Goal: Task Accomplishment & Management: Complete application form

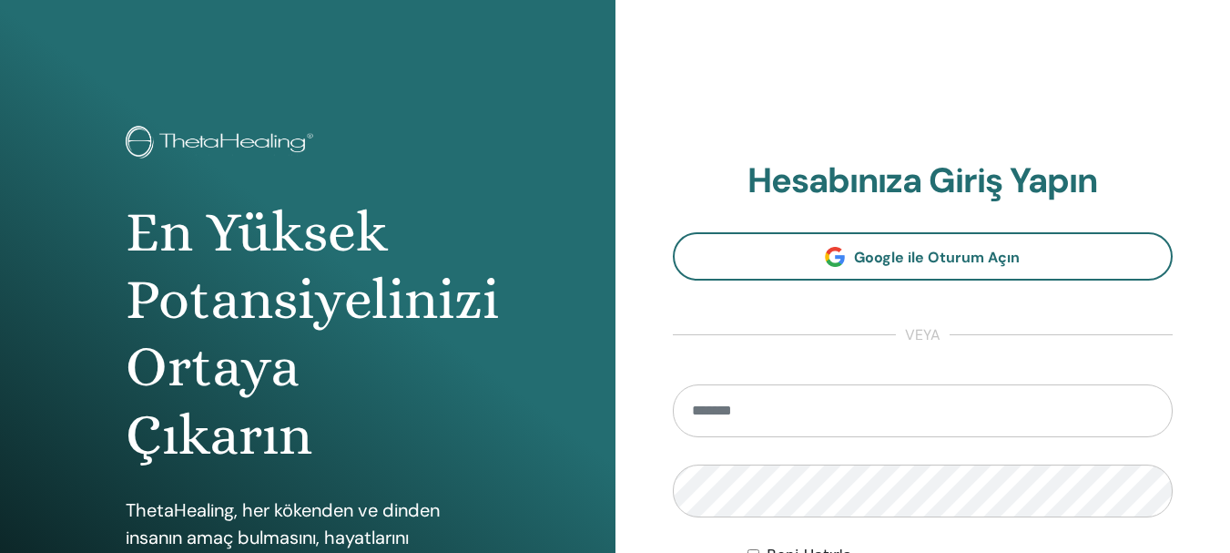
type input "**********"
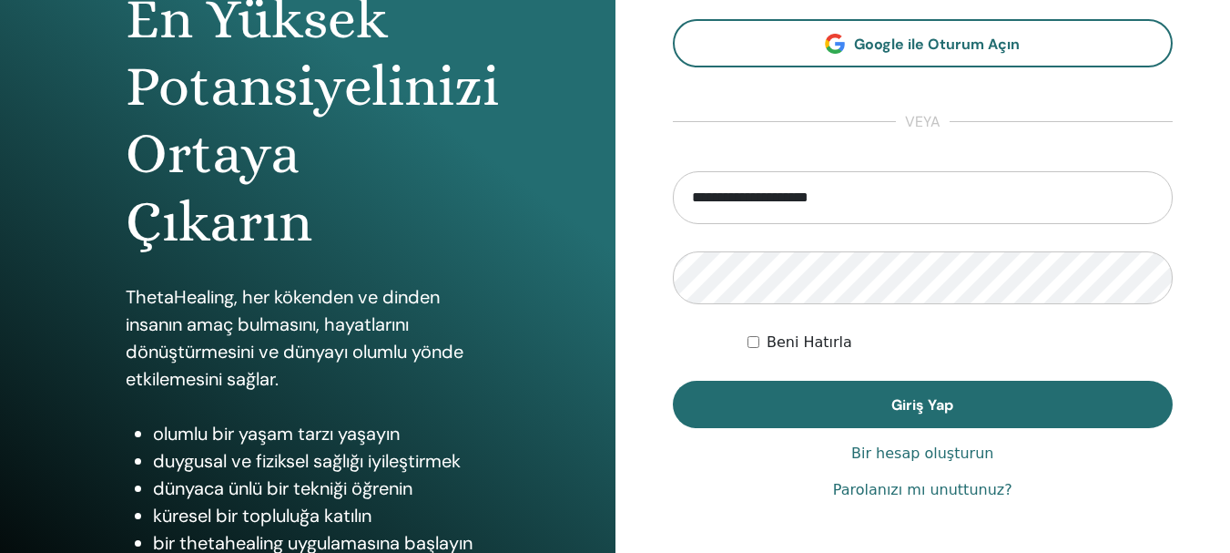
scroll to position [322, 0]
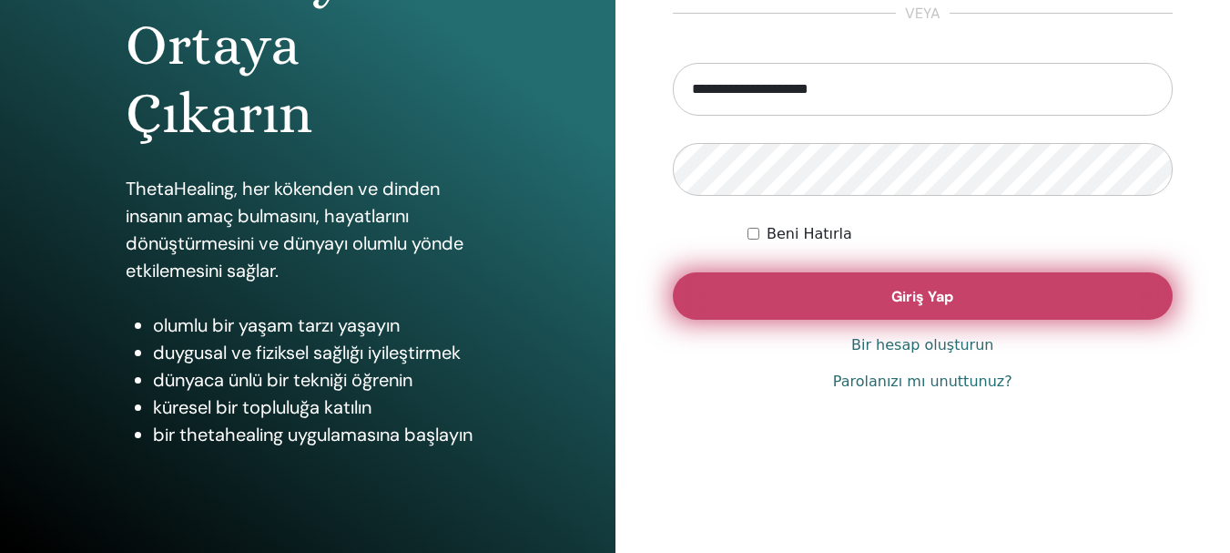
click at [965, 301] on button "Giriş Yap" at bounding box center [923, 295] width 501 height 47
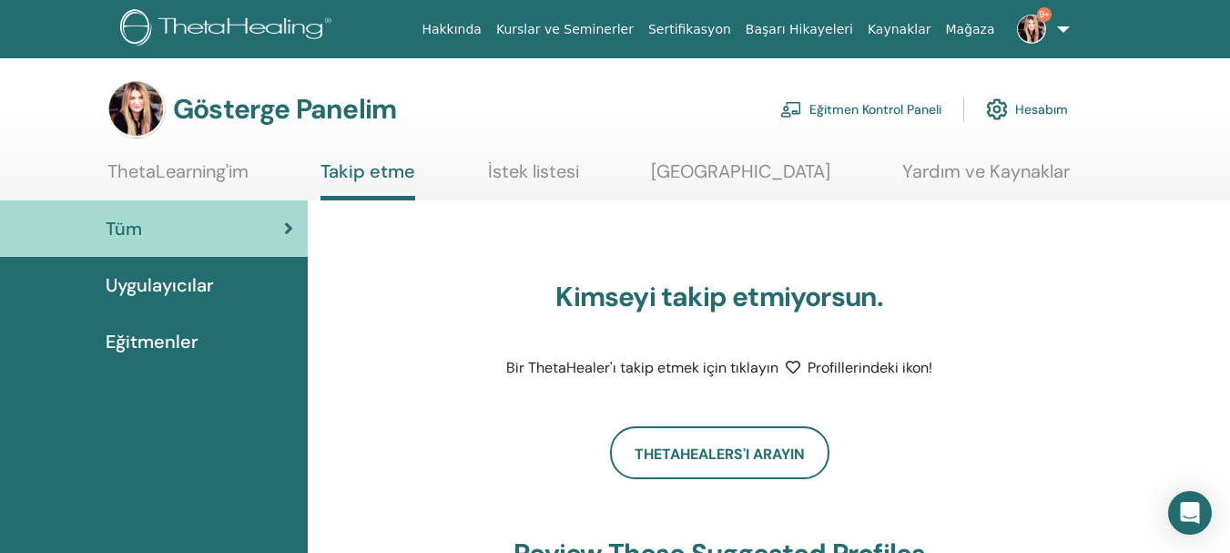
click at [1041, 36] on img at bounding box center [1031, 29] width 29 height 29
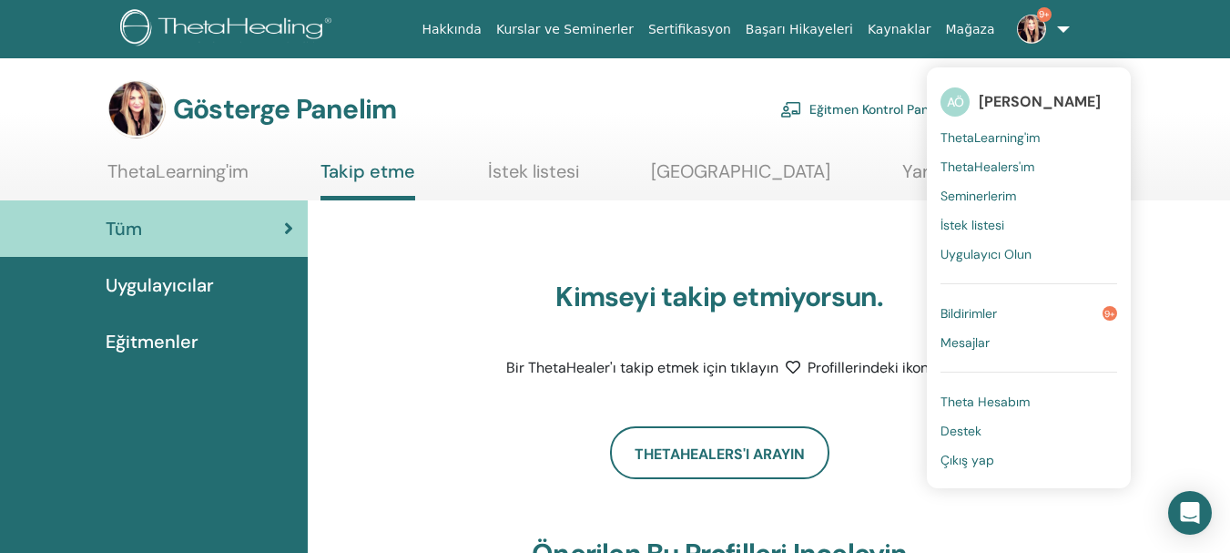
click at [975, 314] on font "Bildirimler" at bounding box center [969, 313] width 56 height 16
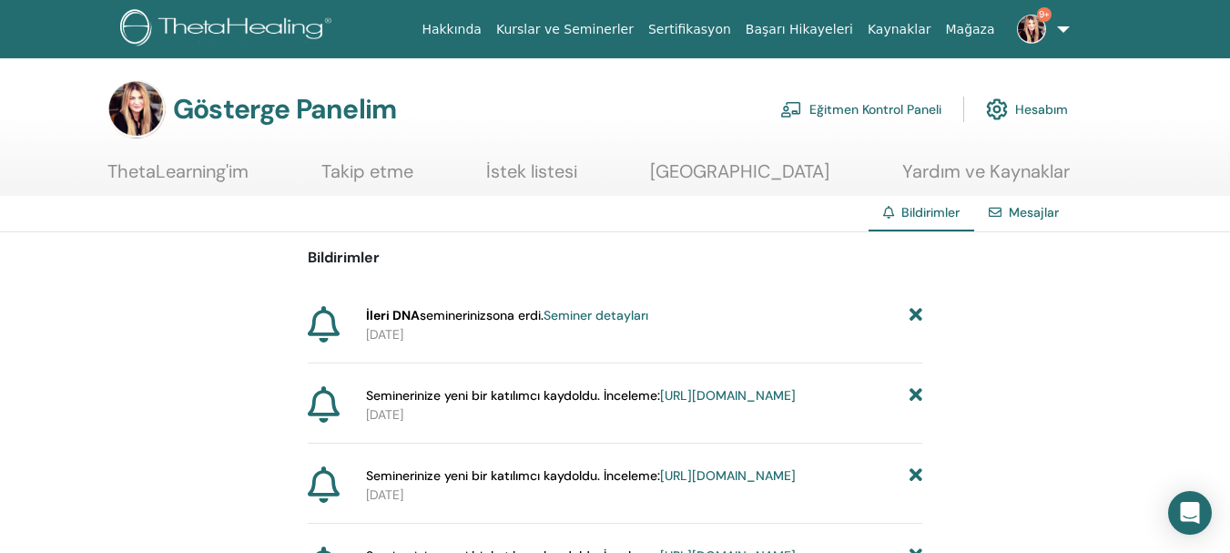
click at [577, 316] on font "Seminer detayları" at bounding box center [596, 315] width 105 height 16
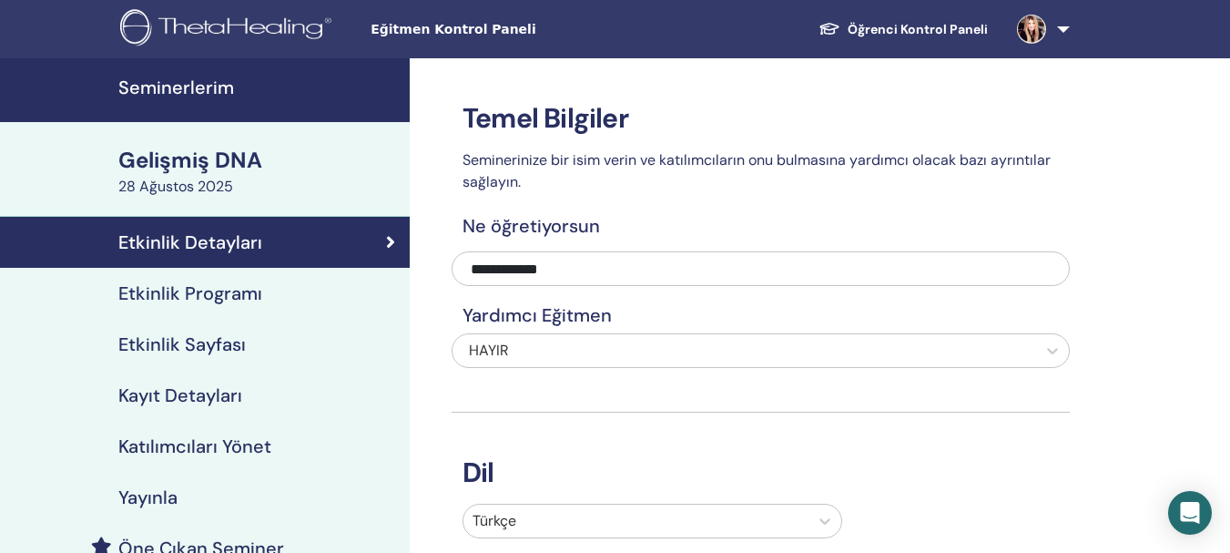
click at [204, 87] on font "Seminerlerim" at bounding box center [176, 88] width 116 height 24
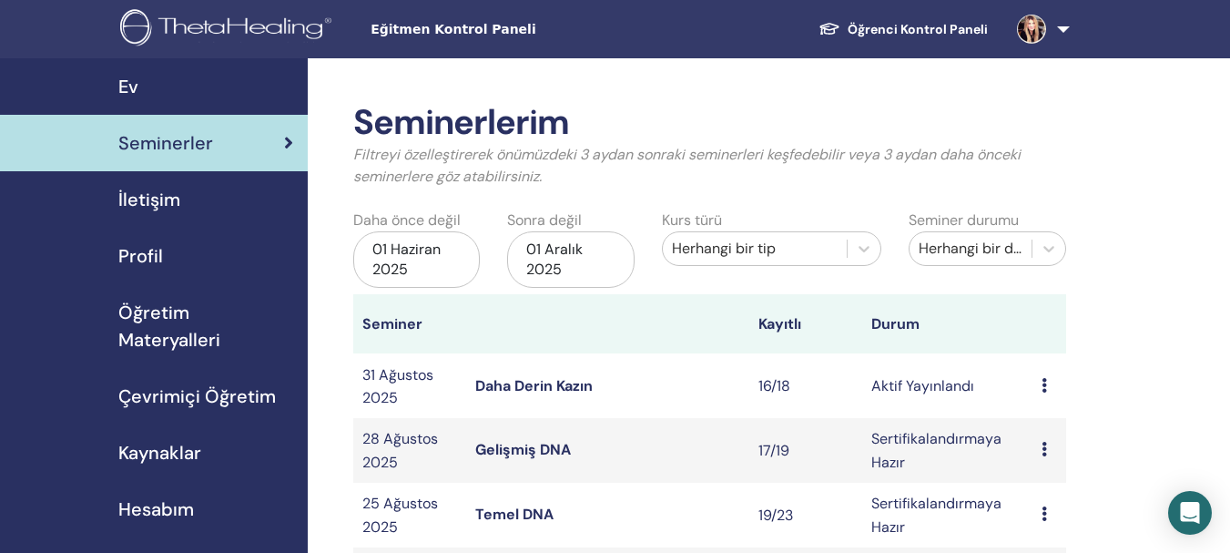
click at [543, 383] on font "Daha Derin Kazın" at bounding box center [533, 385] width 117 height 19
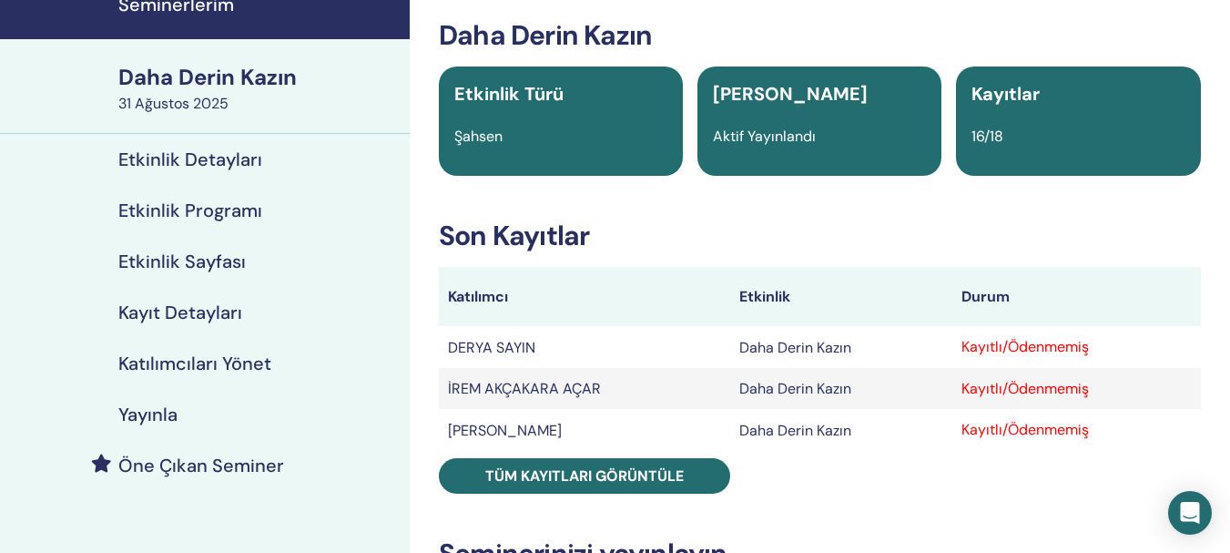
scroll to position [99, 0]
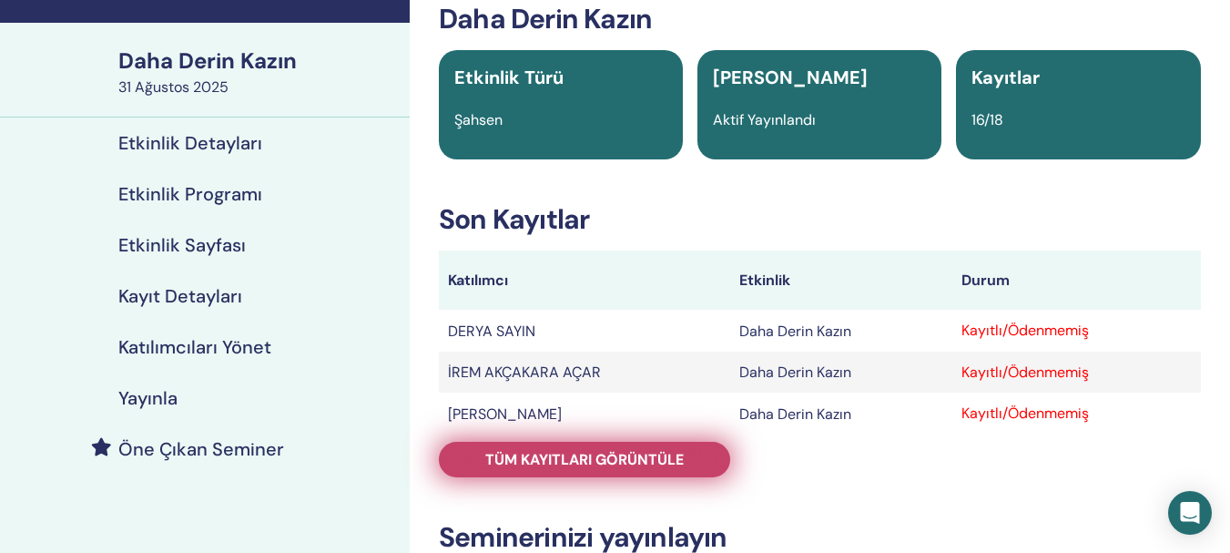
click at [676, 460] on font "Tüm kayıtları görüntüle" at bounding box center [584, 459] width 199 height 19
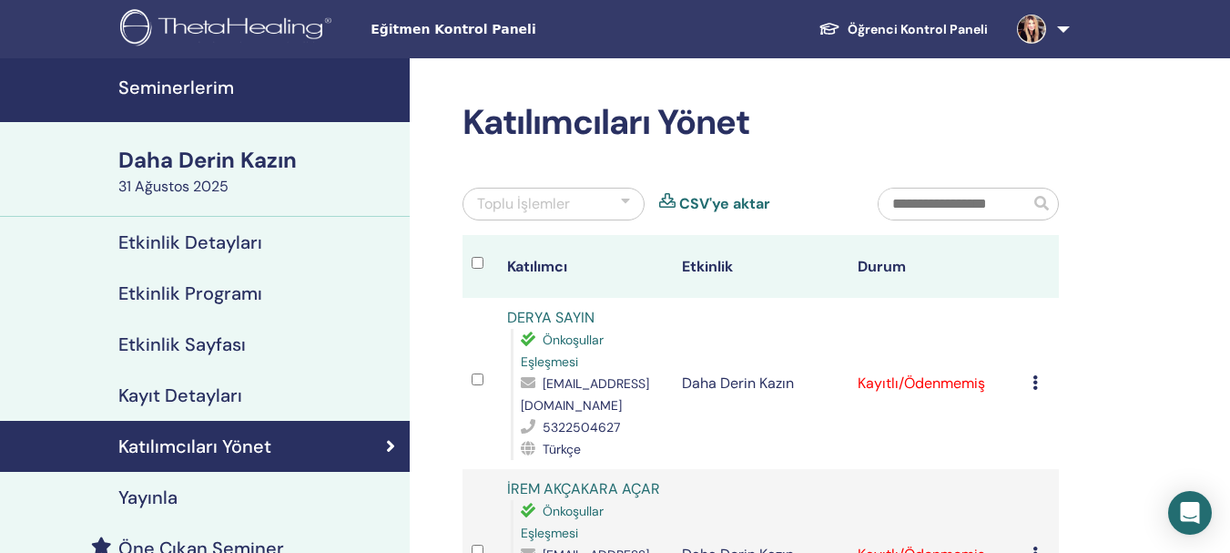
click at [1038, 382] on icon at bounding box center [1035, 382] width 5 height 15
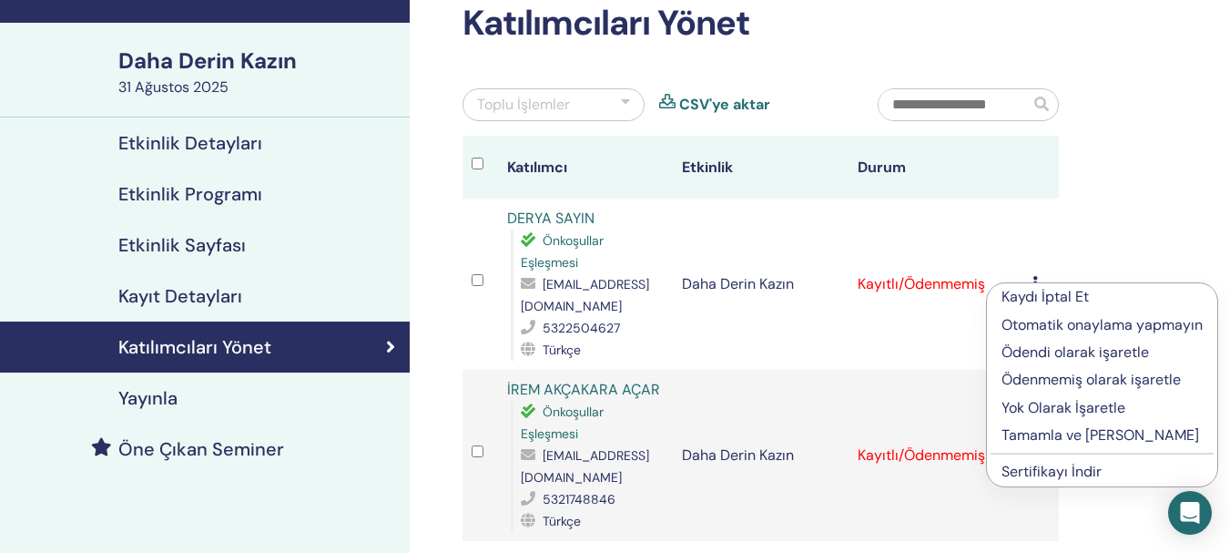
scroll to position [166, 0]
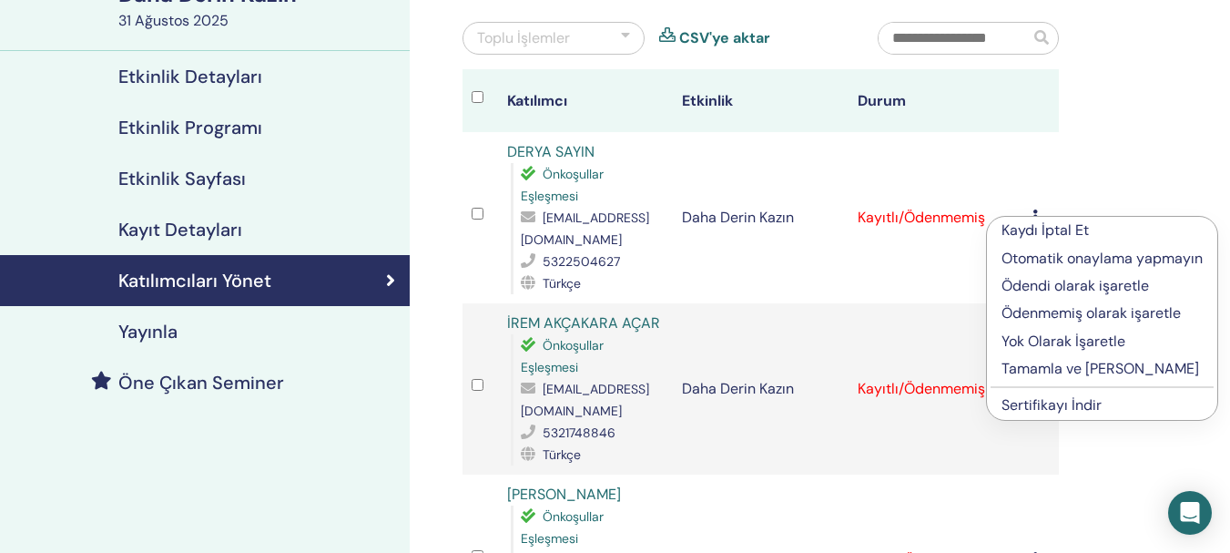
click at [1067, 370] on font "Tamamla ve [PERSON_NAME]" at bounding box center [1101, 368] width 198 height 19
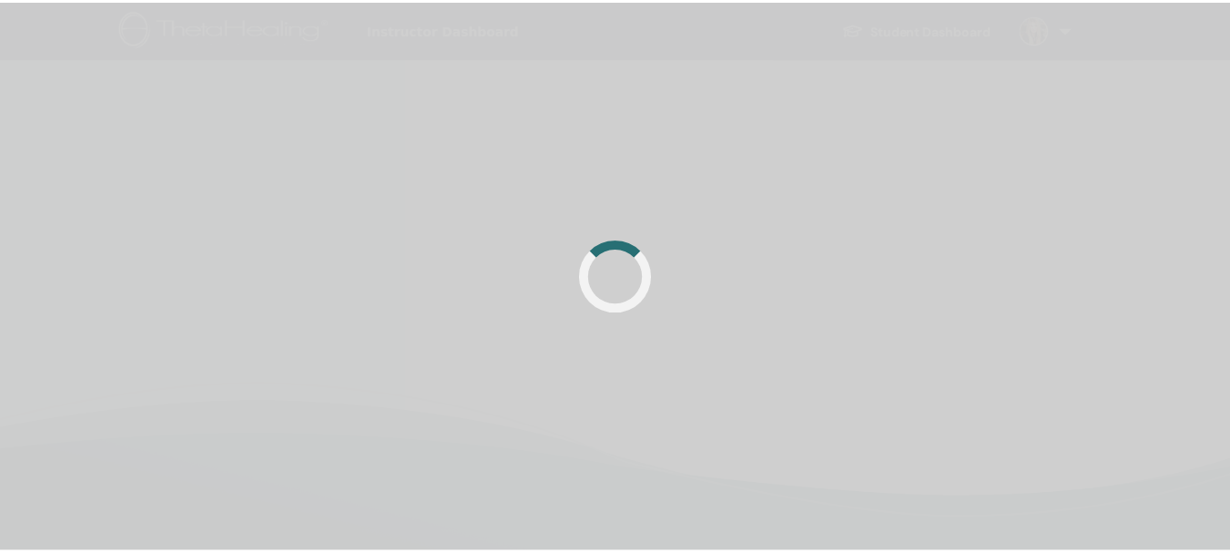
scroll to position [166, 0]
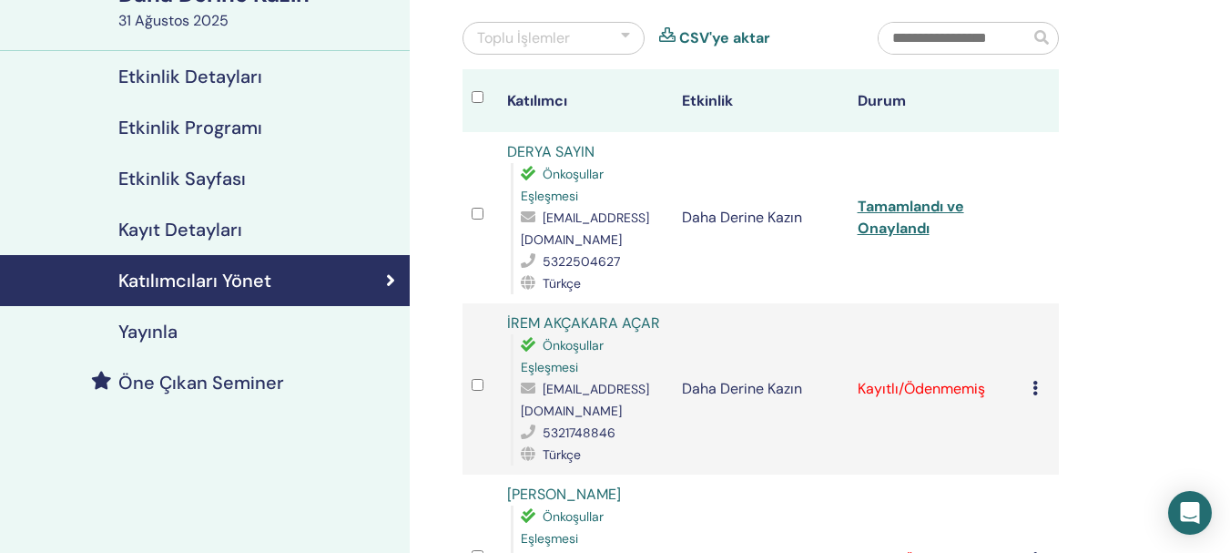
click at [1035, 395] on div "Kaydı İptal Et Otomatik onaylama yapmayın Ödendi olarak işaretle Ödenmemiş olar…" at bounding box center [1041, 389] width 17 height 22
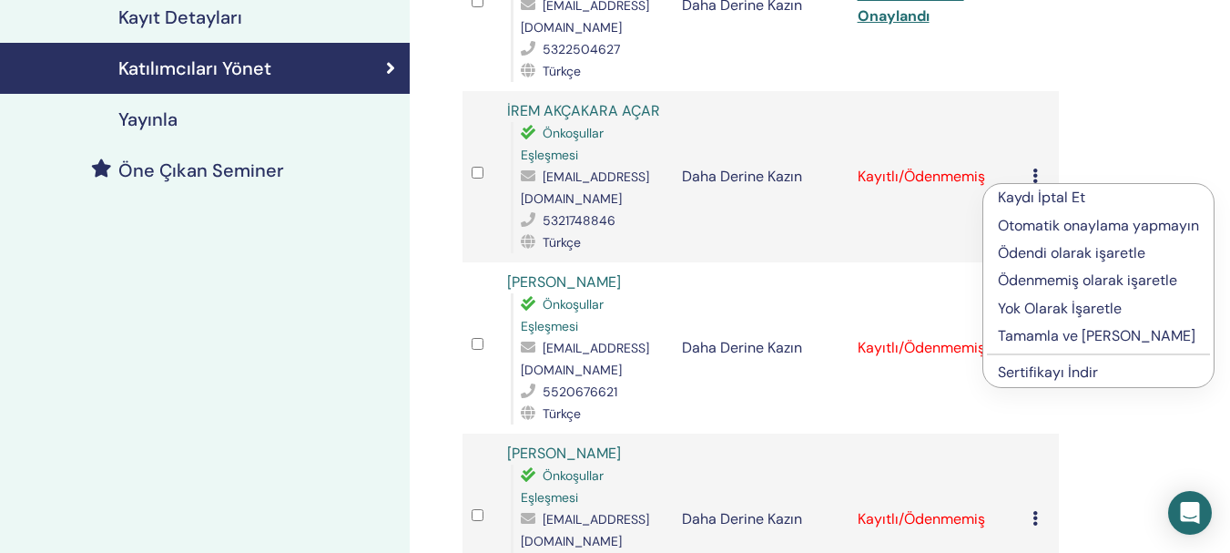
scroll to position [391, 0]
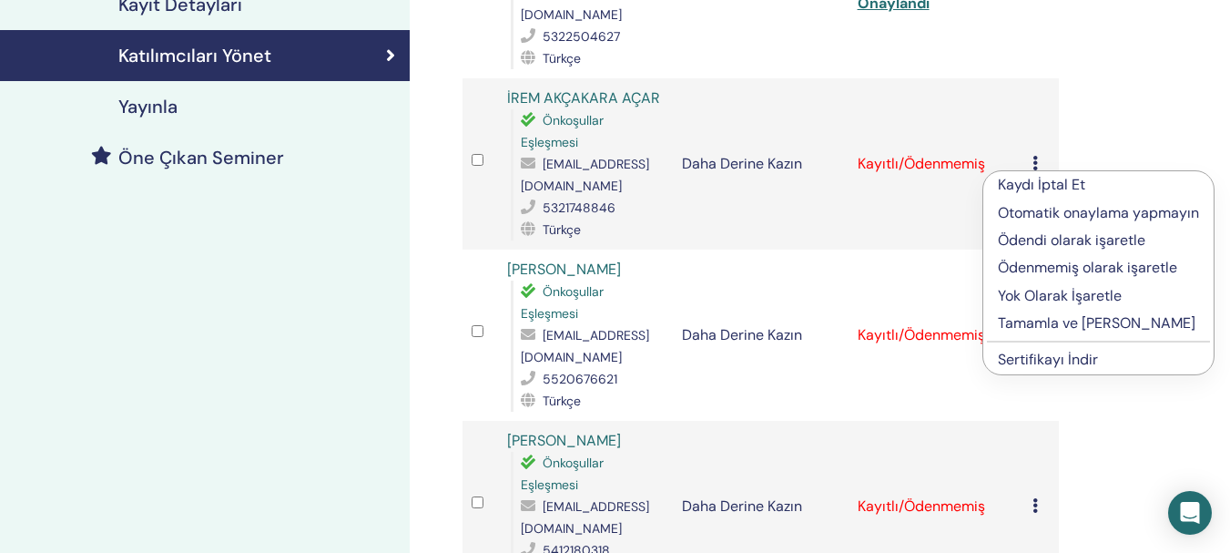
click at [1106, 329] on font "Tamamla ve [PERSON_NAME]" at bounding box center [1097, 322] width 198 height 19
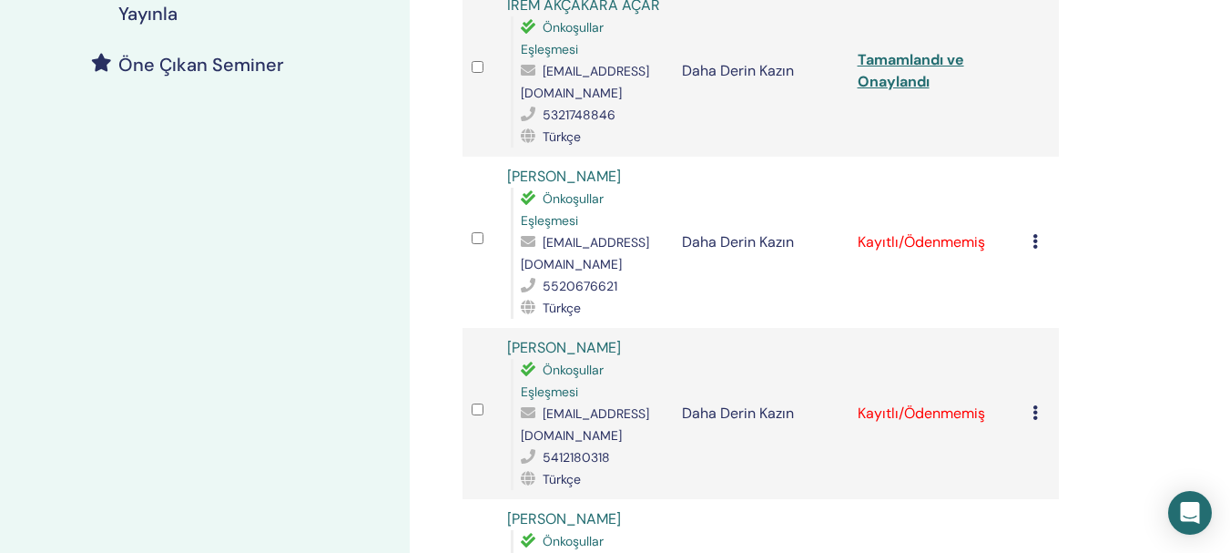
scroll to position [556, 0]
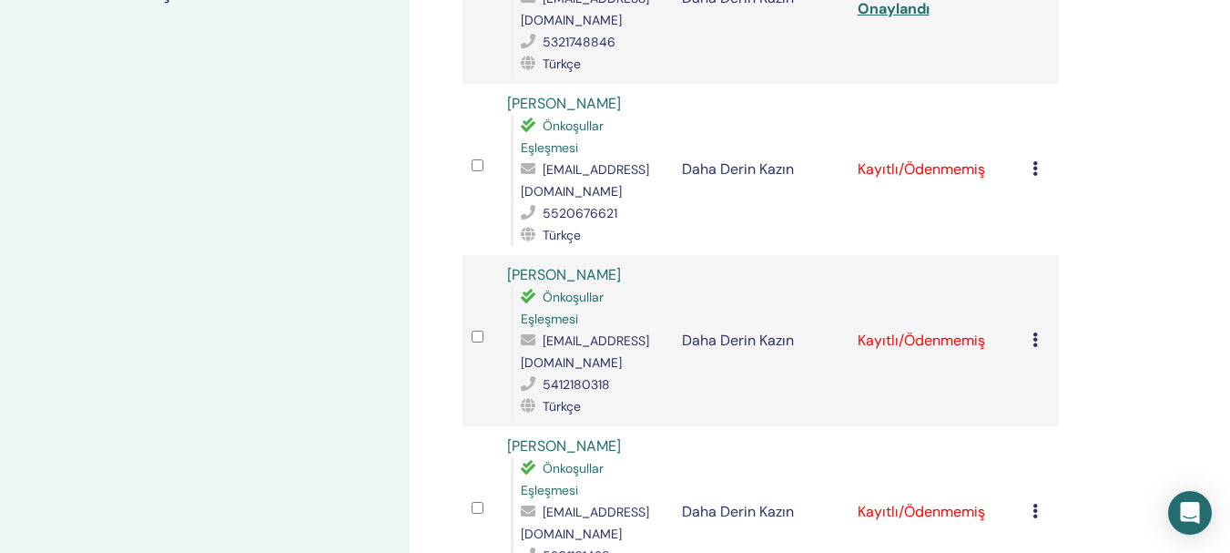
click at [1036, 168] on icon at bounding box center [1035, 168] width 5 height 15
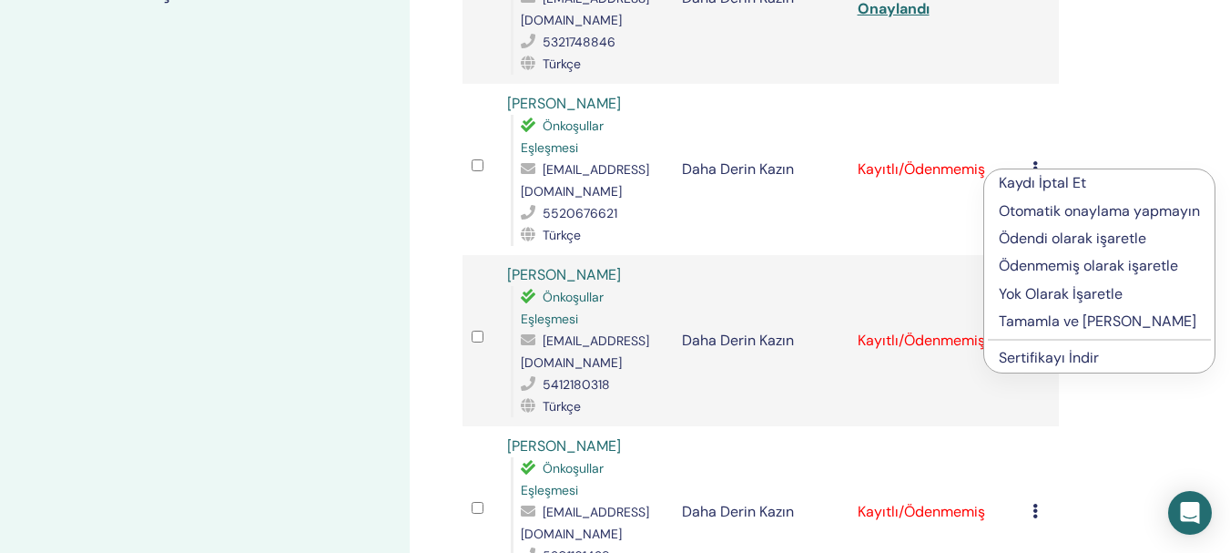
click at [1069, 325] on font "Tamamla ve [PERSON_NAME]" at bounding box center [1098, 320] width 198 height 19
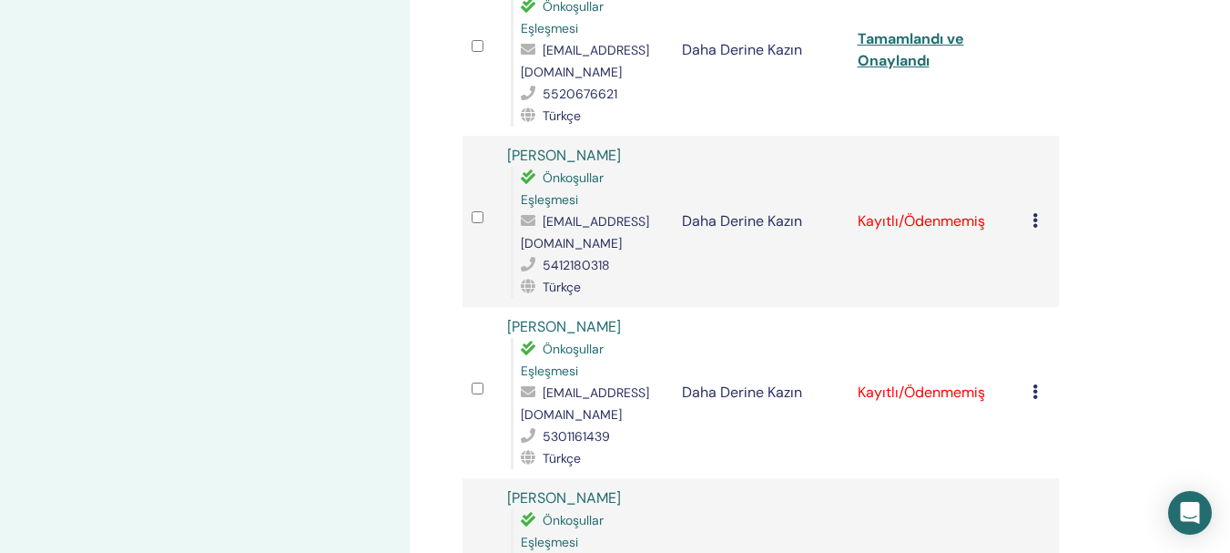
scroll to position [721, 0]
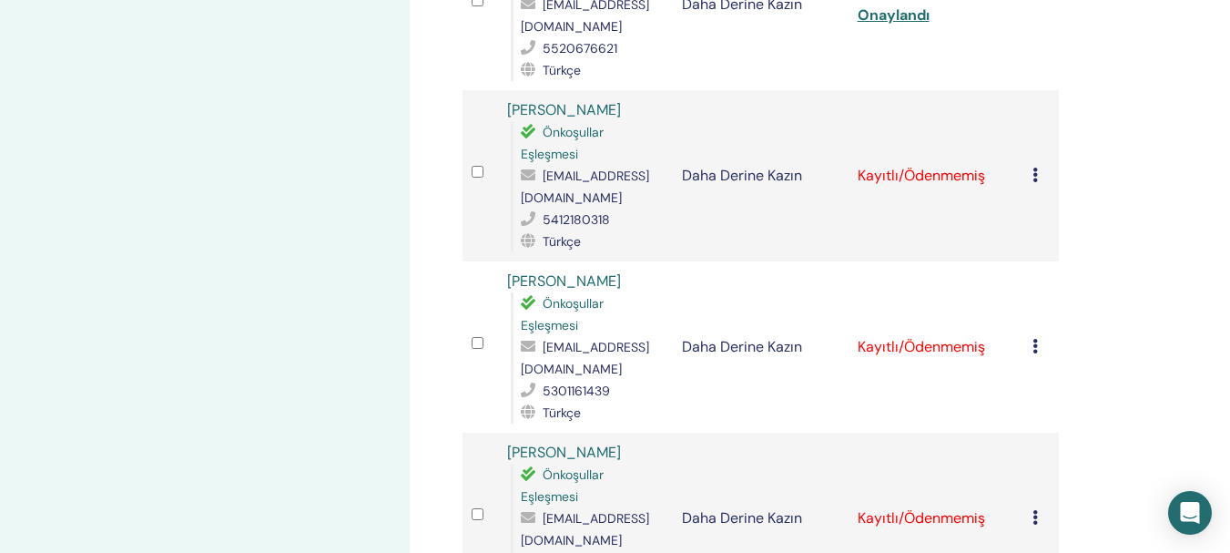
click at [1036, 181] on icon at bounding box center [1035, 175] width 5 height 15
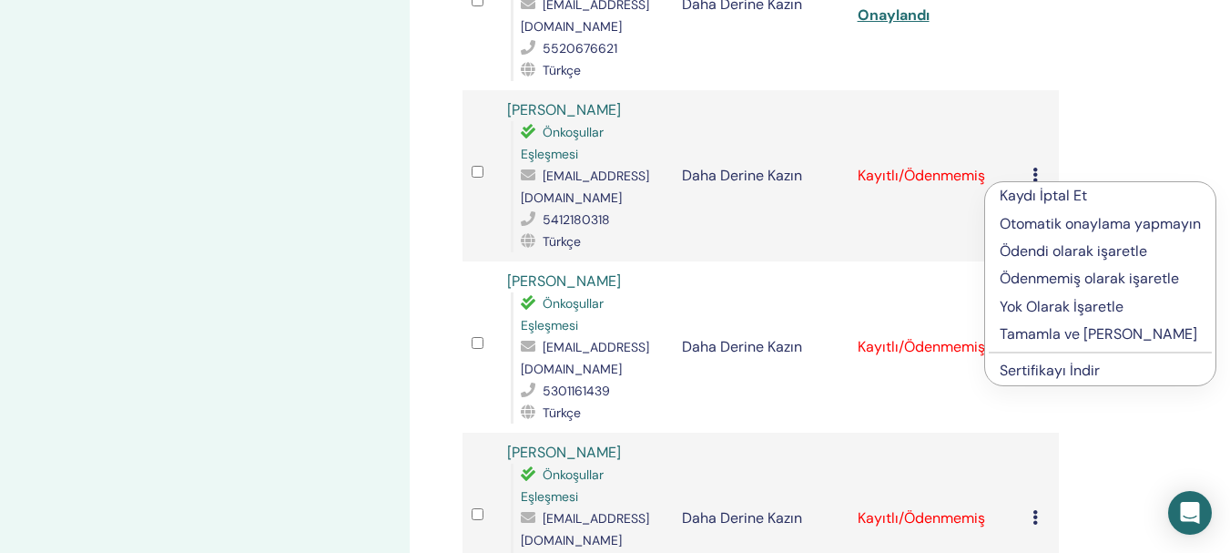
click at [1058, 332] on font "Tamamla ve [PERSON_NAME]" at bounding box center [1099, 333] width 198 height 19
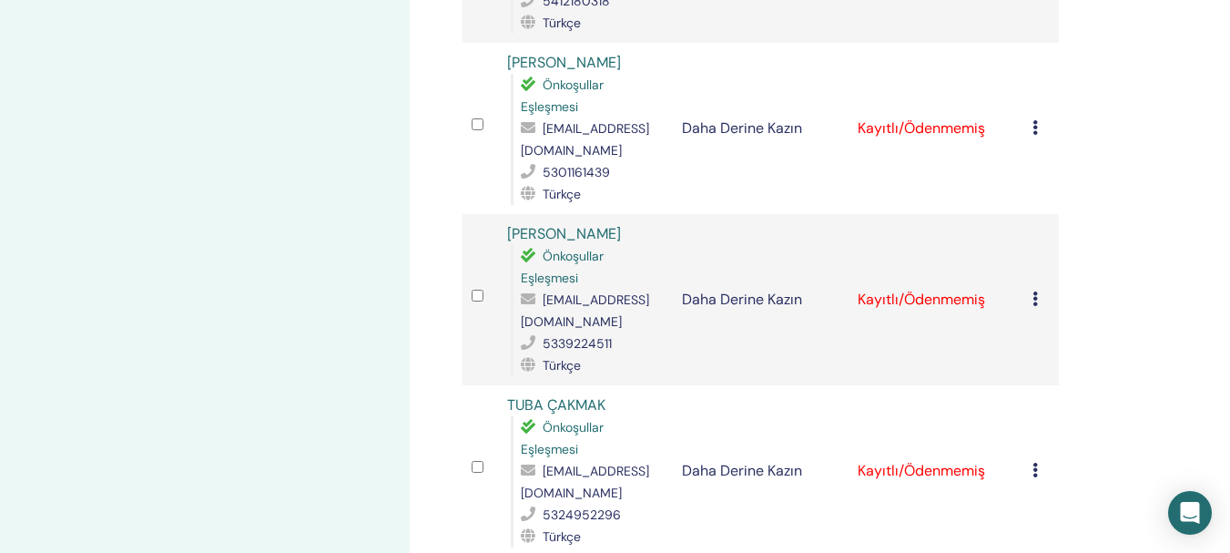
scroll to position [947, 0]
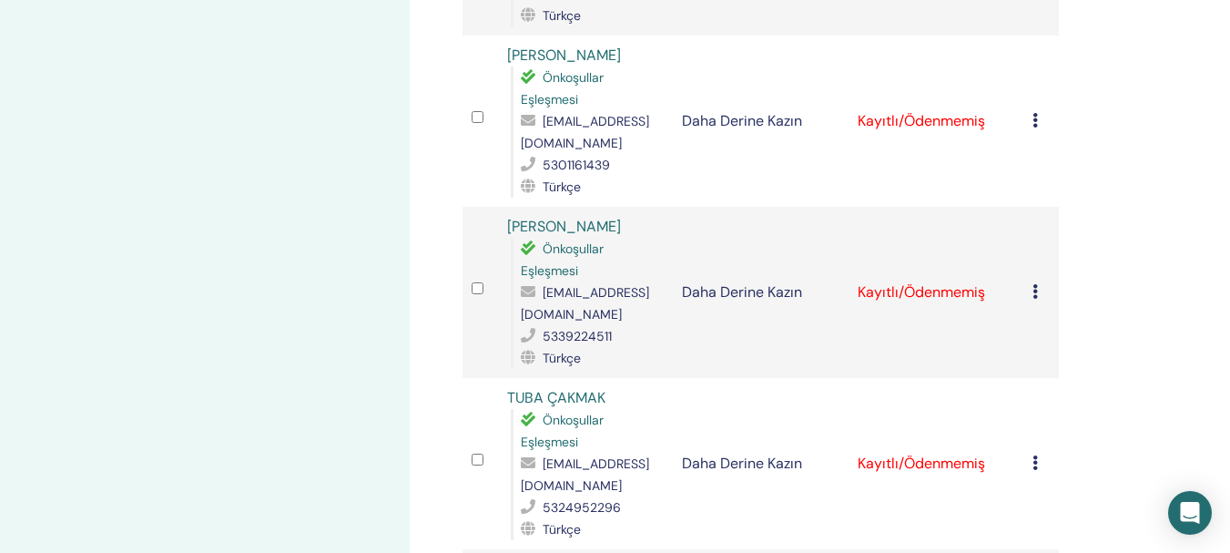
click at [1036, 130] on div "Kaydı İptal Et Otomatik onaylama yapmayın Ödendi olarak işaretle Ödenmemiş olar…" at bounding box center [1041, 121] width 17 height 22
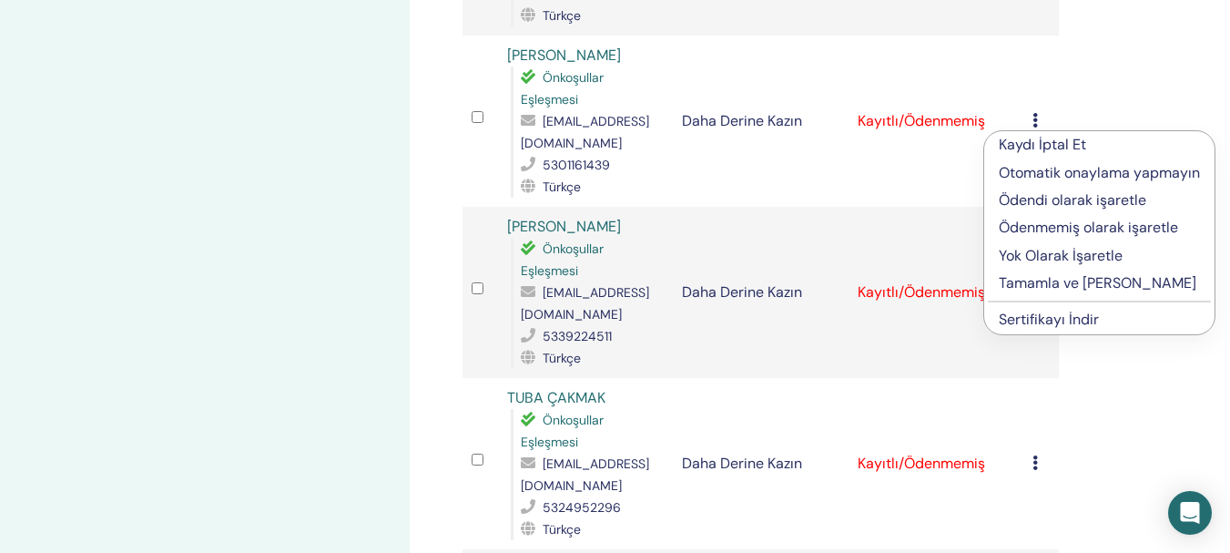
click at [1046, 288] on font "Tamamla ve [PERSON_NAME]" at bounding box center [1098, 282] width 198 height 19
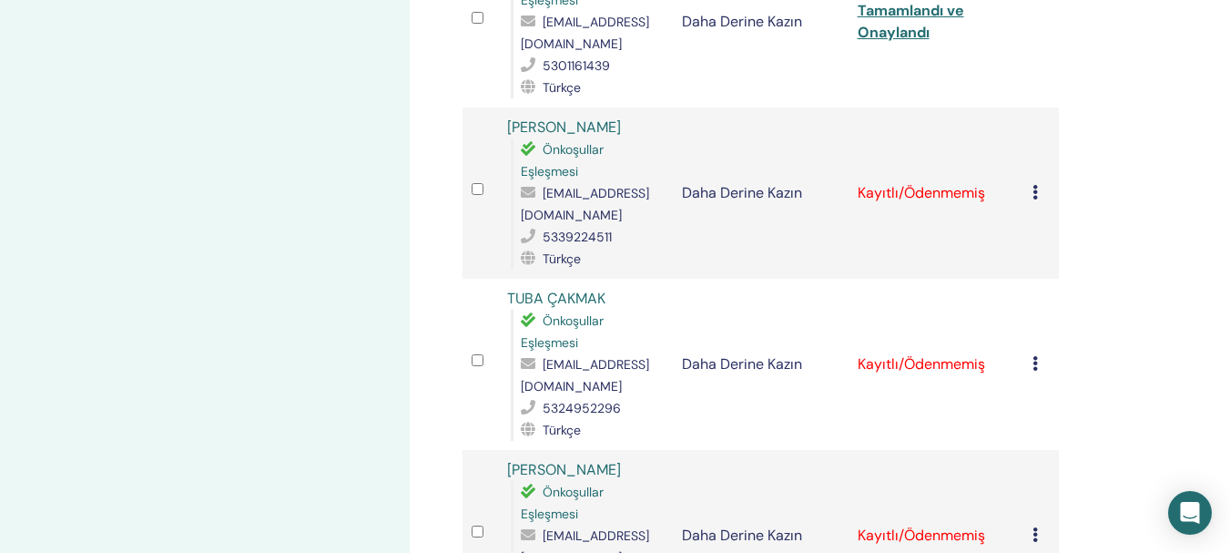
scroll to position [1059, 0]
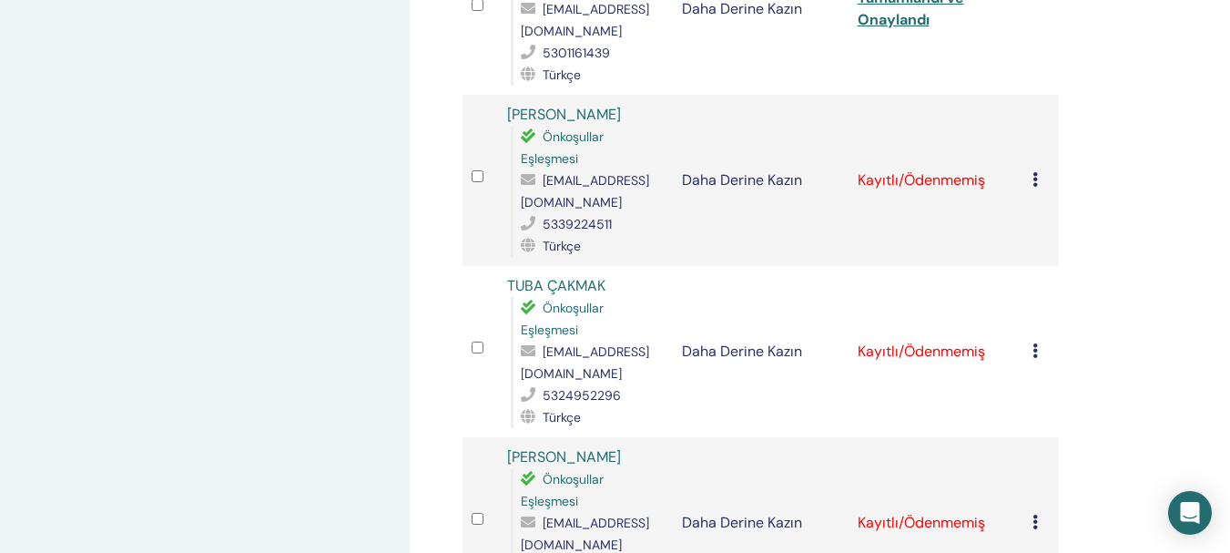
click at [1035, 186] on icon at bounding box center [1035, 179] width 5 height 15
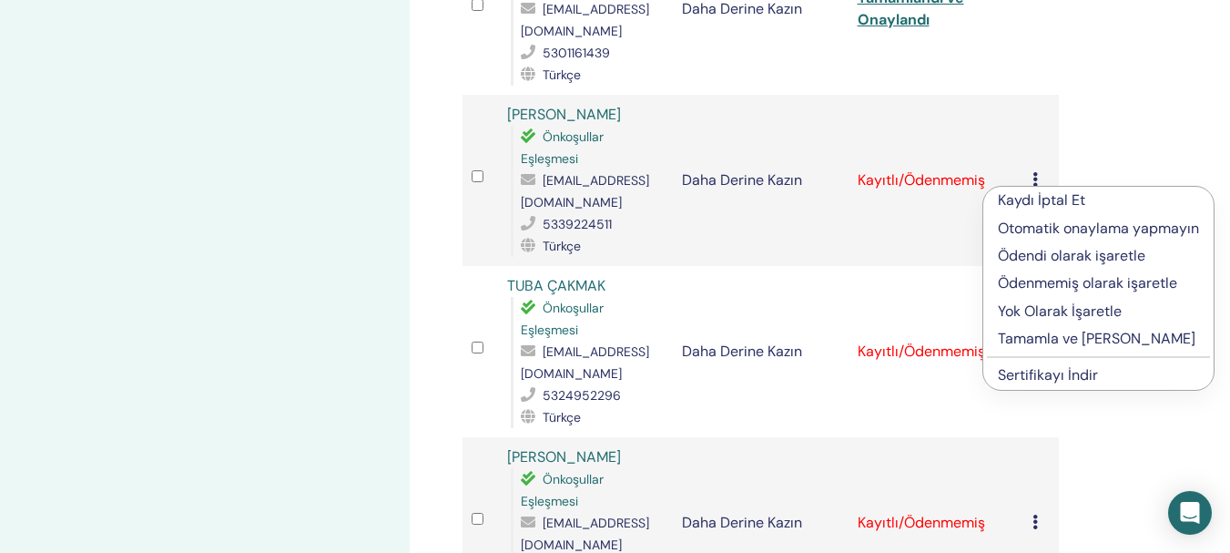
click at [1056, 340] on font "Tamamla ve [PERSON_NAME]" at bounding box center [1097, 338] width 198 height 19
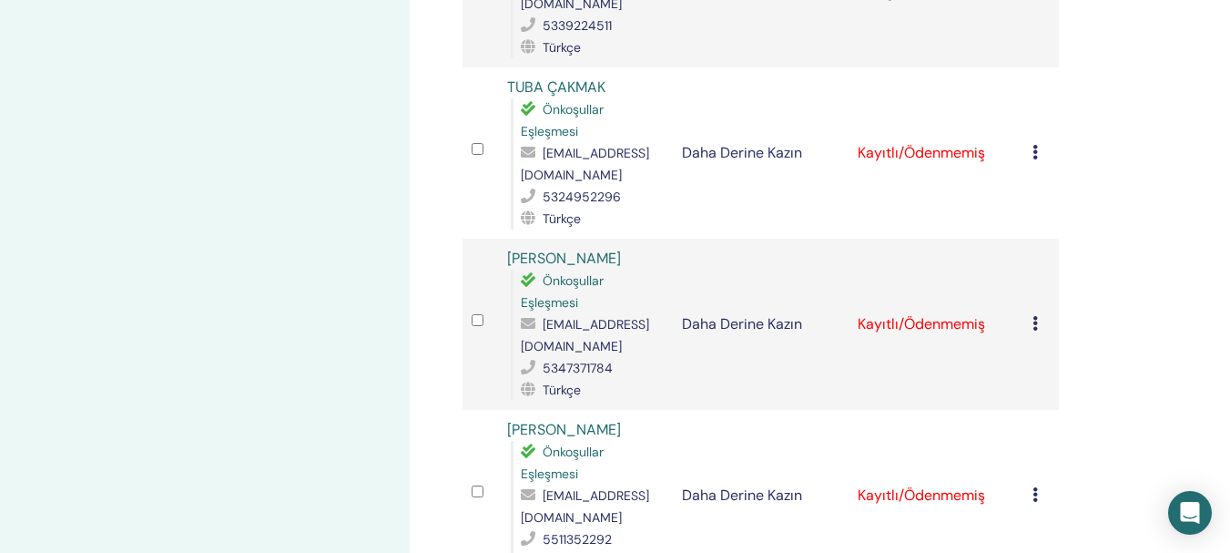
scroll to position [1271, 0]
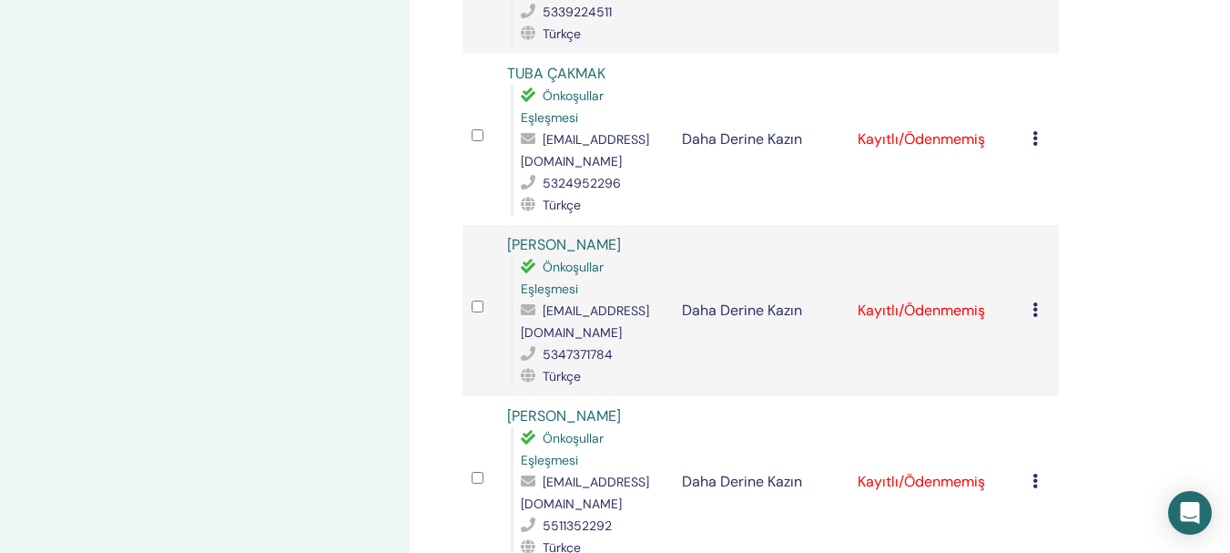
click at [1033, 140] on icon at bounding box center [1035, 138] width 5 height 15
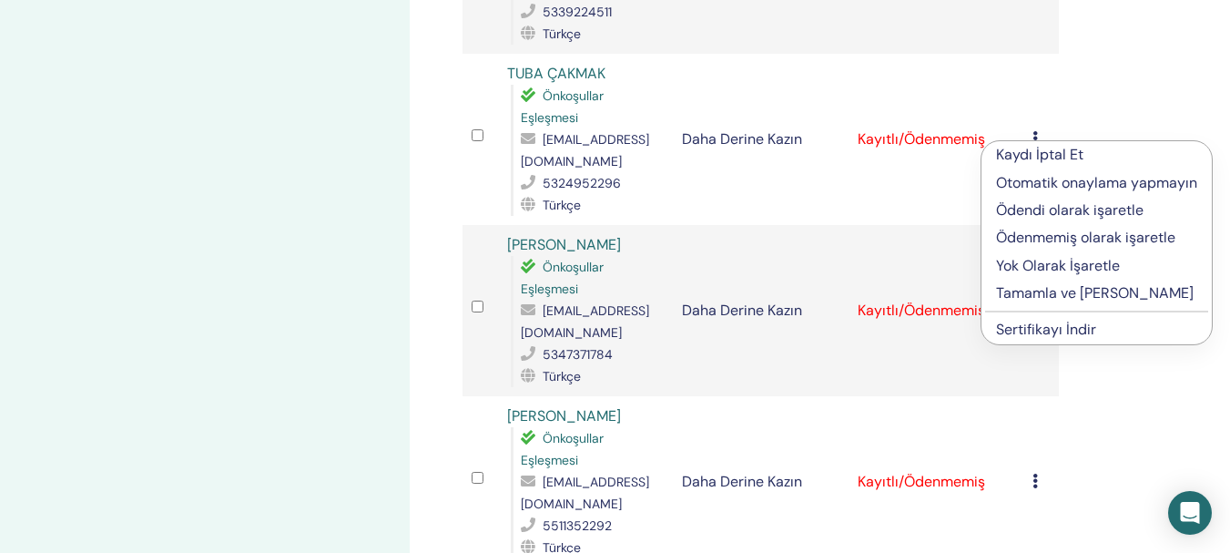
click at [1044, 286] on font "Tamamla ve [PERSON_NAME]" at bounding box center [1095, 292] width 198 height 19
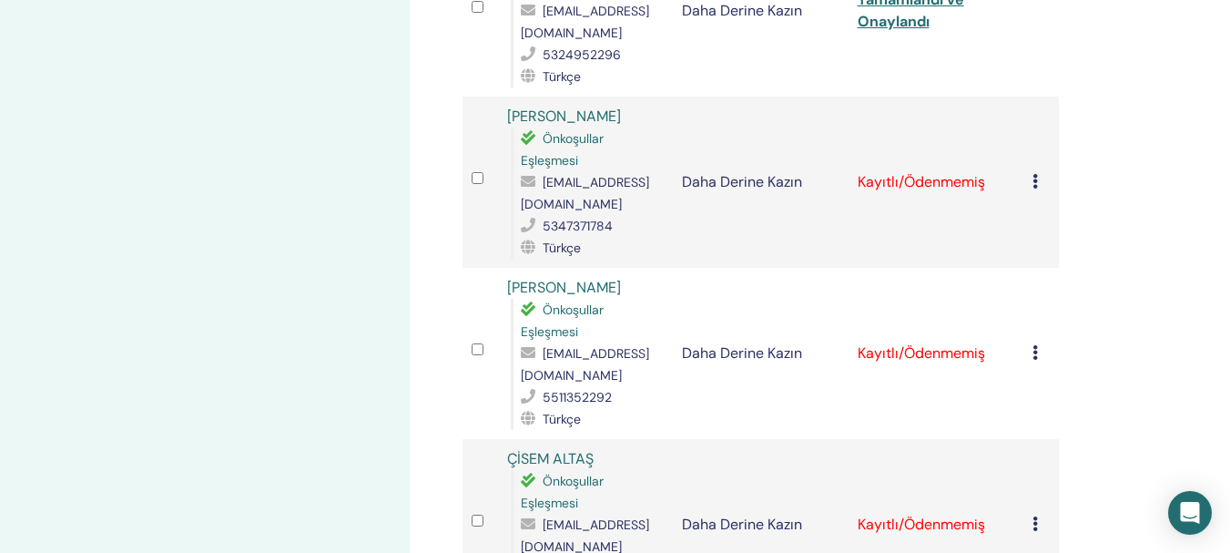
scroll to position [1420, 0]
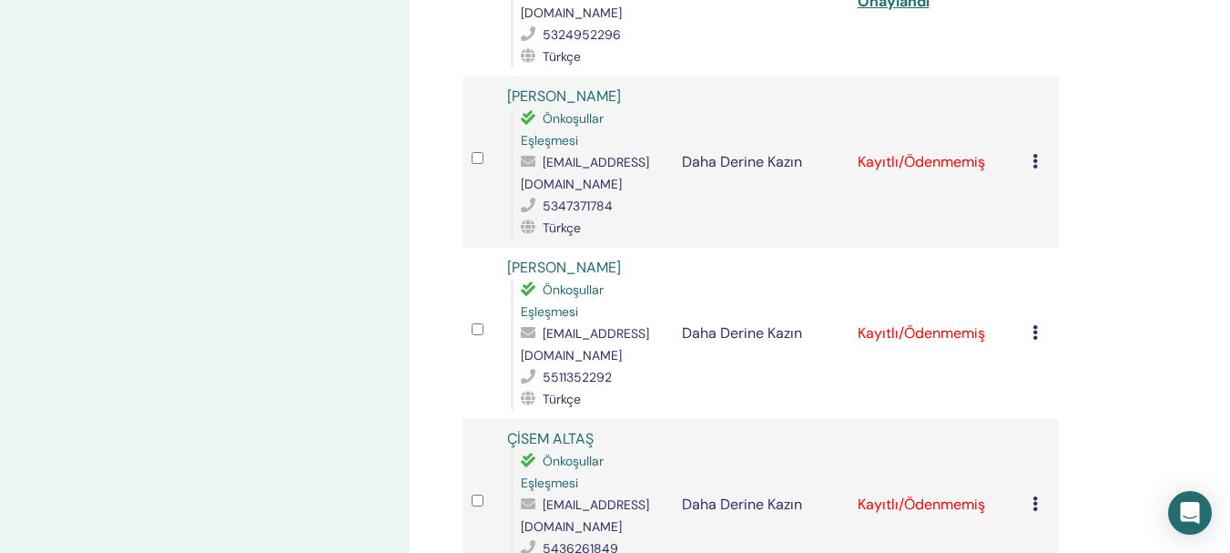
click at [1035, 167] on icon at bounding box center [1035, 161] width 5 height 15
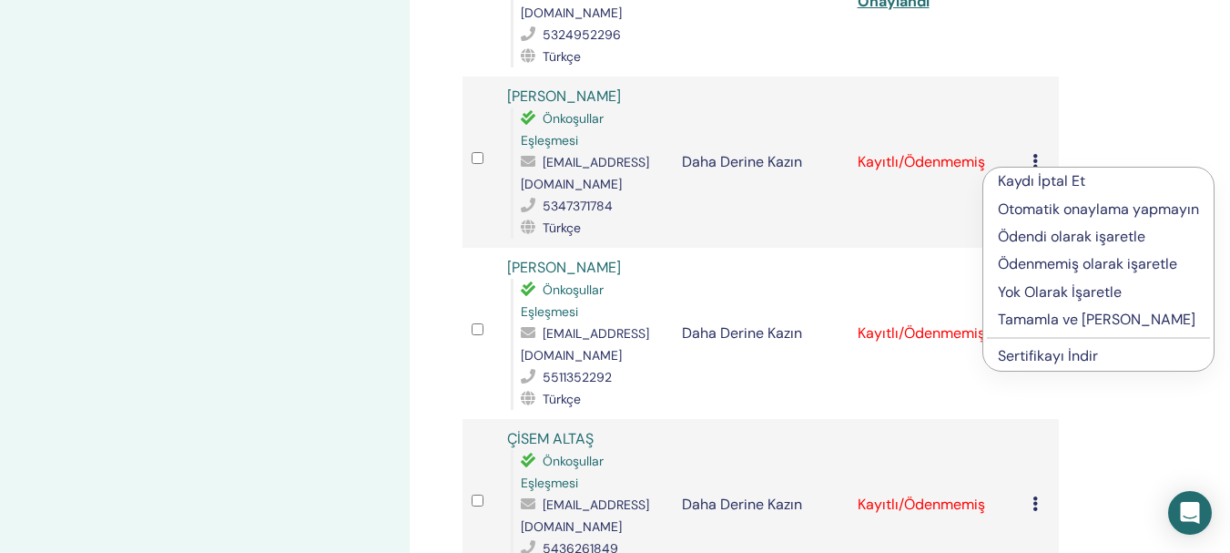
click at [1071, 318] on font "Tamamla ve [PERSON_NAME]" at bounding box center [1097, 319] width 198 height 19
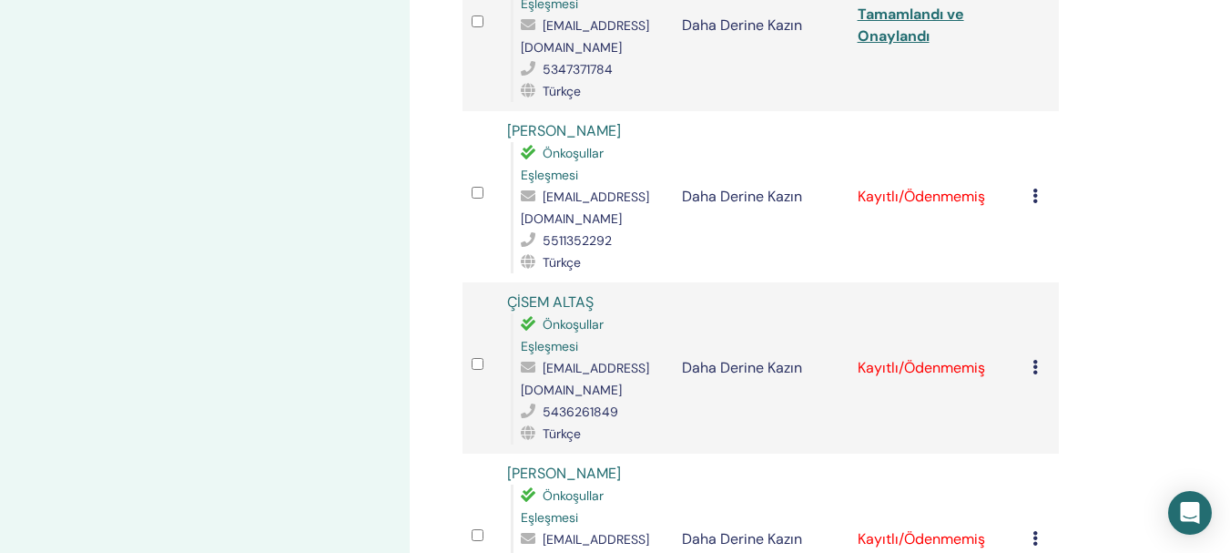
scroll to position [1622, 0]
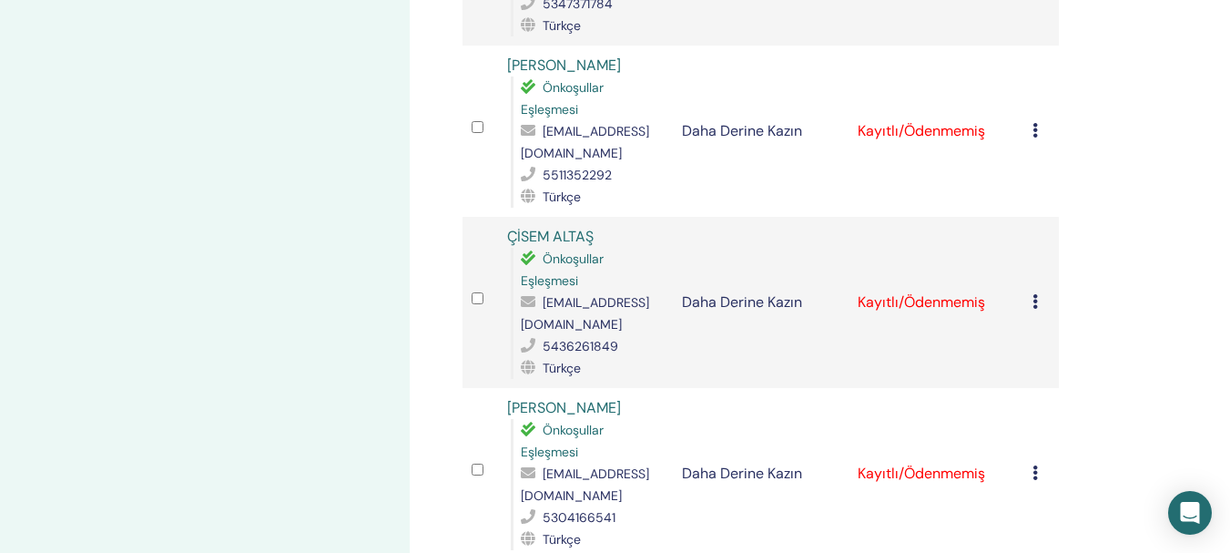
click at [1035, 132] on icon at bounding box center [1035, 130] width 5 height 15
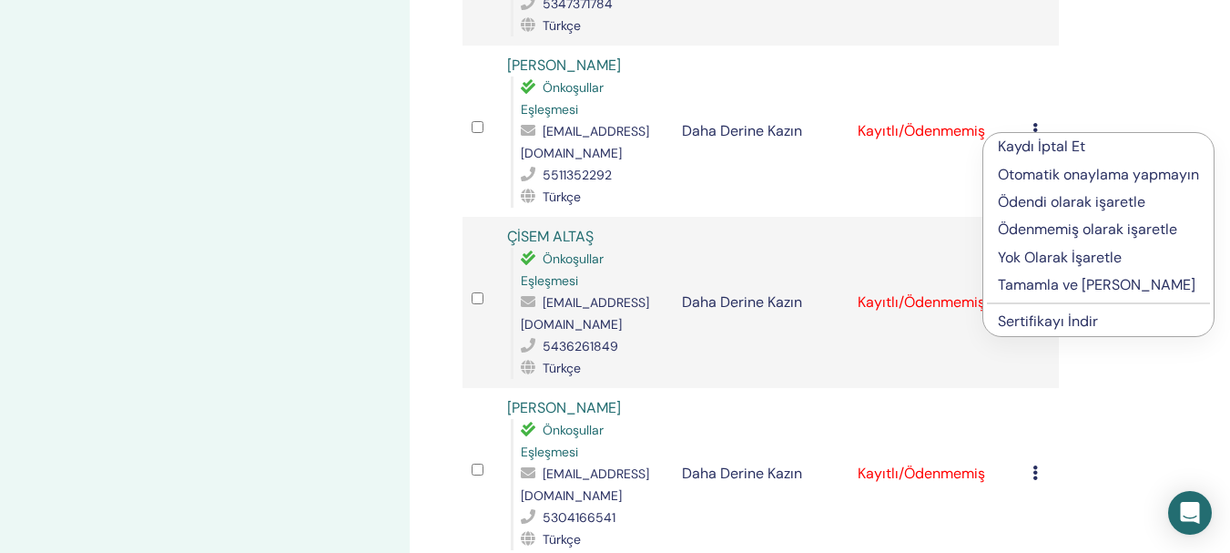
click at [1079, 284] on font "Tamamla ve [PERSON_NAME]" at bounding box center [1097, 284] width 198 height 19
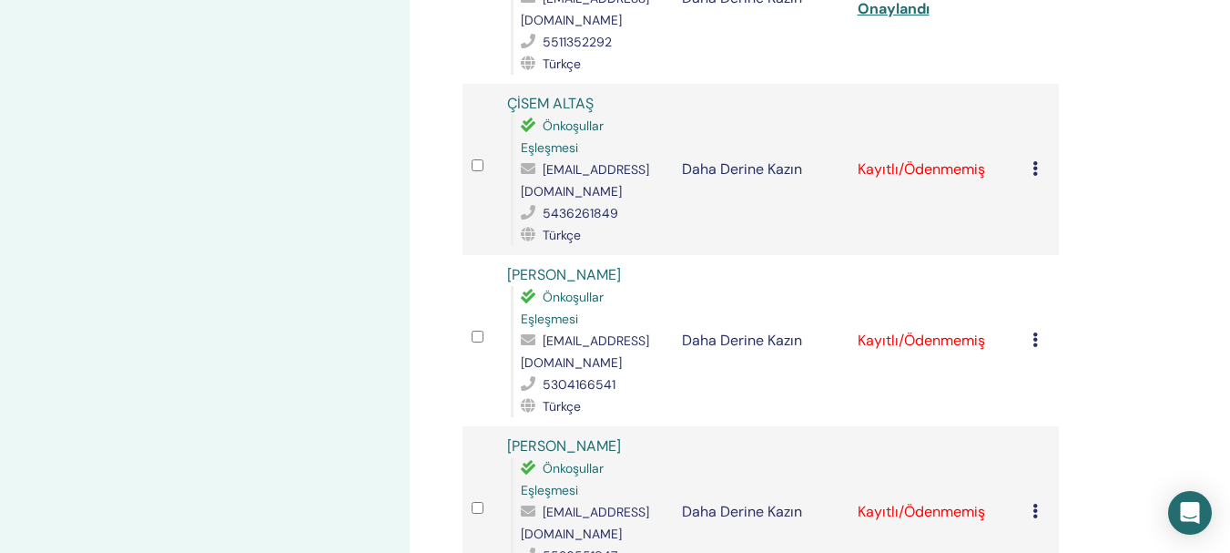
scroll to position [1788, 0]
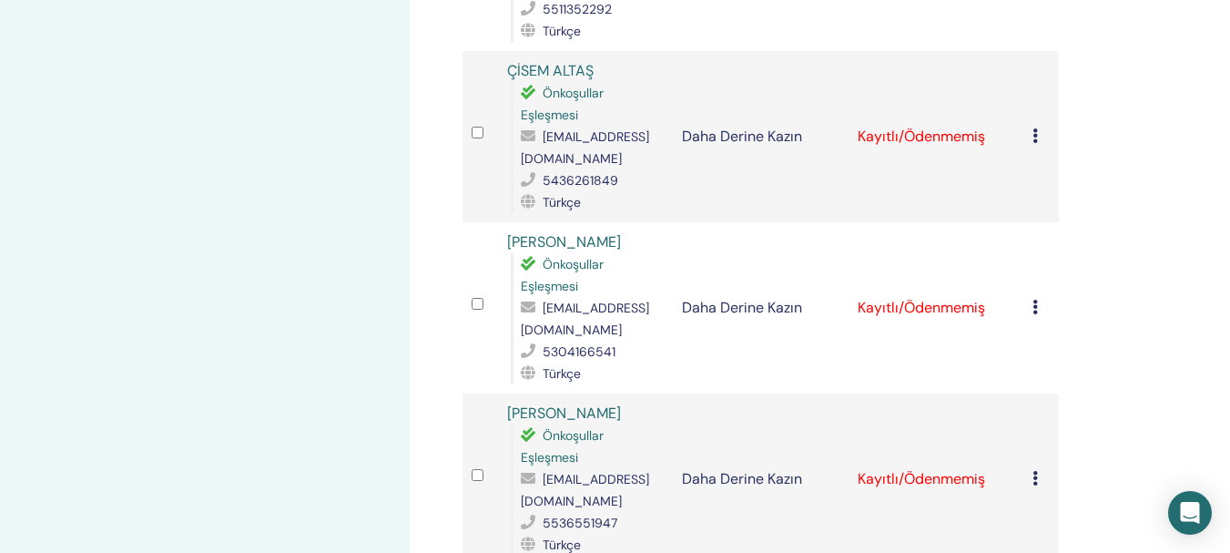
click at [1036, 138] on icon at bounding box center [1035, 135] width 5 height 15
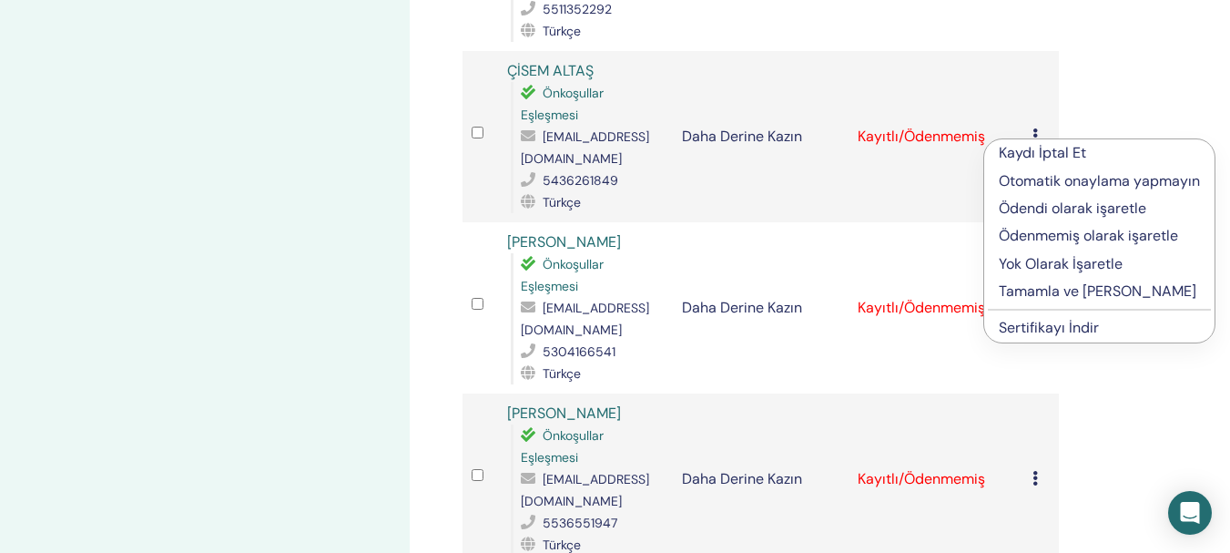
click at [1077, 293] on font "Tamamla ve [PERSON_NAME]" at bounding box center [1098, 290] width 198 height 19
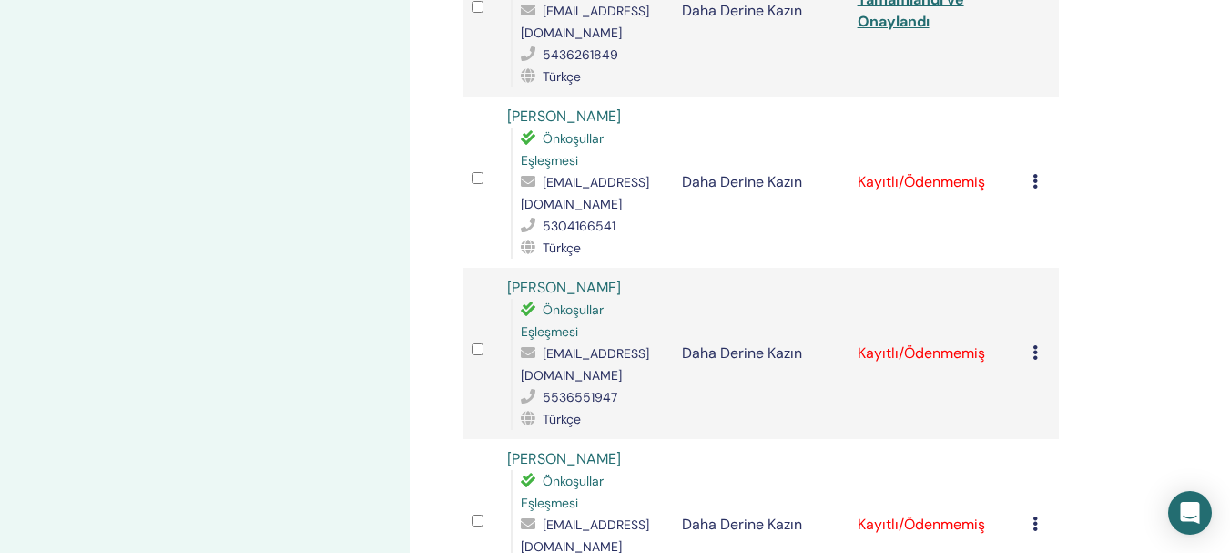
scroll to position [1841, 0]
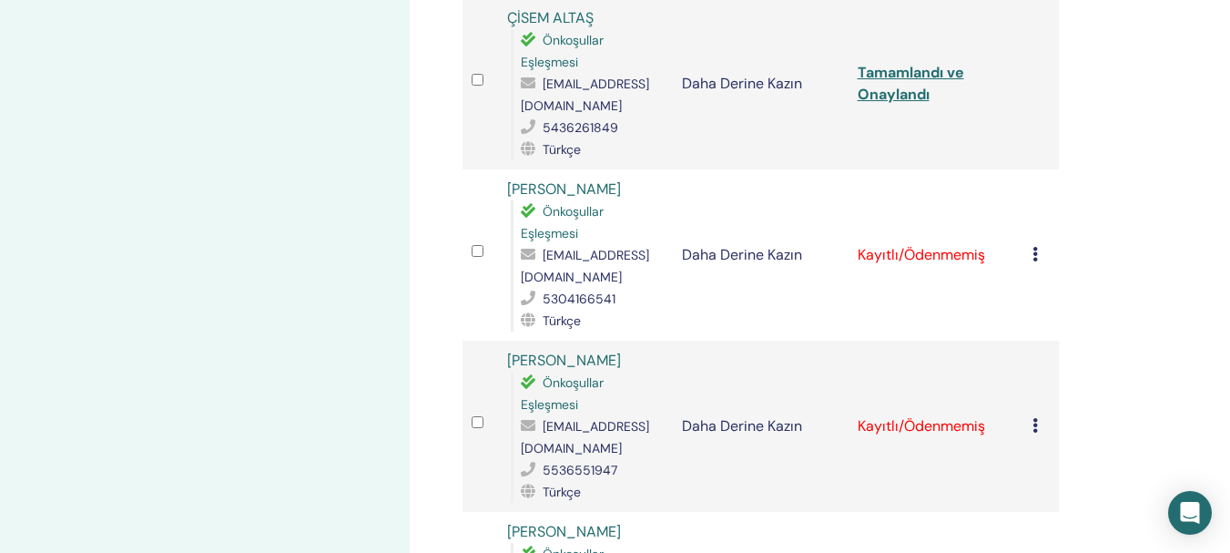
click at [1037, 257] on icon at bounding box center [1035, 254] width 5 height 15
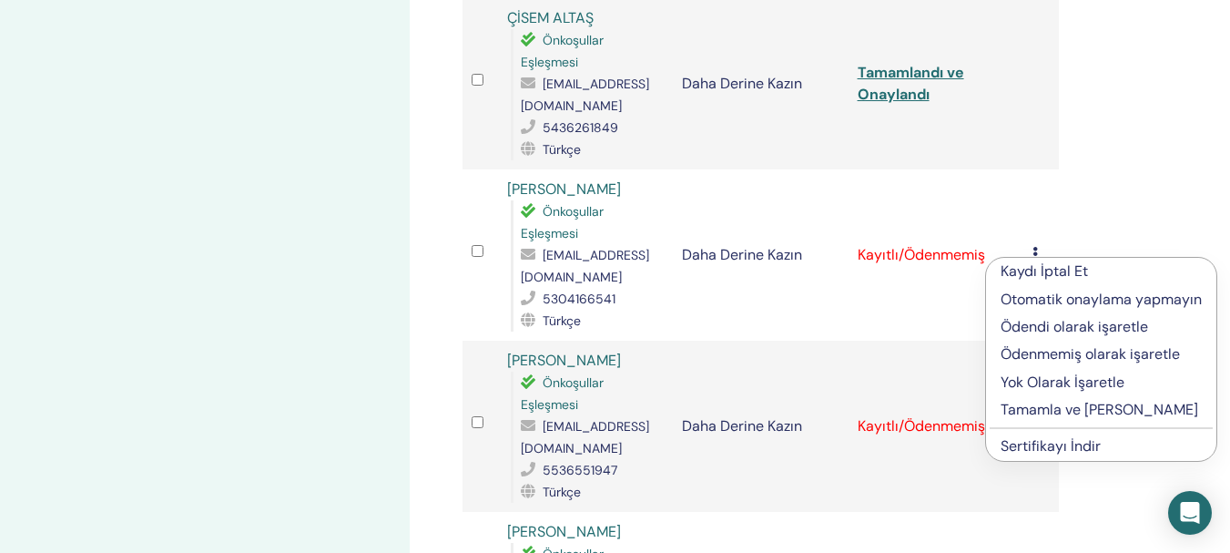
click at [1063, 410] on font "Tamamla ve [PERSON_NAME]" at bounding box center [1100, 409] width 198 height 19
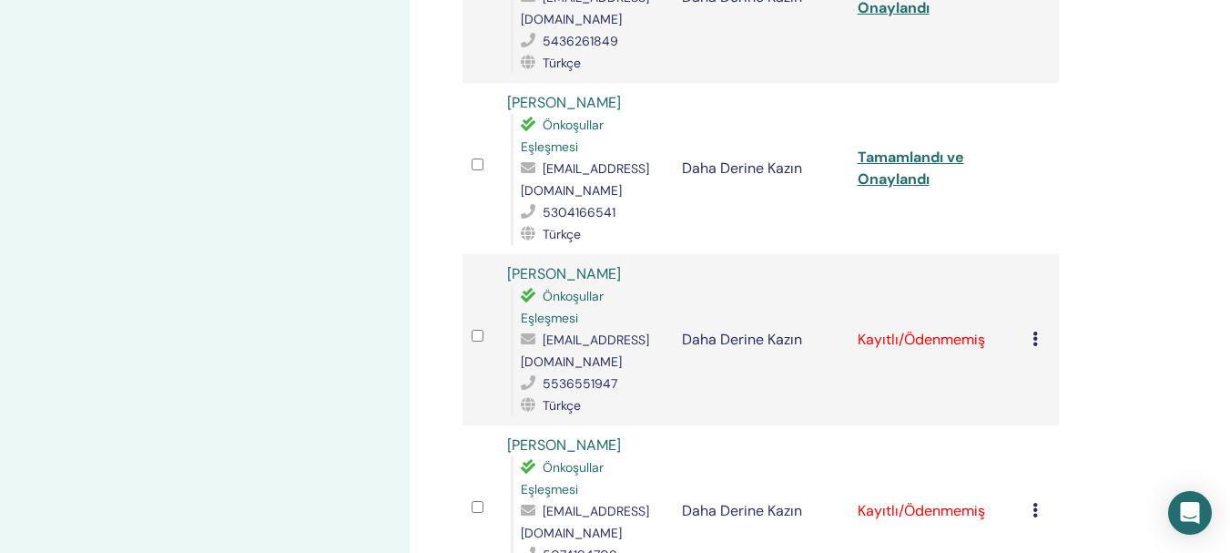
scroll to position [1974, 0]
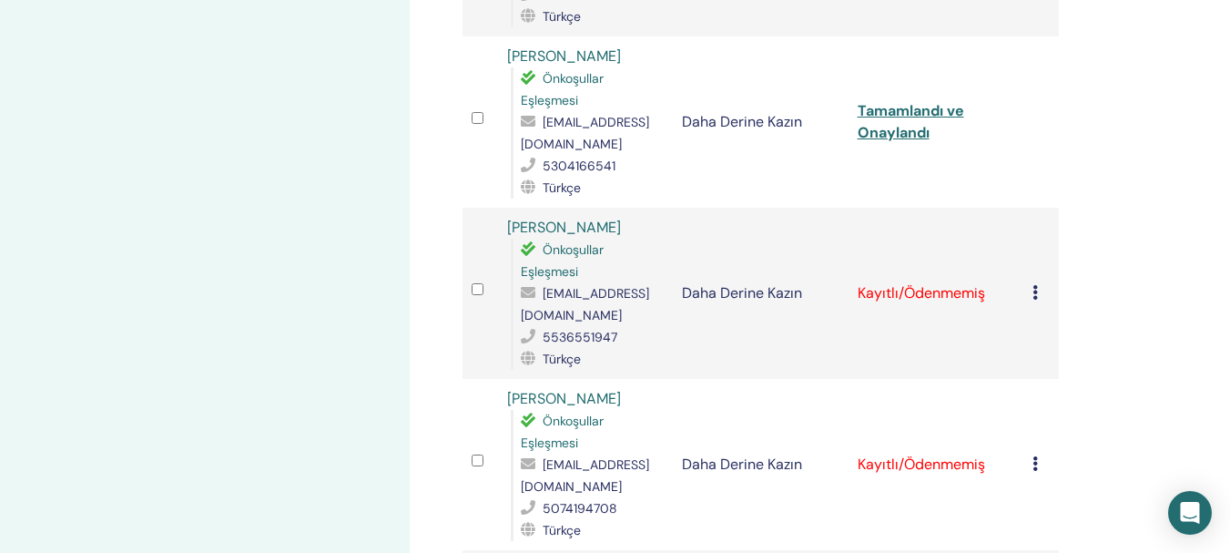
click at [1035, 294] on icon at bounding box center [1035, 292] width 5 height 15
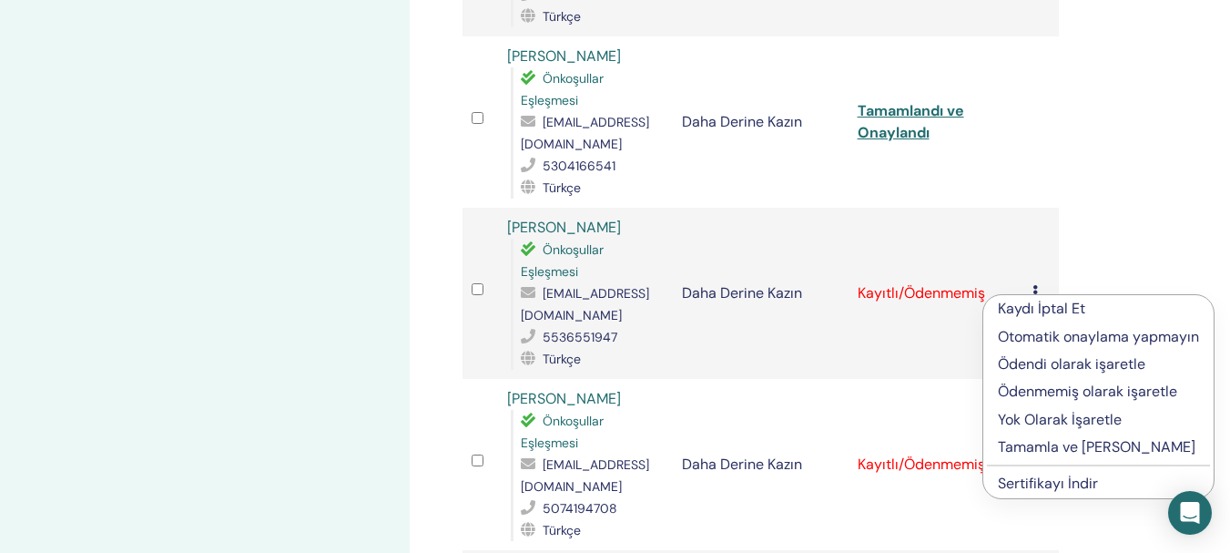
click at [1057, 448] on font "Tamamla ve [PERSON_NAME]" at bounding box center [1097, 446] width 198 height 19
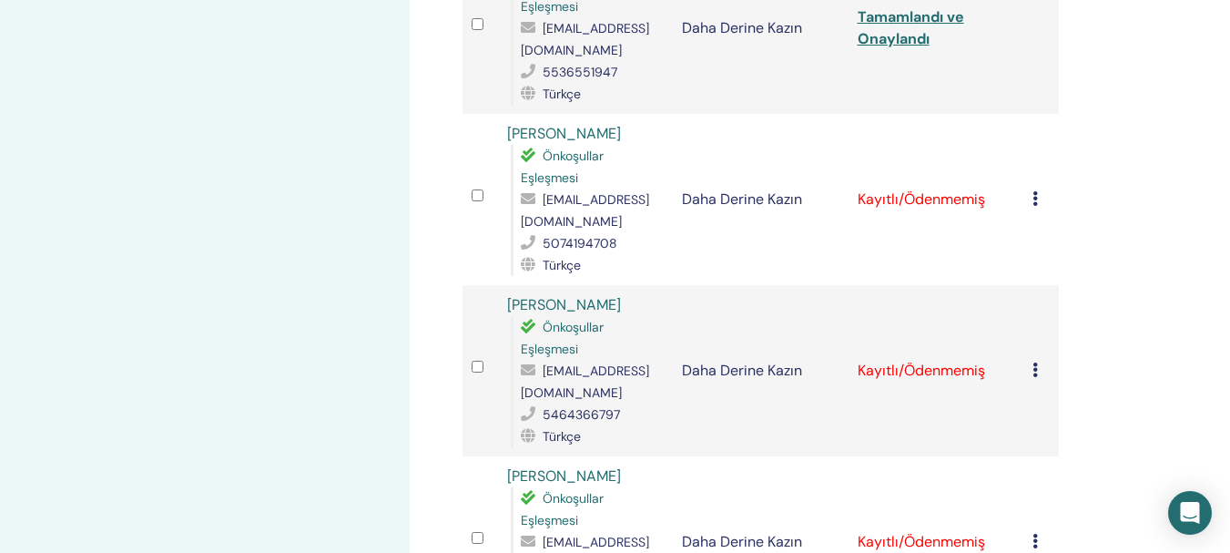
scroll to position [2265, 0]
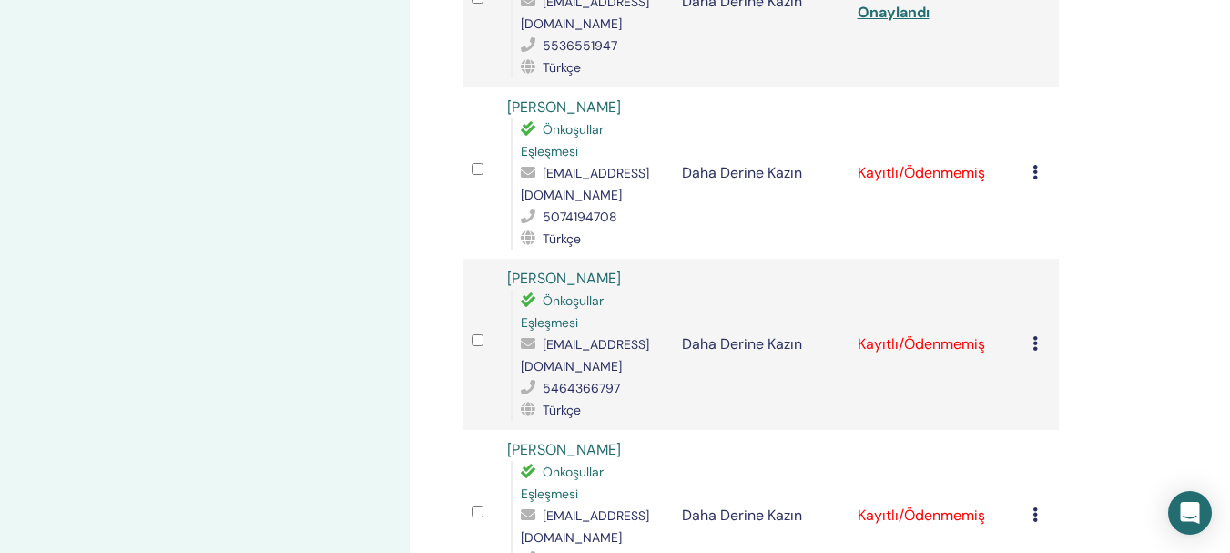
click at [1034, 176] on icon at bounding box center [1035, 172] width 5 height 15
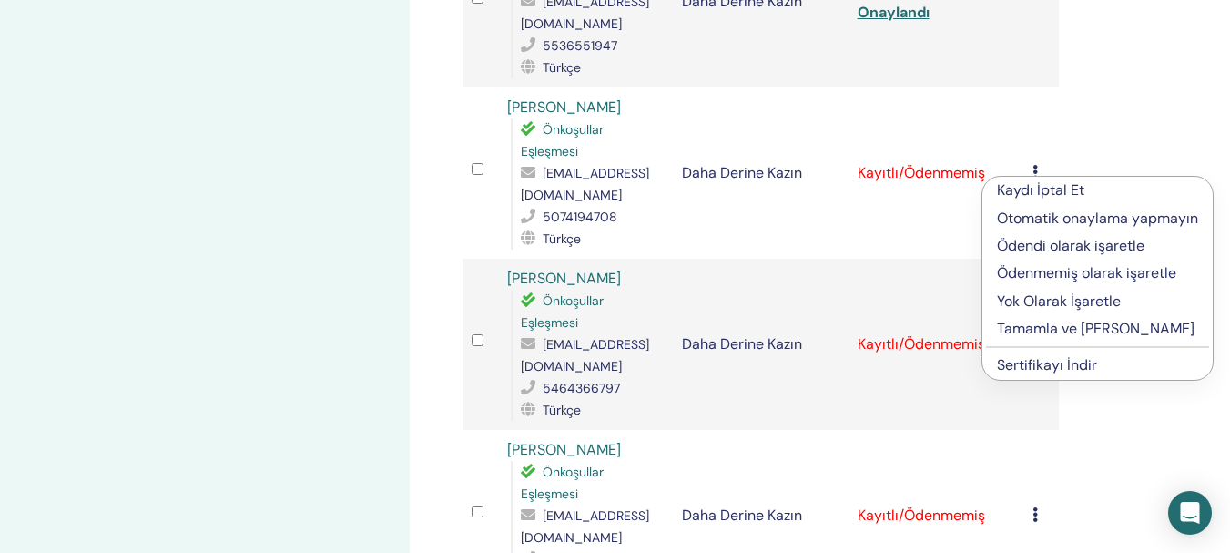
click at [1046, 326] on font "Tamamla ve [PERSON_NAME]" at bounding box center [1096, 328] width 198 height 19
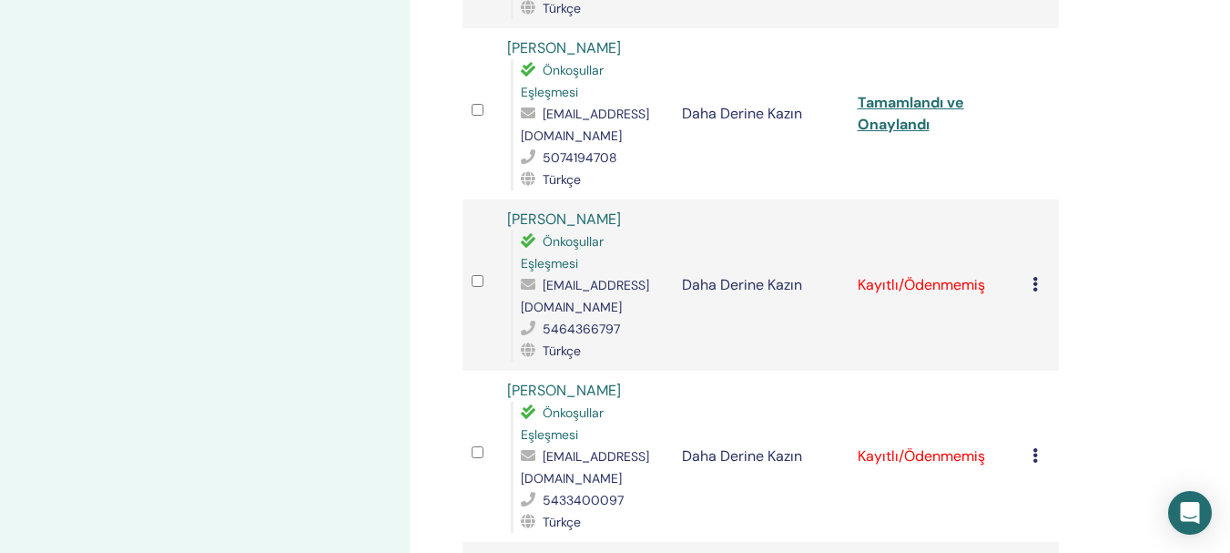
scroll to position [2391, 0]
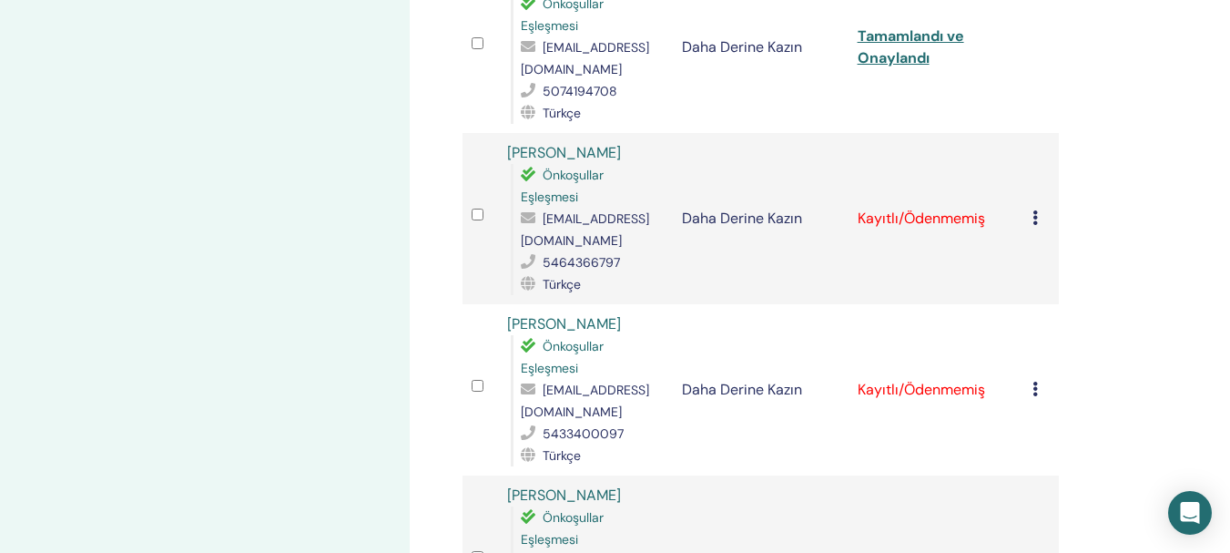
click at [1034, 219] on icon at bounding box center [1035, 217] width 5 height 15
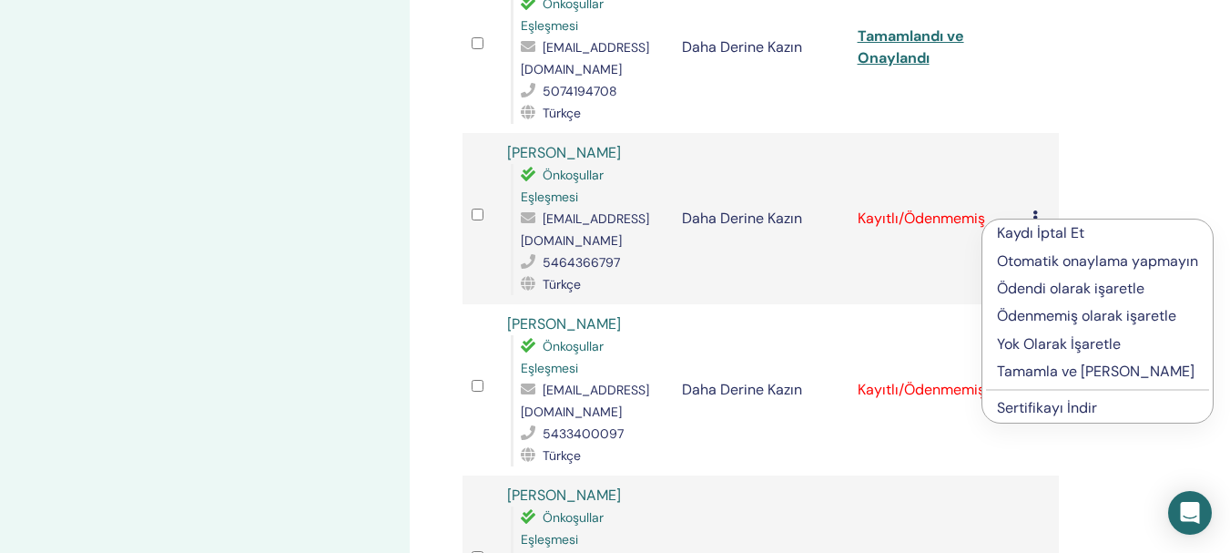
click at [1059, 372] on font "Tamamla ve [PERSON_NAME]" at bounding box center [1096, 371] width 198 height 19
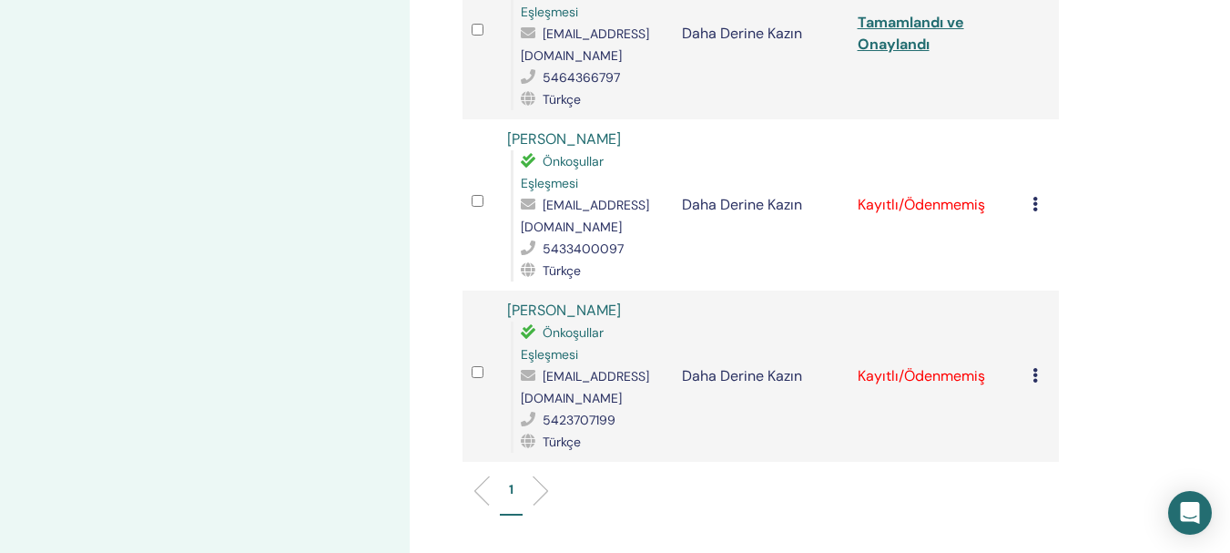
scroll to position [2556, 0]
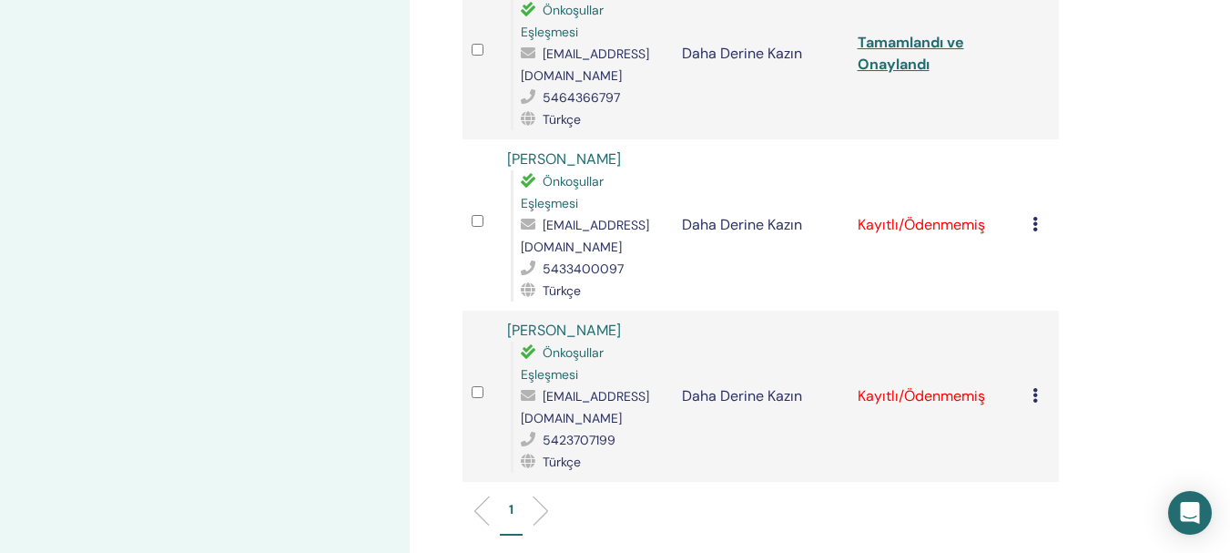
click at [1037, 229] on icon at bounding box center [1035, 224] width 5 height 15
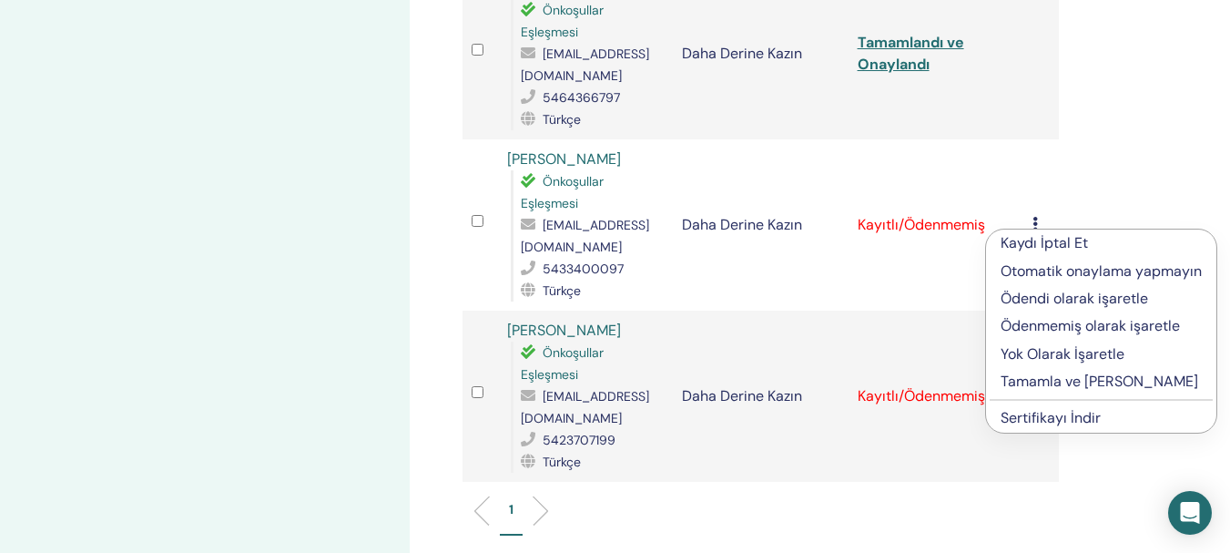
click at [1055, 389] on font "Tamamla ve [PERSON_NAME]" at bounding box center [1100, 381] width 198 height 19
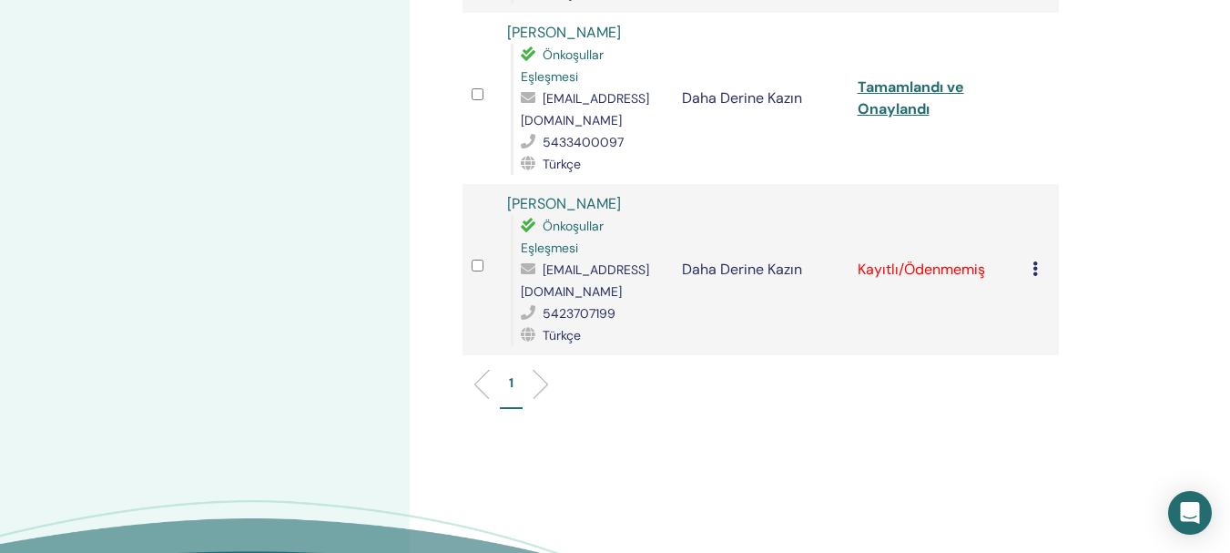
scroll to position [2695, 0]
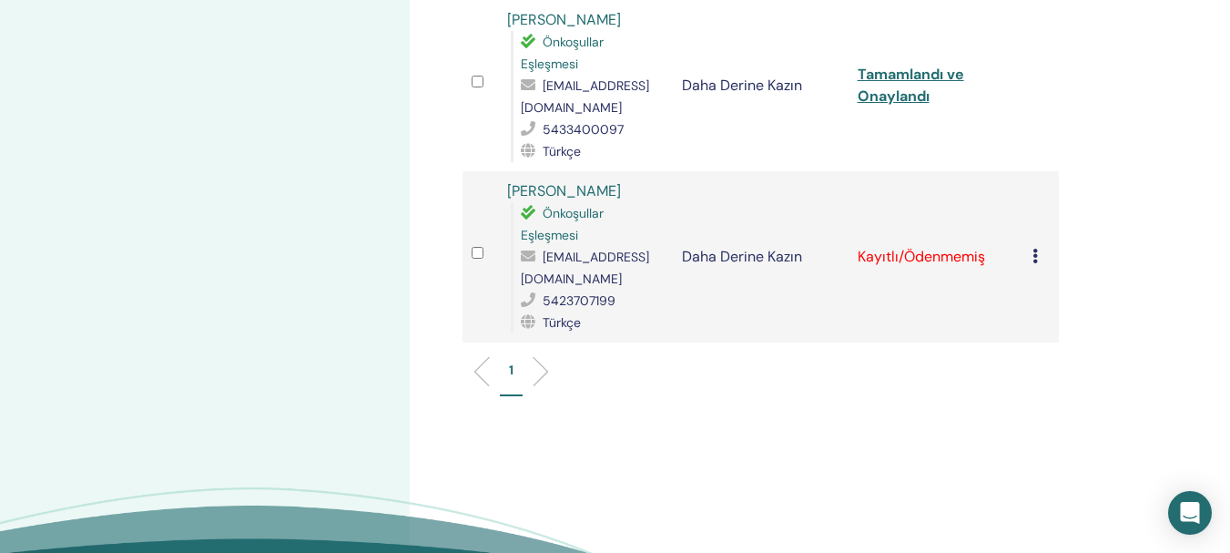
click at [1036, 258] on icon at bounding box center [1035, 256] width 5 height 15
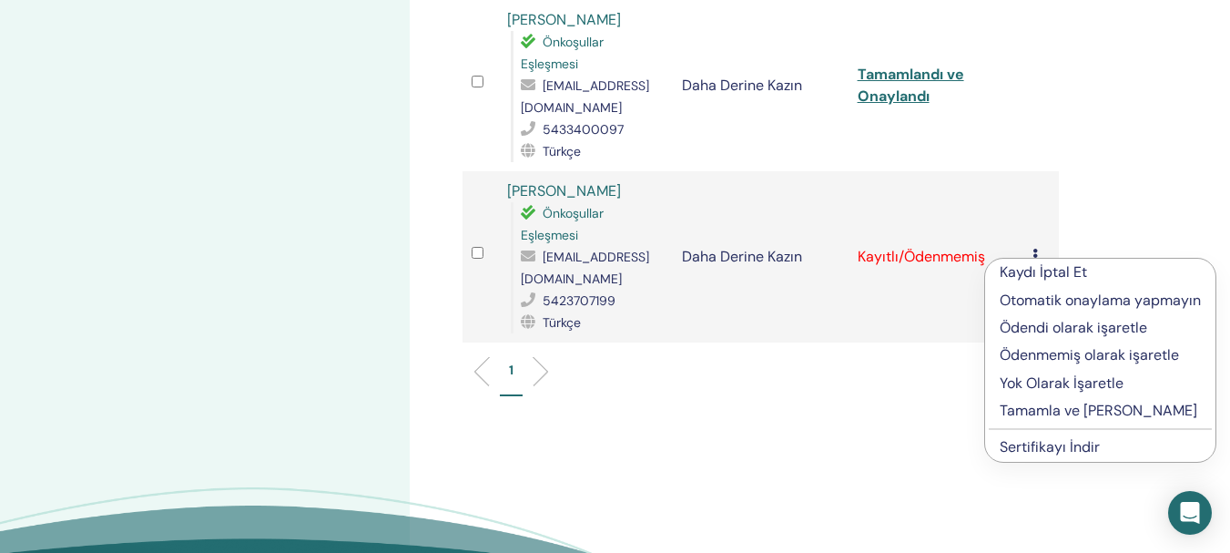
click at [1047, 408] on font "Tamamla ve Onayla" at bounding box center [1099, 410] width 198 height 19
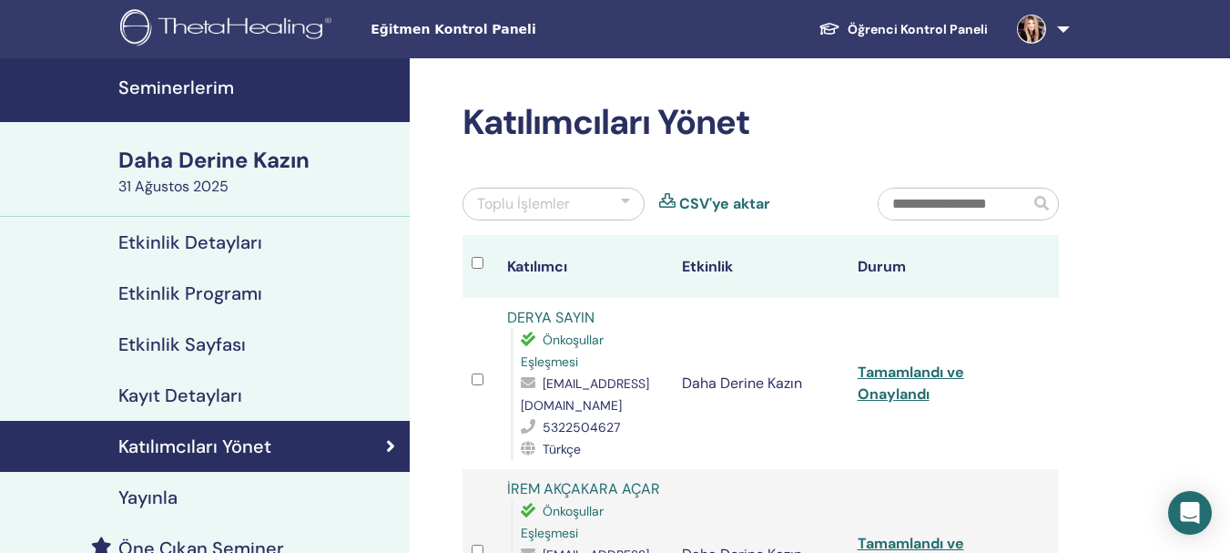
click at [190, 90] on font "Seminerlerim" at bounding box center [176, 88] width 116 height 24
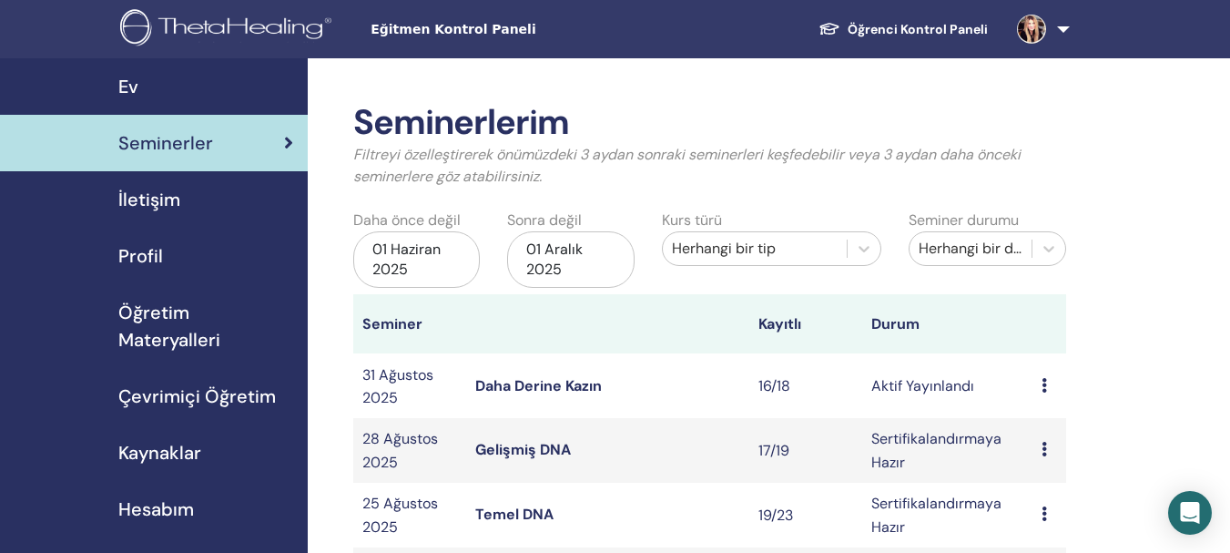
click at [531, 450] on font "Gelişmiş DNA" at bounding box center [523, 449] width 96 height 19
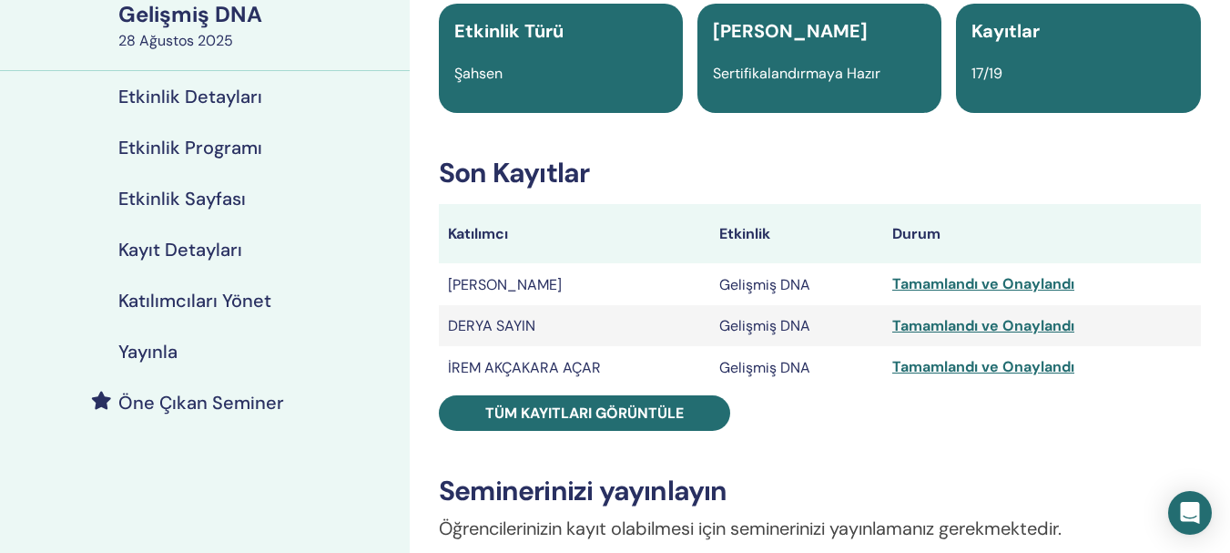
scroll to position [168, 0]
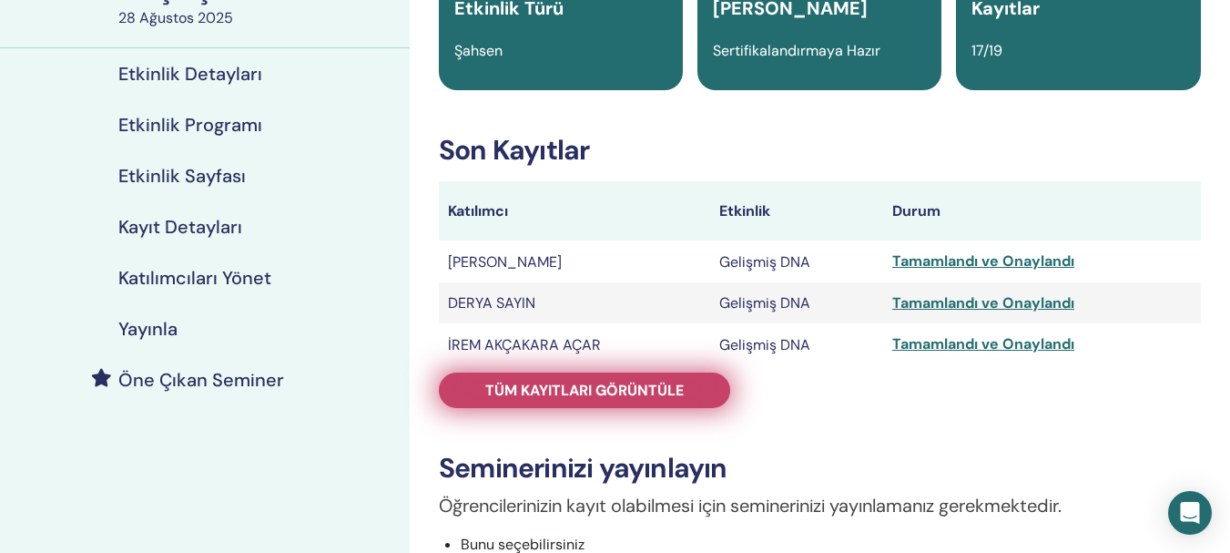
click at [587, 381] on font "Tüm kayıtları görüntüle" at bounding box center [584, 390] width 199 height 19
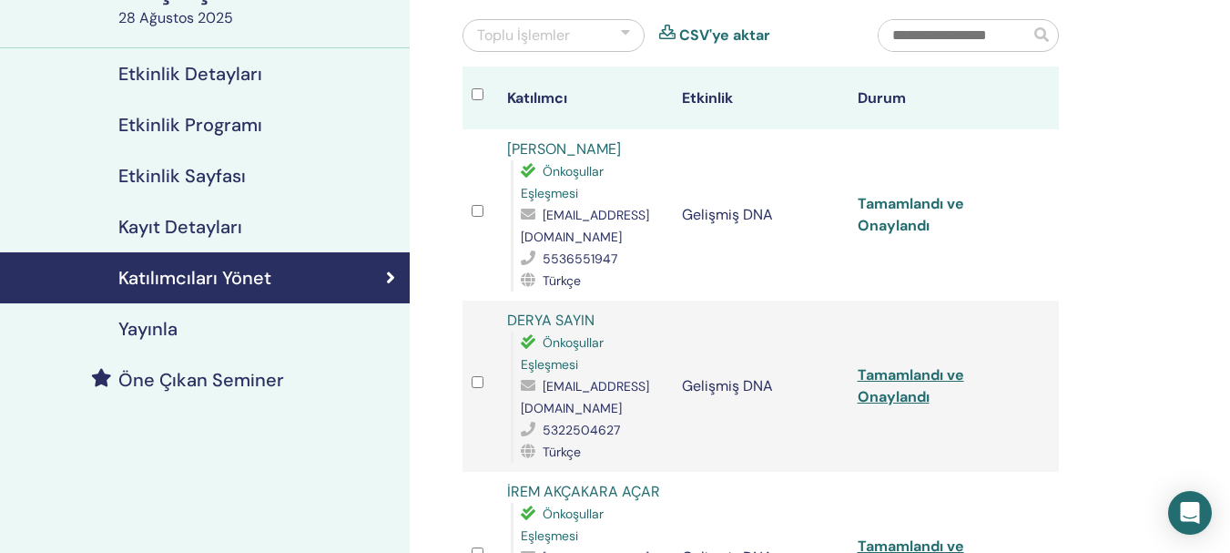
click at [895, 232] on font "Tamamlandı ve Onaylandı" at bounding box center [911, 214] width 107 height 41
click at [885, 403] on font "Tamamlandı ve Onaylandı" at bounding box center [911, 385] width 107 height 41
click at [885, 402] on font "Tamamlandı ve Onaylandı" at bounding box center [911, 385] width 107 height 41
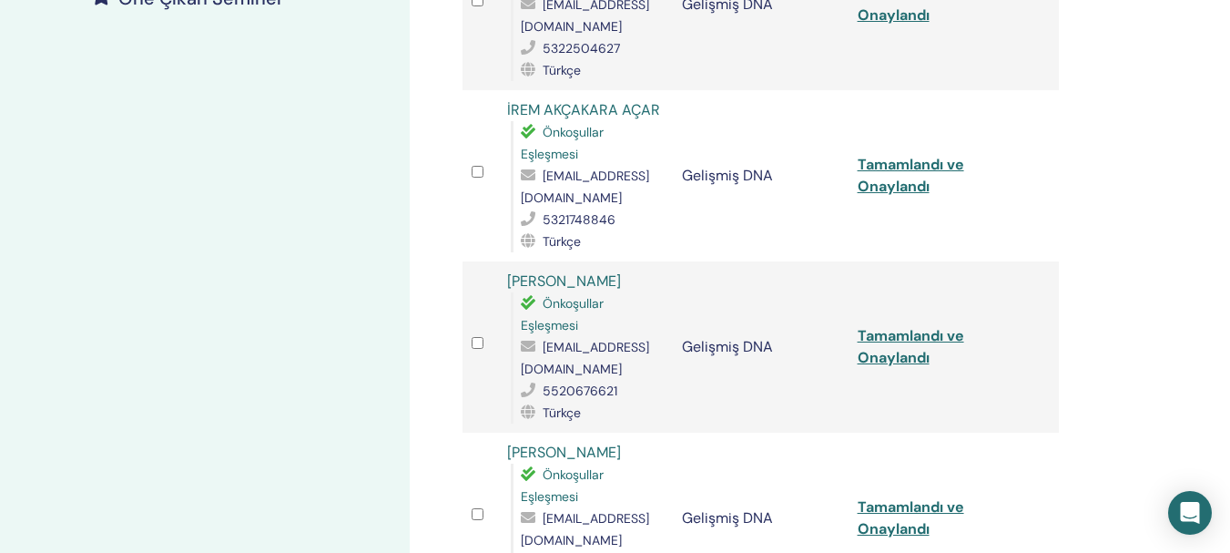
scroll to position [598, 0]
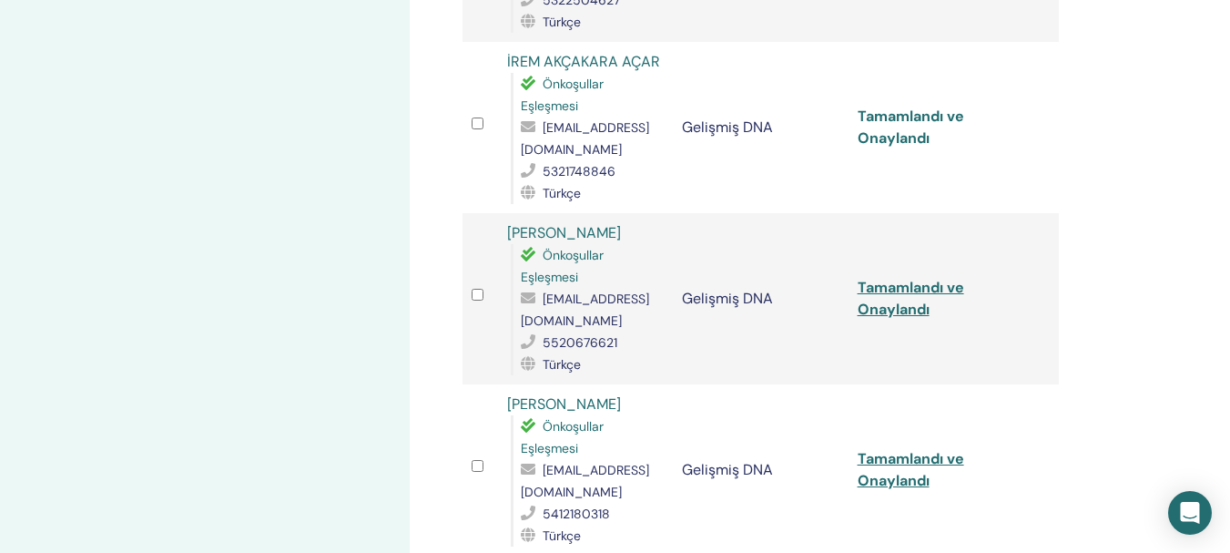
click at [894, 142] on font "Tamamlandı ve Onaylandı" at bounding box center [911, 127] width 107 height 41
click at [889, 312] on font "Tamamlandı ve Onaylandı" at bounding box center [911, 298] width 107 height 41
drag, startPoint x: 889, startPoint y: 312, endPoint x: 910, endPoint y: 318, distance: 21.6
click at [890, 312] on font "Tamamlandı ve Onaylandı" at bounding box center [911, 298] width 107 height 41
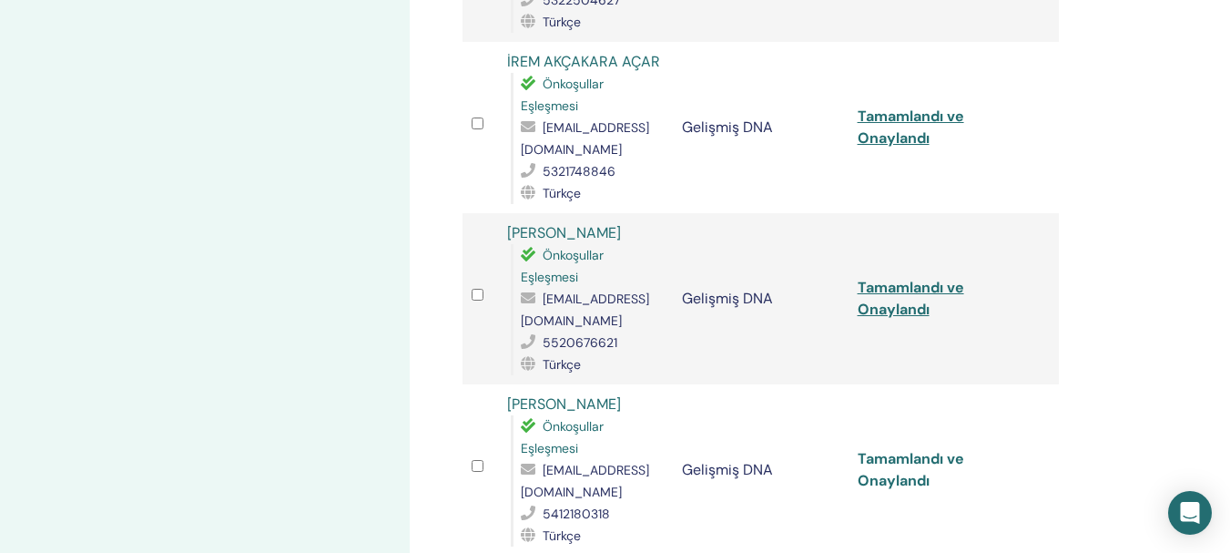
click at [896, 483] on font "Tamamlandı ve Onaylandı" at bounding box center [911, 469] width 107 height 41
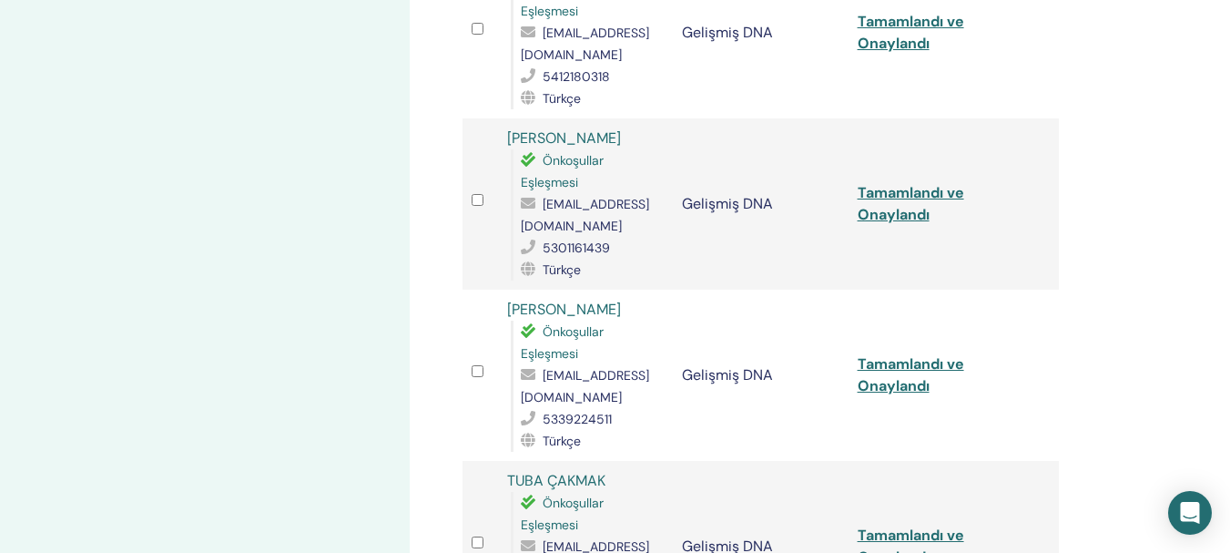
scroll to position [1063, 0]
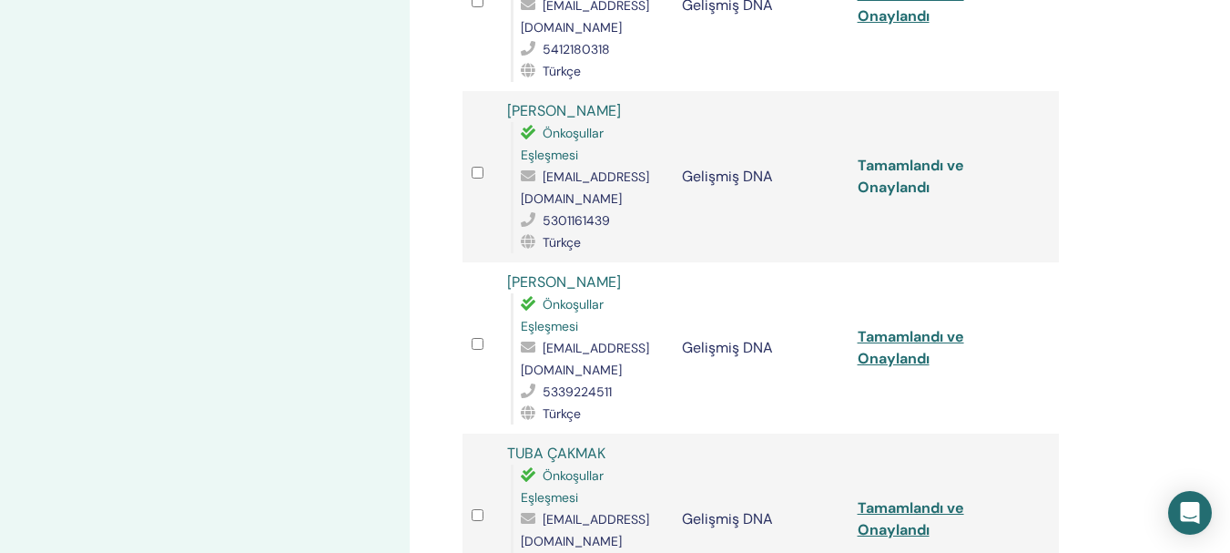
click at [905, 190] on font "Tamamlandı ve Onaylandı" at bounding box center [911, 176] width 107 height 41
click at [880, 362] on font "Tamamlandı ve Onaylandı" at bounding box center [911, 347] width 107 height 41
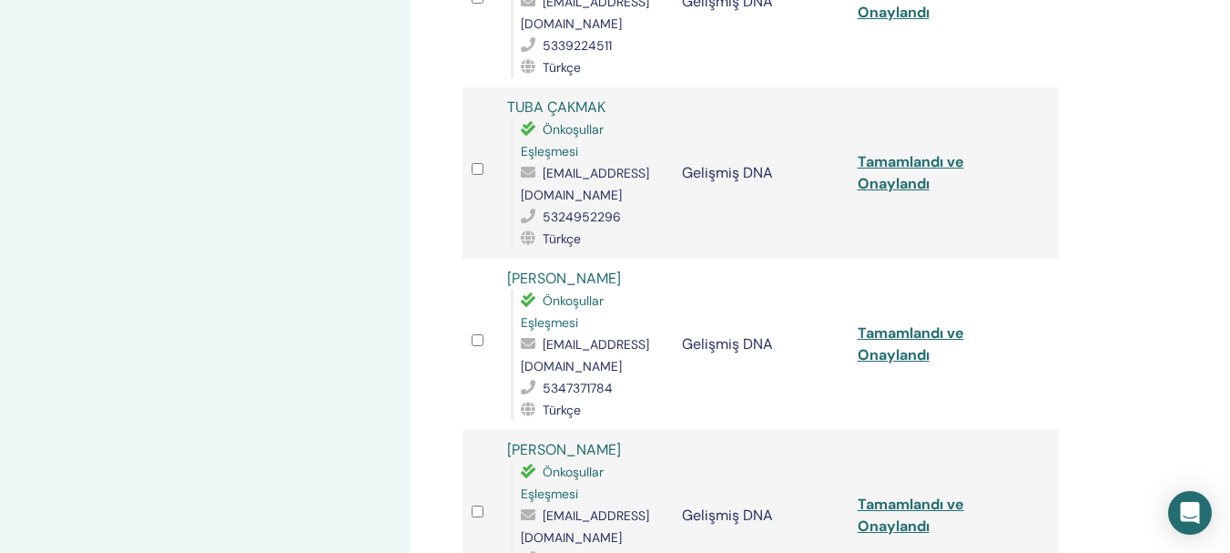
scroll to position [1451, 0]
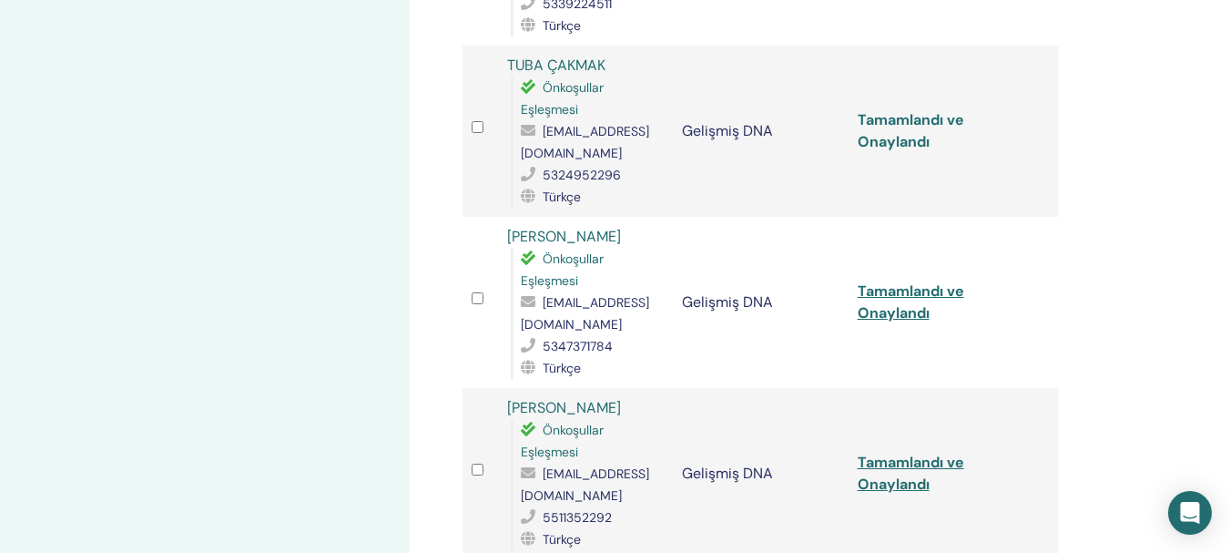
click at [921, 146] on font "Tamamlandı ve Onaylandı" at bounding box center [911, 130] width 107 height 41
click at [470, 128] on td at bounding box center [481, 131] width 36 height 171
click at [888, 314] on font "Tamamlandı ve Onaylandı" at bounding box center [911, 301] width 107 height 41
drag, startPoint x: 888, startPoint y: 314, endPoint x: 975, endPoint y: 316, distance: 87.5
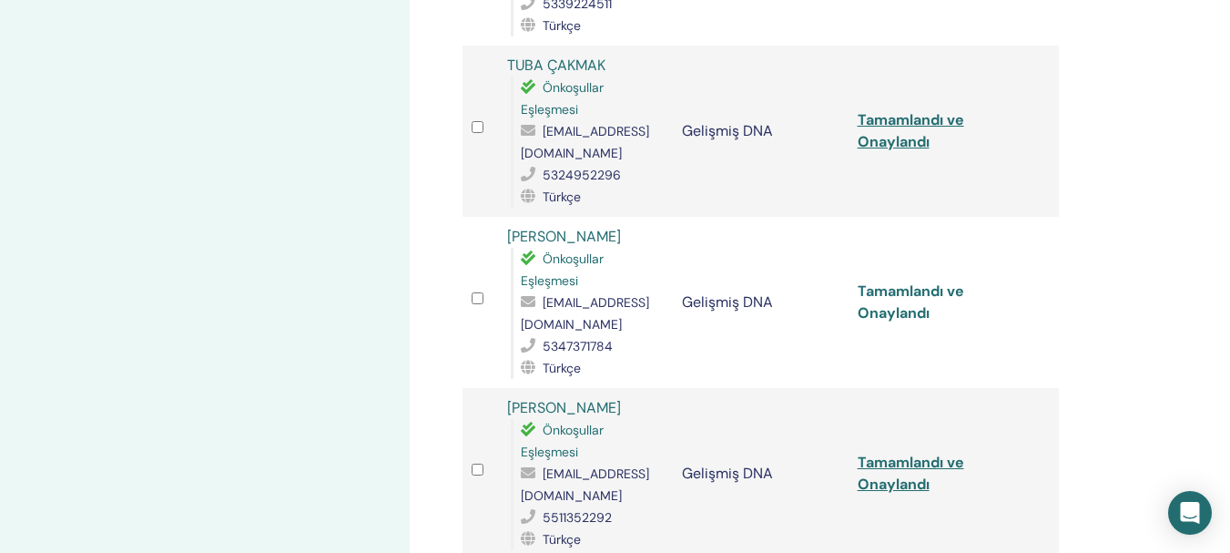
click at [889, 314] on font "Tamamlandı ve Onaylandı" at bounding box center [911, 301] width 107 height 41
click at [889, 486] on font "Tamamlandı ve Onaylandı" at bounding box center [911, 473] width 107 height 41
drag, startPoint x: 889, startPoint y: 486, endPoint x: 929, endPoint y: 470, distance: 43.3
click at [891, 486] on font "Tamamlandı ve Onaylandı" at bounding box center [911, 473] width 107 height 41
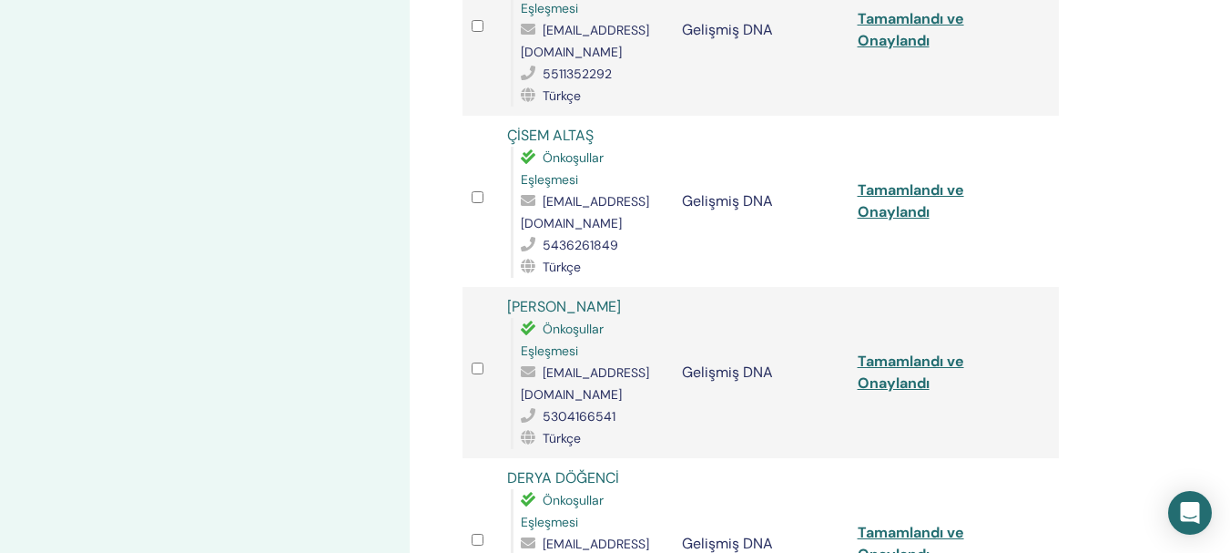
scroll to position [1908, 0]
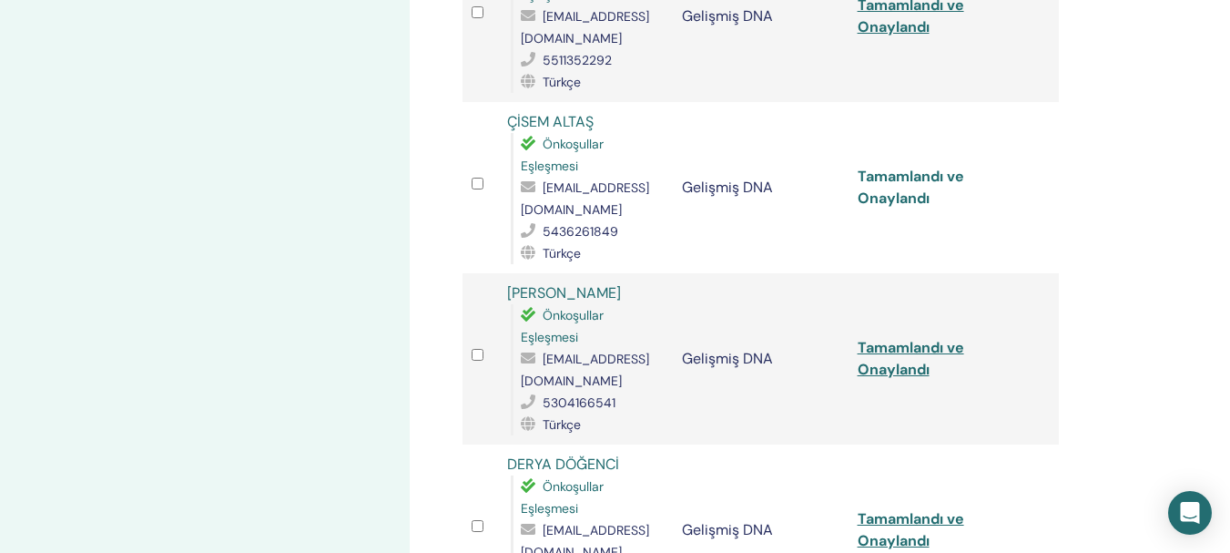
click at [908, 199] on font "Tamamlandı ve Onaylandı" at bounding box center [911, 187] width 107 height 41
click at [897, 373] on font "Tamamlandı ve Onaylandı" at bounding box center [911, 358] width 107 height 41
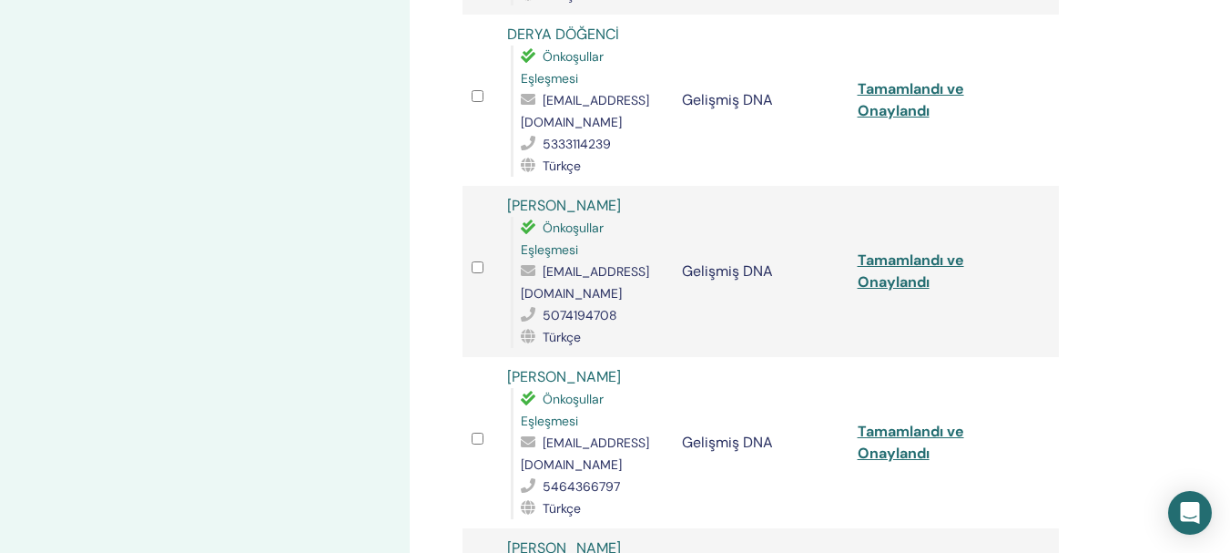
scroll to position [2345, 0]
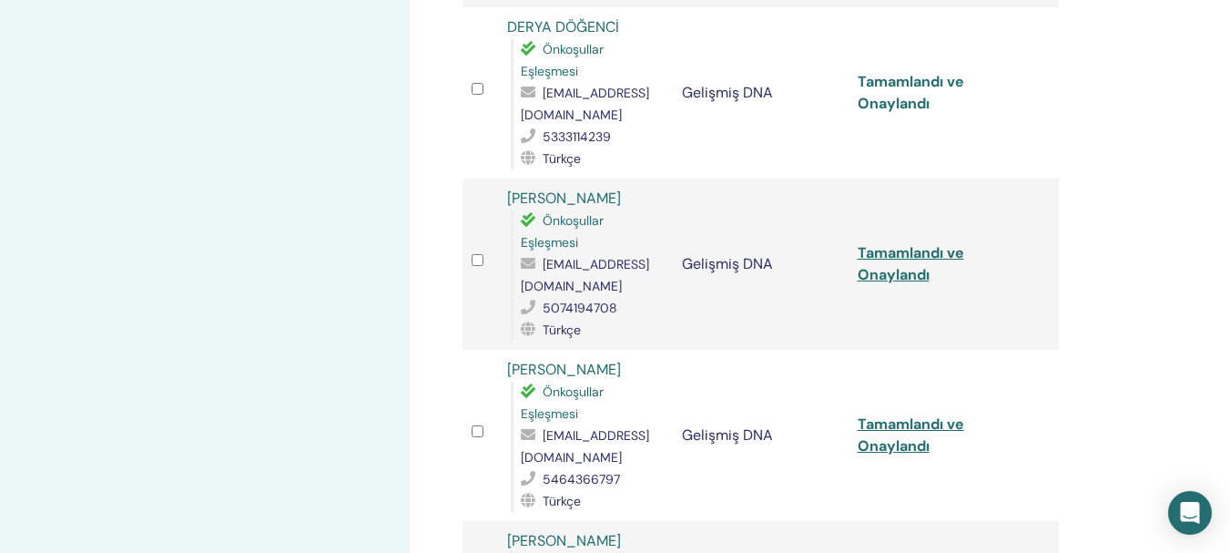
click at [902, 111] on font "Tamamlandı ve Onaylandı" at bounding box center [911, 92] width 107 height 41
click at [886, 283] on font "Tamamlandı ve Onaylandı" at bounding box center [911, 263] width 107 height 41
click at [902, 450] on font "Tamamlandı ve Onaylandı" at bounding box center [911, 434] width 107 height 41
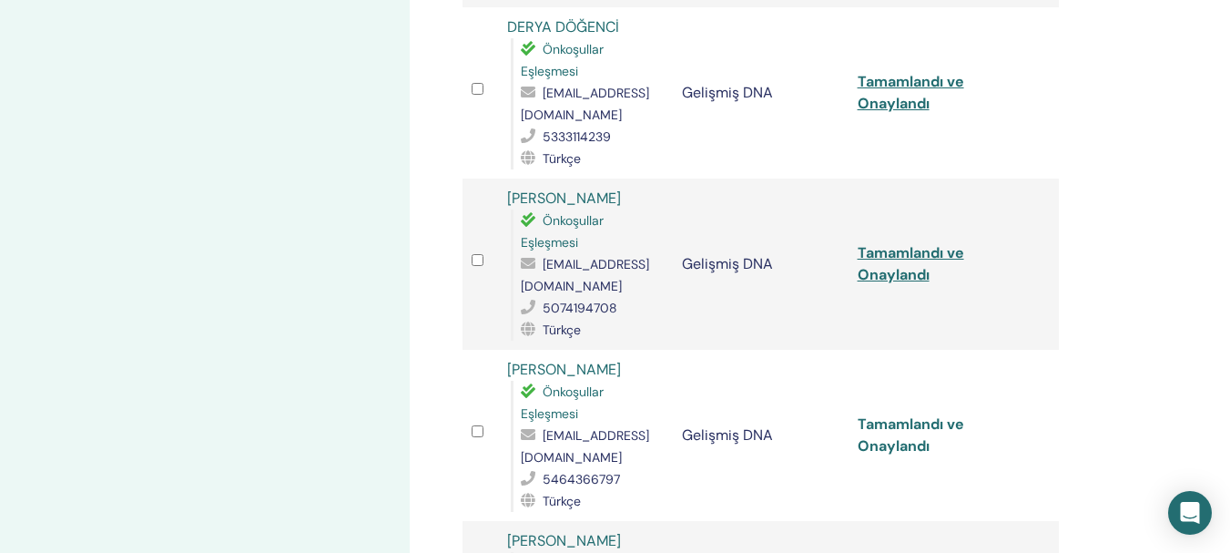
click at [902, 450] on font "Tamamlandı ve Onaylandı" at bounding box center [911, 434] width 107 height 41
drag, startPoint x: 1204, startPoint y: 66, endPoint x: 1215, endPoint y: 75, distance: 13.7
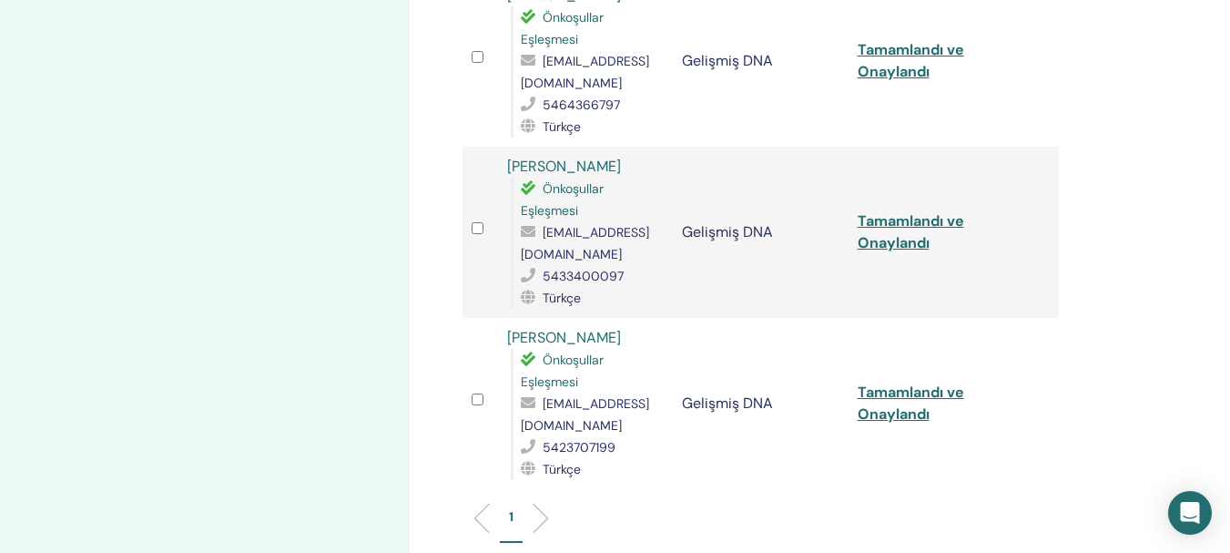
scroll to position [2754, 0]
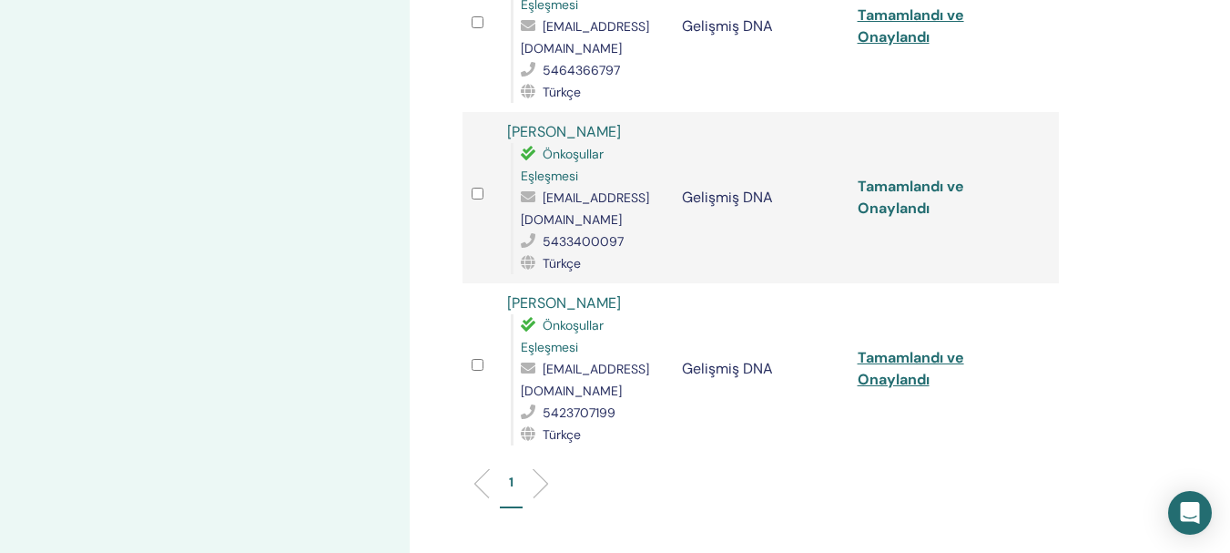
click at [897, 215] on font "Tamamlandı ve Onaylandı" at bounding box center [911, 197] width 107 height 41
click at [902, 386] on font "Tamamlandı ve Onaylandı" at bounding box center [911, 368] width 107 height 41
click at [904, 386] on font "Tamamlandı ve Onaylandı" at bounding box center [911, 368] width 107 height 41
click at [696, 481] on ul "1" at bounding box center [761, 491] width 566 height 36
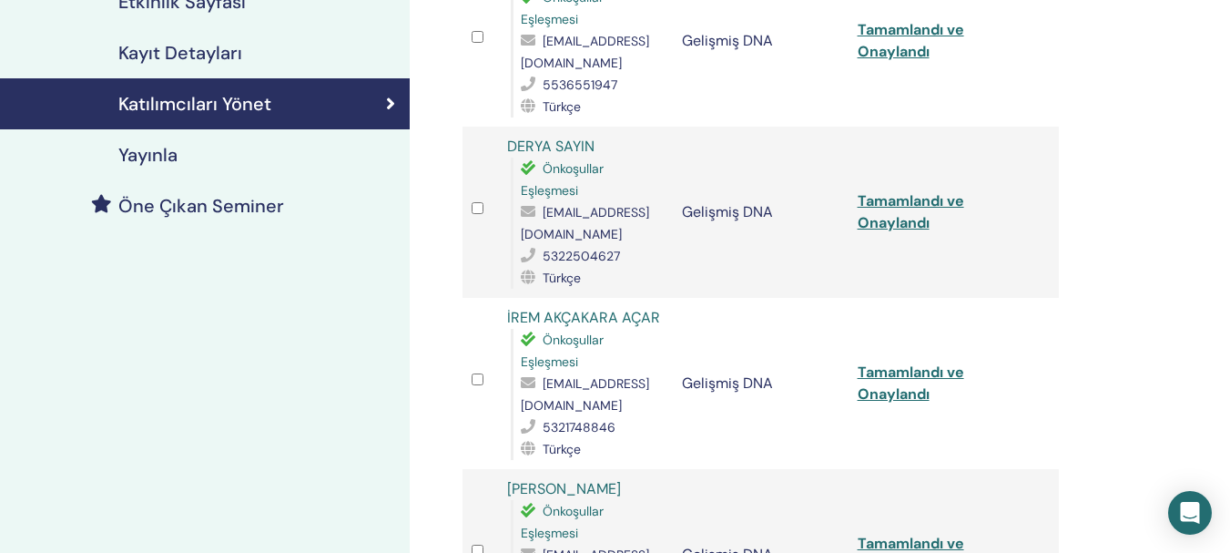
scroll to position [0, 0]
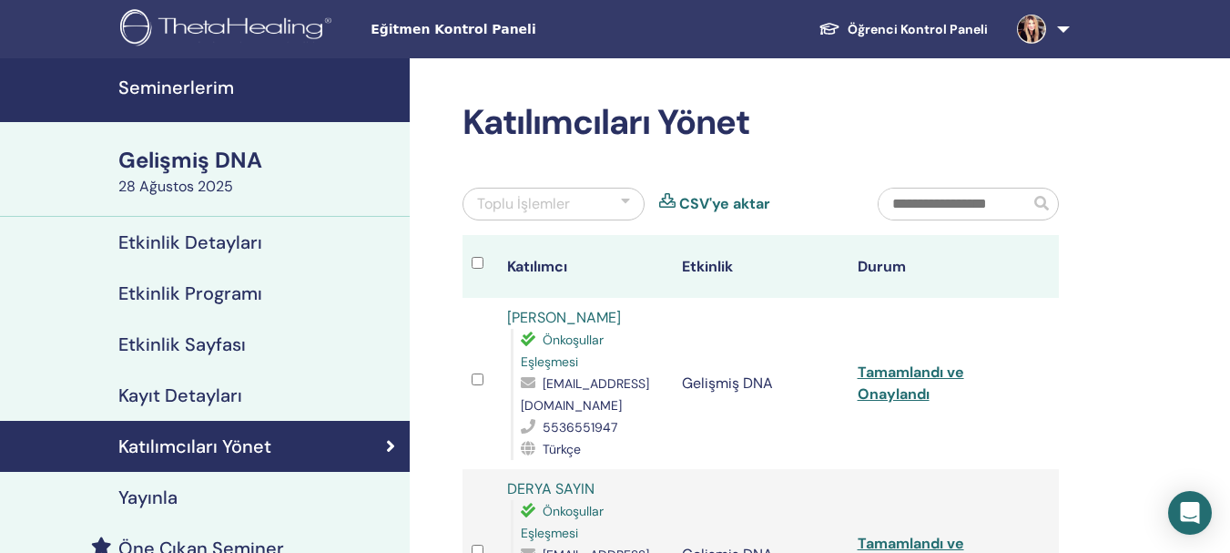
click at [186, 83] on font "Seminerlerim" at bounding box center [176, 88] width 116 height 24
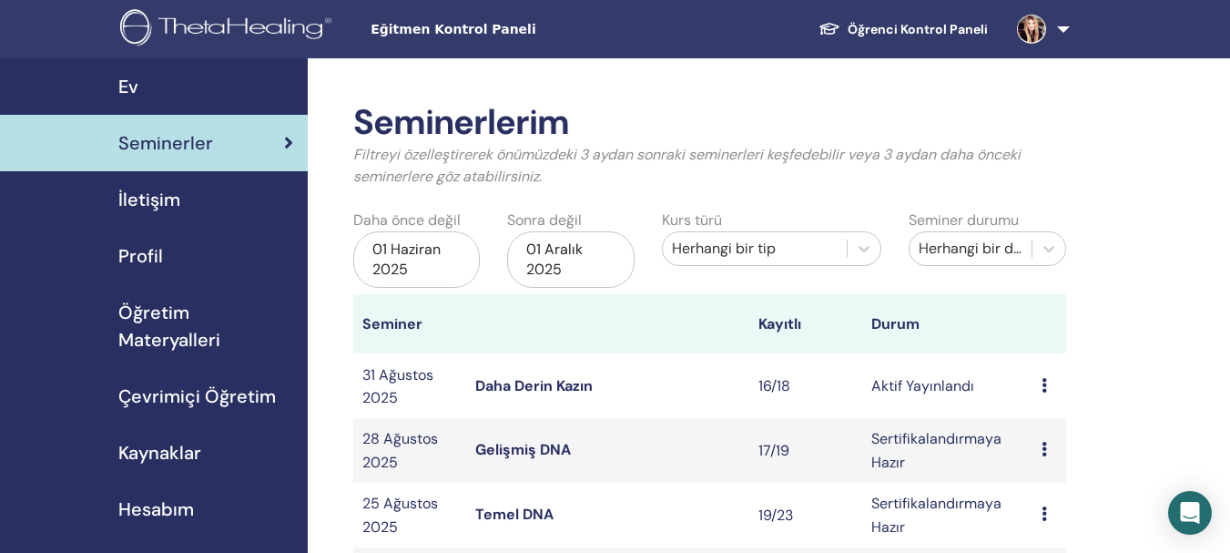
click at [521, 387] on font "Daha Derin Kazın" at bounding box center [533, 385] width 117 height 19
click at [522, 387] on font "Daha Derin Kazın" at bounding box center [533, 385] width 117 height 19
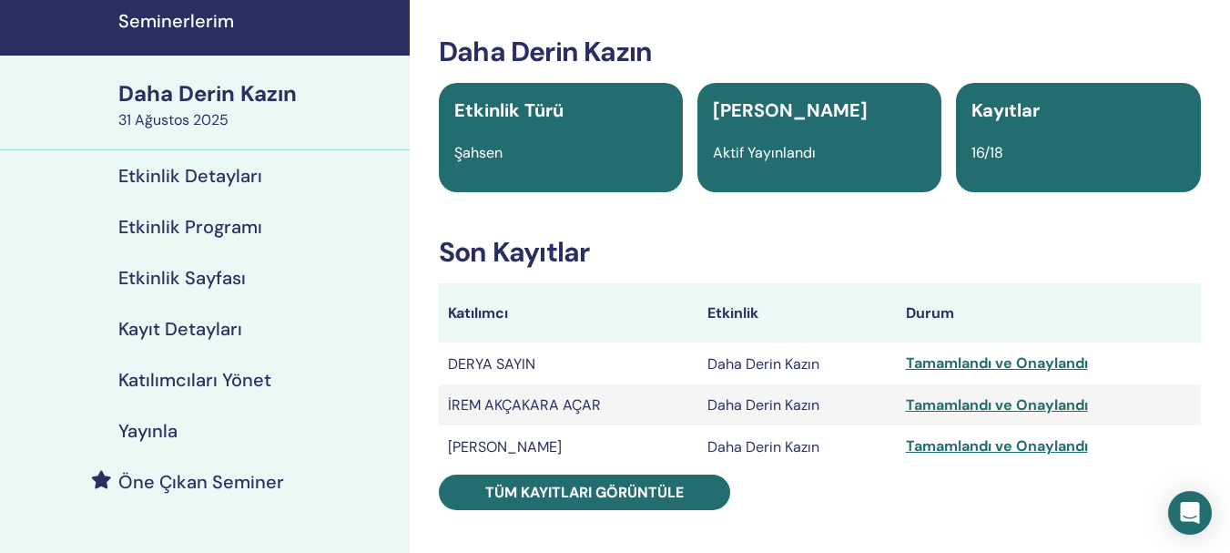
scroll to position [176, 0]
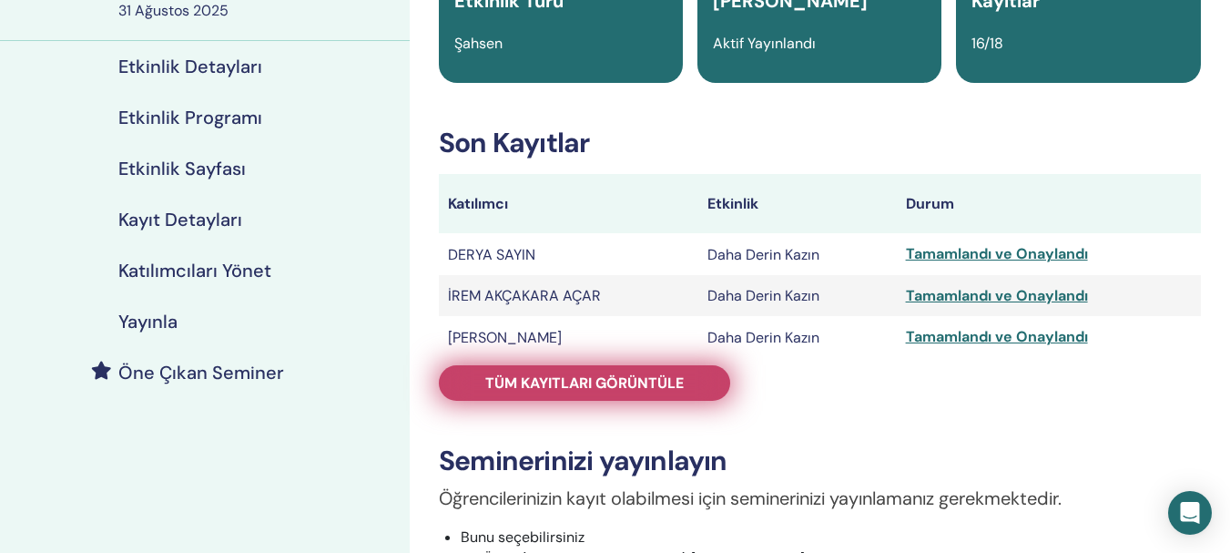
click at [528, 383] on font "Tüm kayıtları görüntüle" at bounding box center [584, 382] width 199 height 19
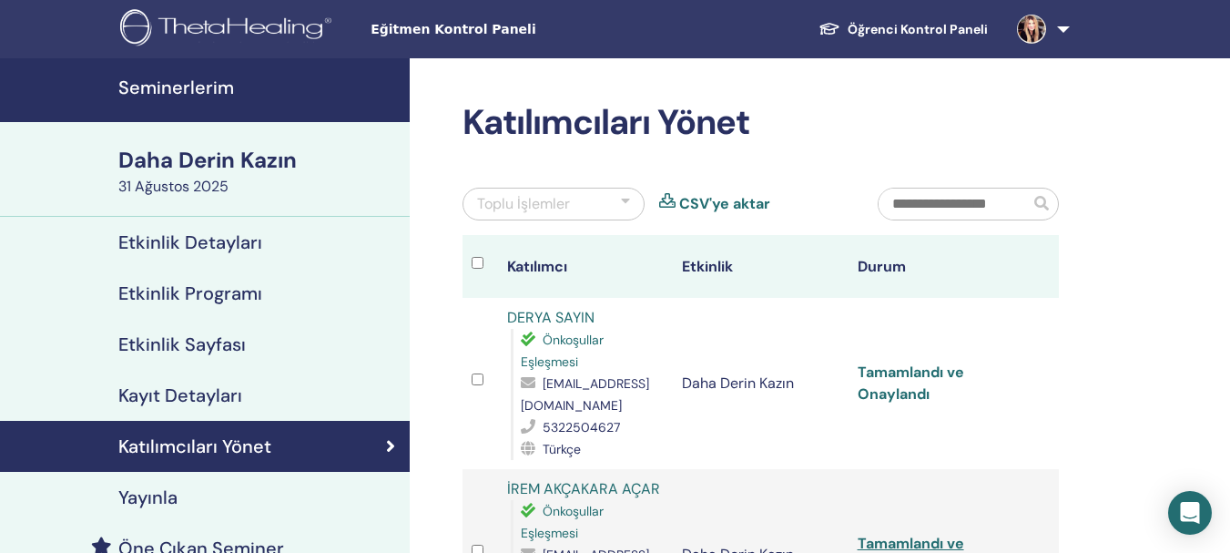
click at [891, 392] on font "Tamamlandı ve Onaylandı" at bounding box center [911, 382] width 107 height 41
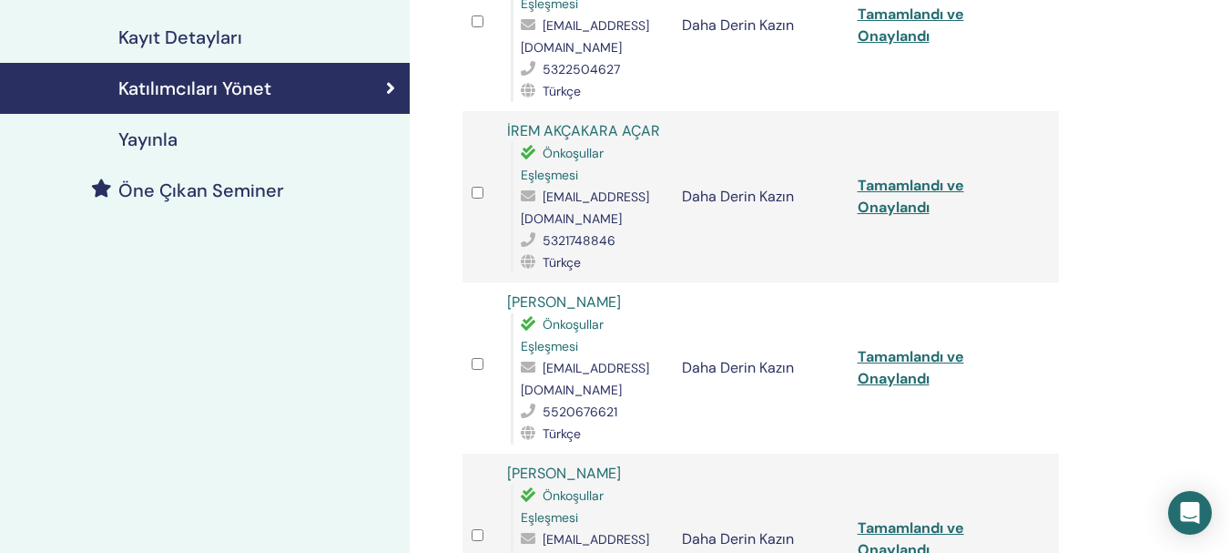
scroll to position [364, 0]
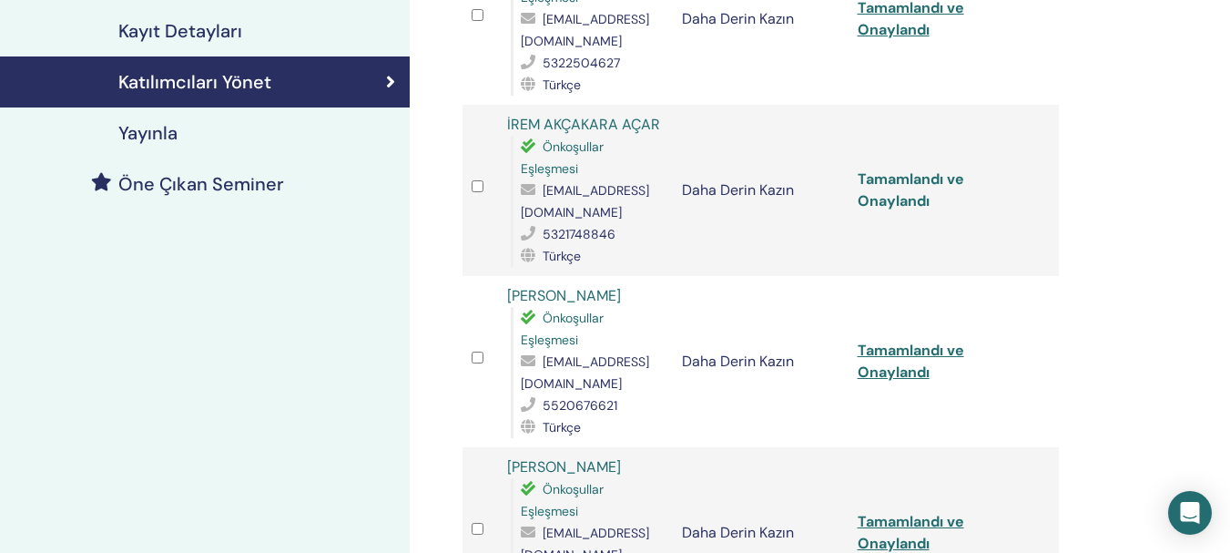
click at [889, 206] on font "Tamamlandı ve Onaylandı" at bounding box center [911, 189] width 107 height 41
click at [910, 373] on font "Tamamlandı ve Onaylandı" at bounding box center [911, 361] width 107 height 41
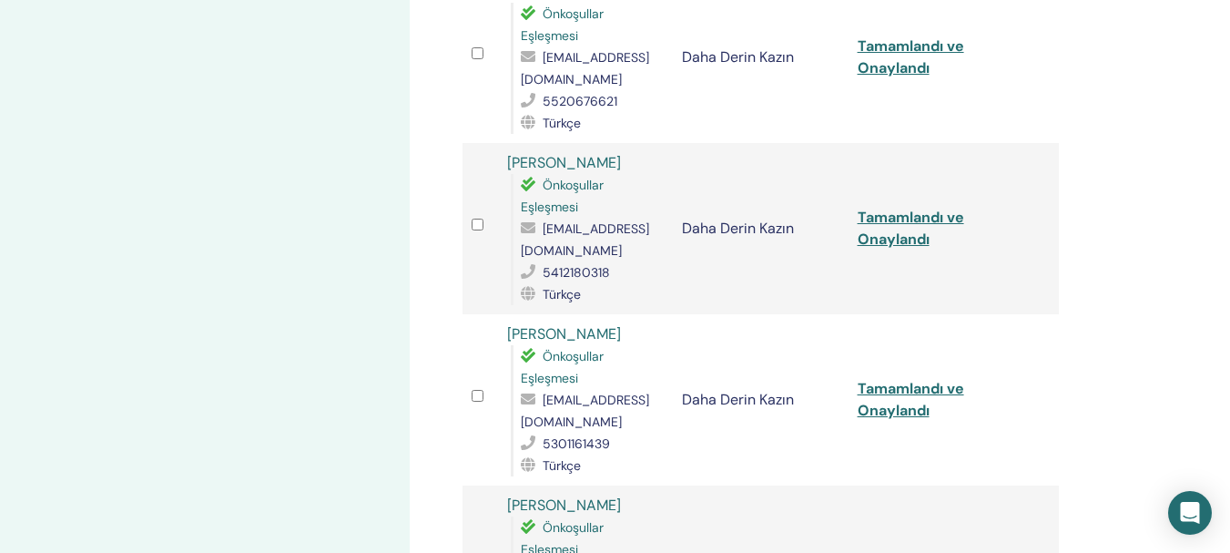
scroll to position [676, 0]
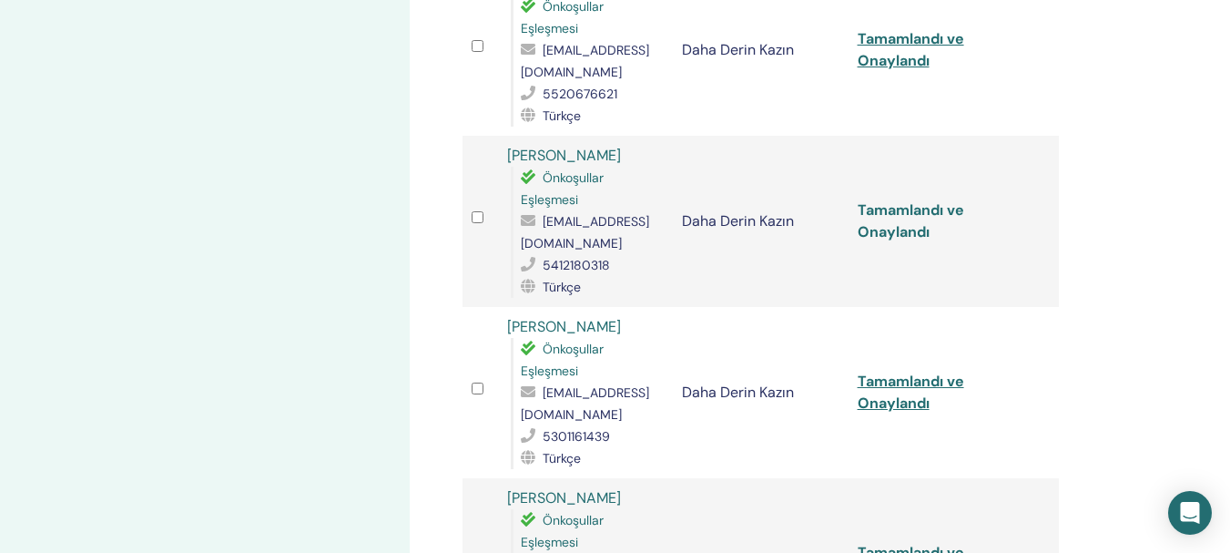
click at [894, 234] on font "Tamamlandı ve Onaylandı" at bounding box center [911, 220] width 107 height 41
click at [899, 409] on font "Tamamlandı ve Onaylandı" at bounding box center [911, 392] width 107 height 41
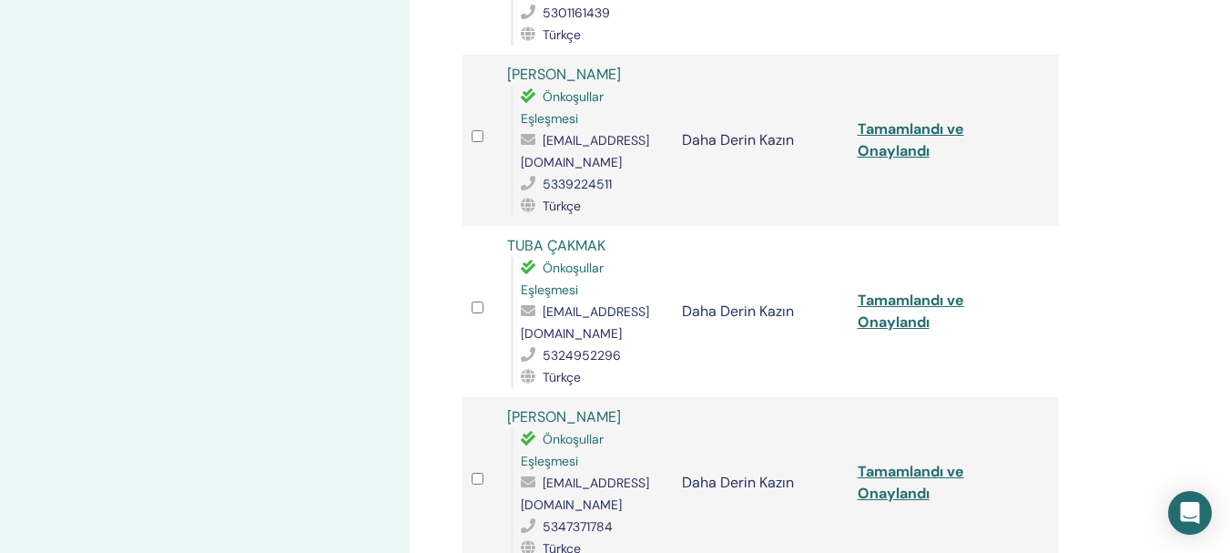
scroll to position [1126, 0]
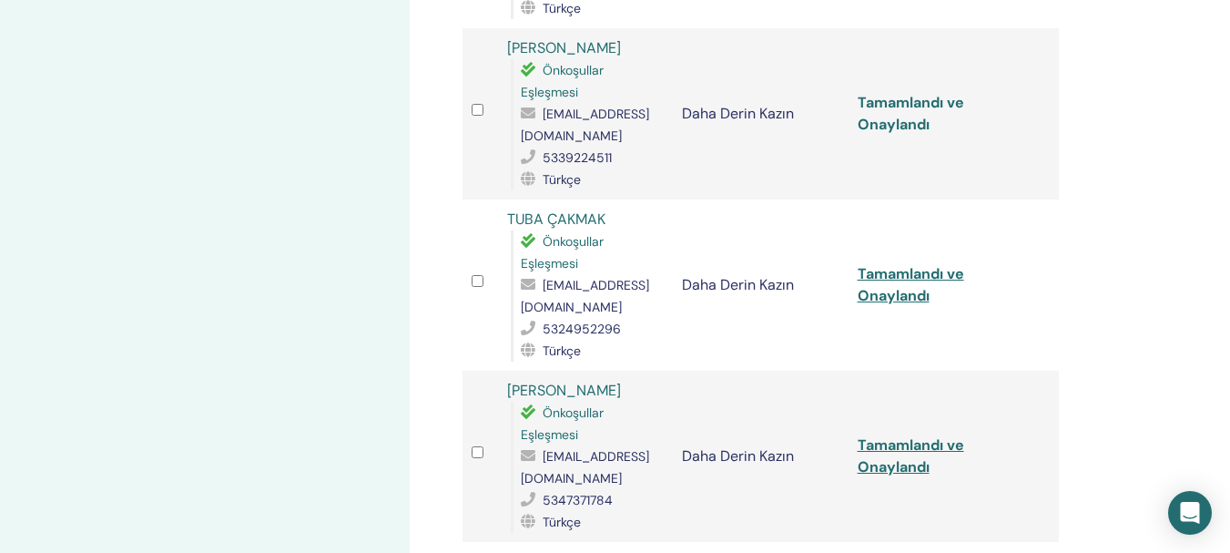
click at [883, 130] on font "Tamamlandı ve Onaylandı" at bounding box center [911, 113] width 107 height 41
click at [891, 300] on font "Tamamlandı ve Onaylandı" at bounding box center [911, 284] width 107 height 41
click at [897, 470] on font "Tamamlandı ve Onaylandı" at bounding box center [911, 455] width 107 height 41
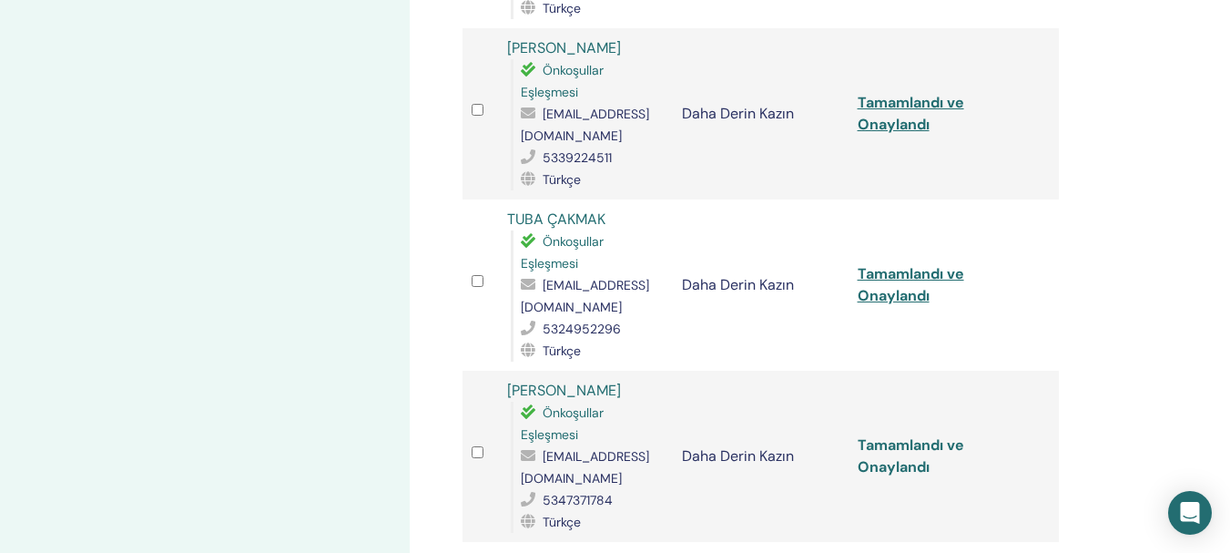
drag, startPoint x: 897, startPoint y: 470, endPoint x: 1006, endPoint y: 489, distance: 110.1
click at [898, 470] on font "Tamamlandı ve Onaylandı" at bounding box center [911, 455] width 107 height 41
drag, startPoint x: 1213, startPoint y: 76, endPoint x: 1232, endPoint y: 129, distance: 57.0
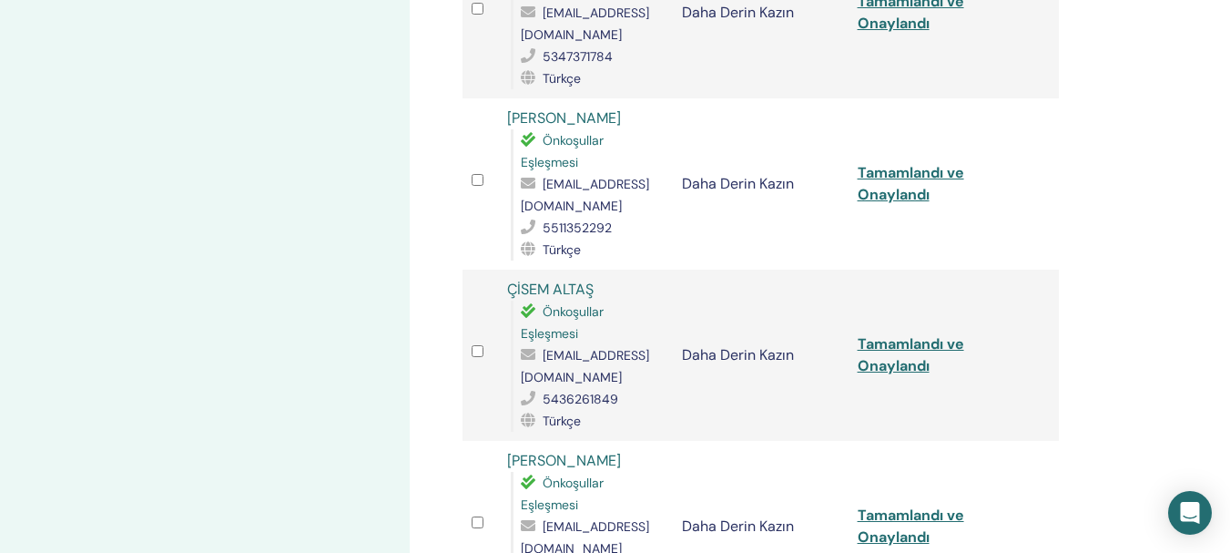
scroll to position [1656, 0]
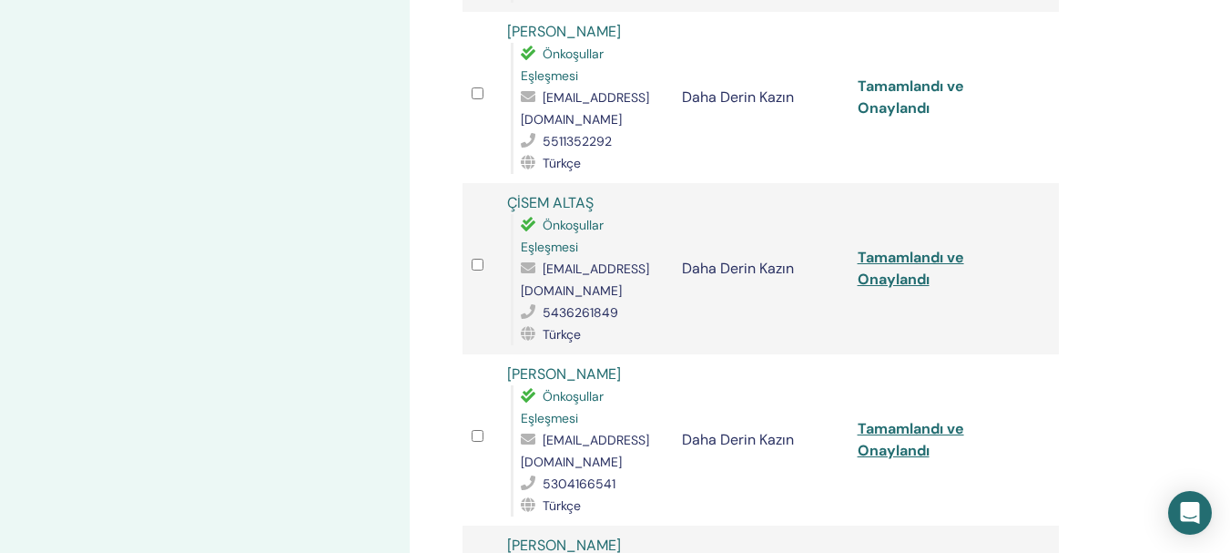
click at [888, 107] on font "Tamamlandı ve Onaylandı" at bounding box center [911, 97] width 107 height 41
click at [890, 284] on font "Tamamlandı ve Onaylandı" at bounding box center [911, 268] width 107 height 41
drag, startPoint x: 890, startPoint y: 284, endPoint x: 961, endPoint y: 311, distance: 75.8
click at [891, 284] on font "Tamamlandı ve Onaylandı" at bounding box center [911, 268] width 107 height 41
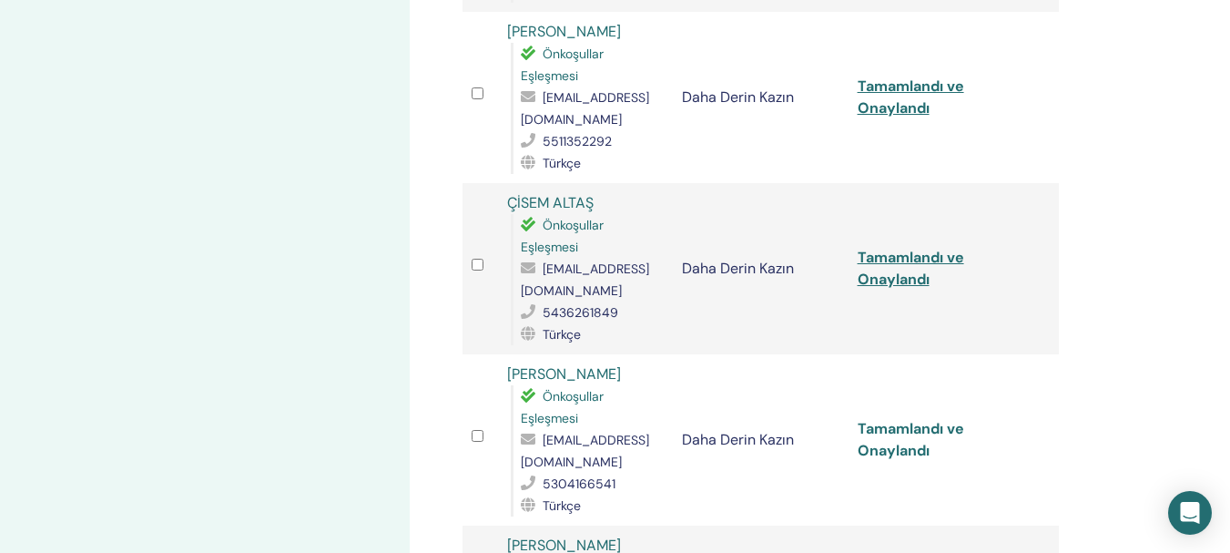
click at [890, 454] on font "Tamamlandı ve Onaylandı" at bounding box center [911, 439] width 107 height 41
drag, startPoint x: 890, startPoint y: 454, endPoint x: 938, endPoint y: 463, distance: 49.1
click at [892, 454] on font "Tamamlandı ve Onaylandı" at bounding box center [911, 439] width 107 height 41
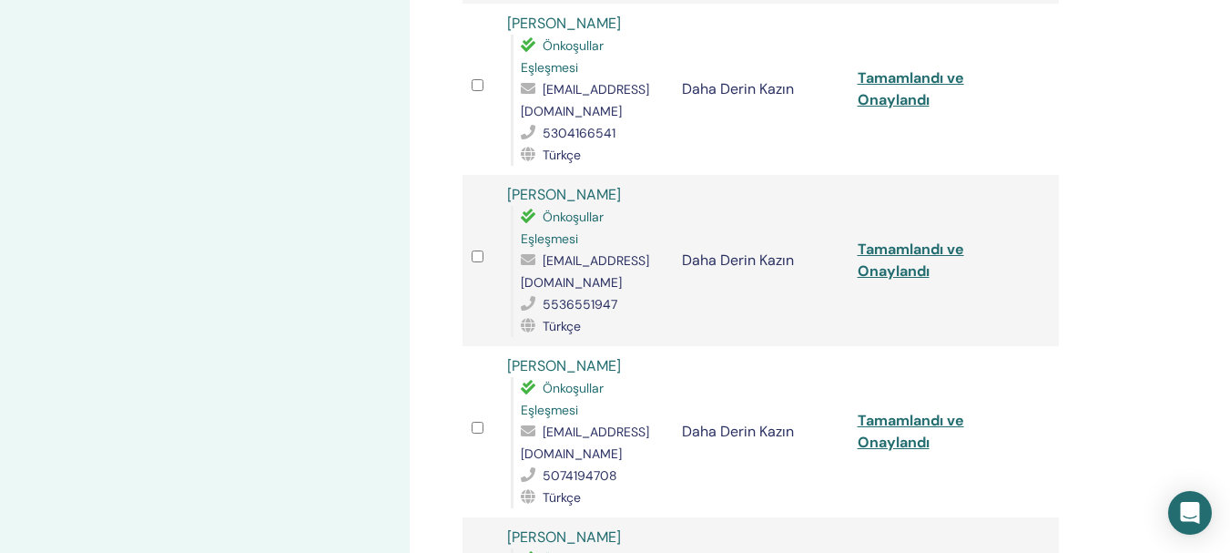
scroll to position [2013, 0]
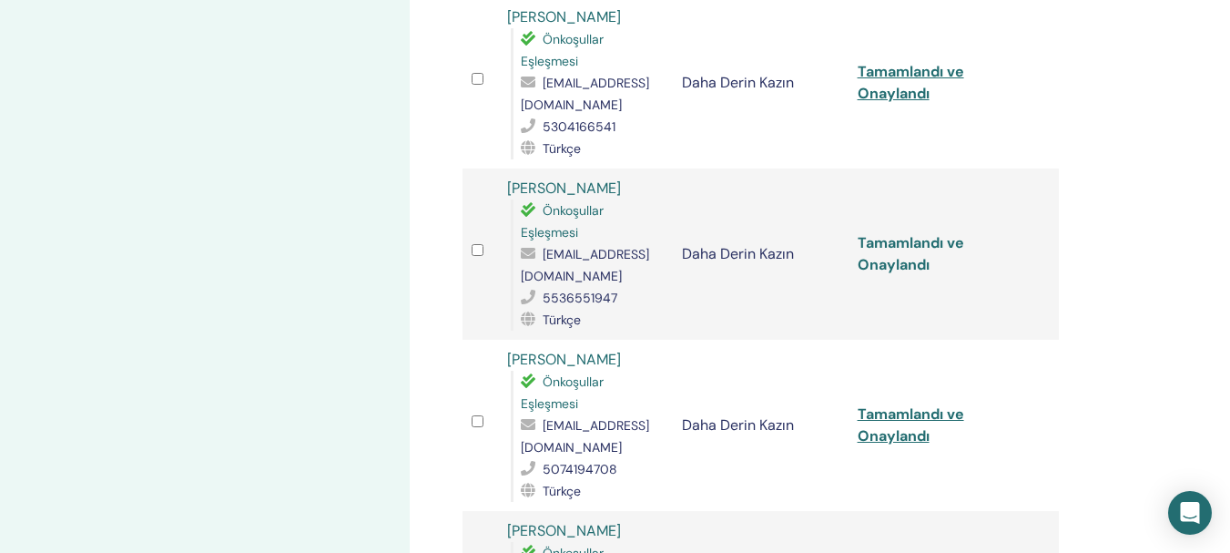
click at [890, 268] on font "Tamamlandı ve Onaylandı" at bounding box center [911, 253] width 107 height 41
click at [902, 446] on td "Tamamlandı ve Onaylandı" at bounding box center [937, 425] width 176 height 171
click at [1018, 437] on td "Tamamlandı ve Onaylandı" at bounding box center [937, 425] width 176 height 171
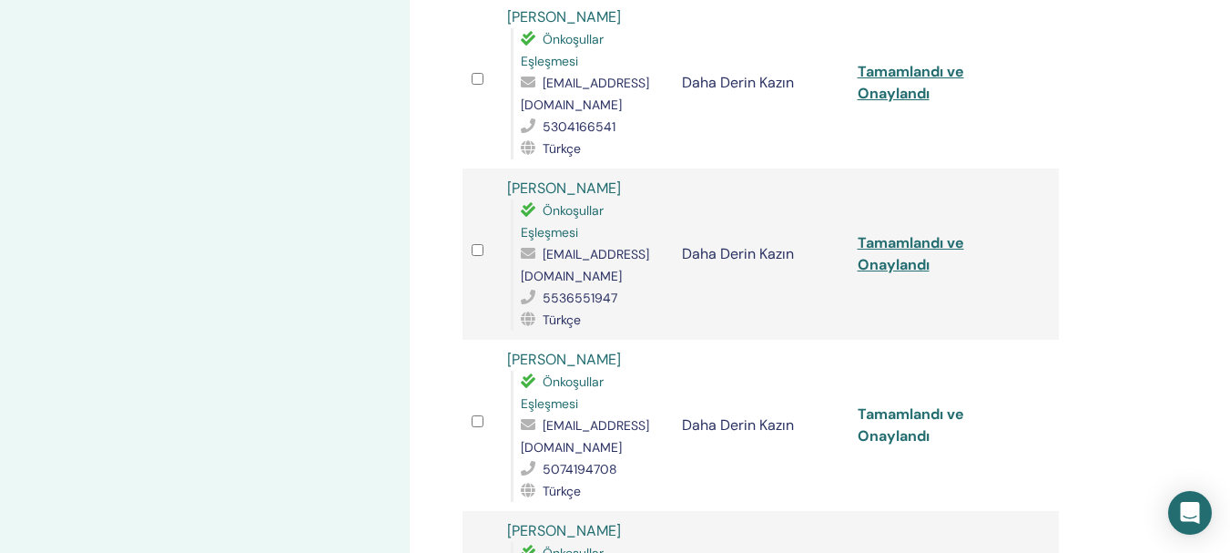
click at [894, 442] on font "Tamamlandı ve Onaylandı" at bounding box center [911, 424] width 107 height 41
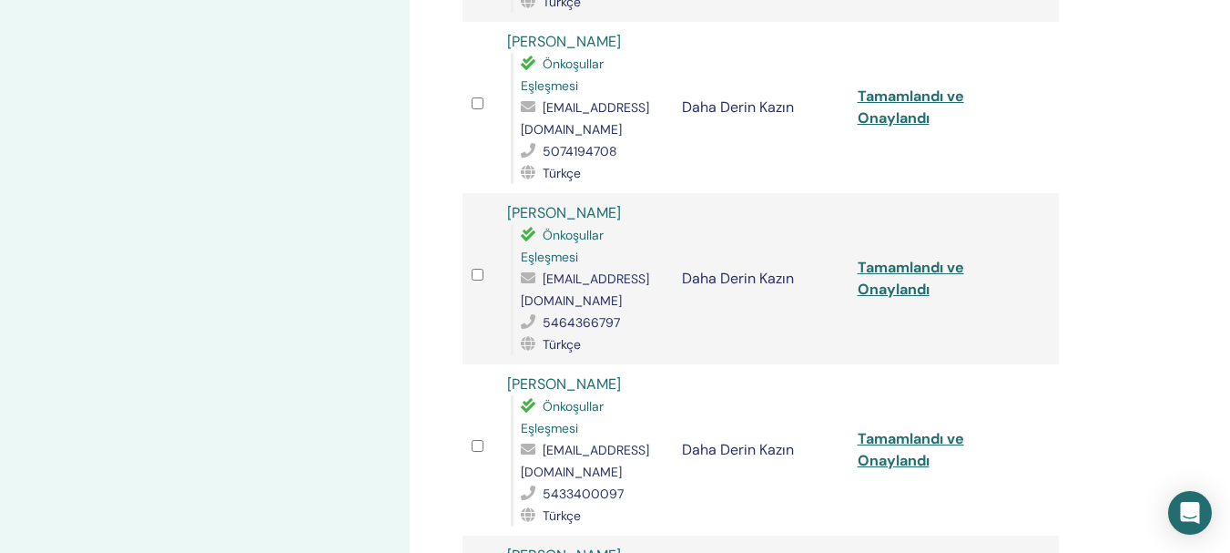
scroll to position [2337, 0]
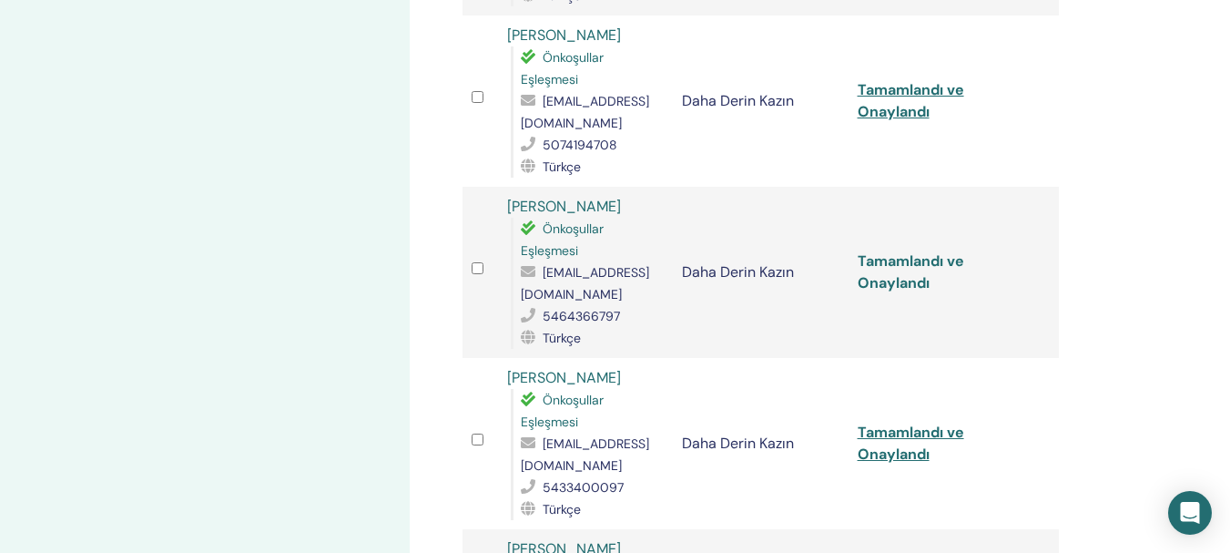
click at [892, 285] on font "Tamamlandı ve Onaylandı" at bounding box center [911, 271] width 107 height 41
click at [894, 456] on font "Tamamlandı ve Onaylandı" at bounding box center [911, 443] width 107 height 41
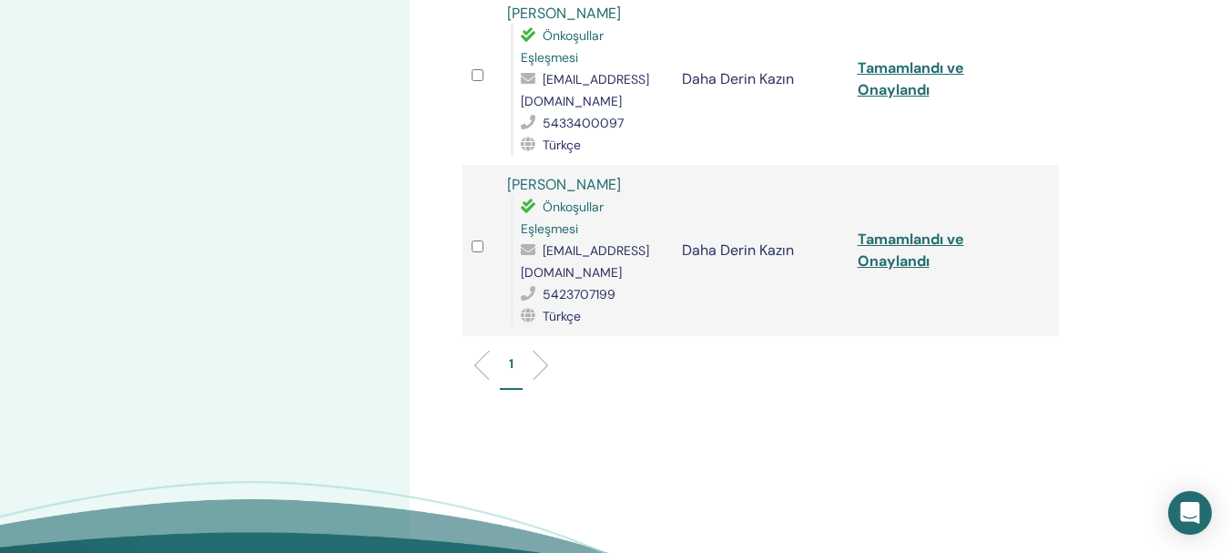
scroll to position [2721, 0]
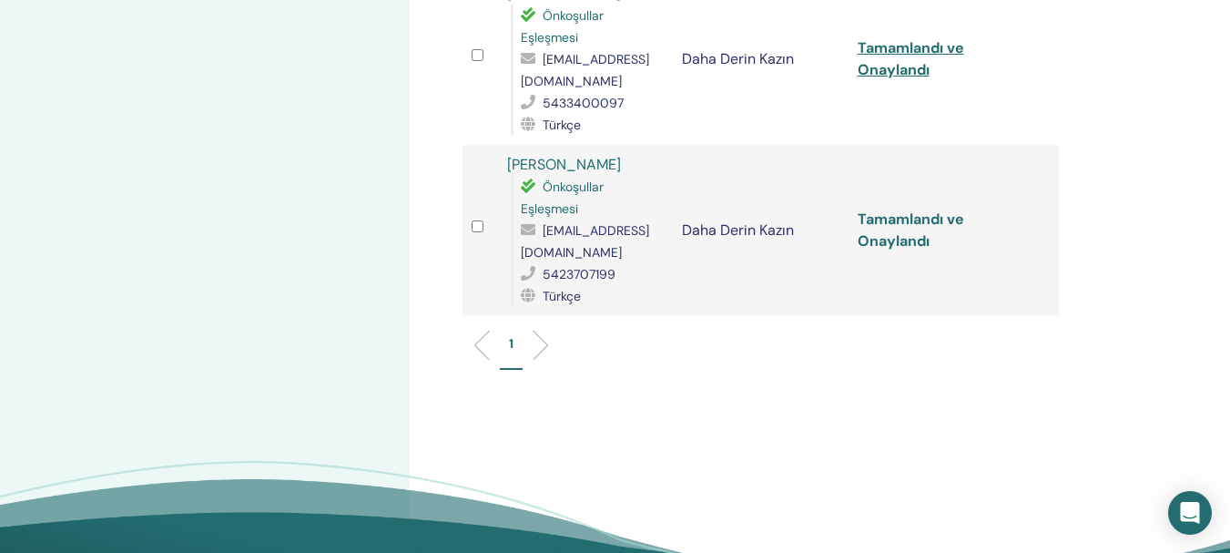
click at [874, 240] on font "Tamamlandı ve Onaylandı" at bounding box center [911, 229] width 107 height 41
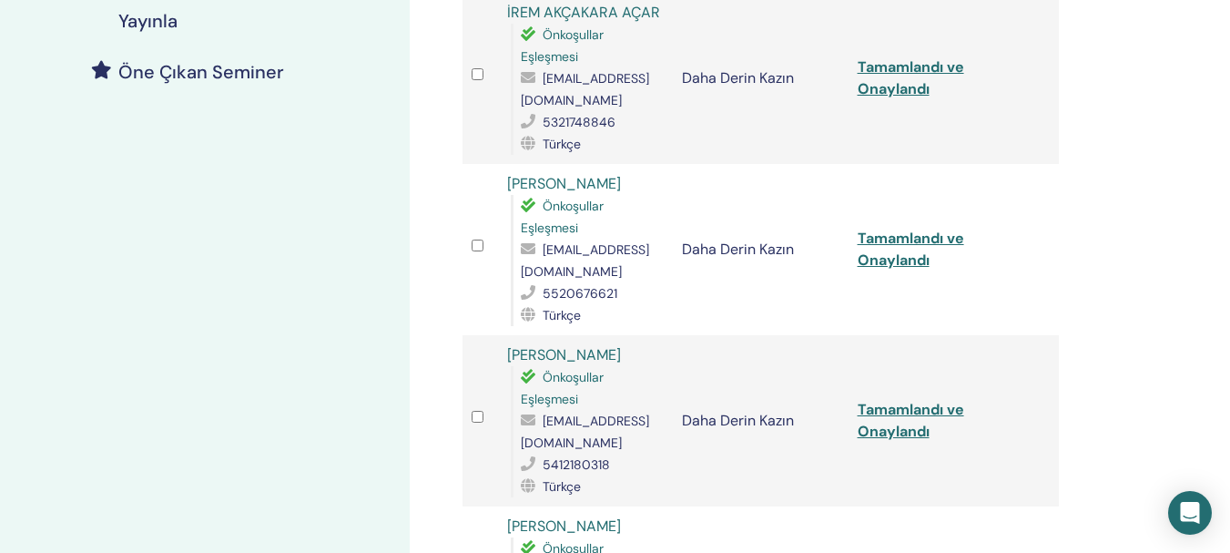
scroll to position [0, 0]
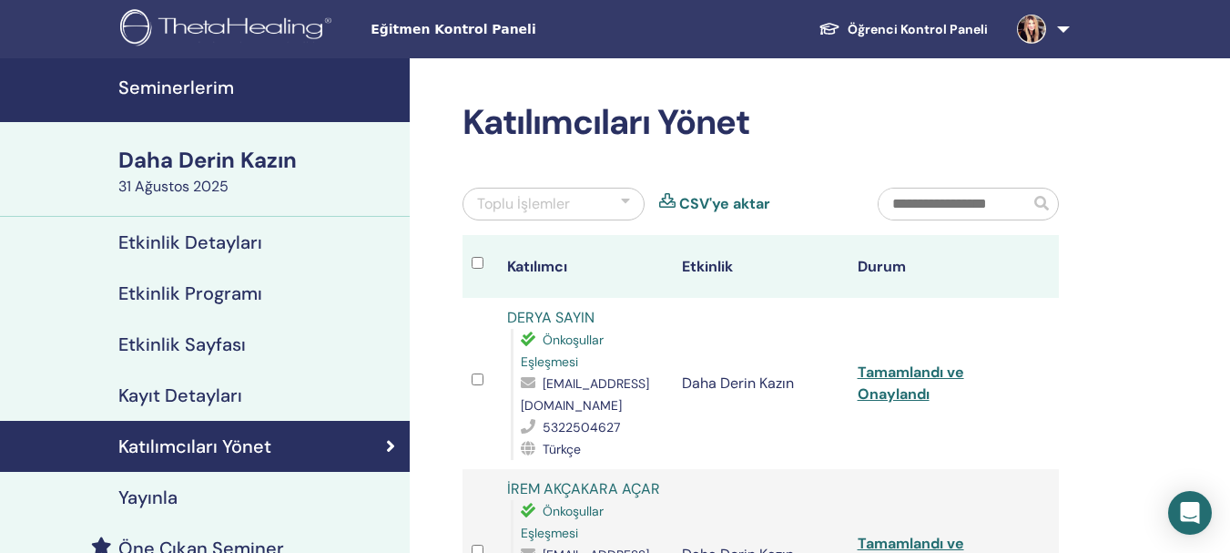
click at [184, 88] on font "Seminerlerim" at bounding box center [176, 88] width 116 height 24
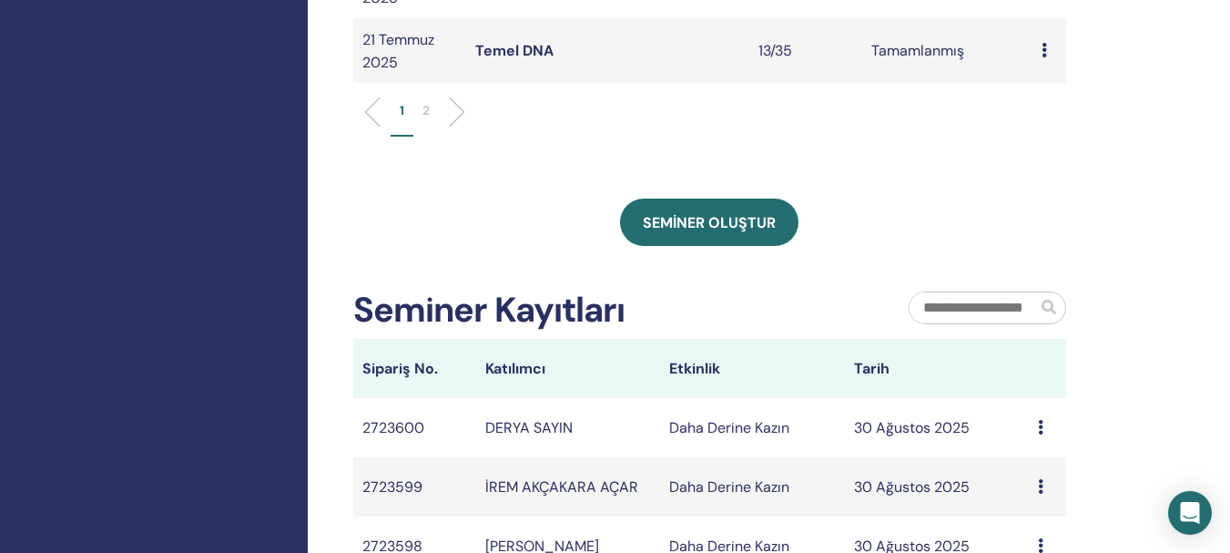
scroll to position [907, 0]
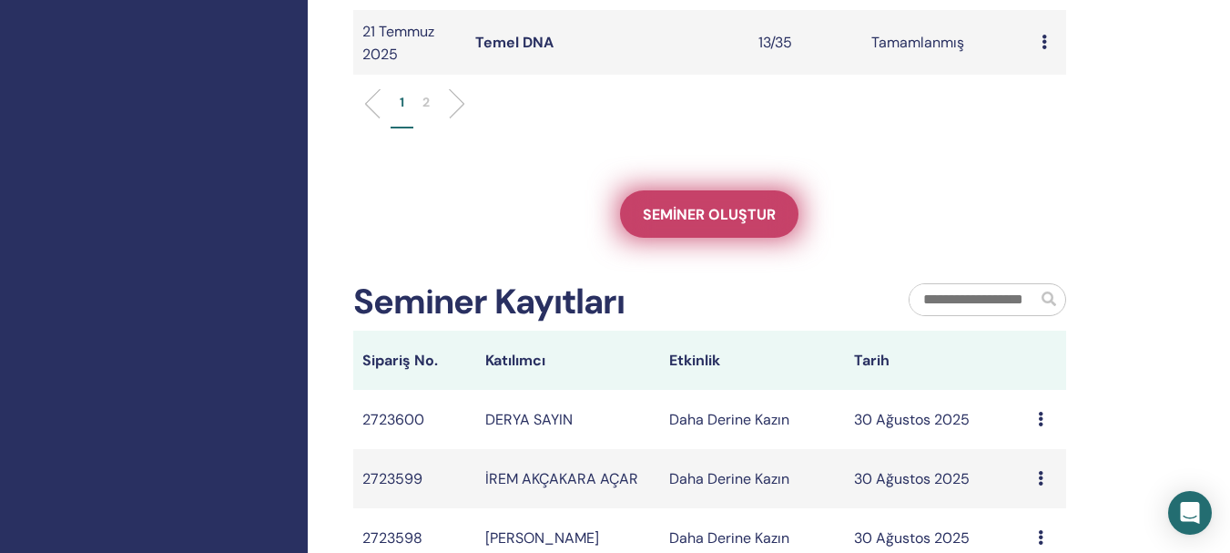
click at [722, 224] on font "Seminer oluştur" at bounding box center [709, 214] width 133 height 19
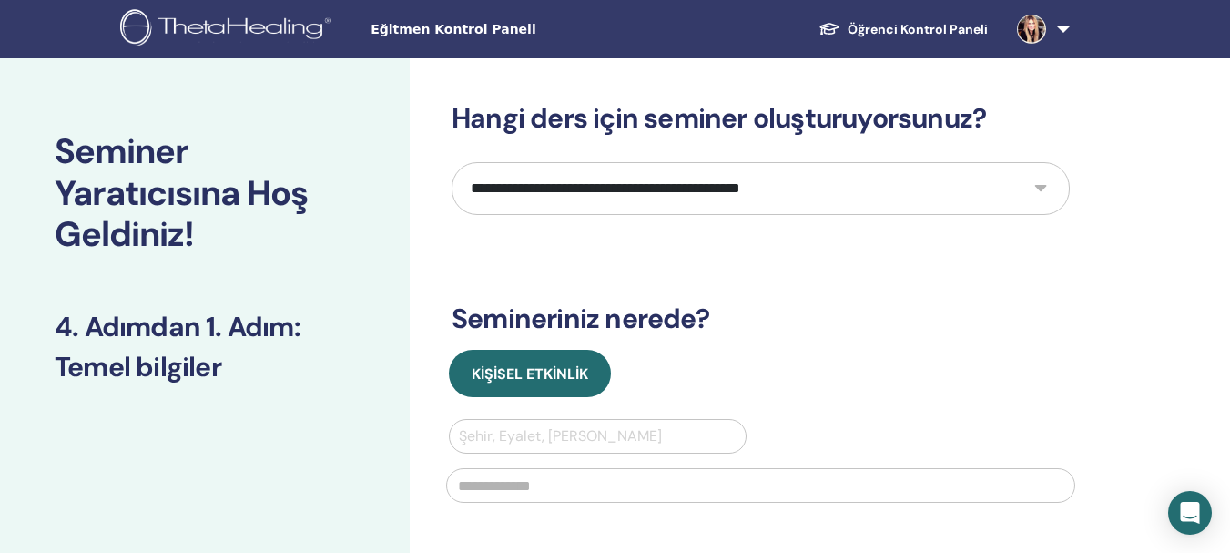
click at [1040, 188] on select "**********" at bounding box center [761, 188] width 618 height 53
select select "*"
click at [452, 162] on select "**********" at bounding box center [761, 188] width 618 height 53
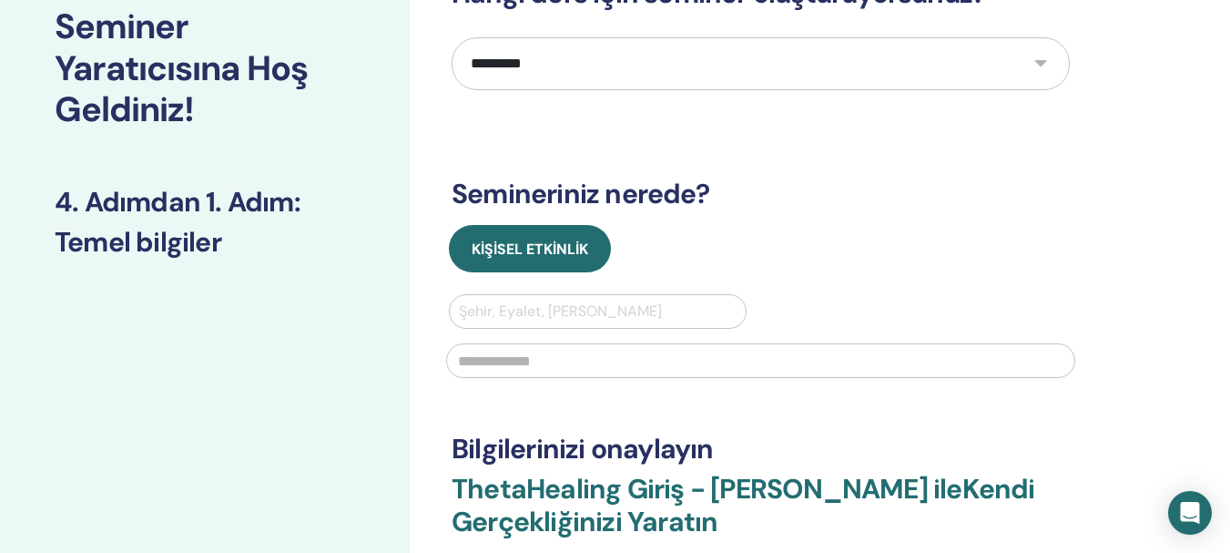
scroll to position [140, 0]
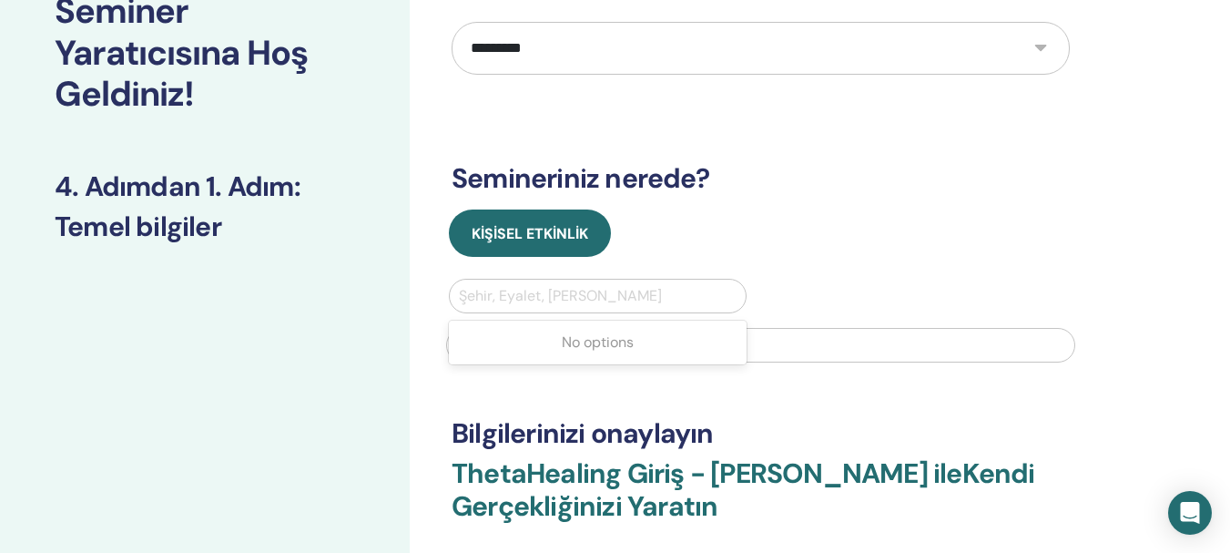
click at [581, 297] on div at bounding box center [598, 296] width 278 height 26
type input "**"
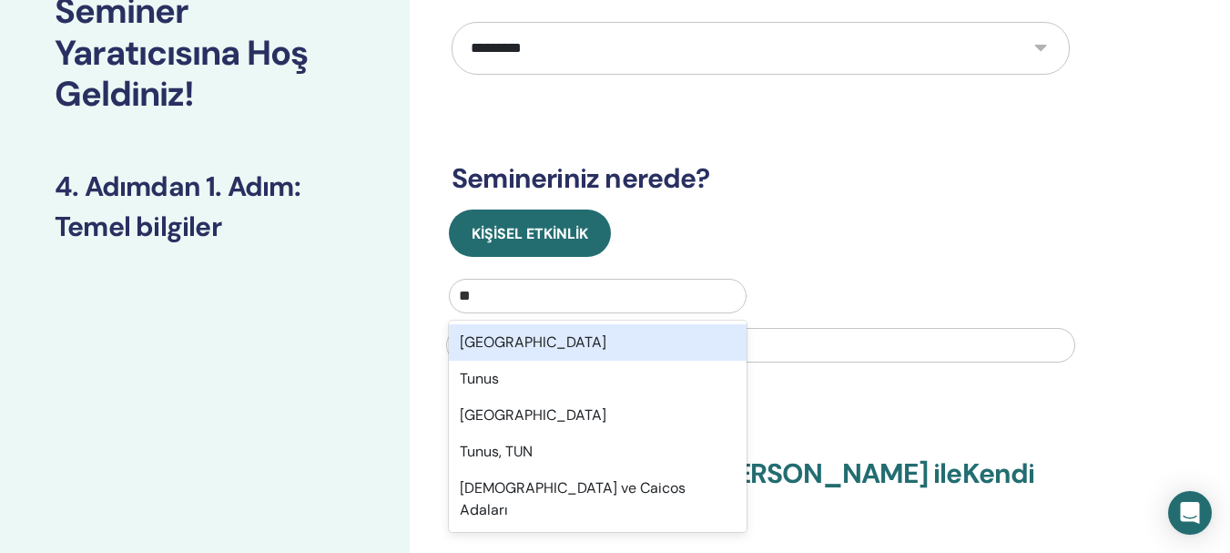
click at [536, 337] on div "Türkiye" at bounding box center [598, 342] width 298 height 36
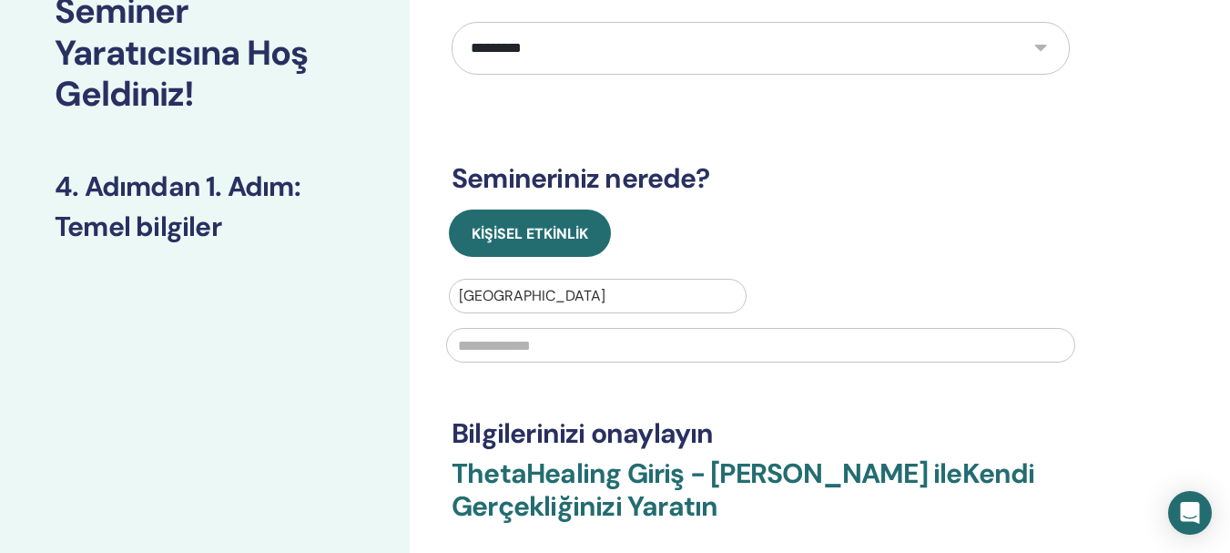
click at [525, 349] on input "text" at bounding box center [760, 345] width 629 height 35
type input "*"
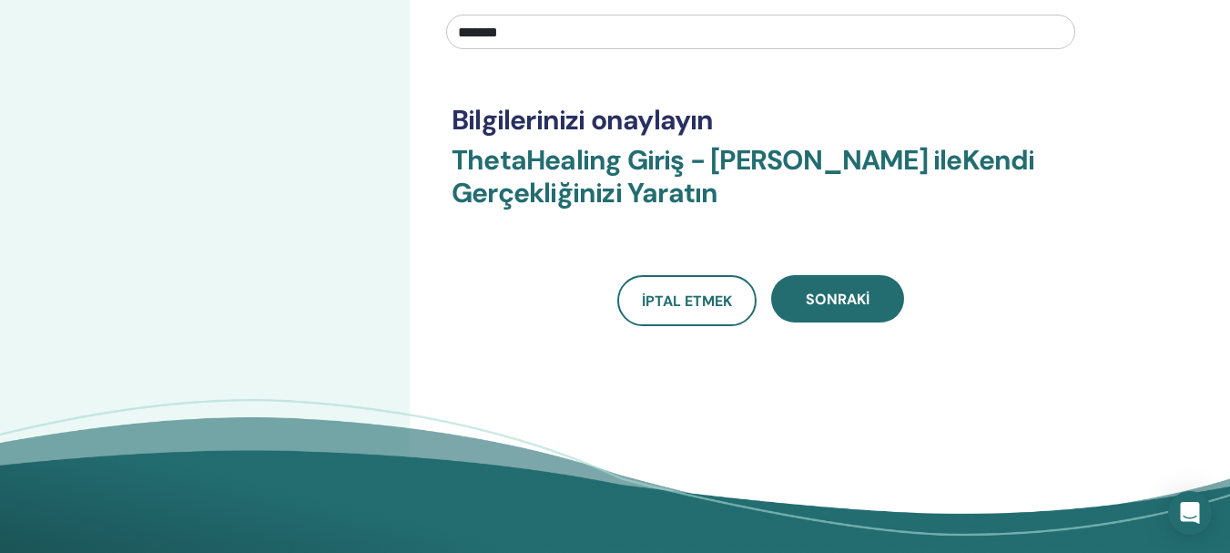
scroll to position [533, 0]
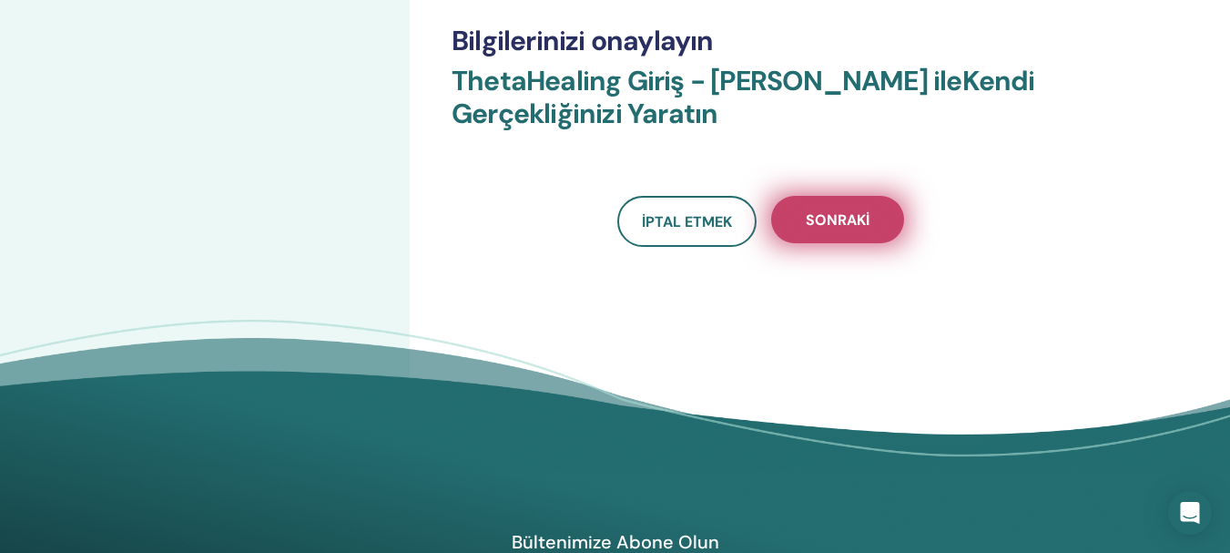
type input "*******"
click at [842, 221] on font "Sonraki" at bounding box center [838, 219] width 64 height 19
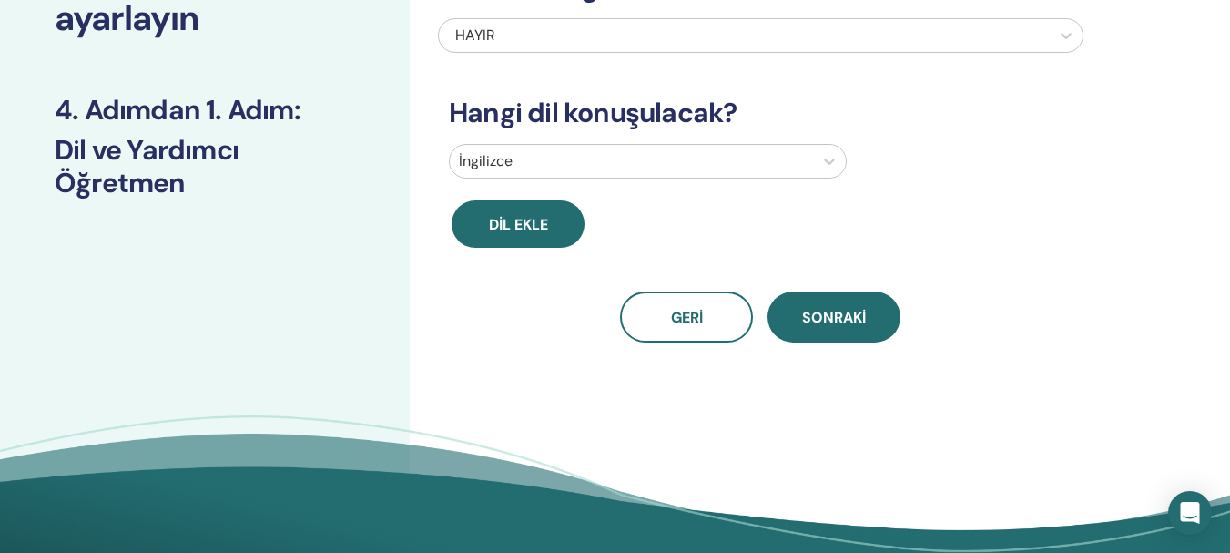
scroll to position [0, 0]
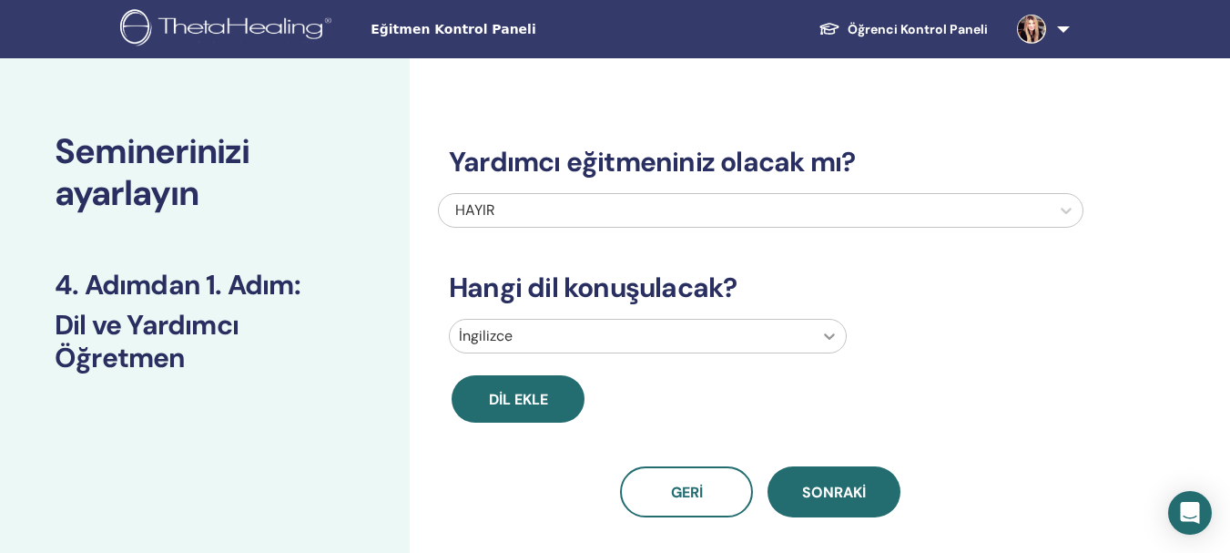
click at [831, 342] on icon at bounding box center [830, 336] width 18 height 18
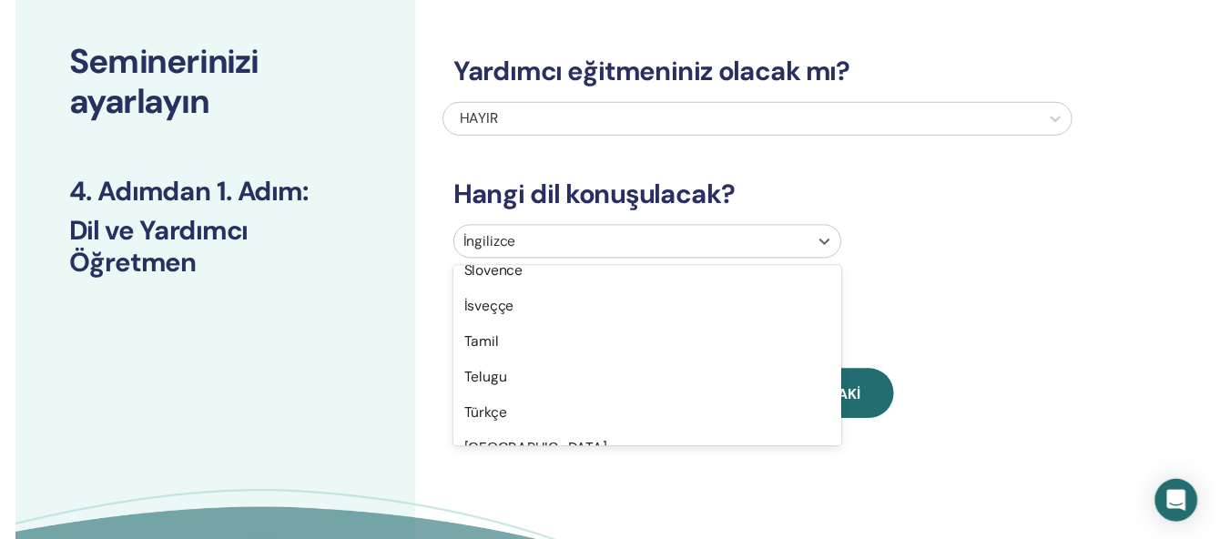
scroll to position [1442, 0]
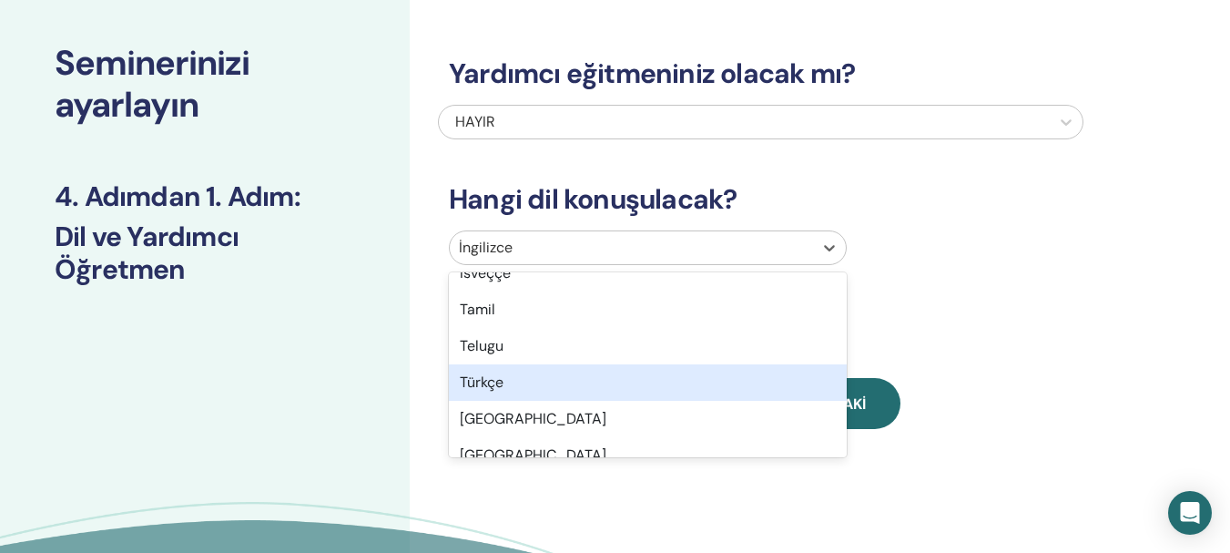
click at [500, 385] on font "Türkçe" at bounding box center [482, 382] width 44 height 19
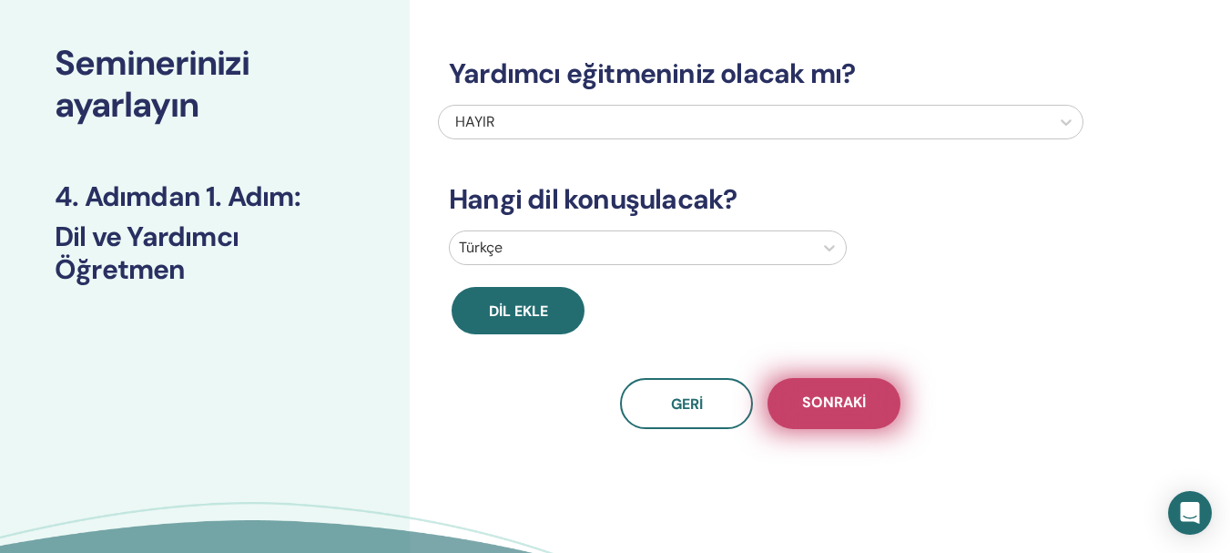
click at [843, 406] on font "Sonraki" at bounding box center [834, 402] width 64 height 19
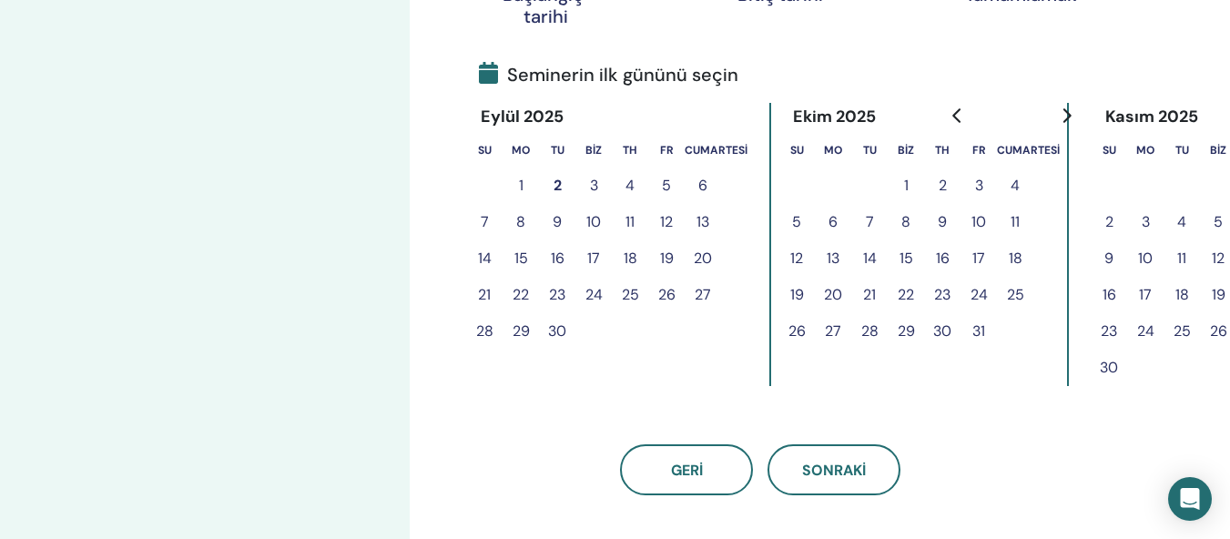
scroll to position [401, 0]
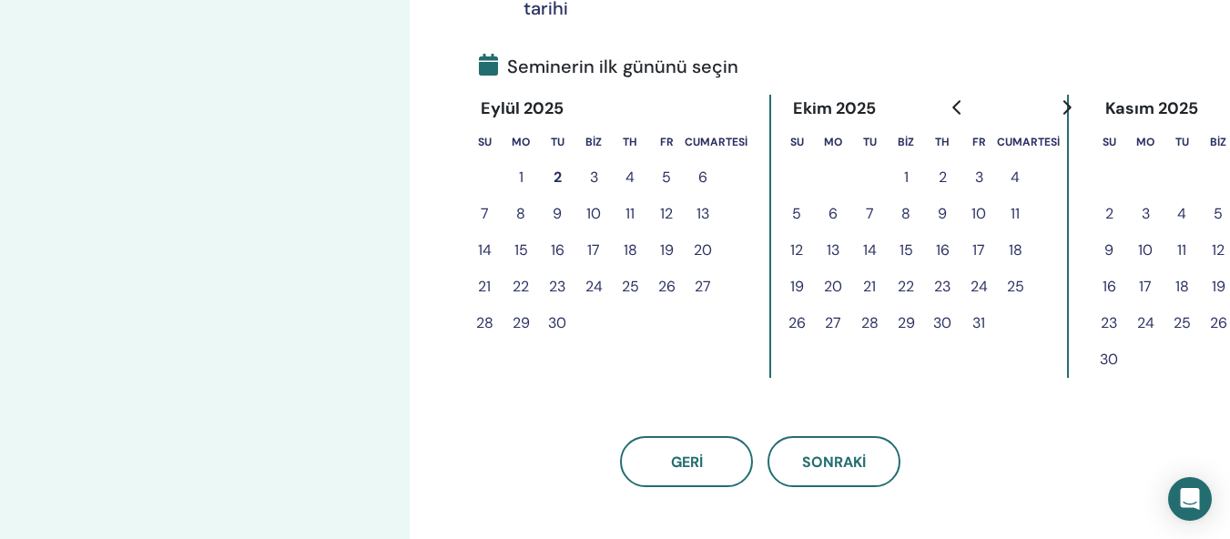
click at [594, 179] on font "3" at bounding box center [594, 177] width 8 height 19
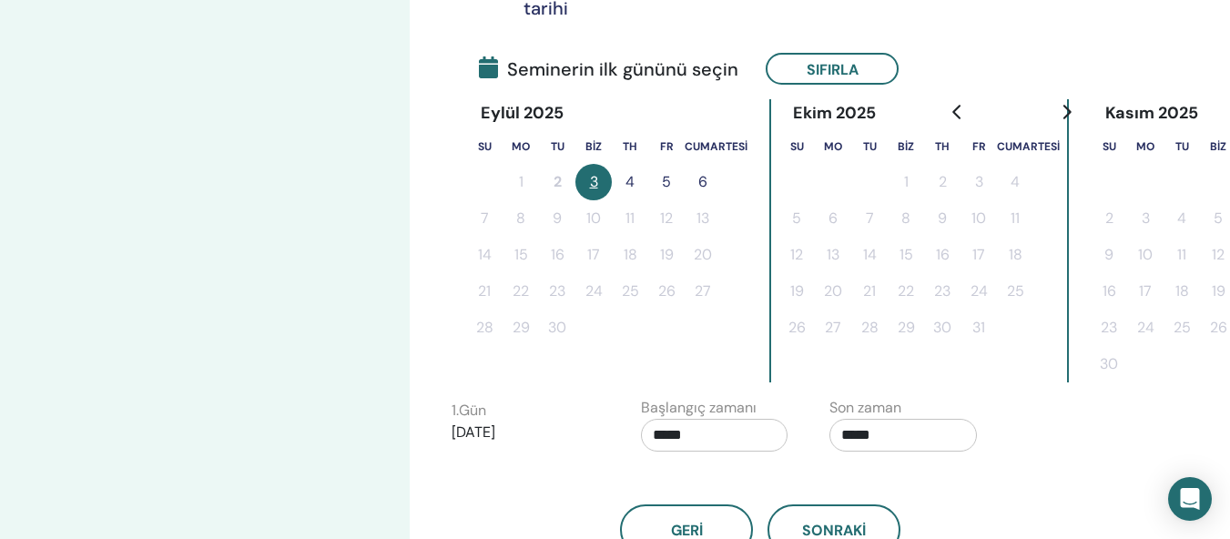
click at [629, 182] on font "4" at bounding box center [630, 181] width 9 height 19
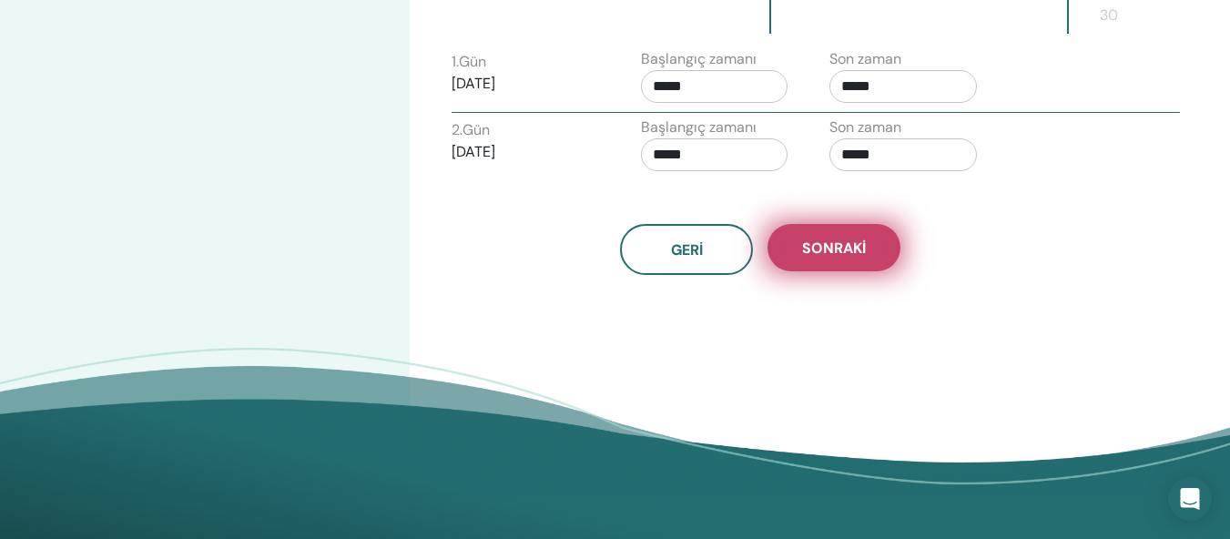
click at [827, 248] on font "Sonraki" at bounding box center [834, 248] width 64 height 19
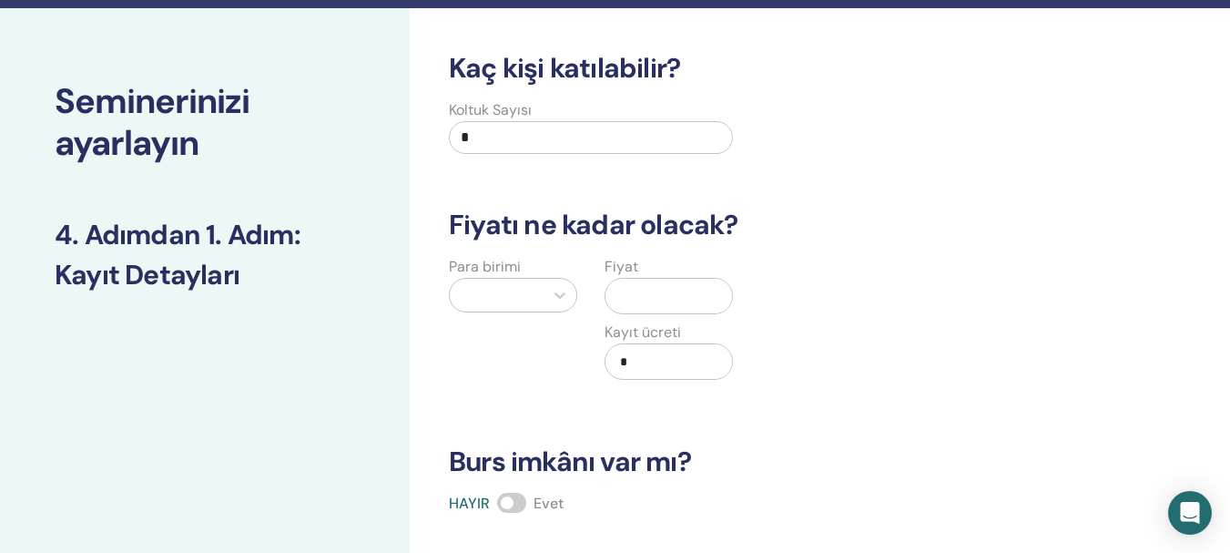
scroll to position [0, 0]
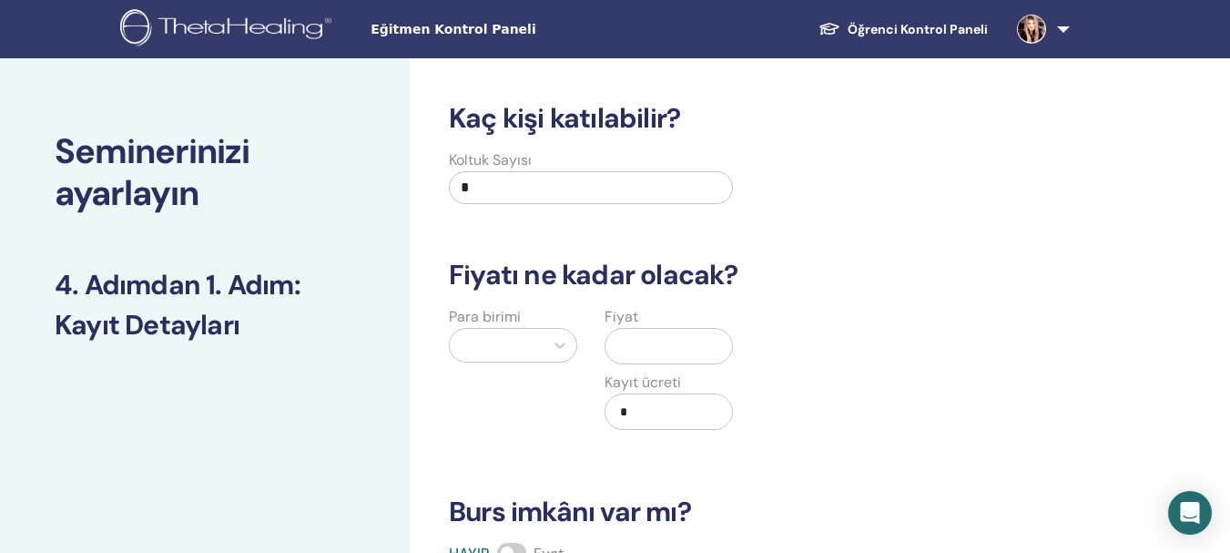
click at [507, 178] on input "*" at bounding box center [591, 187] width 284 height 33
type input "**"
click at [556, 347] on icon at bounding box center [560, 345] width 18 height 18
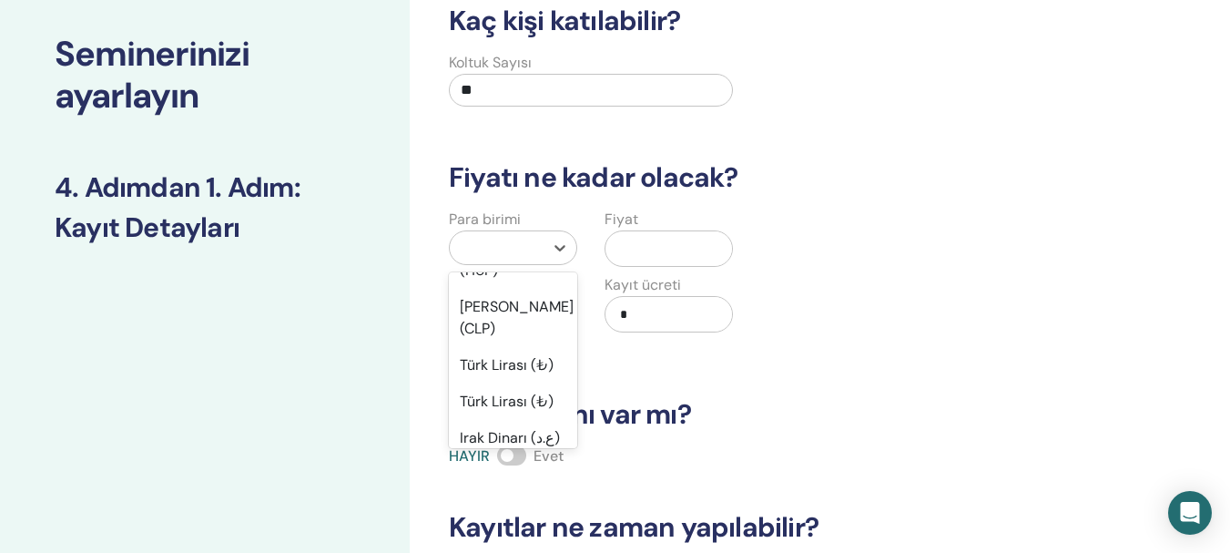
scroll to position [1533, 0]
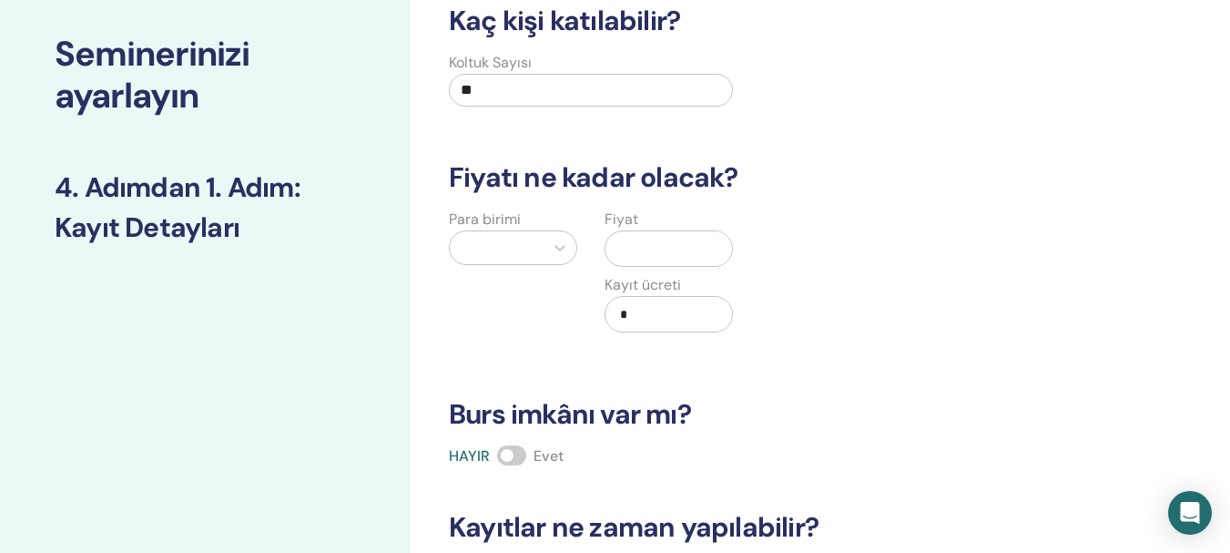
click at [607, 383] on div "Kaç kişi katılabilir? Koltuk Sayısı ** Fiyatı ne kadar olacak? Para birimi Fiya…" at bounding box center [761, 368] width 646 height 727
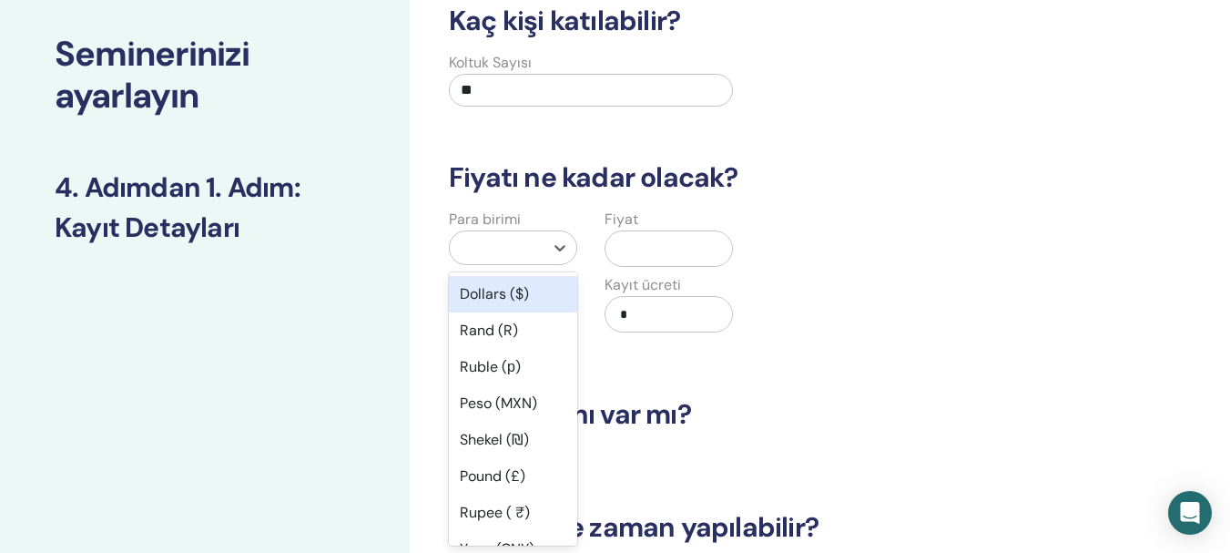
click at [529, 250] on div at bounding box center [497, 248] width 76 height 26
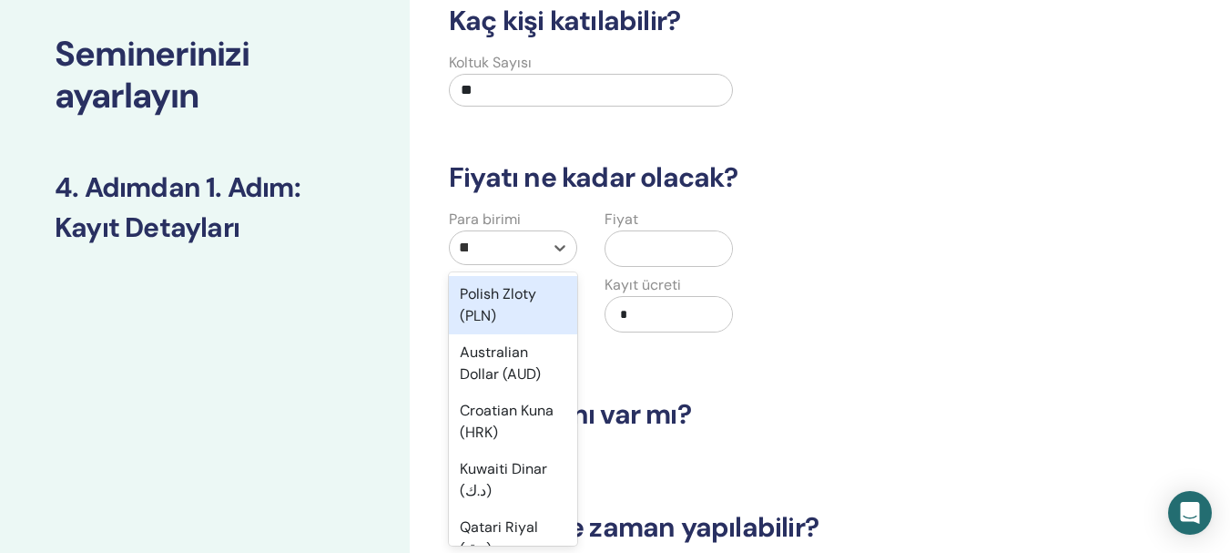
type input "*"
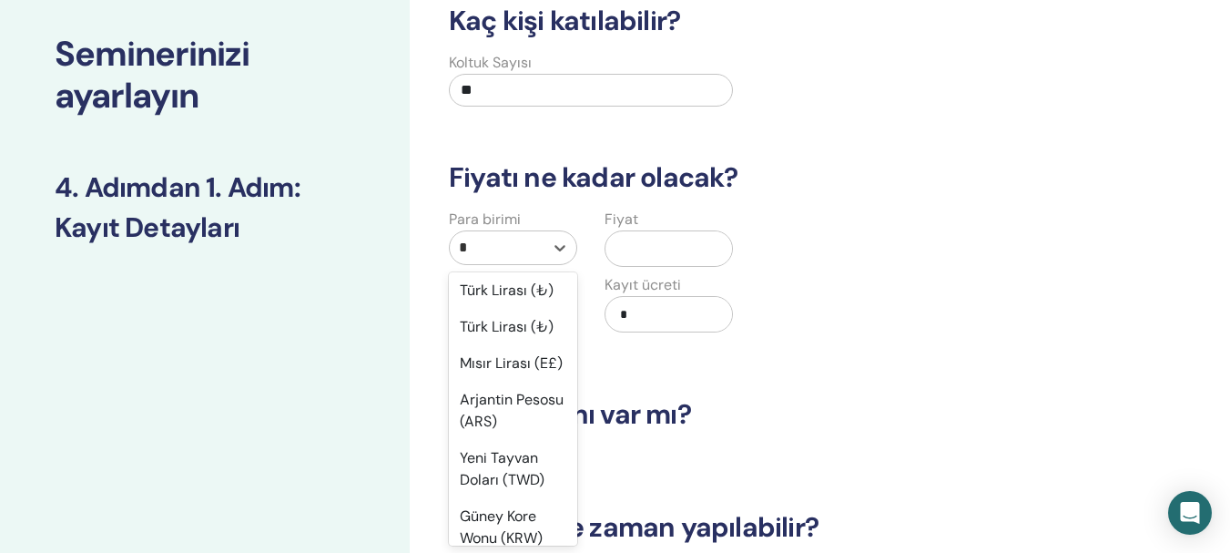
scroll to position [330, 0]
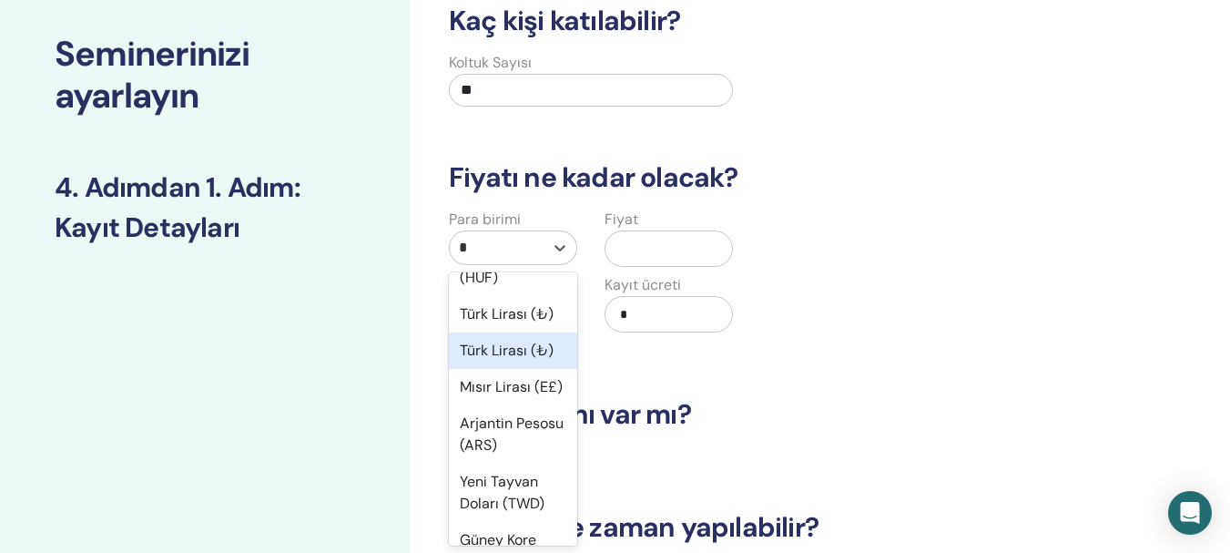
click at [510, 369] on div "Türk Lirası (₺)" at bounding box center [513, 350] width 128 height 36
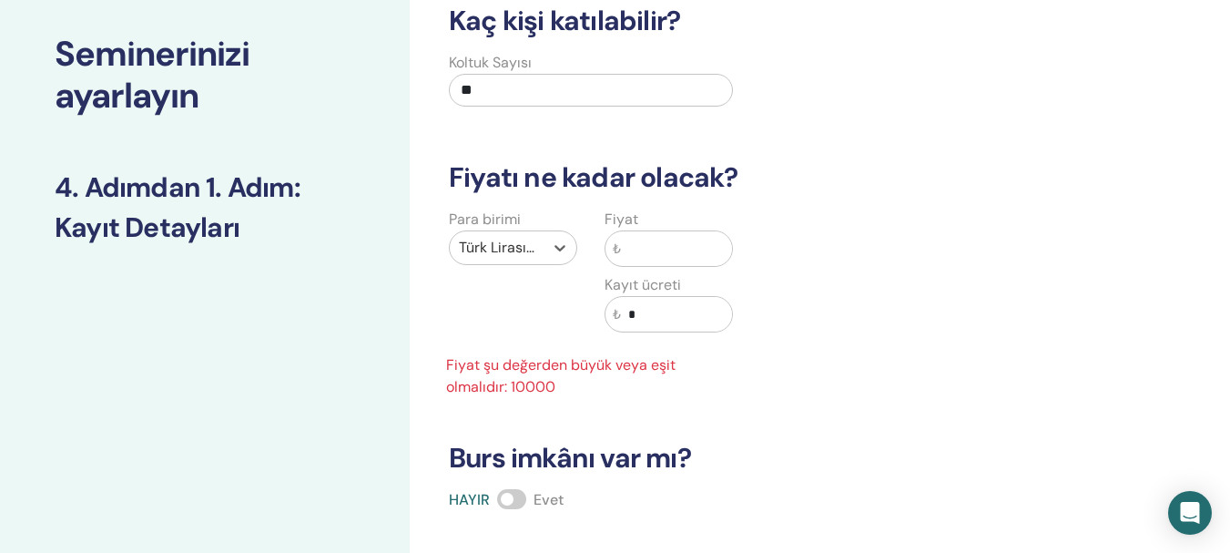
click at [648, 244] on input "text" at bounding box center [676, 248] width 111 height 35
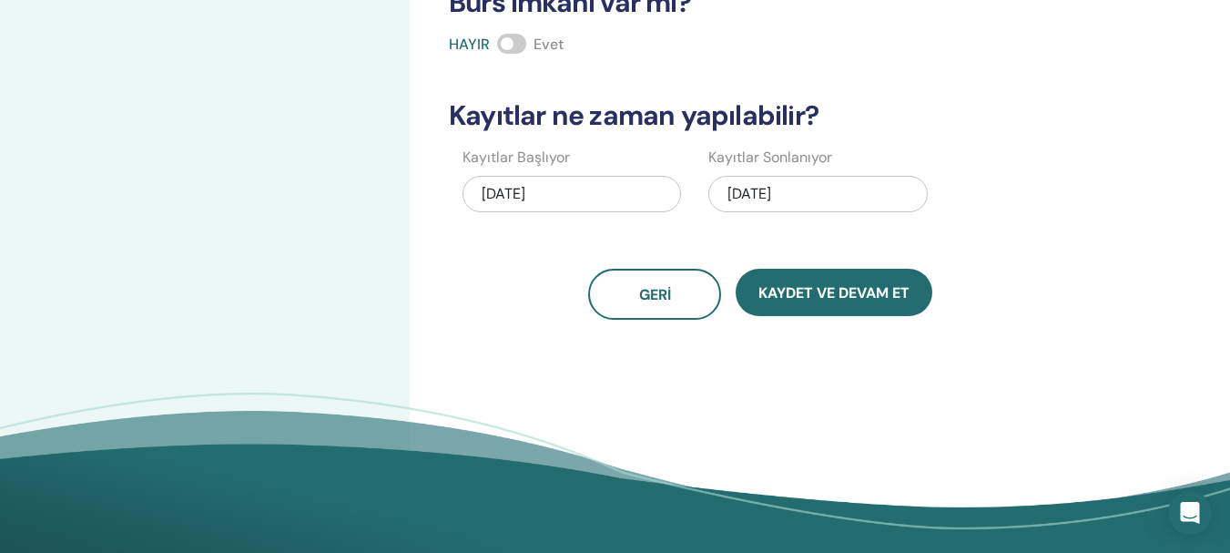
scroll to position [525, 0]
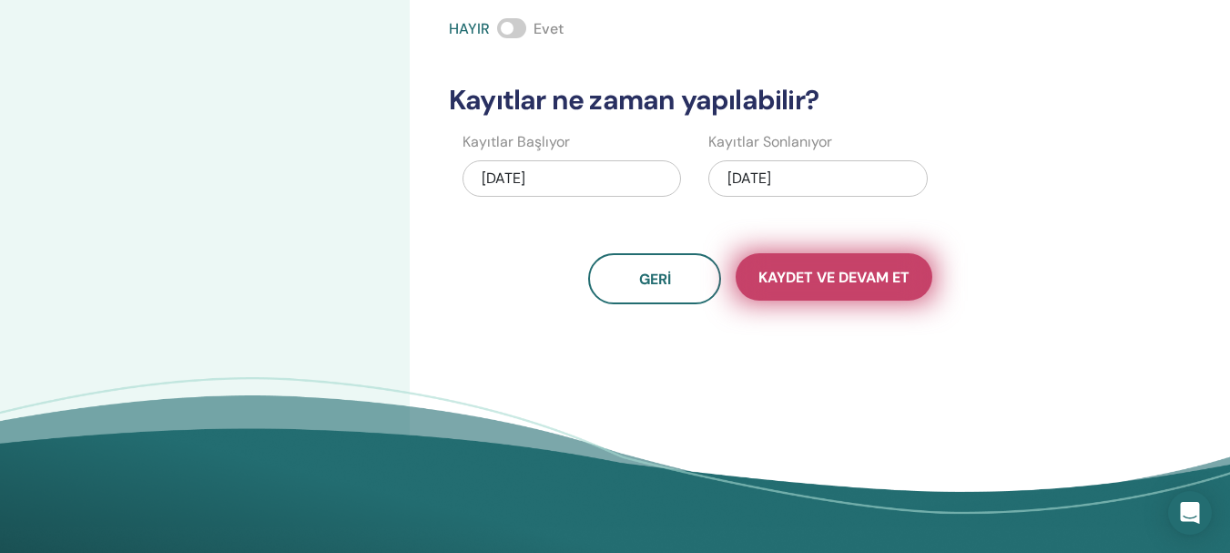
type input "*****"
click at [867, 273] on font "Kaydet ve Devam Et" at bounding box center [834, 277] width 151 height 19
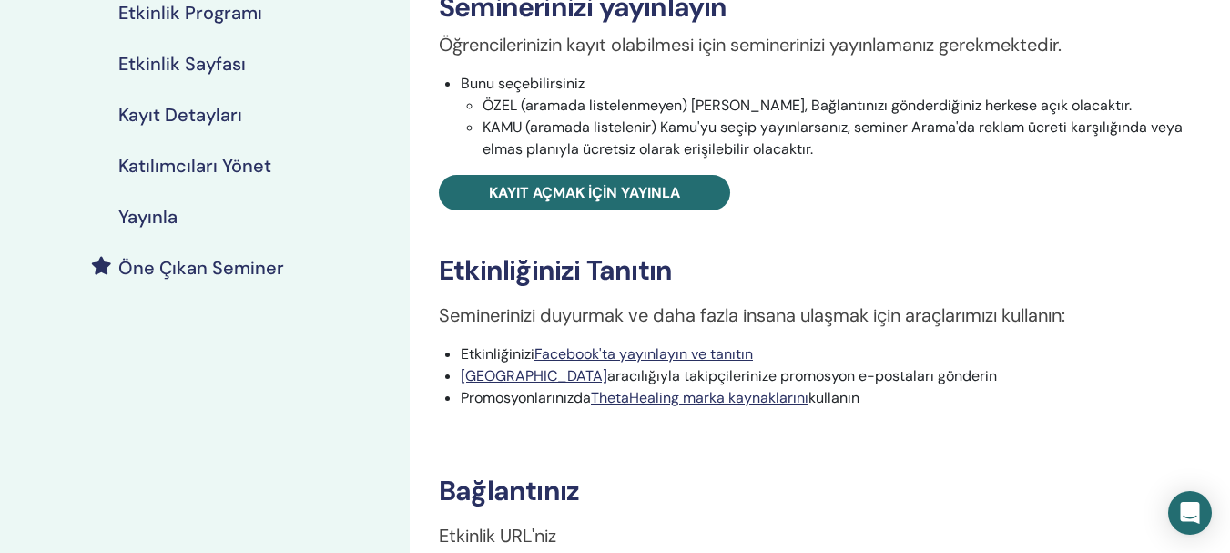
scroll to position [322, 0]
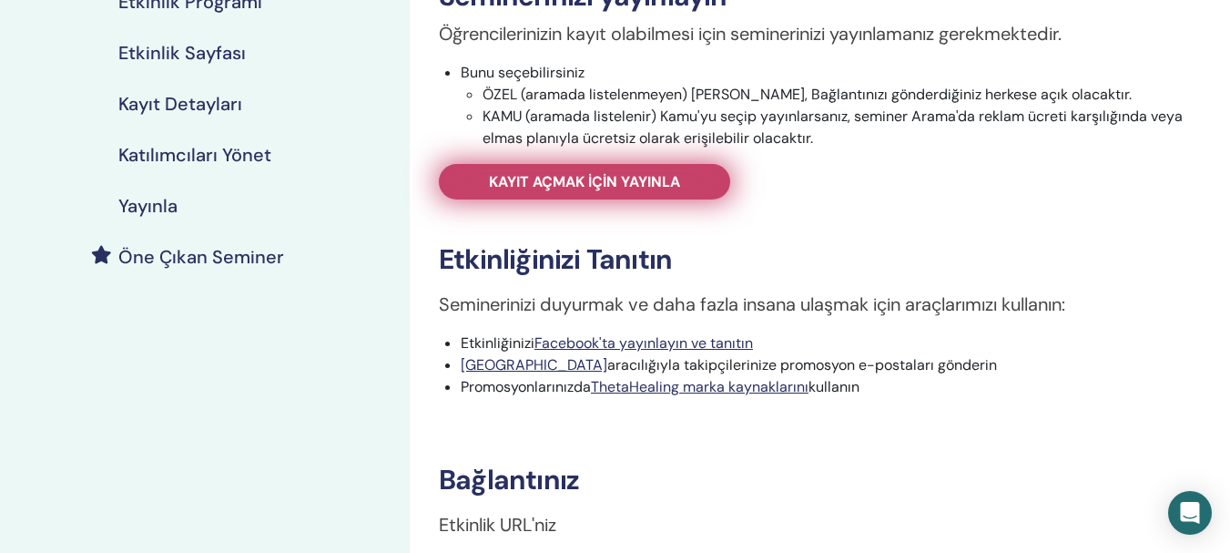
click at [588, 181] on font "Kayıt açmak için yayınla" at bounding box center [584, 181] width 191 height 19
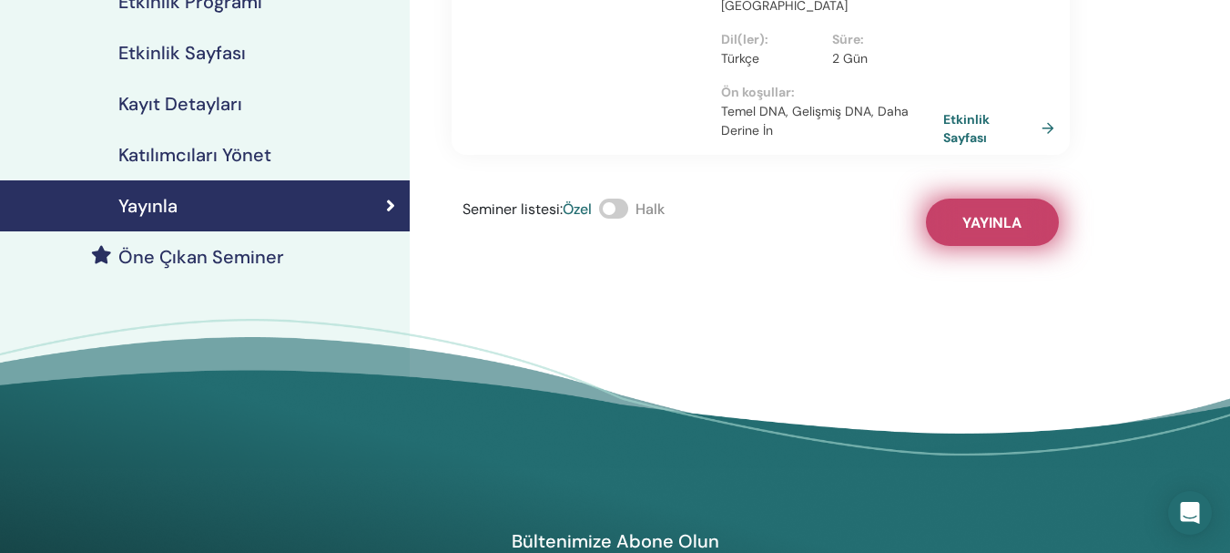
click at [959, 199] on button "Yayınla" at bounding box center [992, 222] width 133 height 47
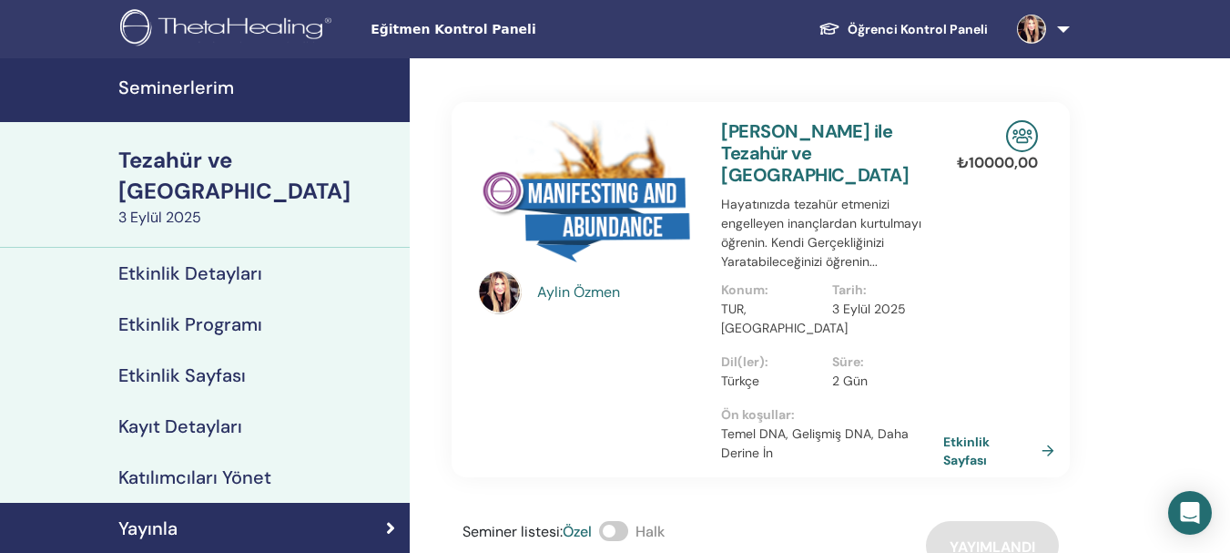
click at [1060, 32] on link at bounding box center [1040, 29] width 75 height 58
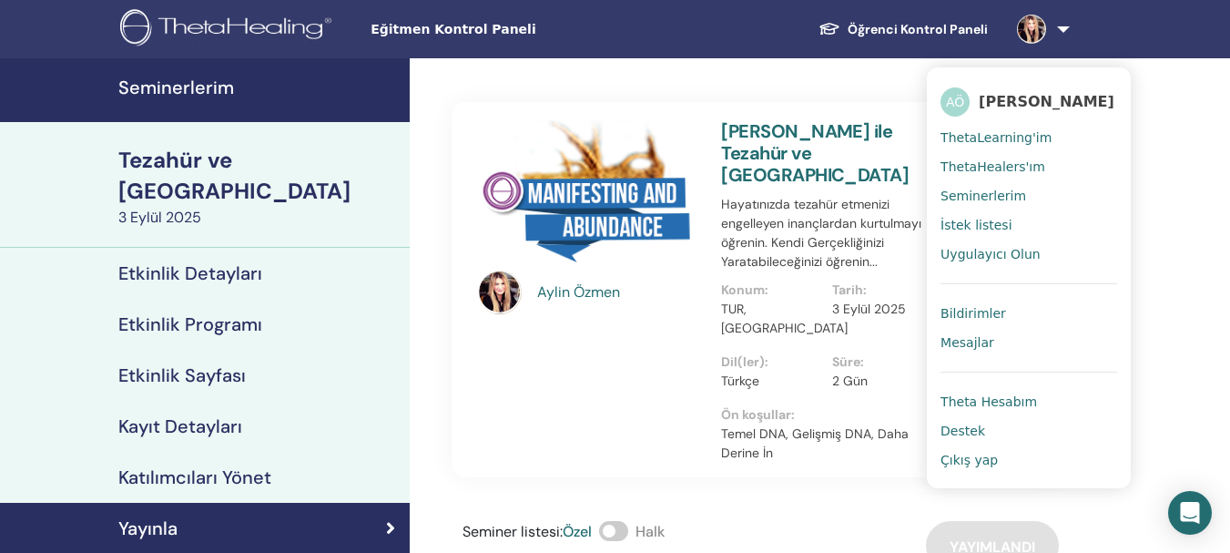
click at [955, 311] on font "Bildirimler" at bounding box center [974, 313] width 66 height 15
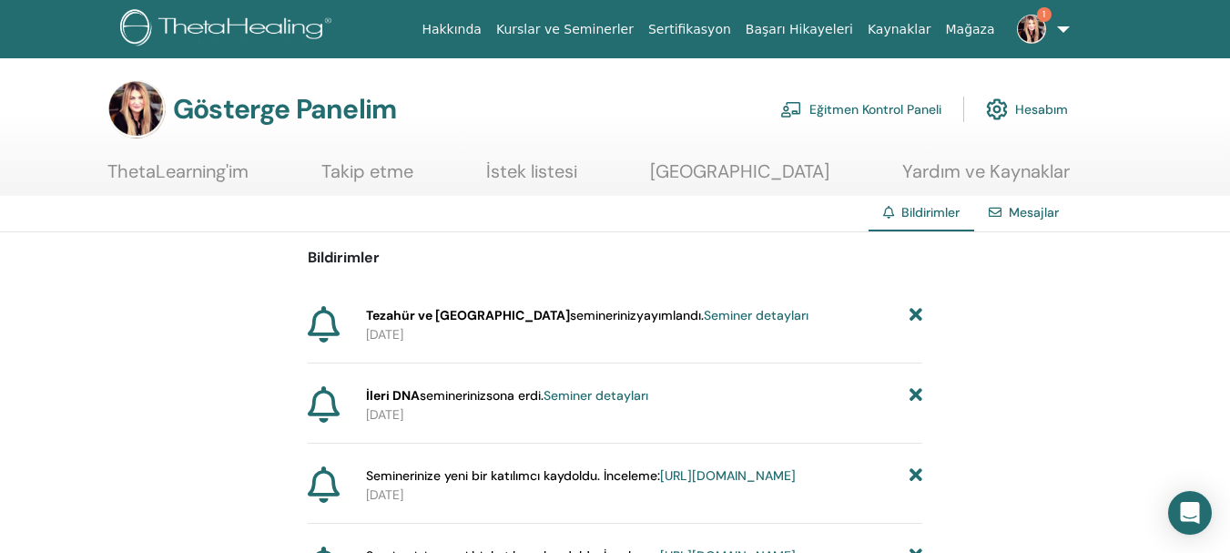
click at [704, 320] on font "Seminer detayları" at bounding box center [756, 315] width 105 height 16
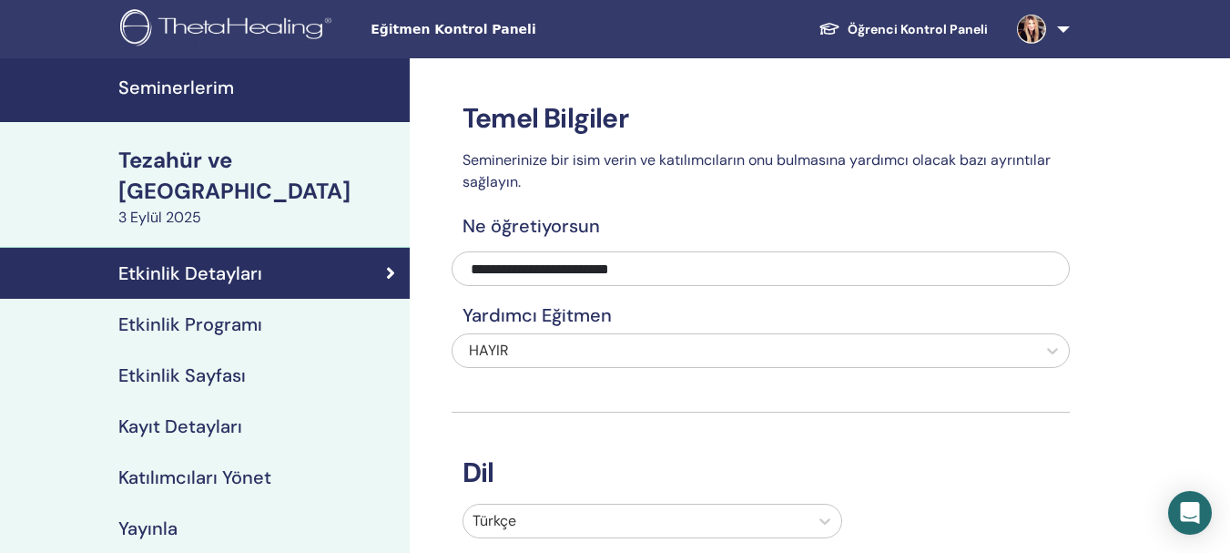
click at [180, 101] on link "Seminerlerim" at bounding box center [205, 90] width 410 height 64
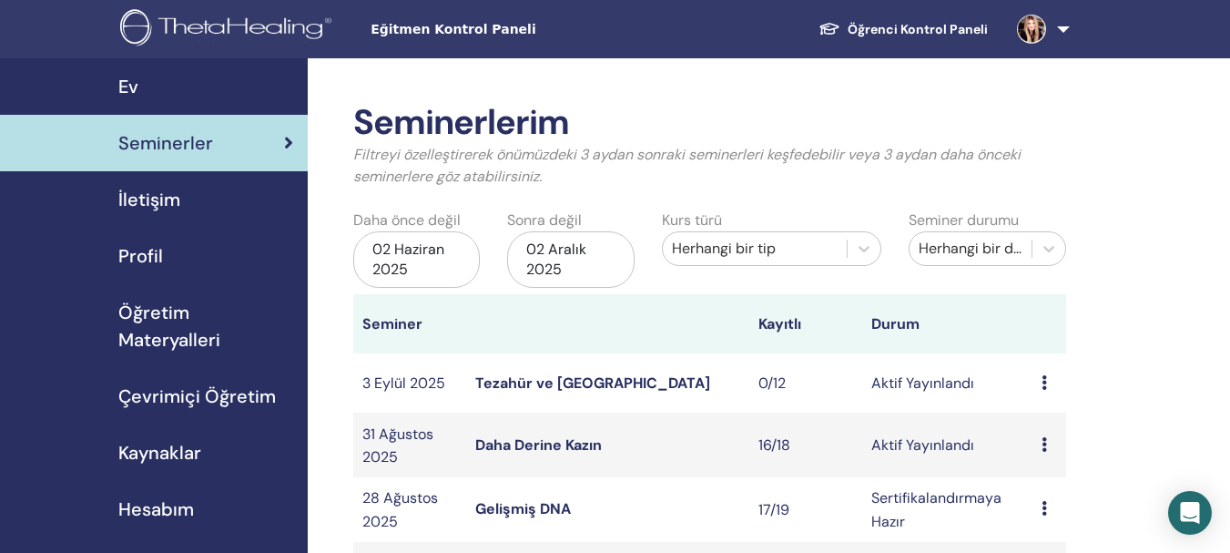
click at [518, 388] on font "Tezahür ve [GEOGRAPHIC_DATA]" at bounding box center [592, 382] width 235 height 19
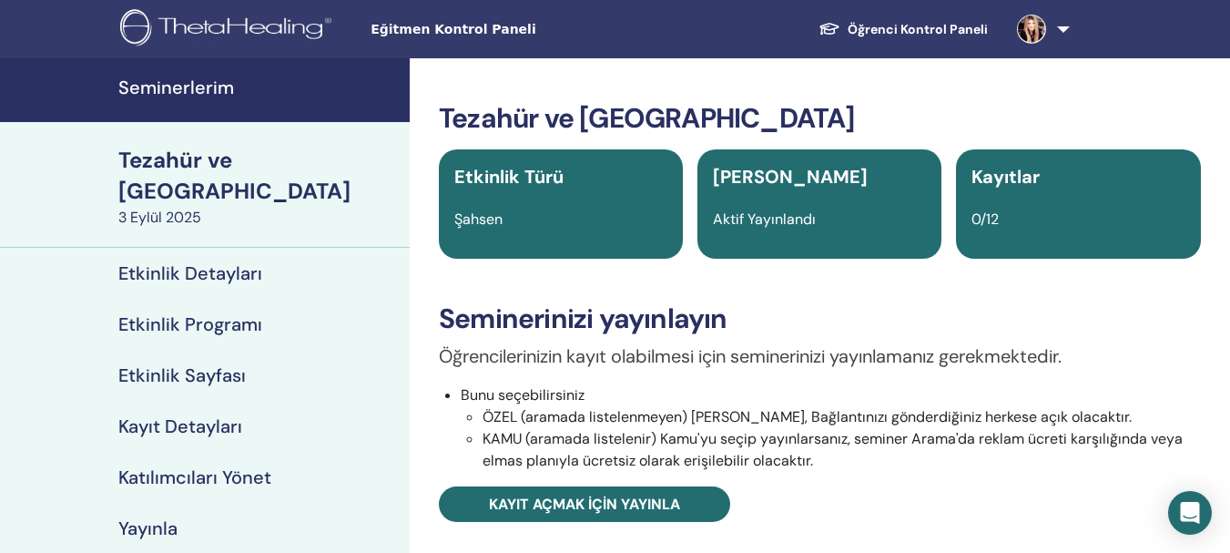
click at [183, 100] on link "Seminerlerim" at bounding box center [205, 90] width 410 height 64
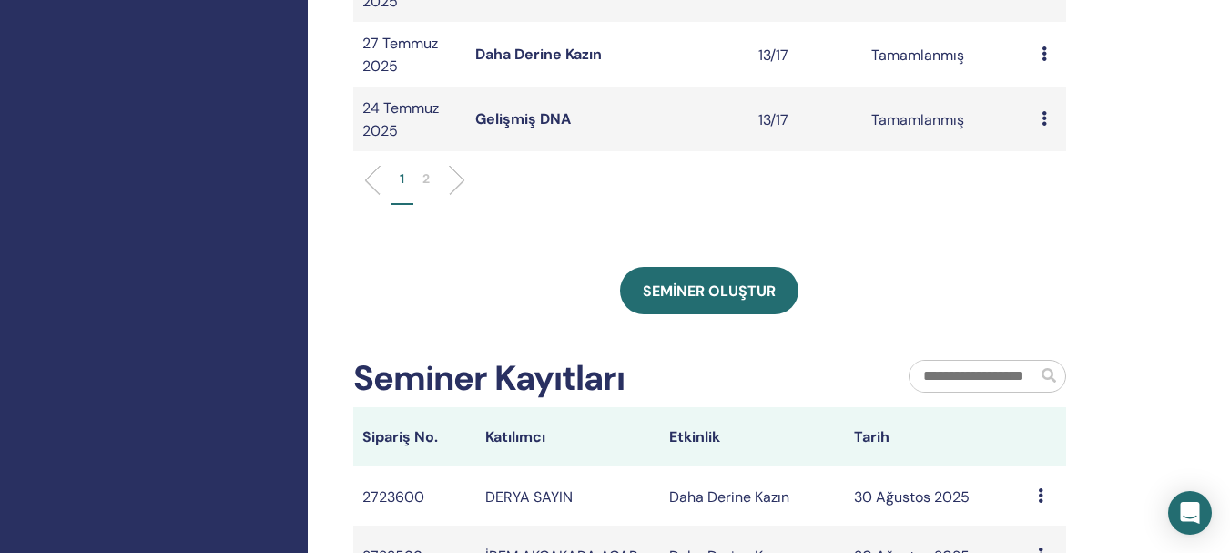
scroll to position [854, 0]
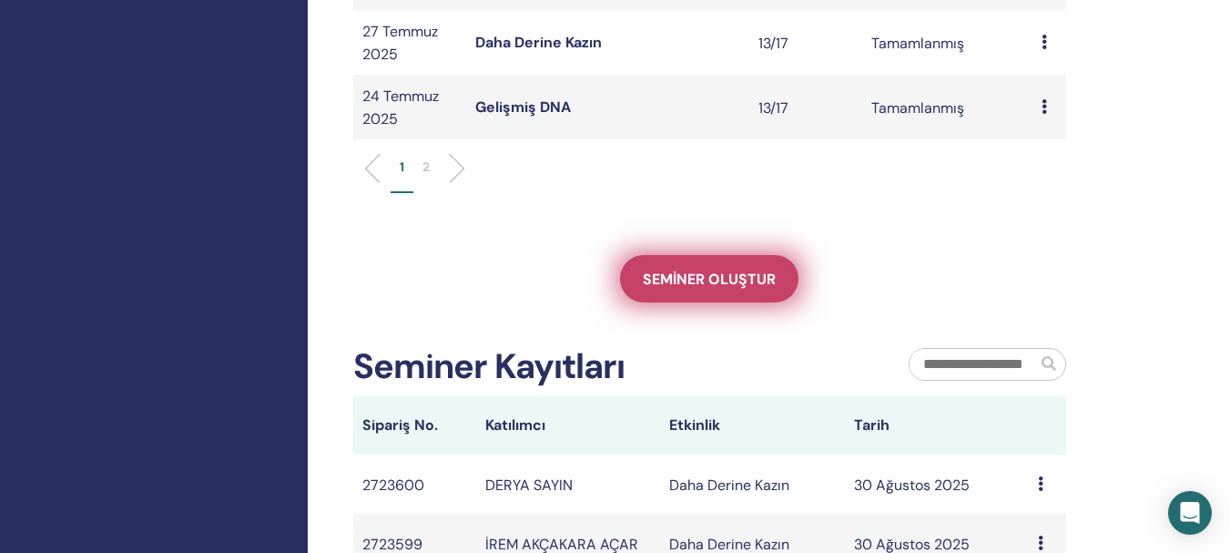
click at [705, 281] on font "Seminer oluştur" at bounding box center [709, 279] width 133 height 19
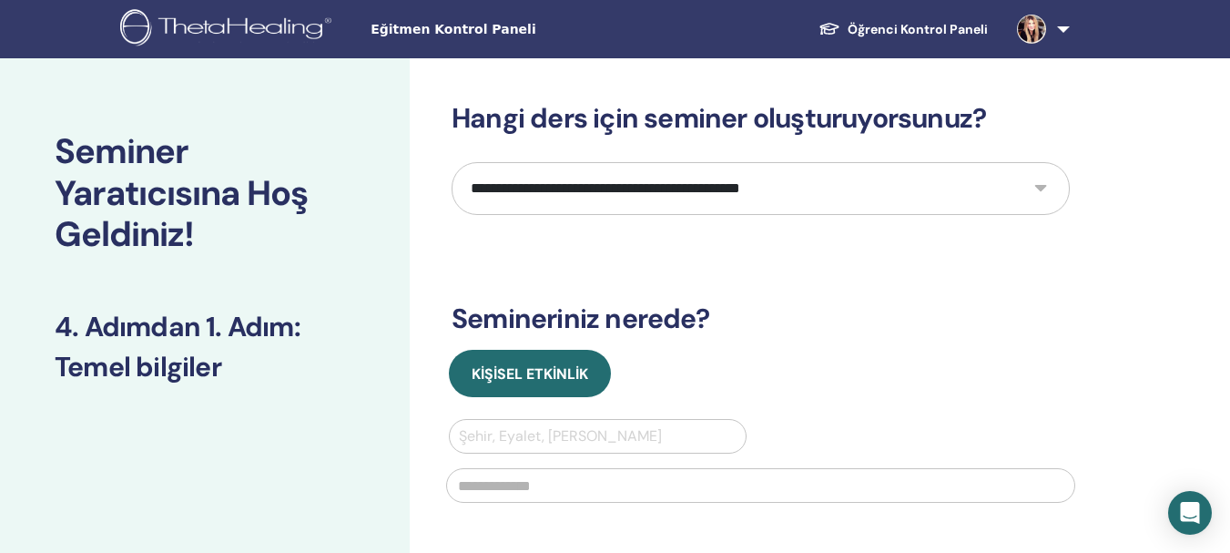
click at [1040, 186] on select "**********" at bounding box center [761, 188] width 618 height 53
select select "****"
click at [452, 162] on select "**********" at bounding box center [761, 188] width 618 height 53
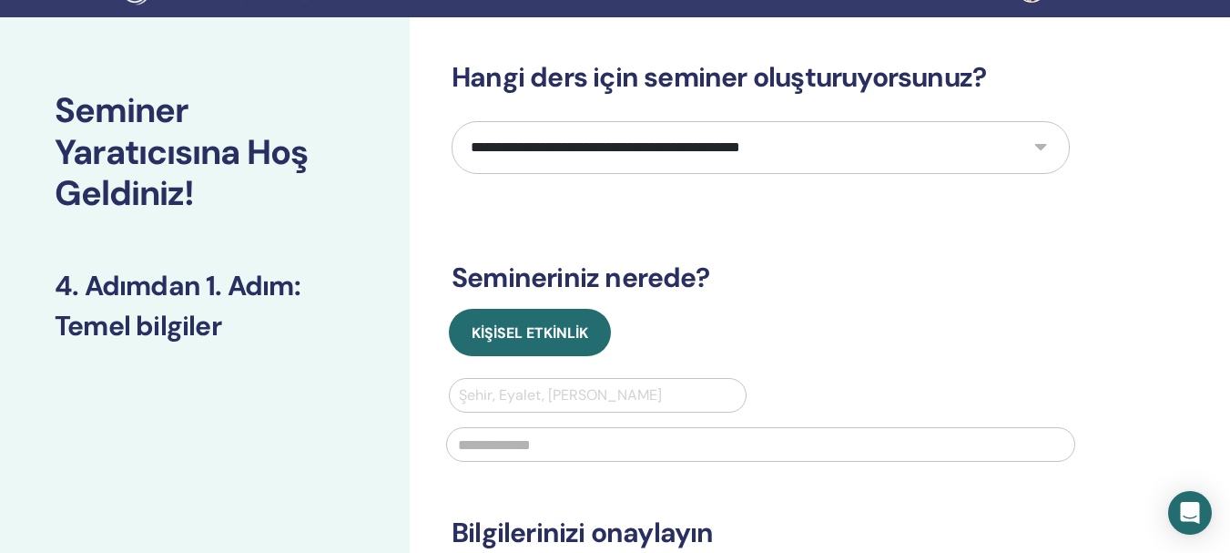
scroll to position [135, 0]
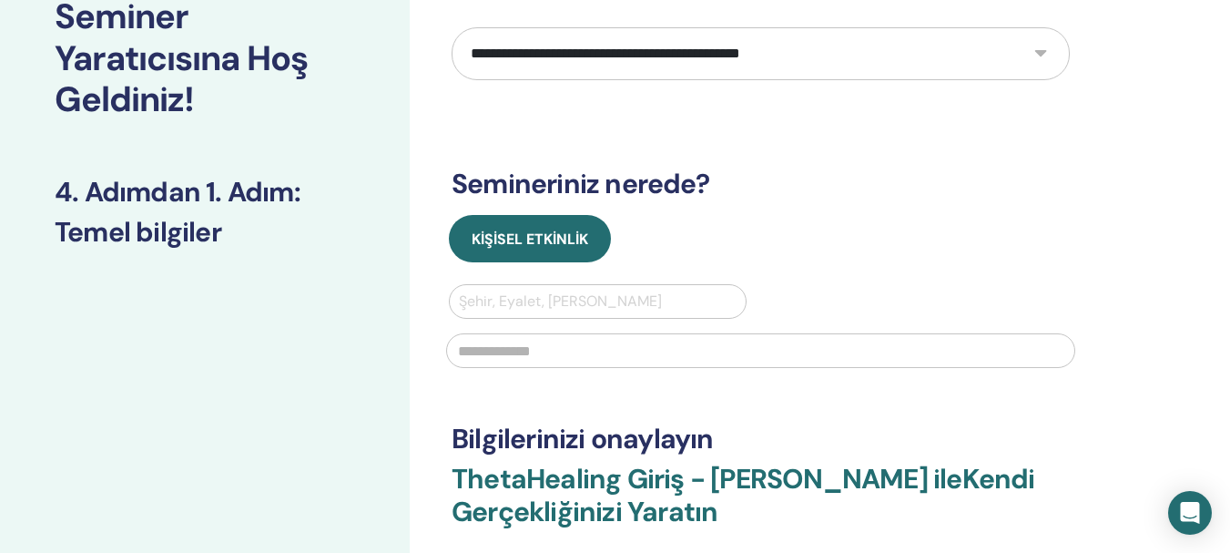
click at [485, 300] on div at bounding box center [598, 302] width 278 height 26
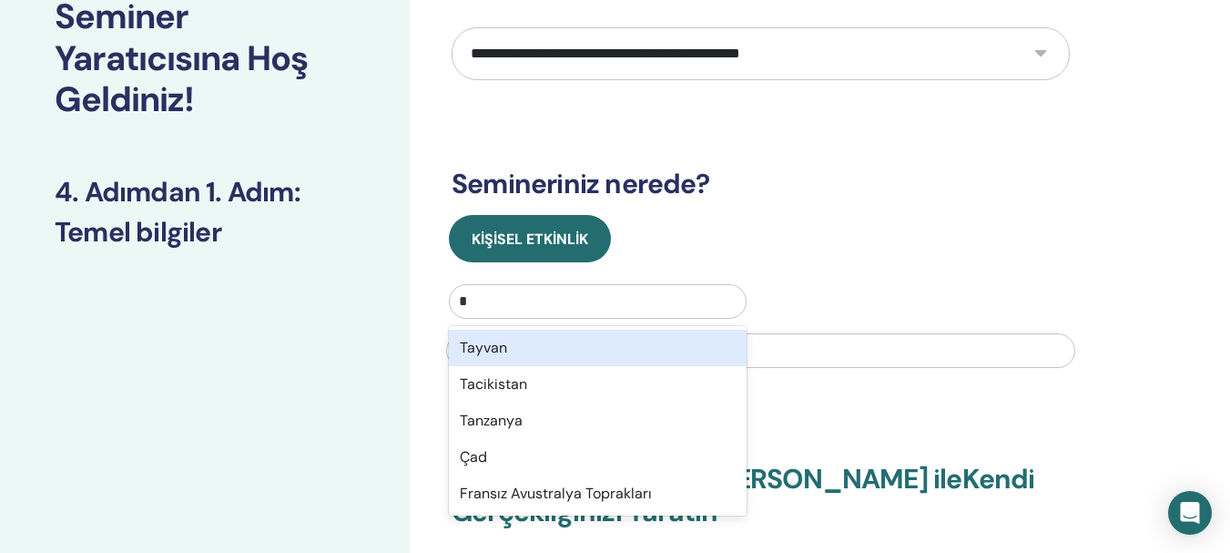
type input "**"
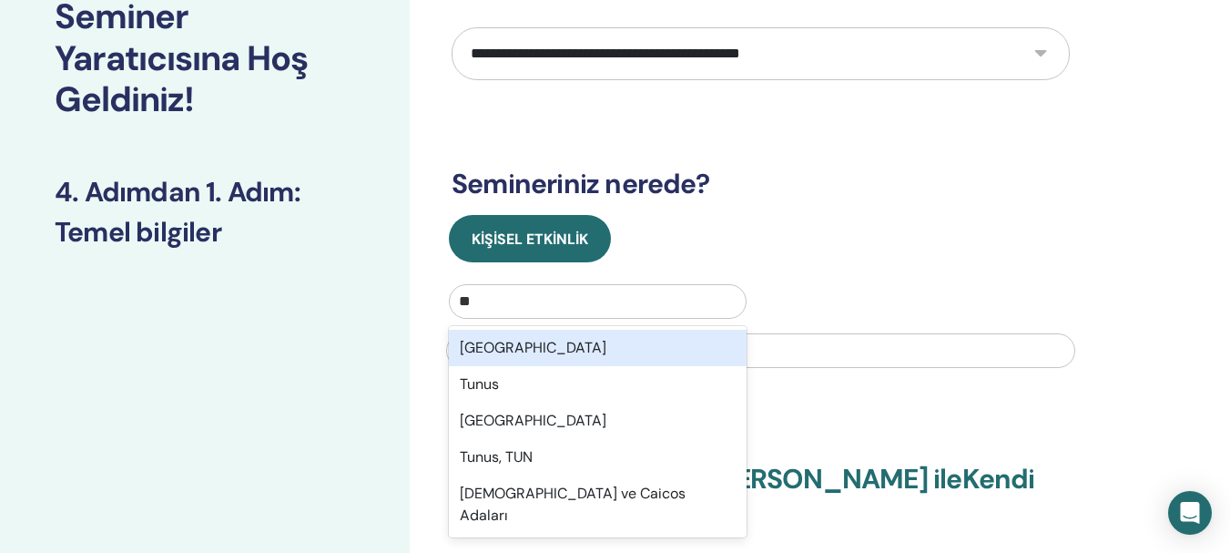
click at [515, 347] on div "Türkiye" at bounding box center [598, 348] width 298 height 36
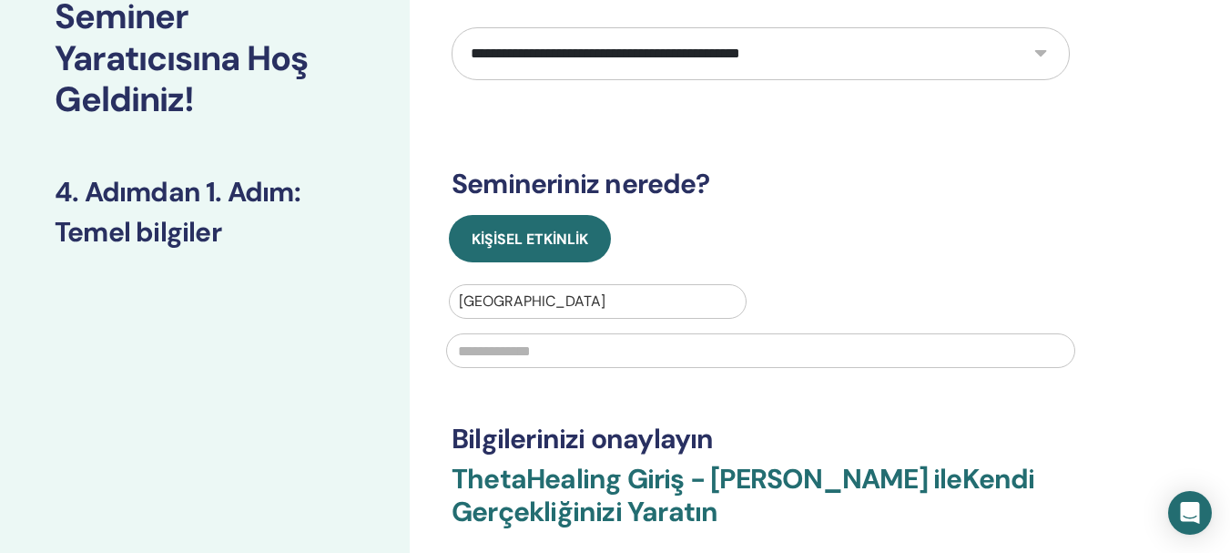
click at [485, 361] on input "text" at bounding box center [760, 350] width 629 height 35
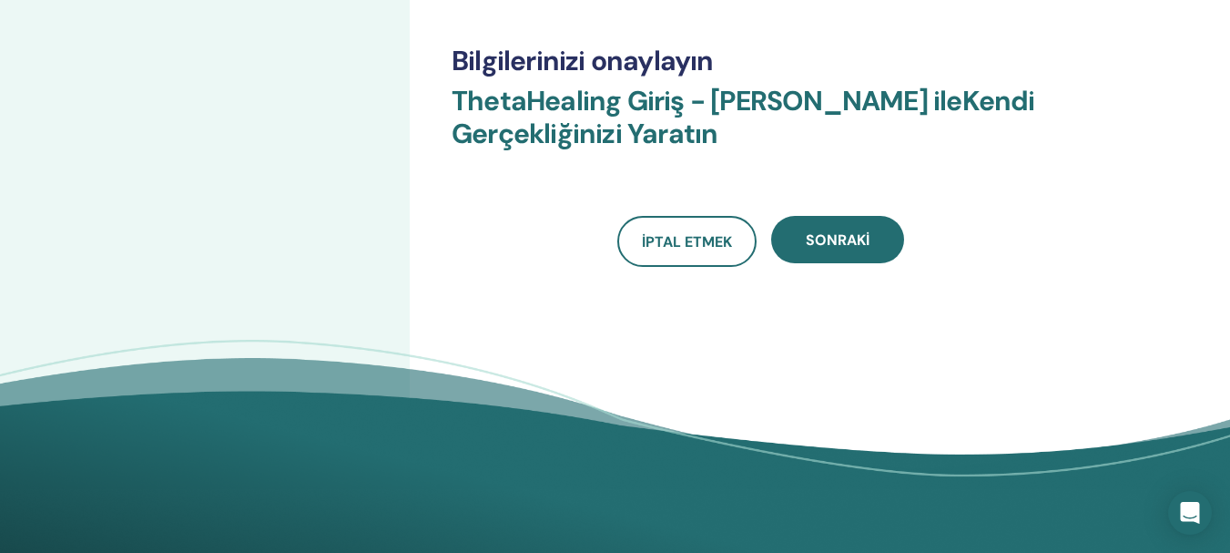
scroll to position [526, 0]
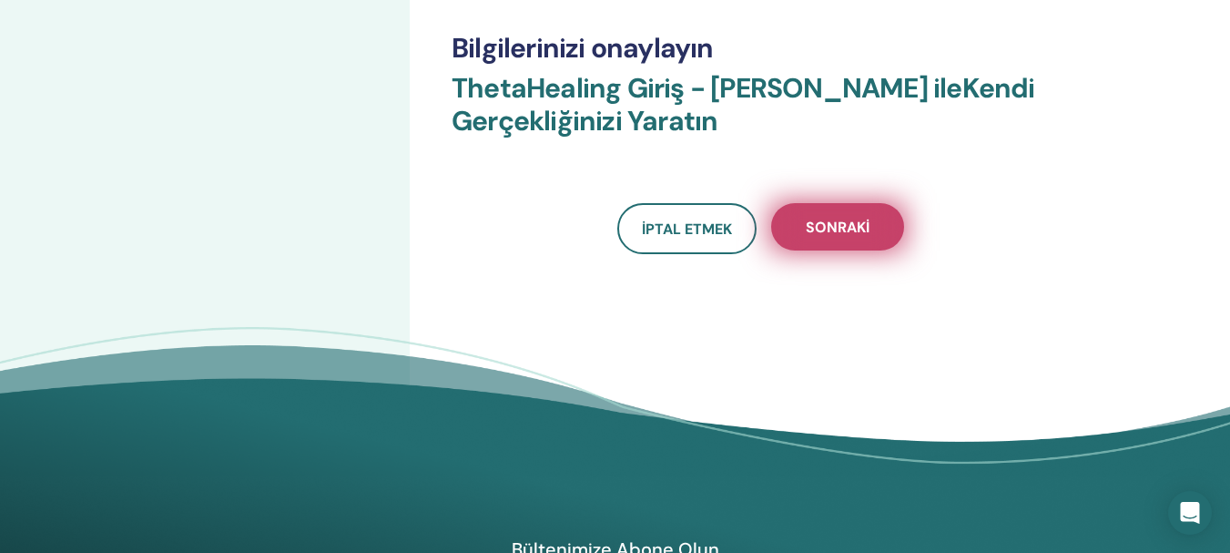
type input "*******"
click at [819, 223] on font "Sonraki" at bounding box center [838, 227] width 64 height 19
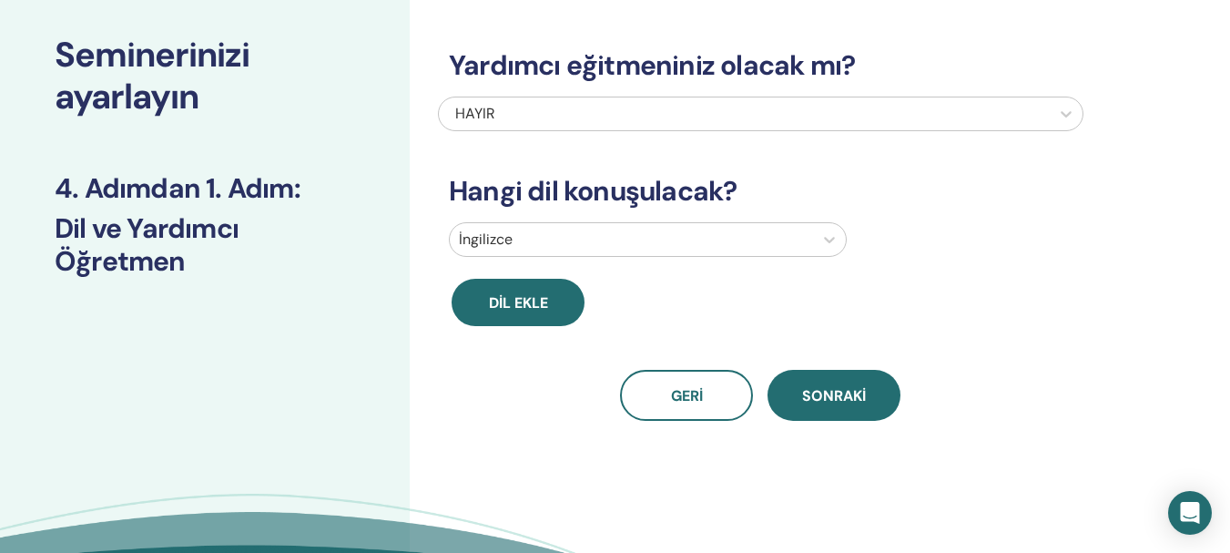
scroll to position [0, 0]
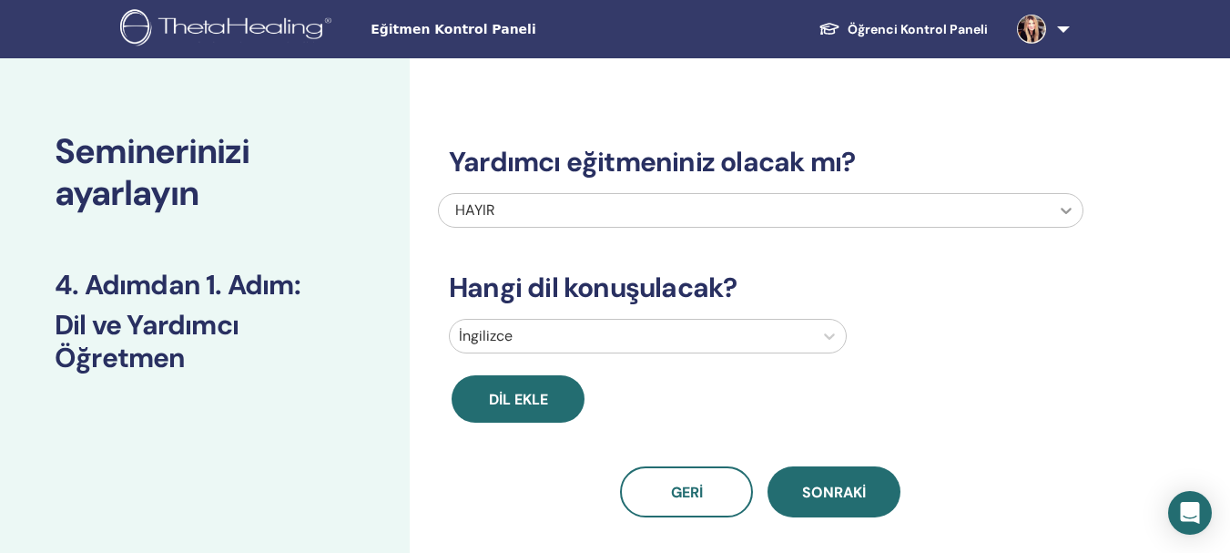
click at [1068, 209] on icon at bounding box center [1066, 210] width 18 height 18
click at [1068, 210] on icon at bounding box center [1066, 210] width 18 height 18
click at [830, 338] on icon at bounding box center [830, 336] width 18 height 18
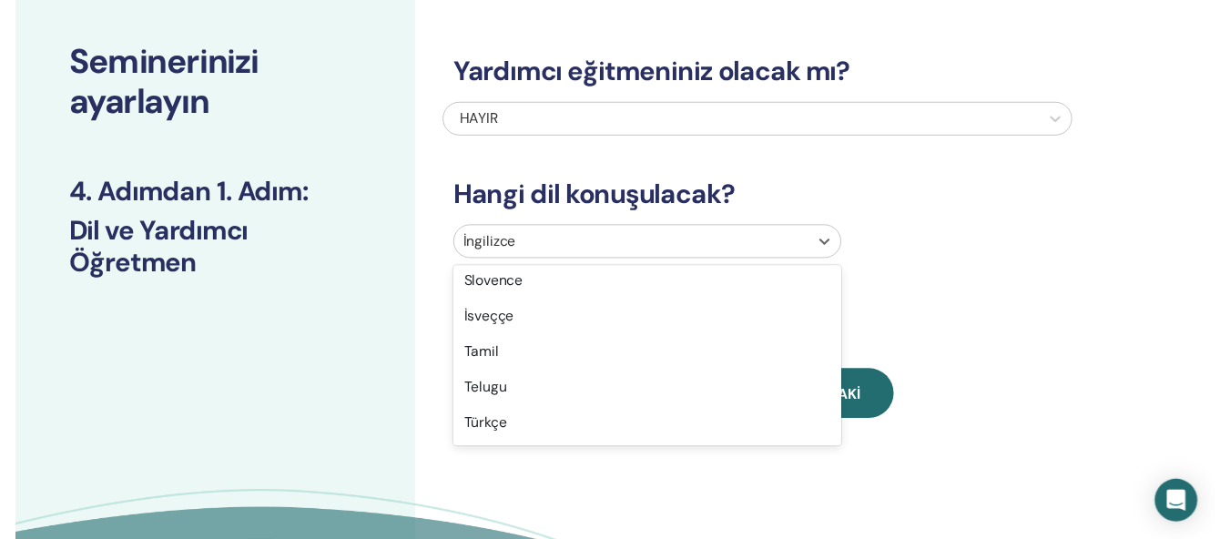
scroll to position [1453, 0]
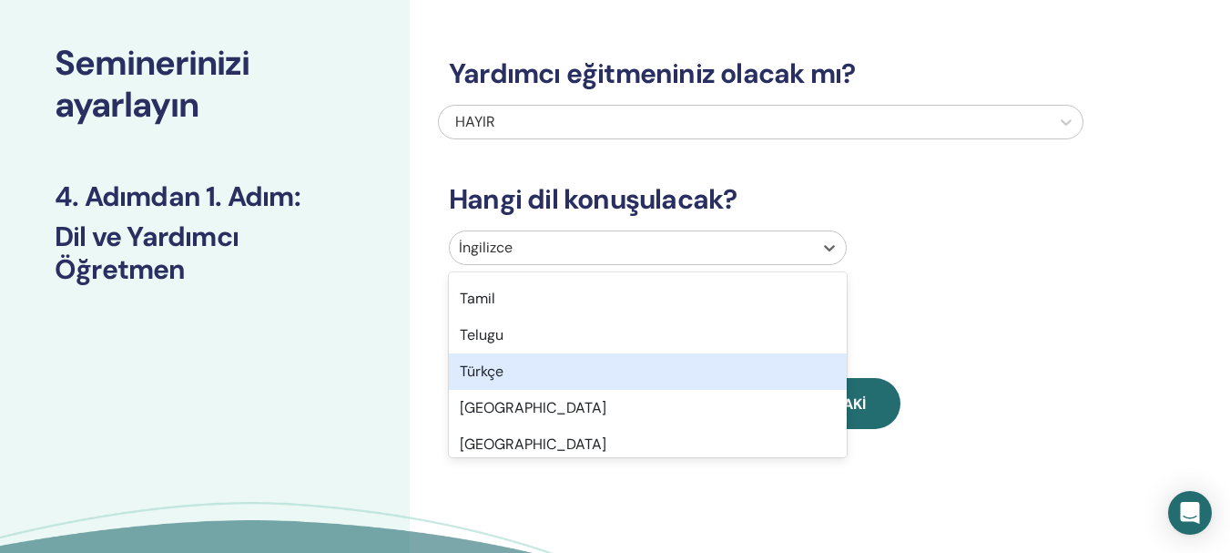
click at [536, 372] on div "Türkçe" at bounding box center [648, 371] width 398 height 36
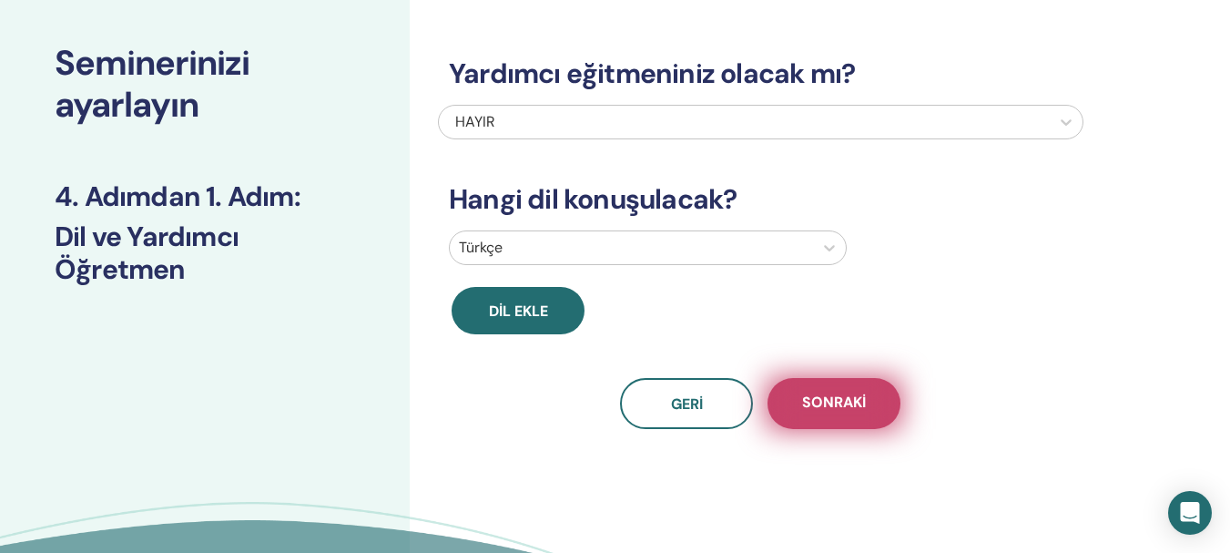
click at [831, 404] on font "Sonraki" at bounding box center [834, 402] width 64 height 19
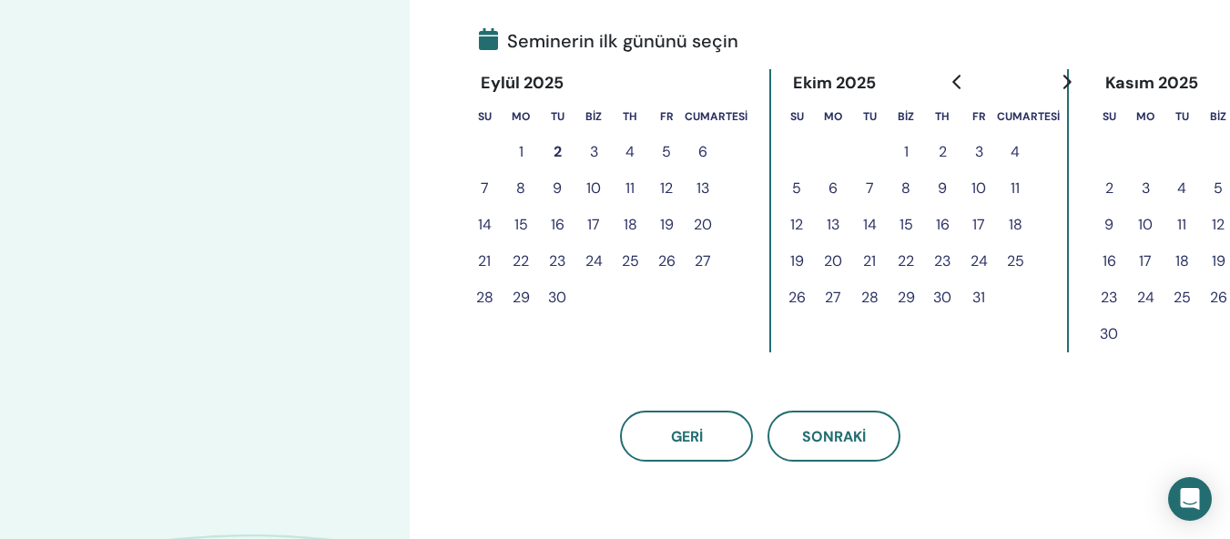
scroll to position [429, 0]
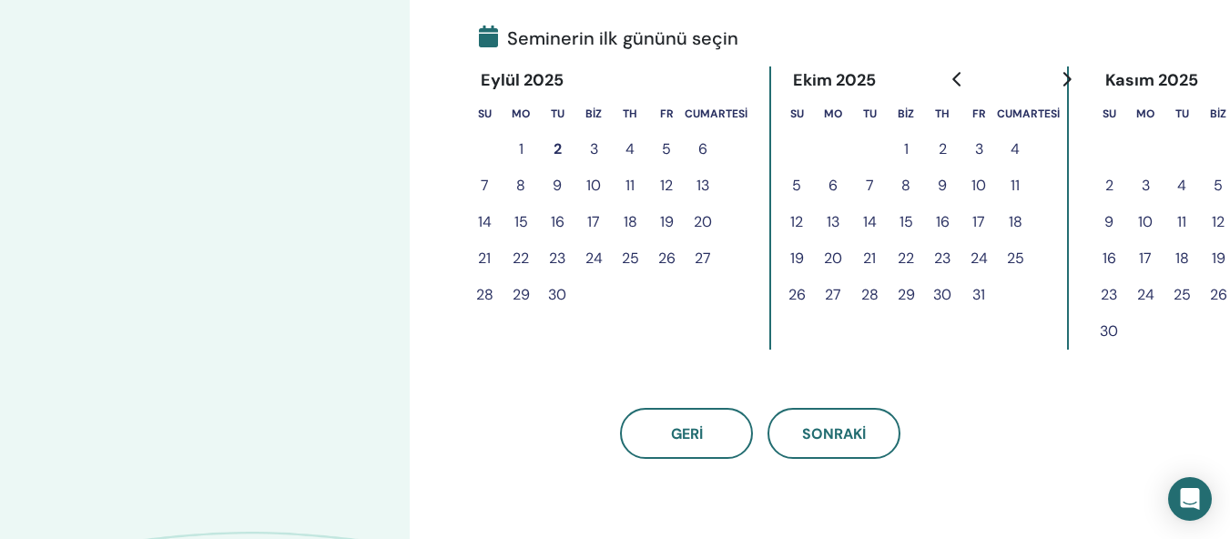
click at [631, 151] on font "4" at bounding box center [630, 148] width 9 height 19
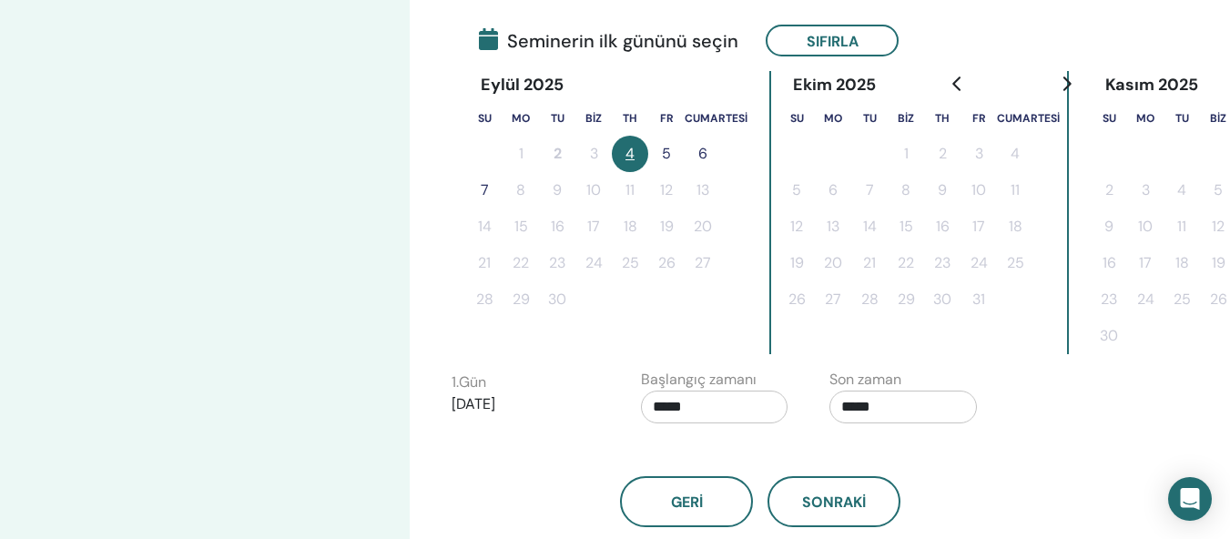
click at [662, 154] on font "5" at bounding box center [666, 153] width 9 height 19
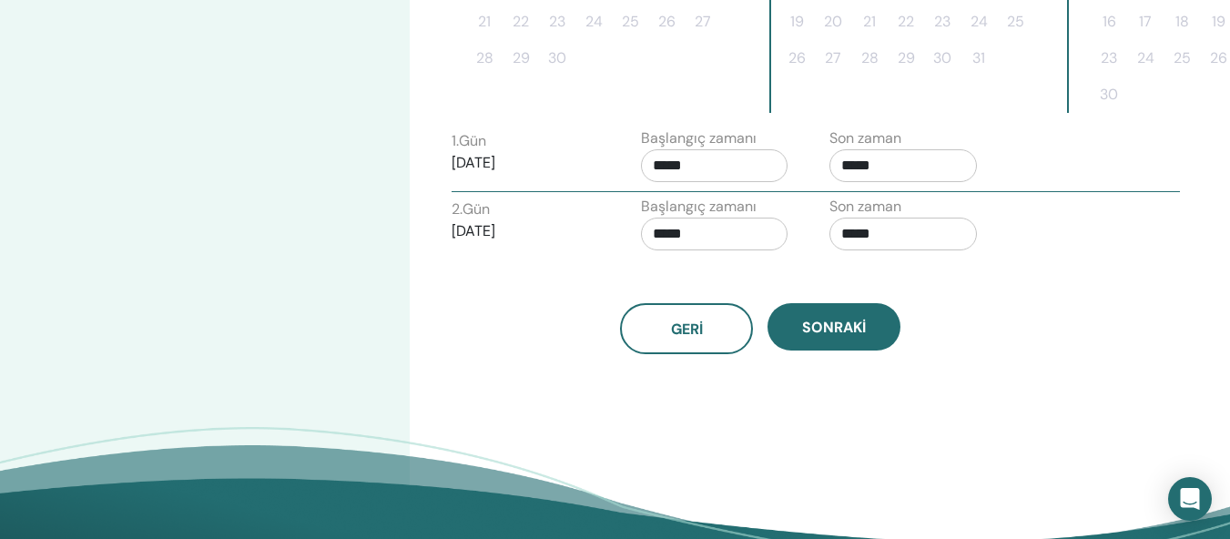
scroll to position [820, 0]
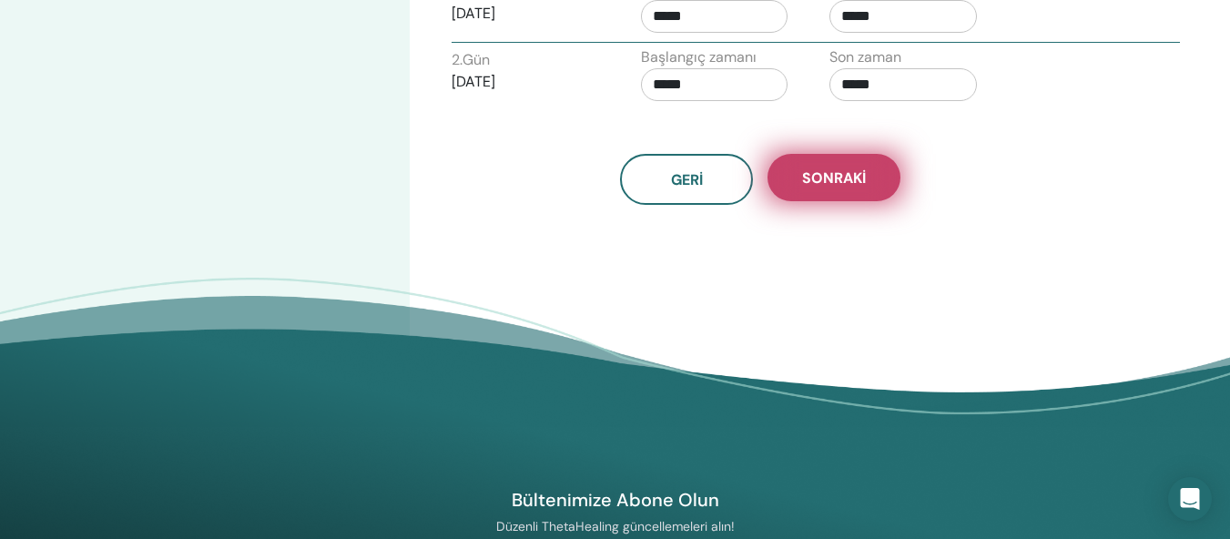
click at [830, 181] on font "Sonraki" at bounding box center [834, 177] width 64 height 19
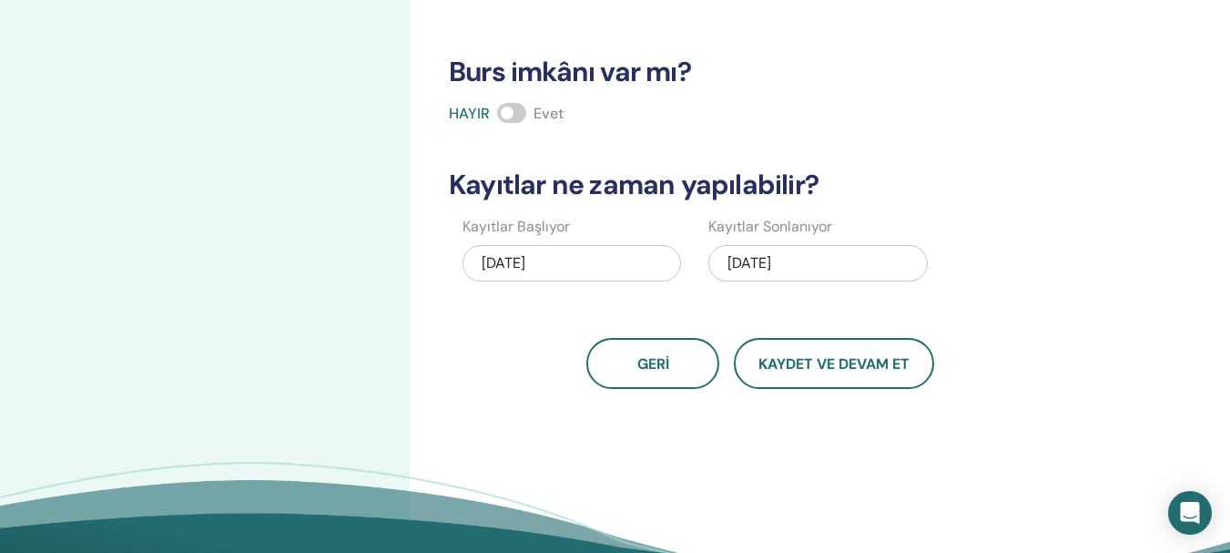
scroll to position [369, 0]
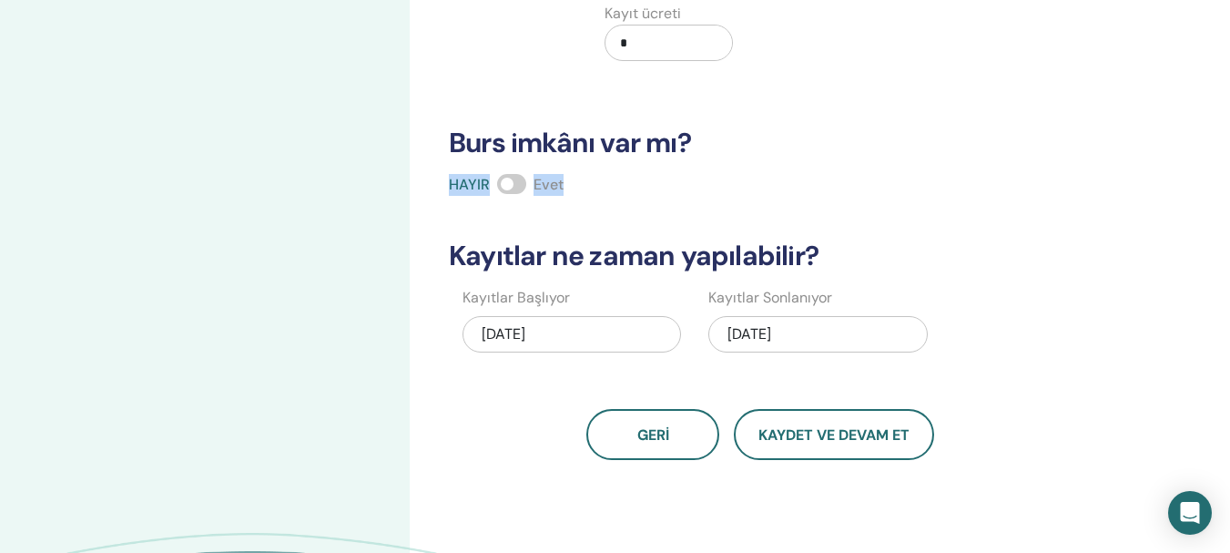
drag, startPoint x: 1223, startPoint y: 185, endPoint x: 1219, endPoint y: 128, distance: 56.7
click at [1214, 128] on div "Kaç kişi katılabilir? Koltuk Sayısı * Fiyatı ne kadar olacak? Para birimi Fiyat…" at bounding box center [820, 202] width 821 height 1026
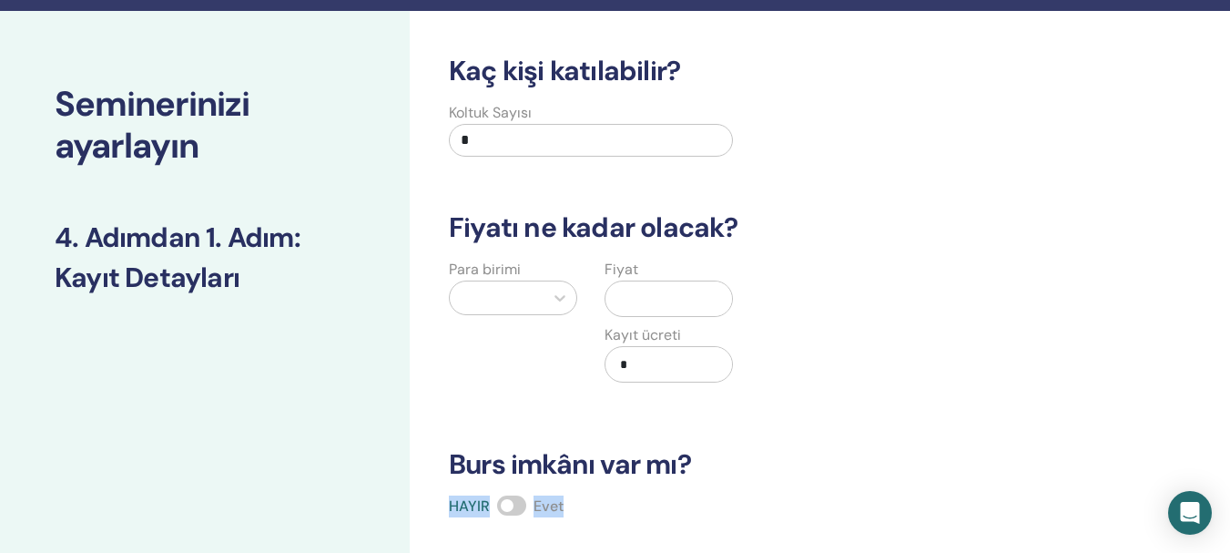
scroll to position [0, 0]
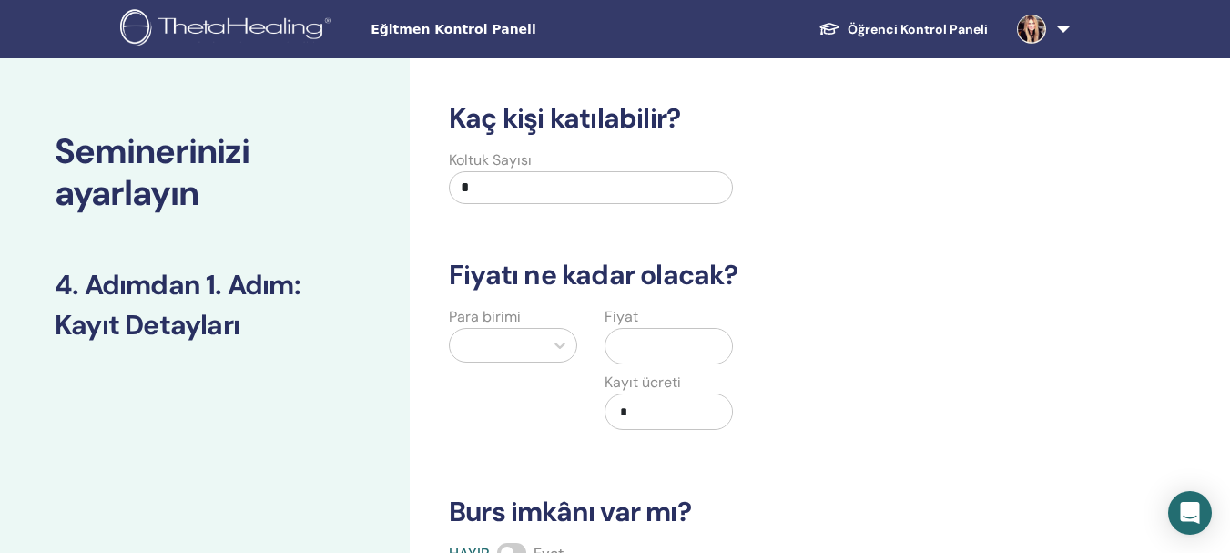
click at [536, 196] on input "*" at bounding box center [591, 187] width 284 height 33
type input "**"
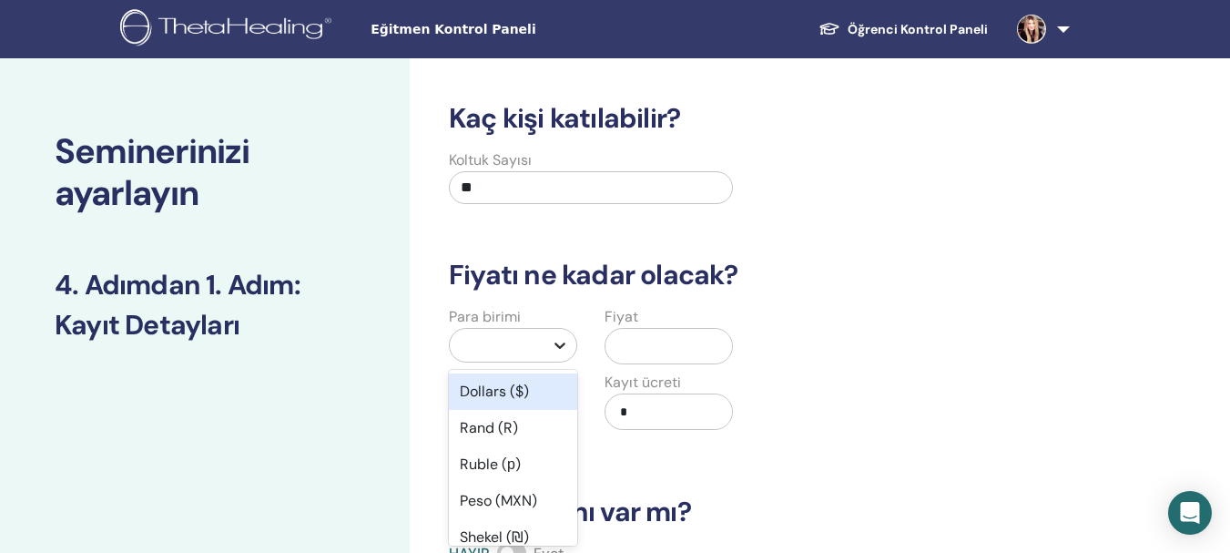
click at [559, 344] on icon at bounding box center [560, 345] width 18 height 18
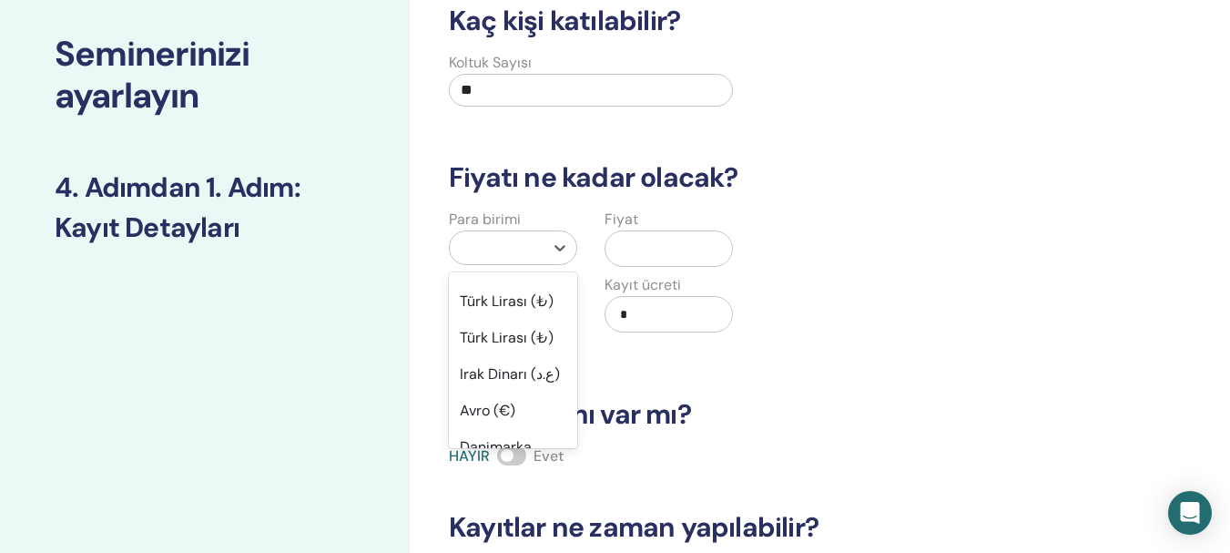
scroll to position [1598, 0]
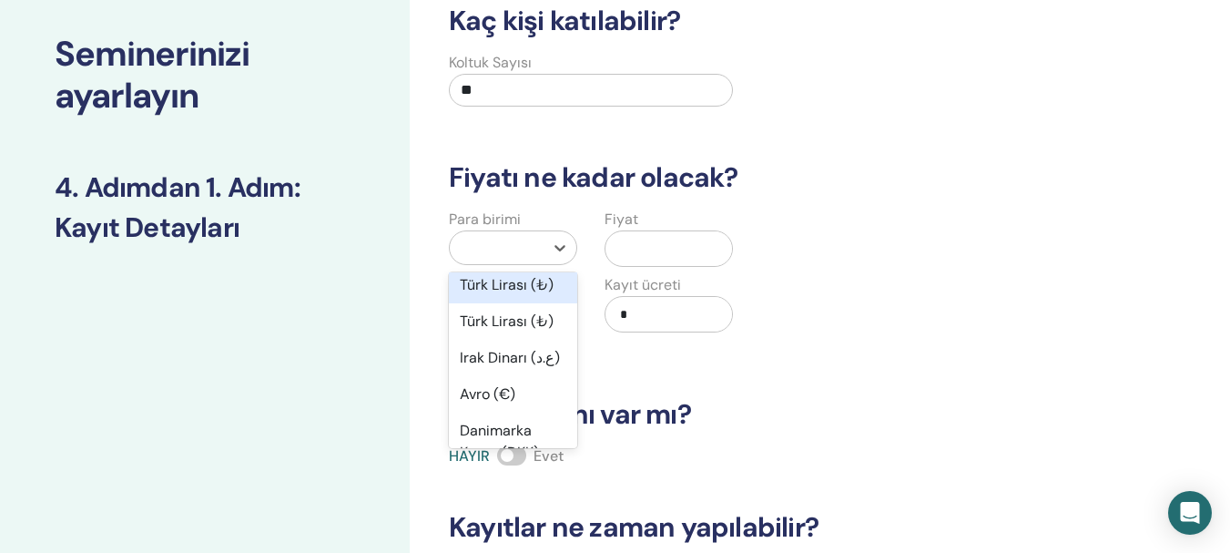
click at [519, 294] on font "Türk Lirası (₺)" at bounding box center [507, 284] width 94 height 19
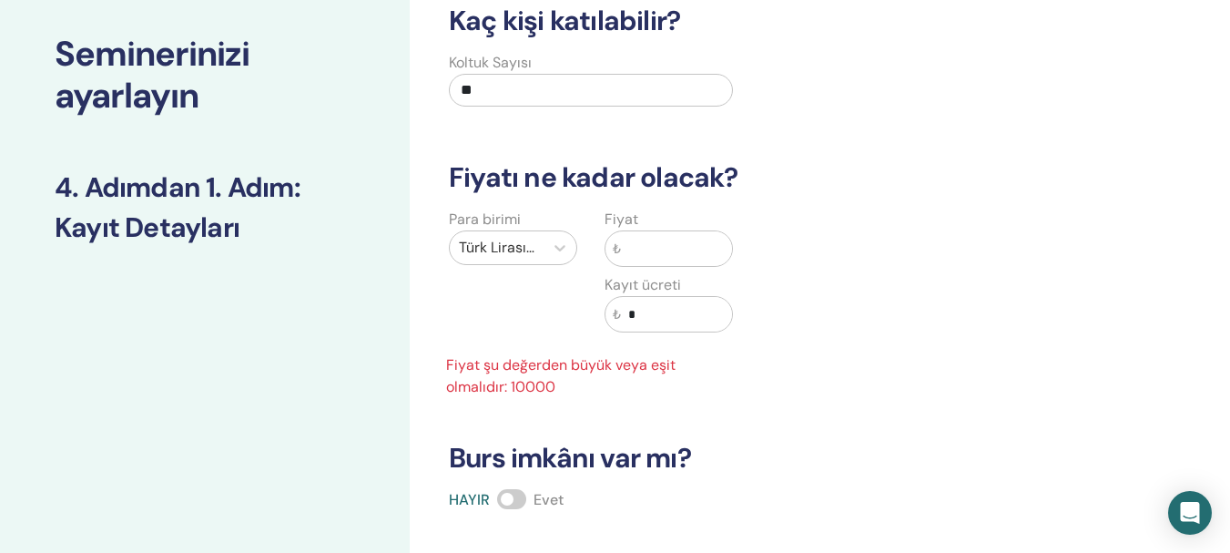
click at [628, 249] on input "text" at bounding box center [676, 248] width 111 height 35
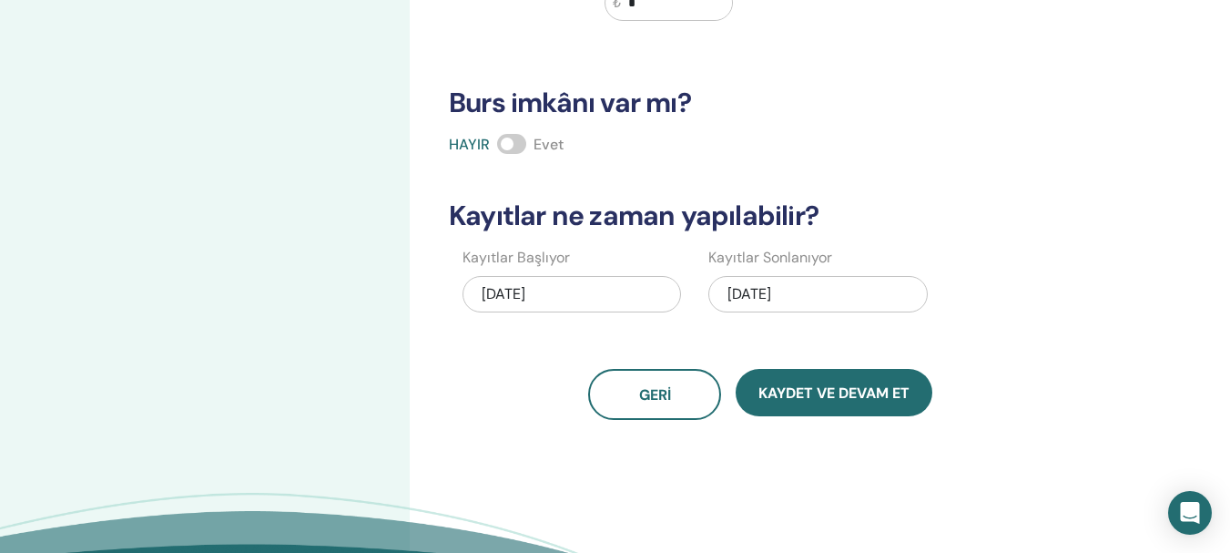
scroll to position [445, 0]
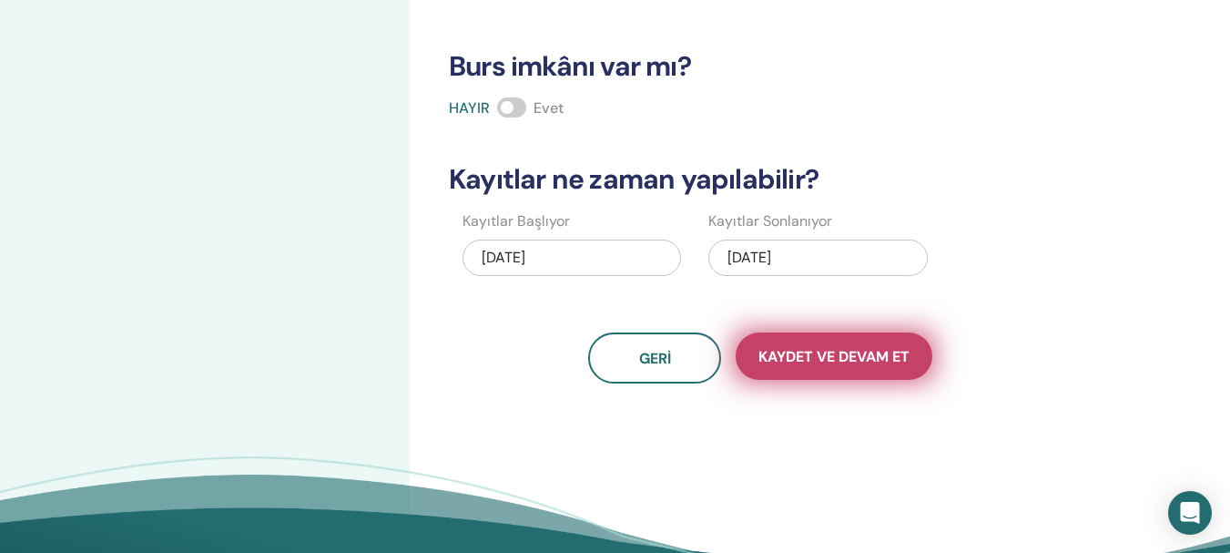
type input "*****"
click at [863, 366] on button "Kaydet ve Devam Et" at bounding box center [834, 355] width 197 height 47
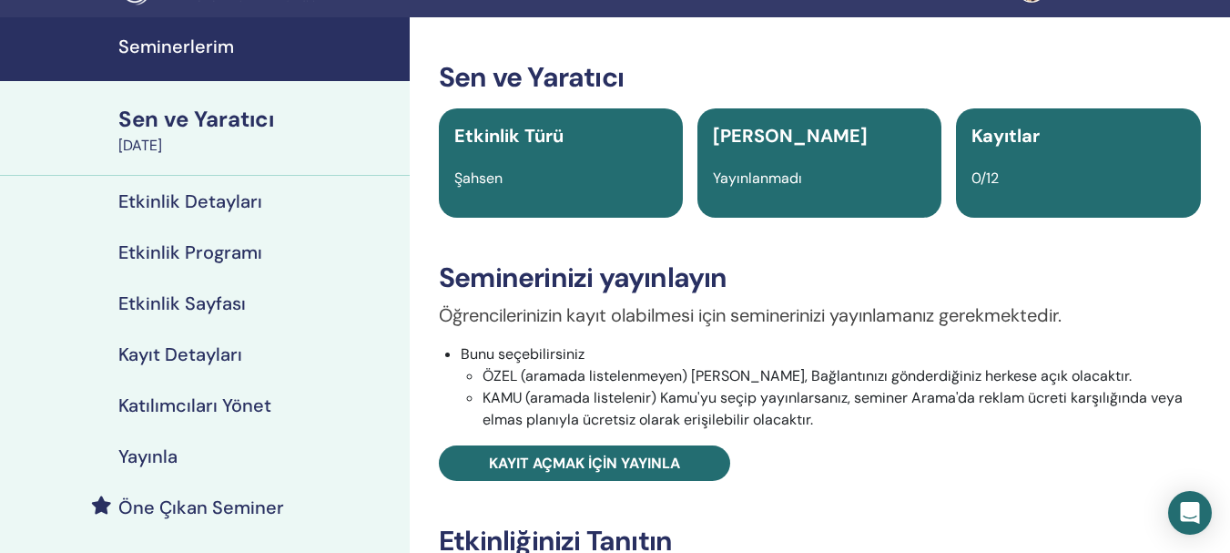
scroll to position [61, 0]
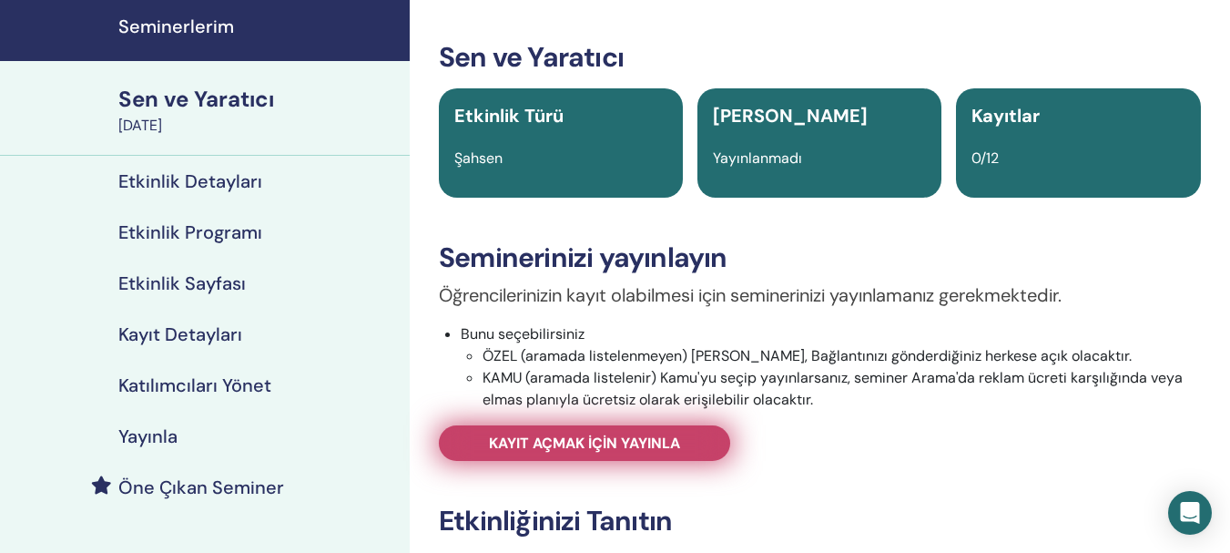
click at [620, 444] on font "Kayıt açmak için yayınla" at bounding box center [584, 443] width 191 height 19
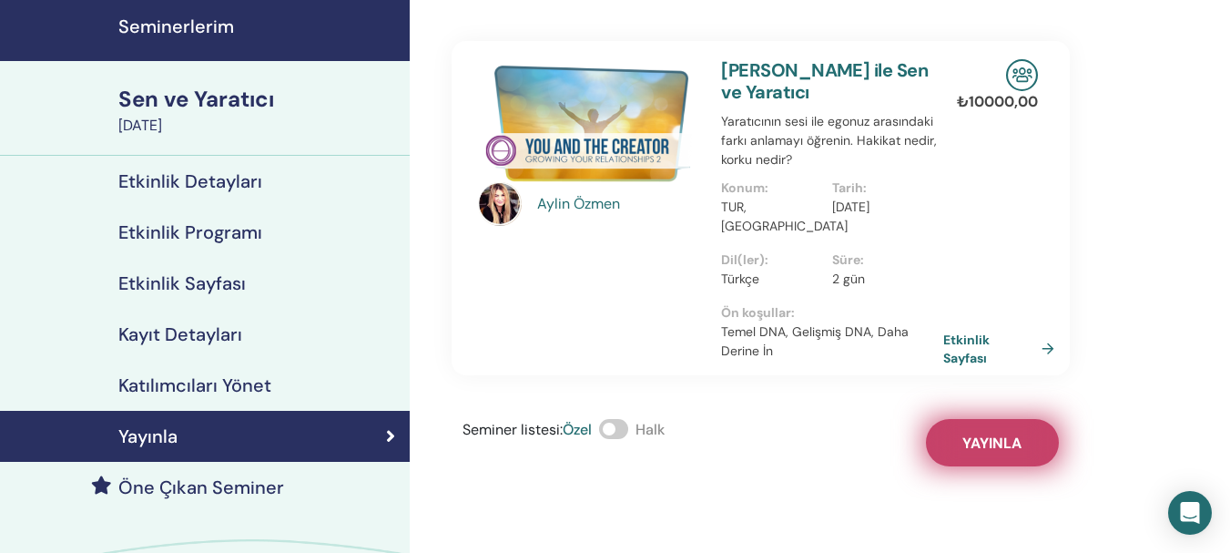
click at [984, 434] on font "Yayınla" at bounding box center [992, 443] width 59 height 19
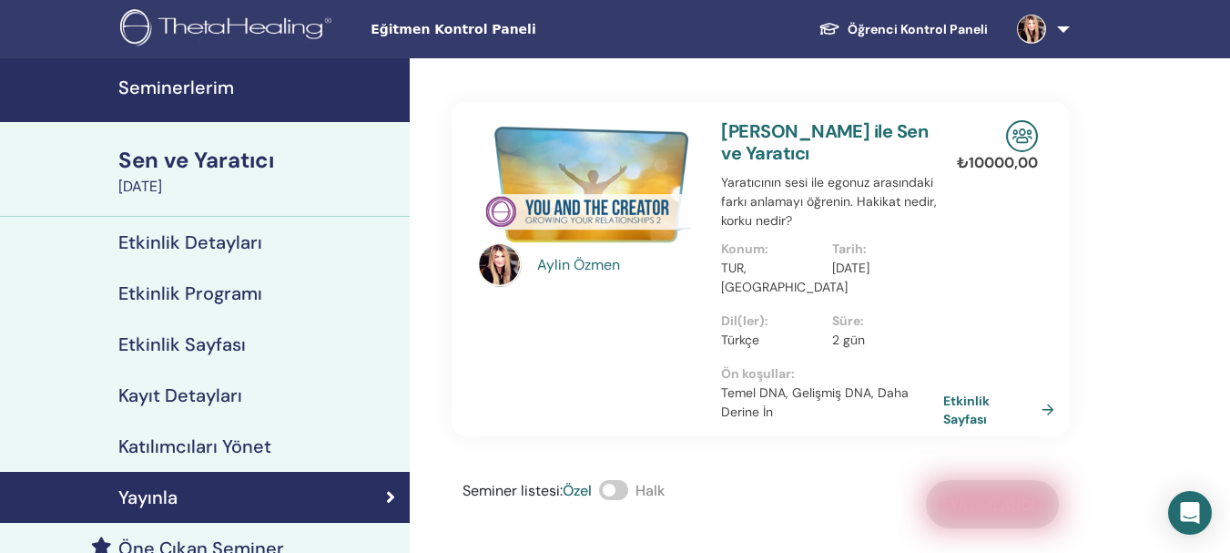
click at [1063, 30] on link at bounding box center [1040, 29] width 75 height 58
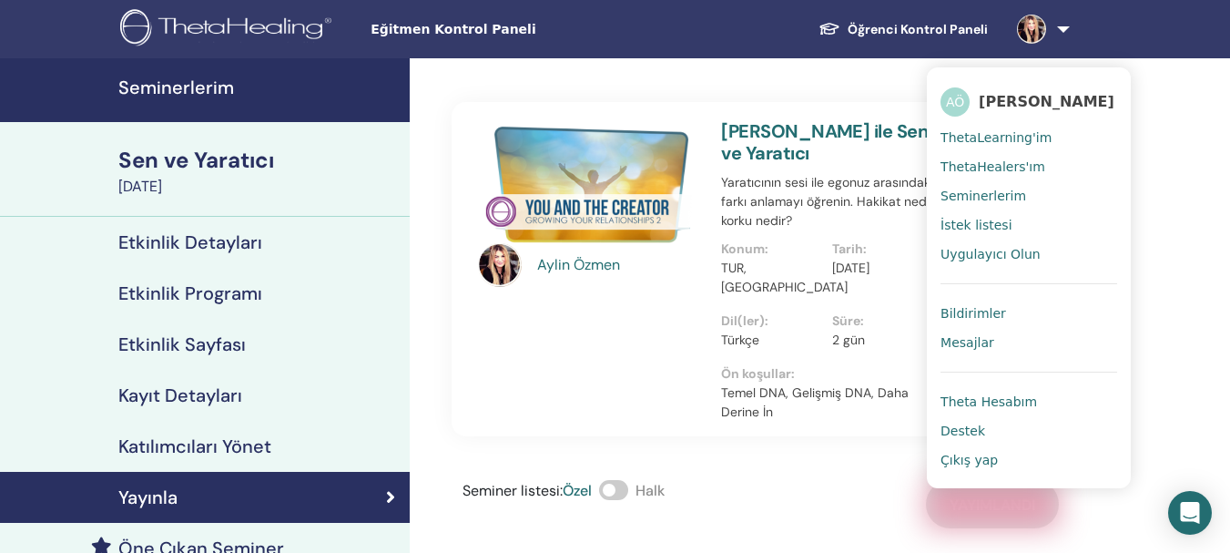
click at [955, 312] on font "Bildirimler" at bounding box center [974, 313] width 66 height 15
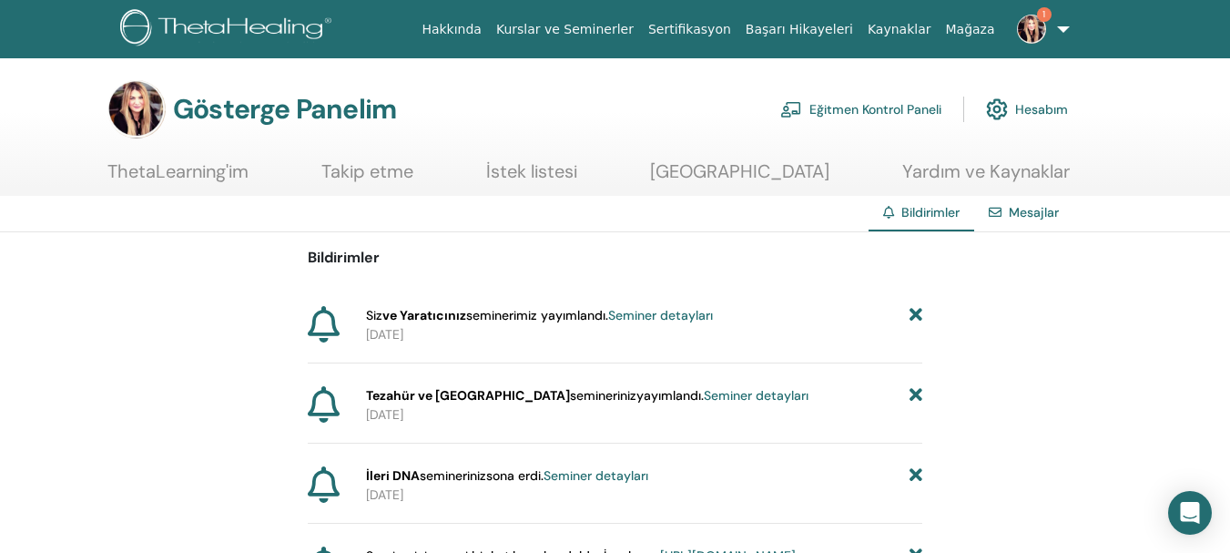
click at [660, 316] on font "Seminer detayları" at bounding box center [660, 315] width 105 height 16
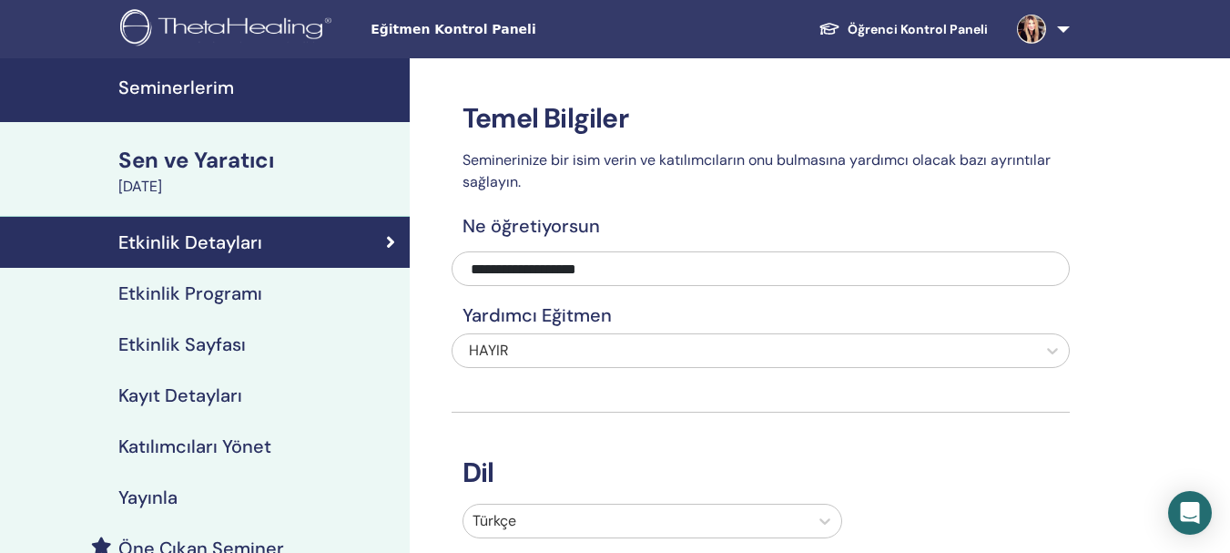
click at [209, 90] on font "Seminerlerim" at bounding box center [176, 88] width 116 height 24
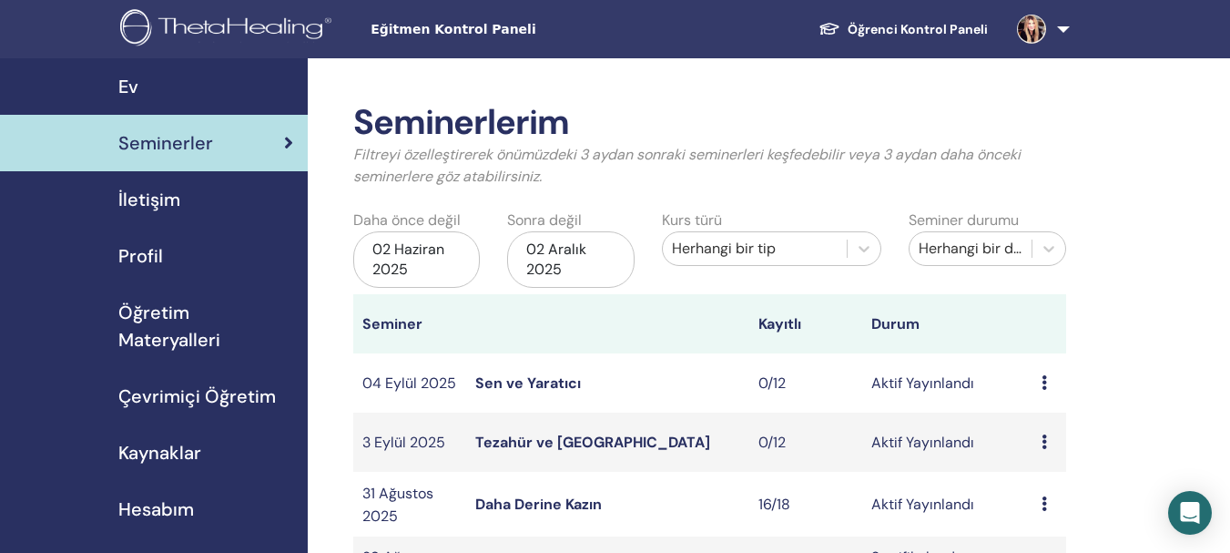
click at [536, 388] on font "Sen ve Yaratıcı" at bounding box center [528, 382] width 106 height 19
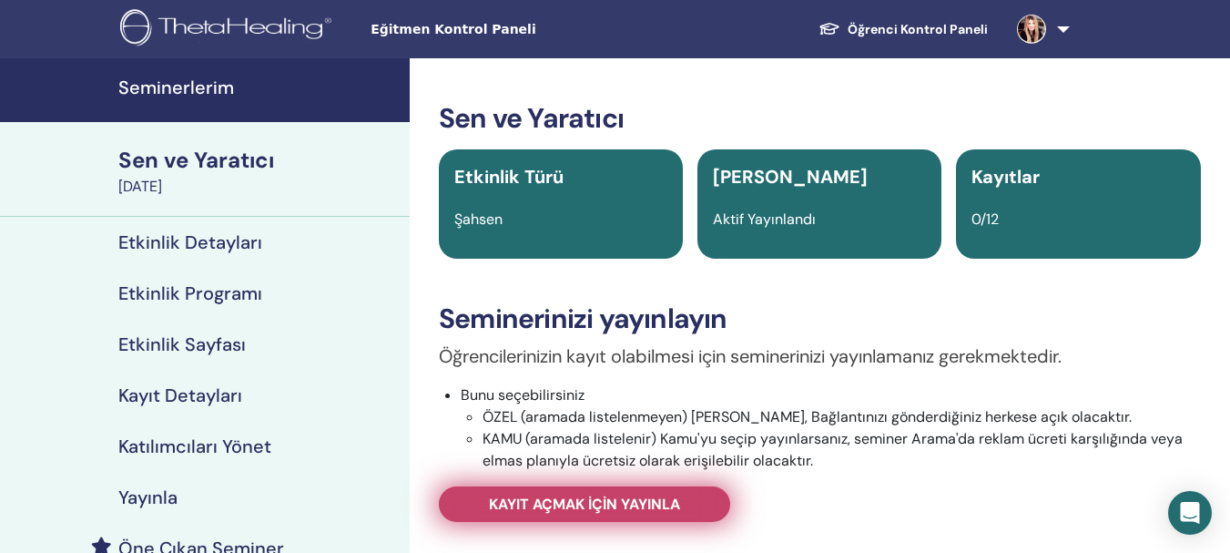
click at [607, 506] on font "Kayıt açmak için yayınla" at bounding box center [584, 504] width 191 height 19
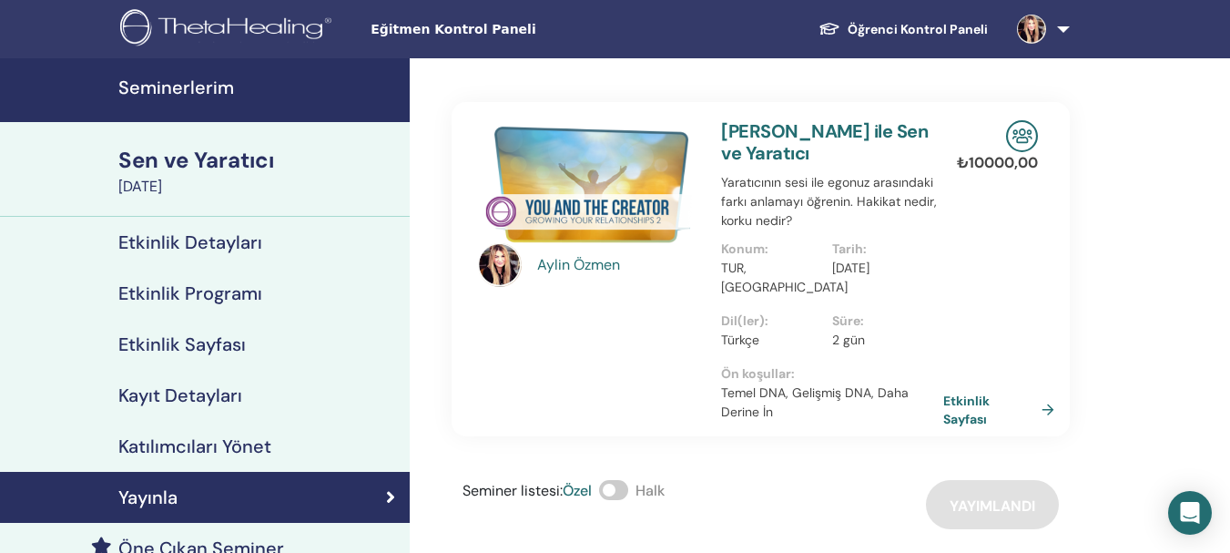
drag, startPoint x: 190, startPoint y: 87, endPoint x: 206, endPoint y: 118, distance: 35.4
click at [192, 87] on font "Seminerlerim" at bounding box center [176, 88] width 116 height 24
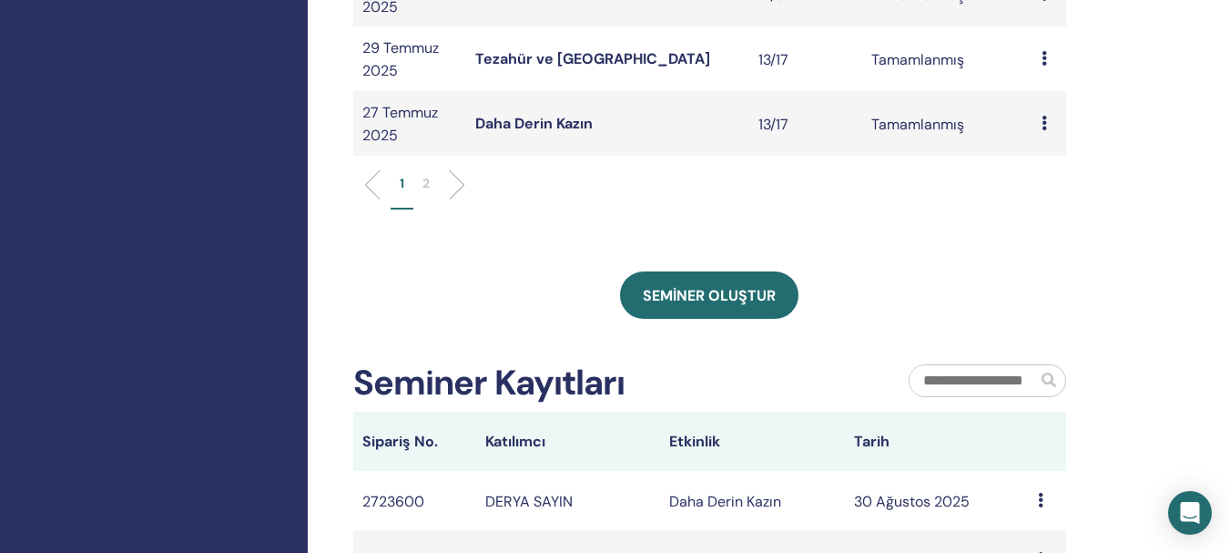
scroll to position [875, 0]
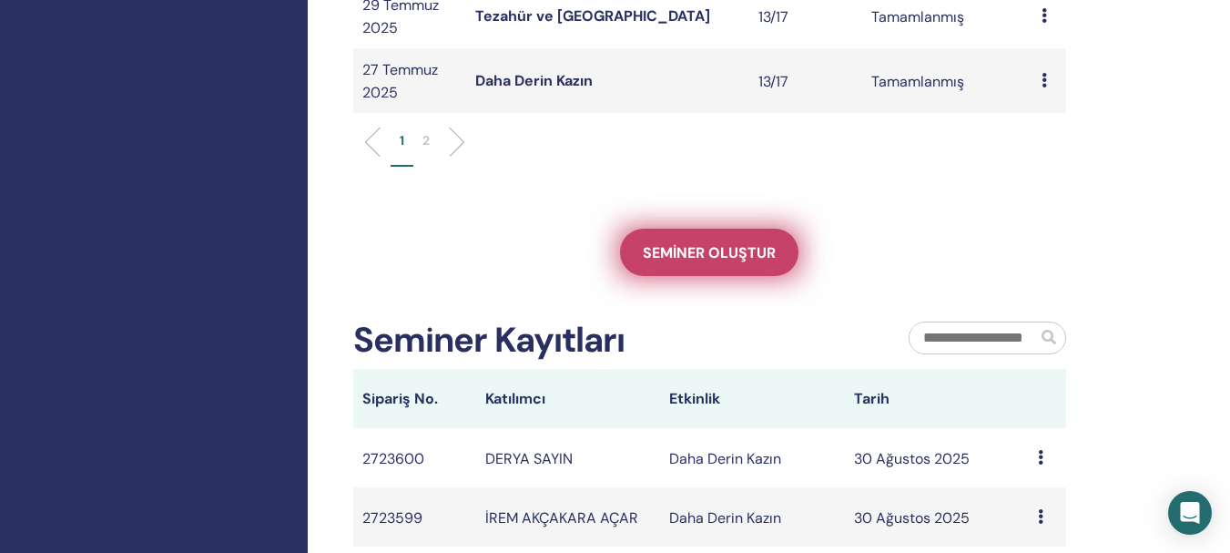
click at [718, 257] on font "Seminer oluştur" at bounding box center [709, 252] width 133 height 19
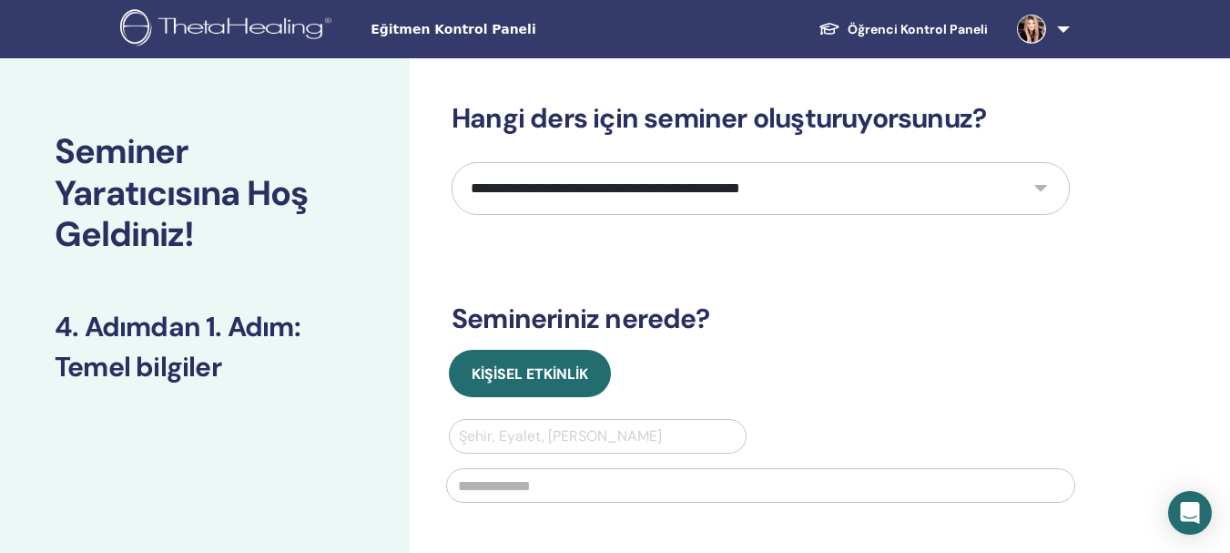
click at [1042, 189] on select "**********" at bounding box center [761, 188] width 618 height 53
select select "*"
click at [452, 162] on select "**********" at bounding box center [761, 188] width 618 height 53
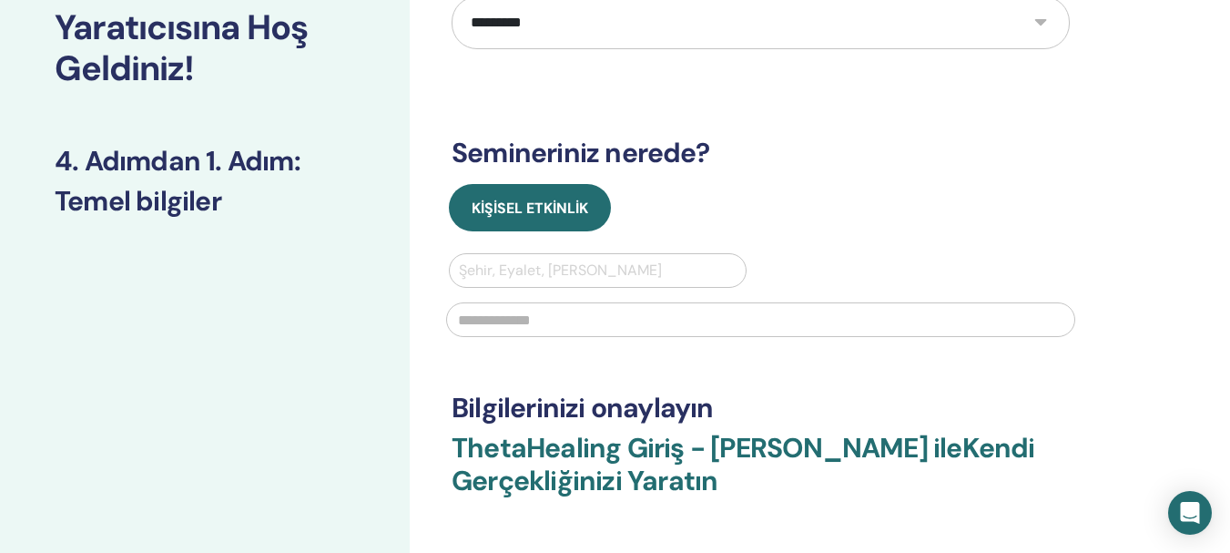
scroll to position [173, 0]
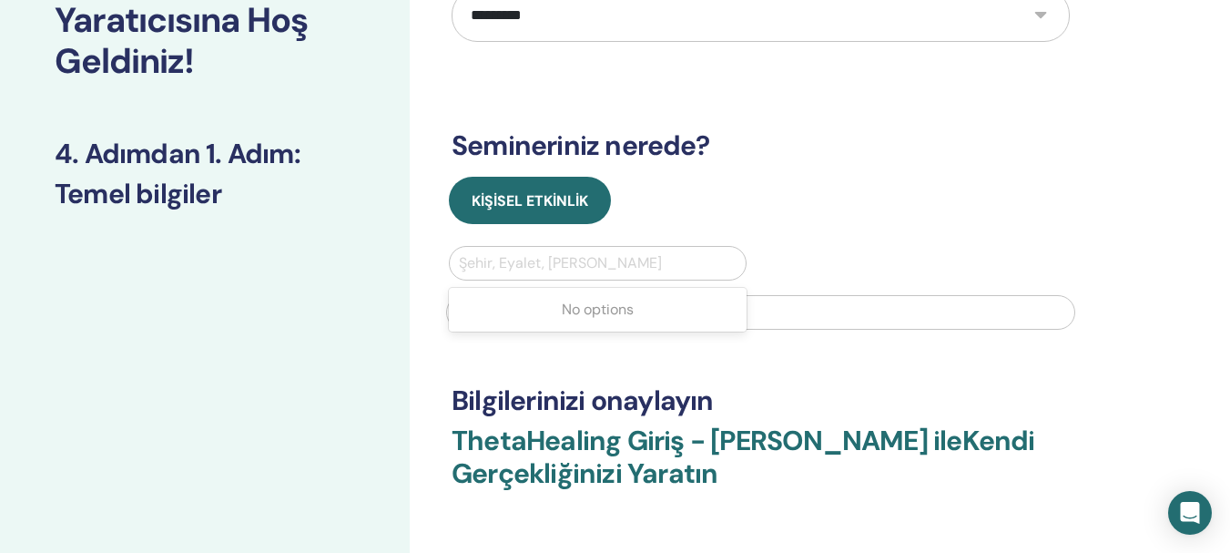
click at [615, 261] on div at bounding box center [598, 263] width 278 height 26
type input "**"
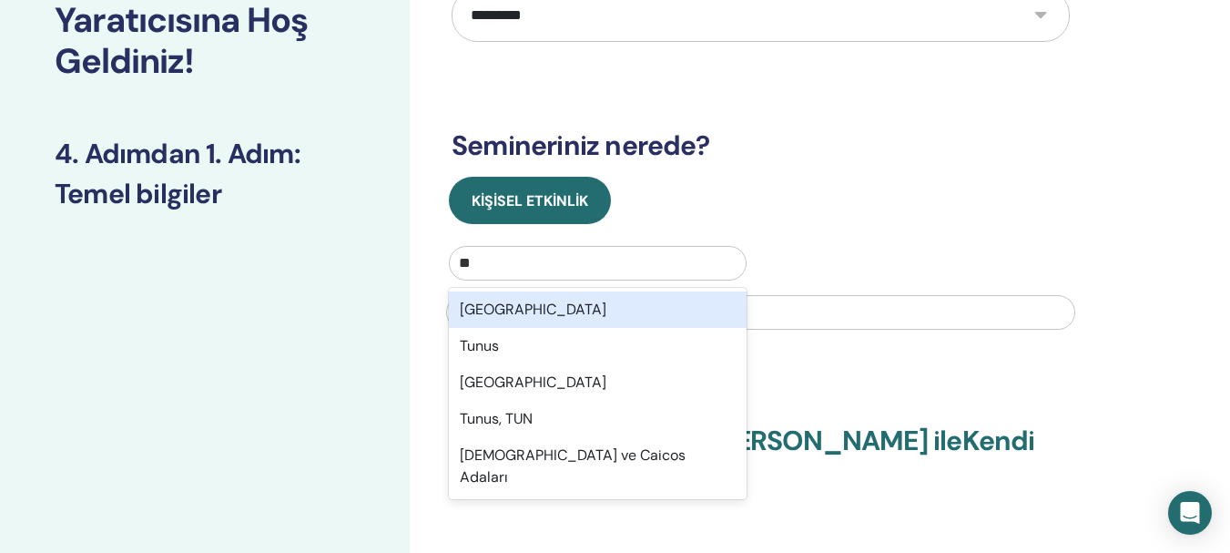
click at [569, 311] on div "Türkiye" at bounding box center [598, 309] width 298 height 36
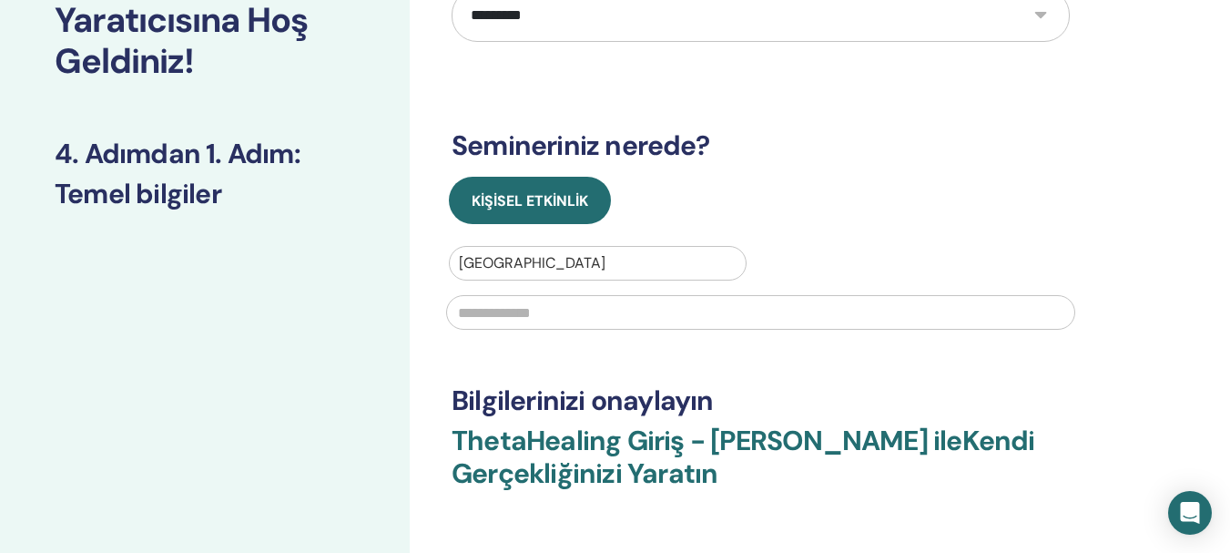
click at [553, 318] on input "text" at bounding box center [760, 312] width 629 height 35
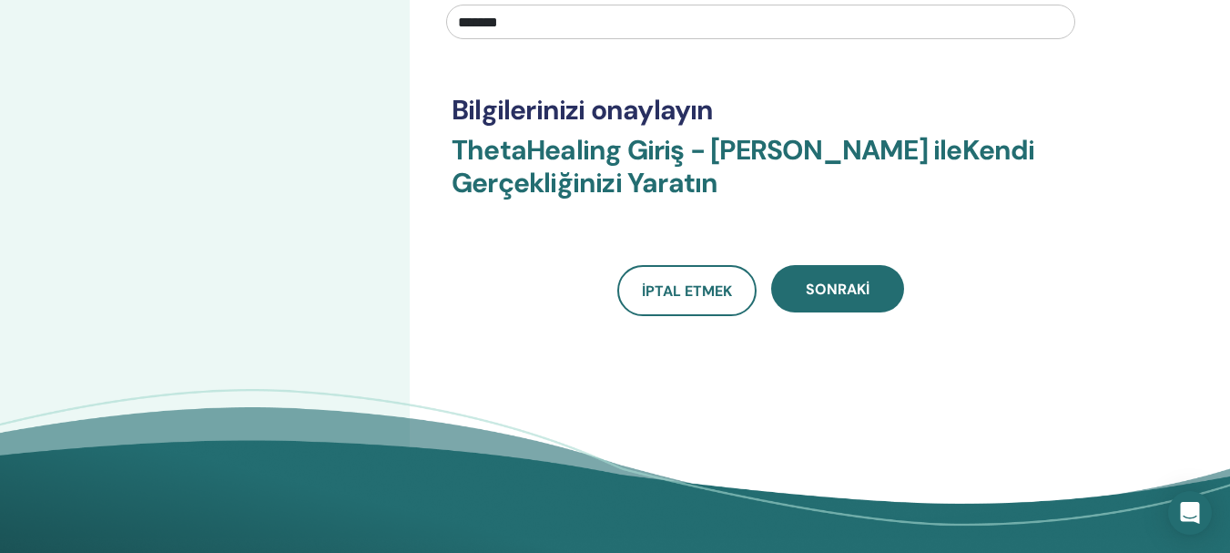
scroll to position [466, 0]
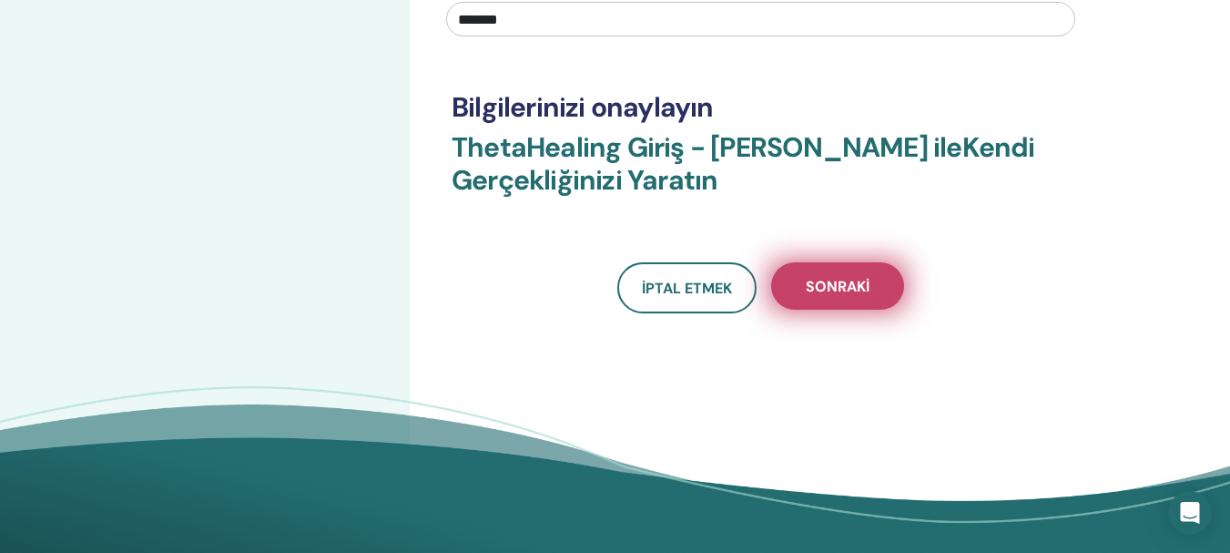
type input "*******"
click at [851, 296] on button "Sonraki" at bounding box center [837, 285] width 133 height 47
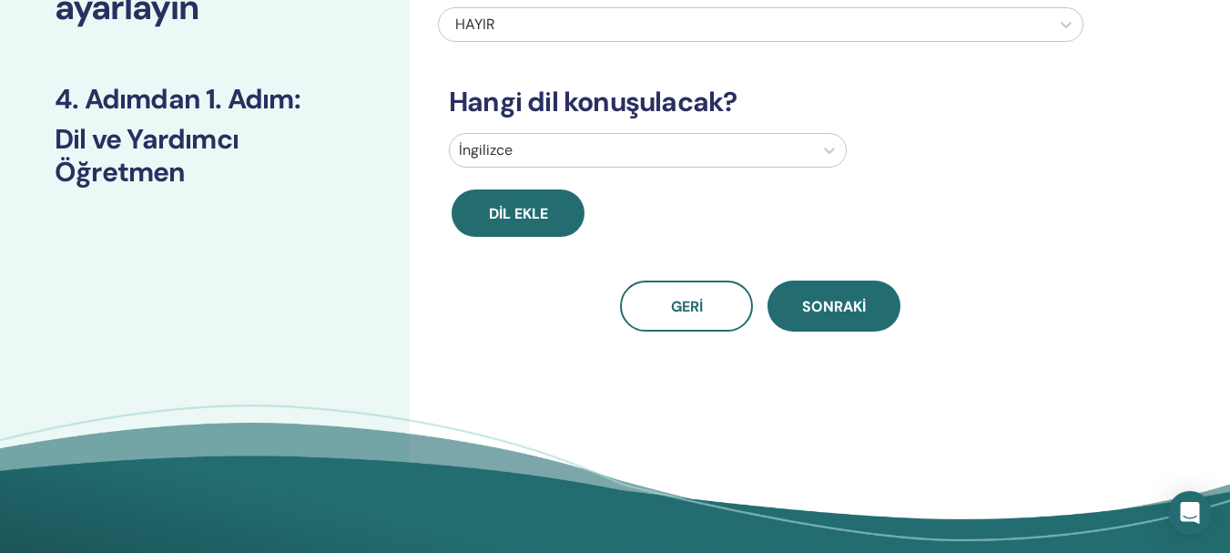
scroll to position [0, 0]
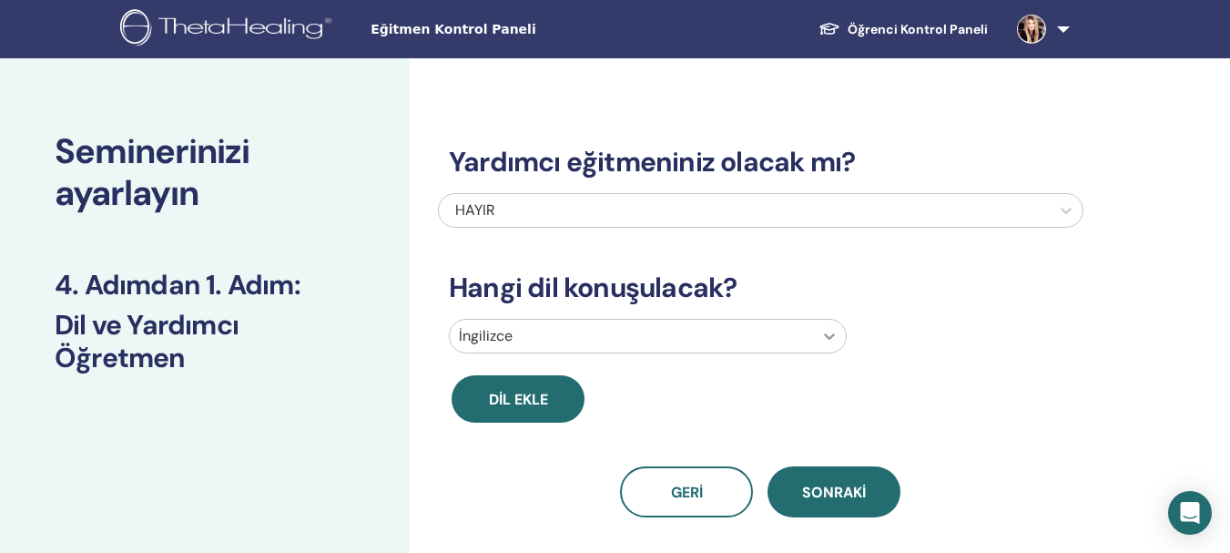
click at [829, 340] on icon at bounding box center [830, 336] width 18 height 18
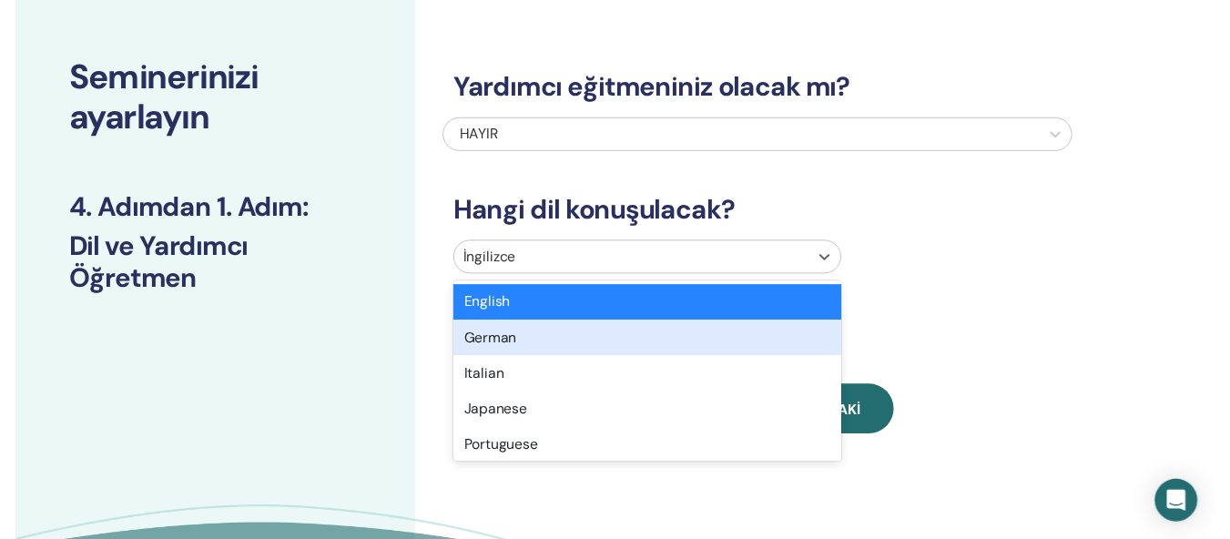
scroll to position [88, 0]
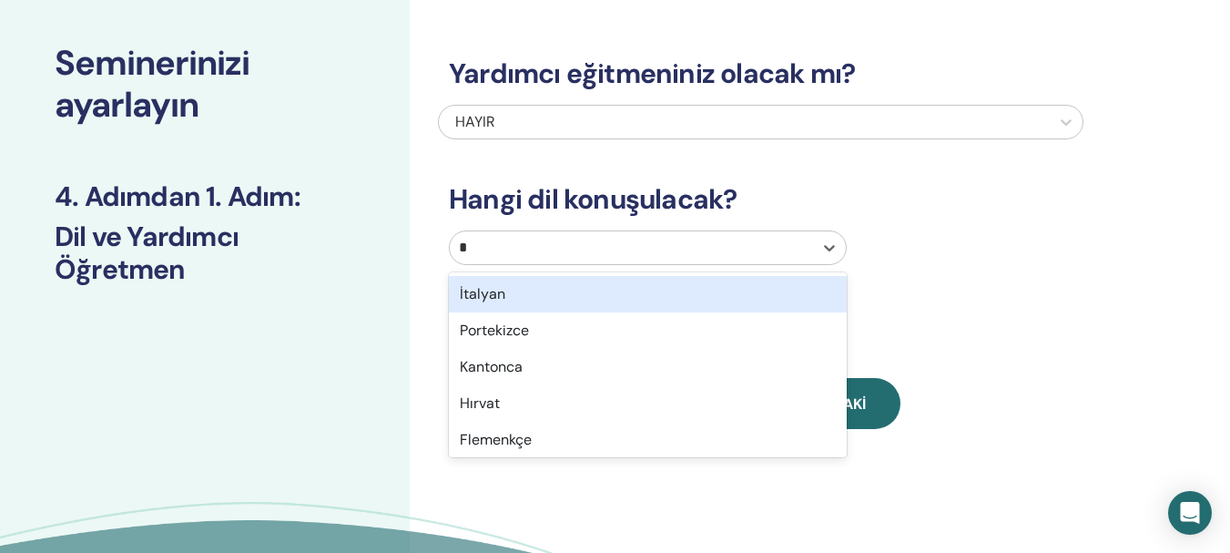
type input "**"
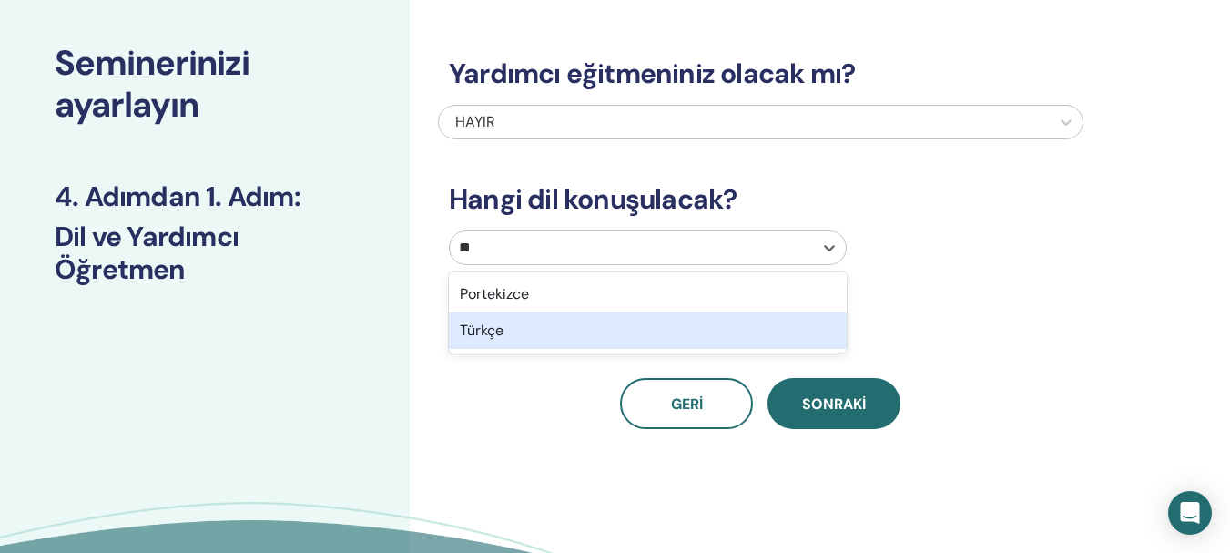
click at [645, 328] on div "Türkçe" at bounding box center [648, 330] width 398 height 36
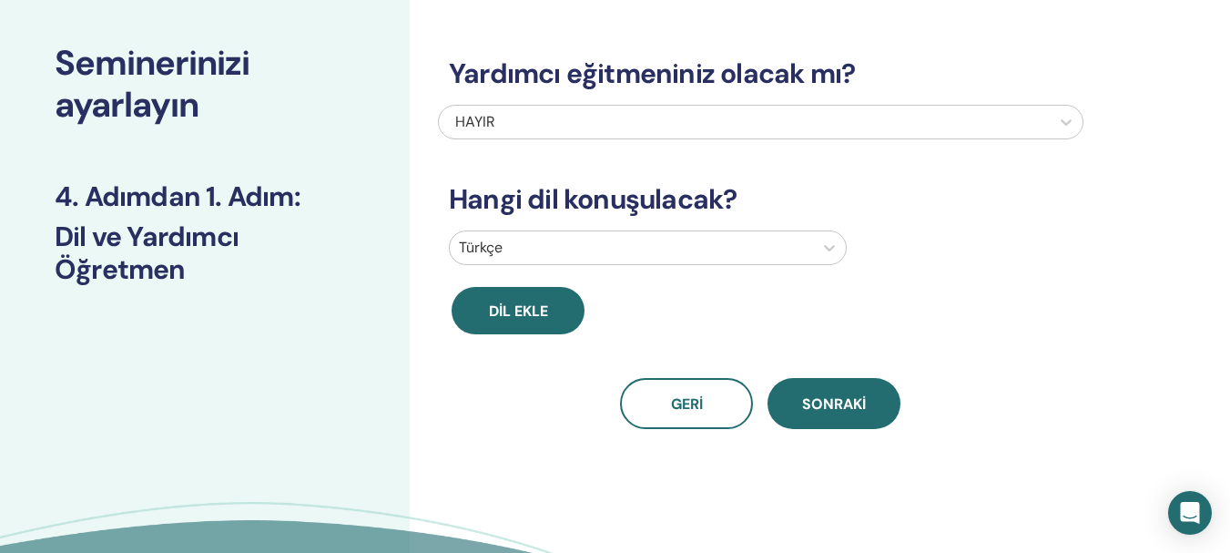
click at [829, 394] on font "Sonraki" at bounding box center [834, 403] width 64 height 19
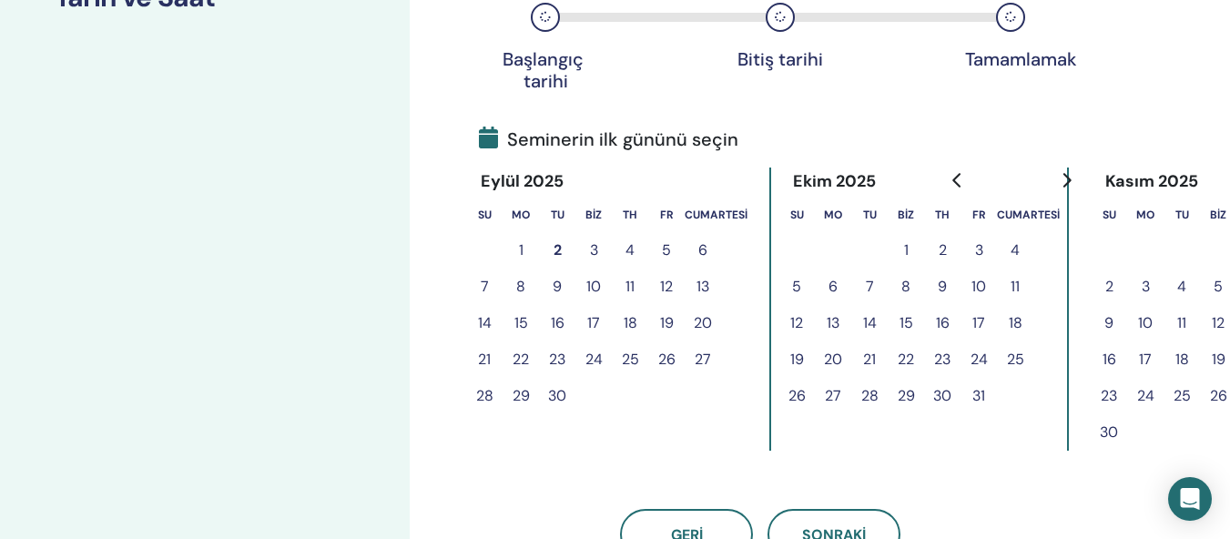
scroll to position [336, 0]
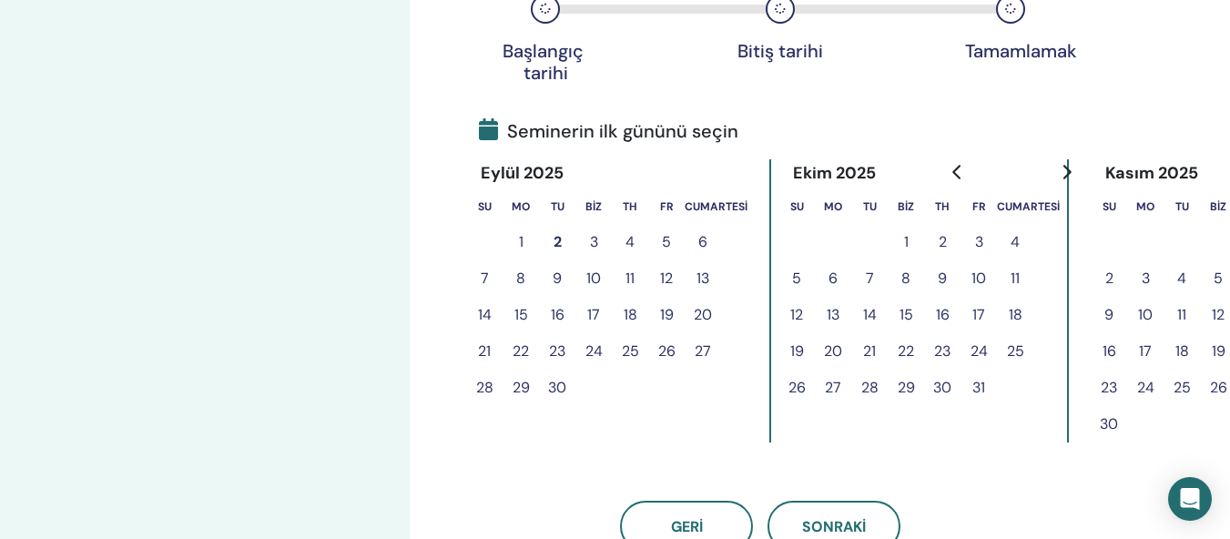
click at [524, 352] on font "22" at bounding box center [521, 351] width 16 height 19
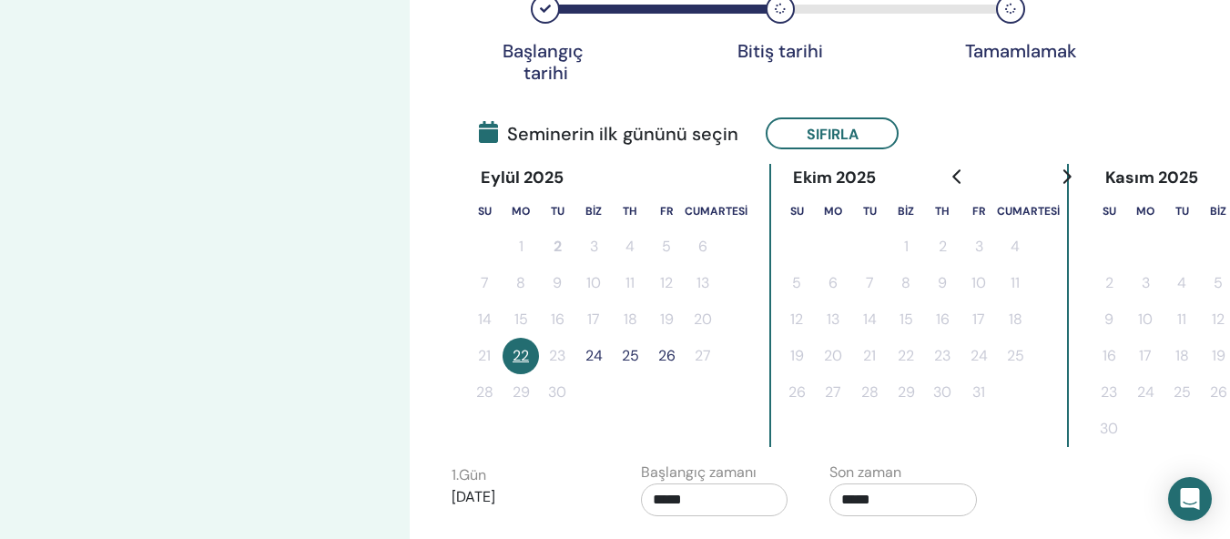
click at [595, 353] on font "24" at bounding box center [594, 355] width 17 height 19
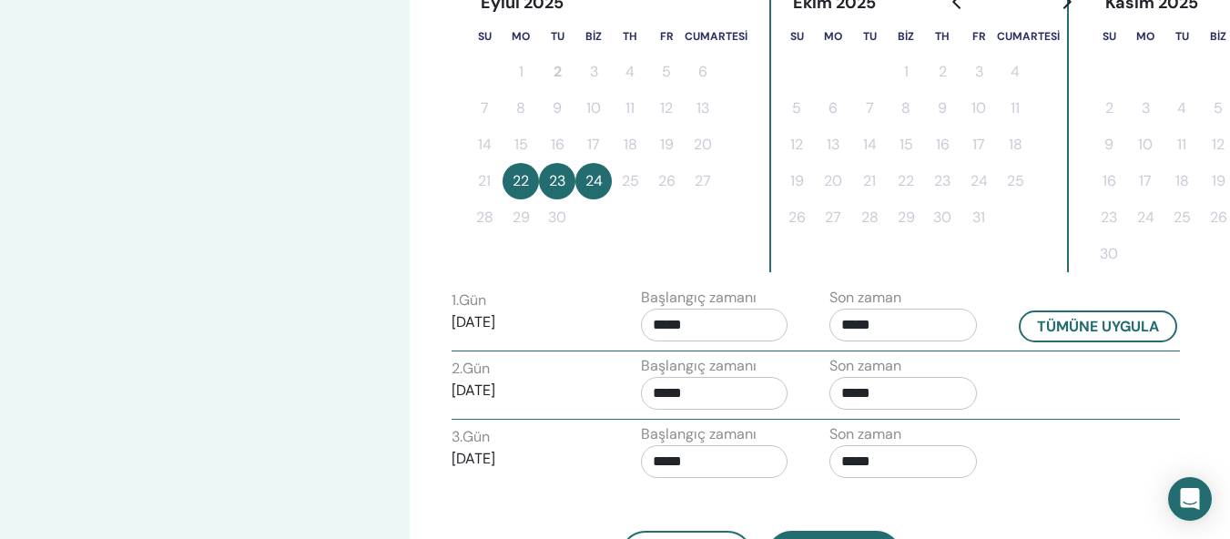
scroll to position [514, 0]
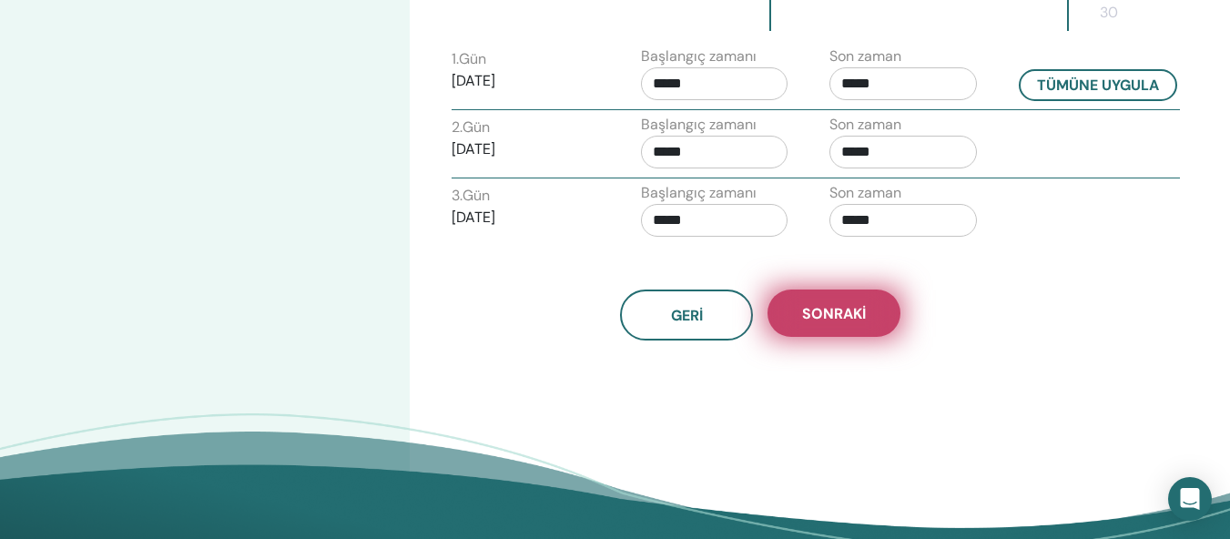
click at [835, 310] on font "Sonraki" at bounding box center [834, 313] width 64 height 19
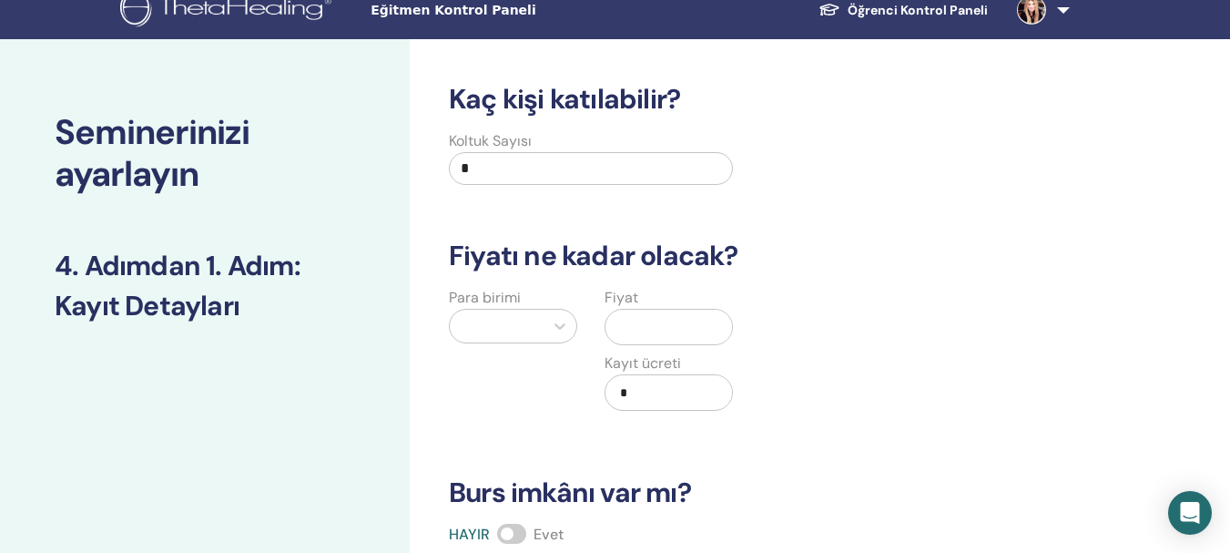
scroll to position [0, 0]
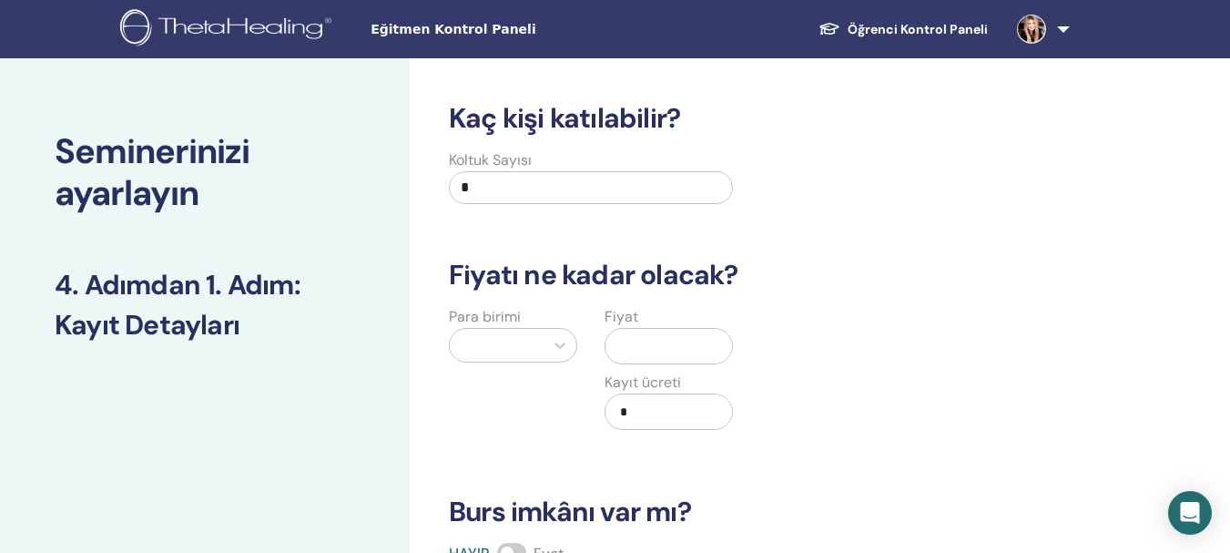
click at [489, 189] on input "*" at bounding box center [591, 187] width 284 height 33
type input "***"
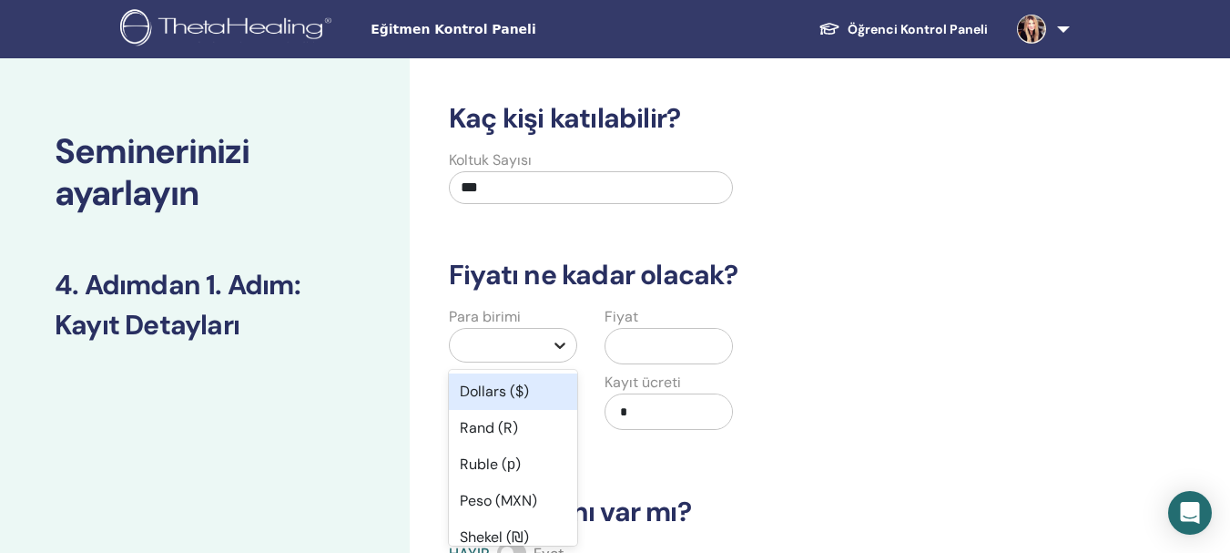
click at [557, 343] on icon at bounding box center [560, 345] width 18 height 18
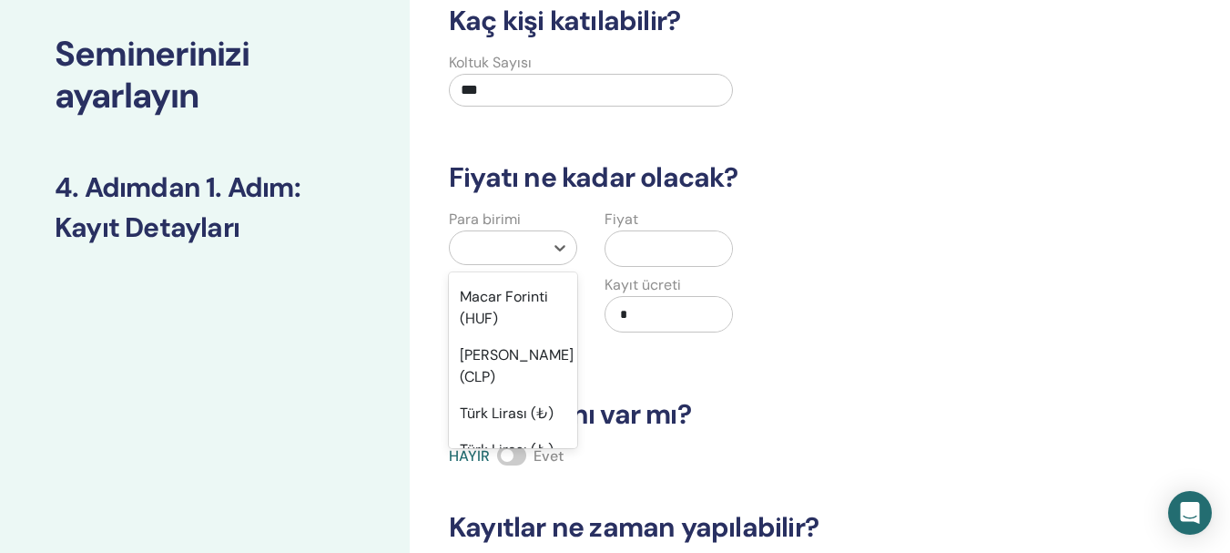
scroll to position [1549, 0]
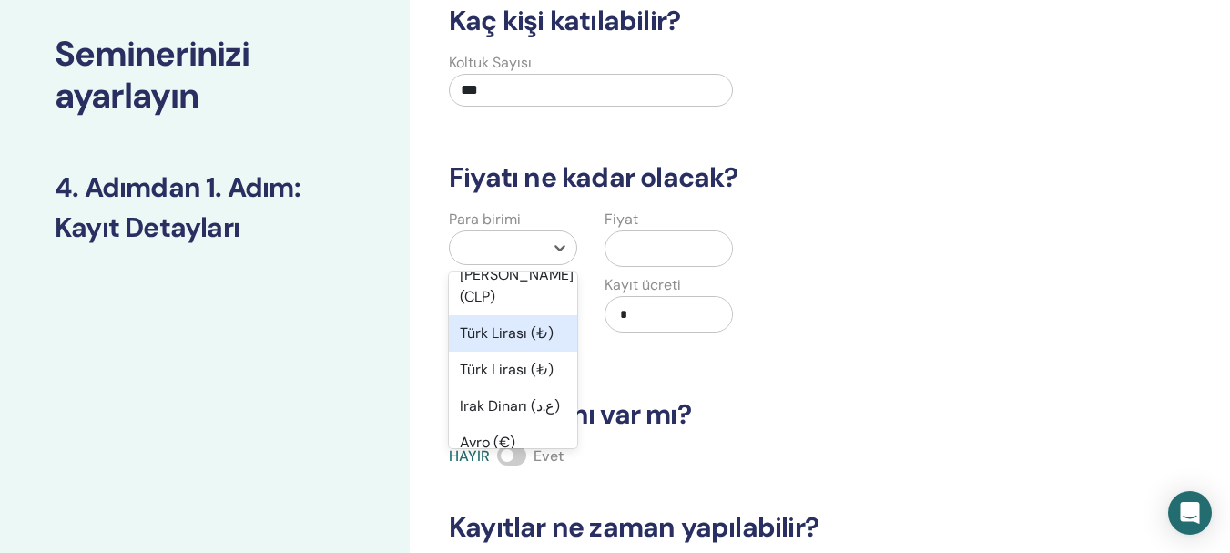
click at [526, 342] on font "Türk Lirası (₺)" at bounding box center [507, 332] width 94 height 19
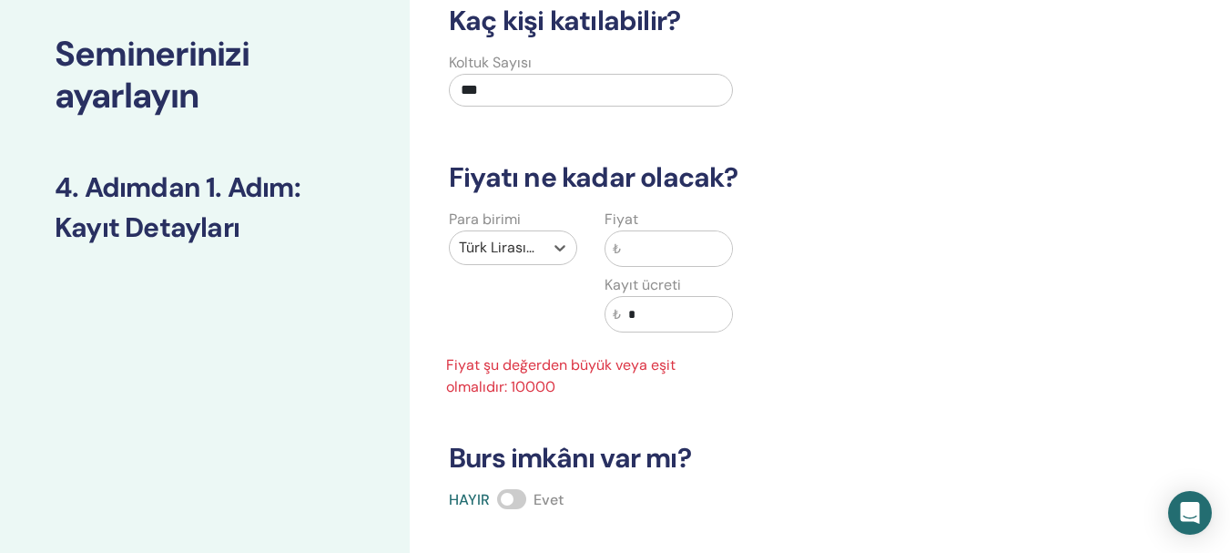
click at [644, 251] on input "text" at bounding box center [676, 248] width 111 height 35
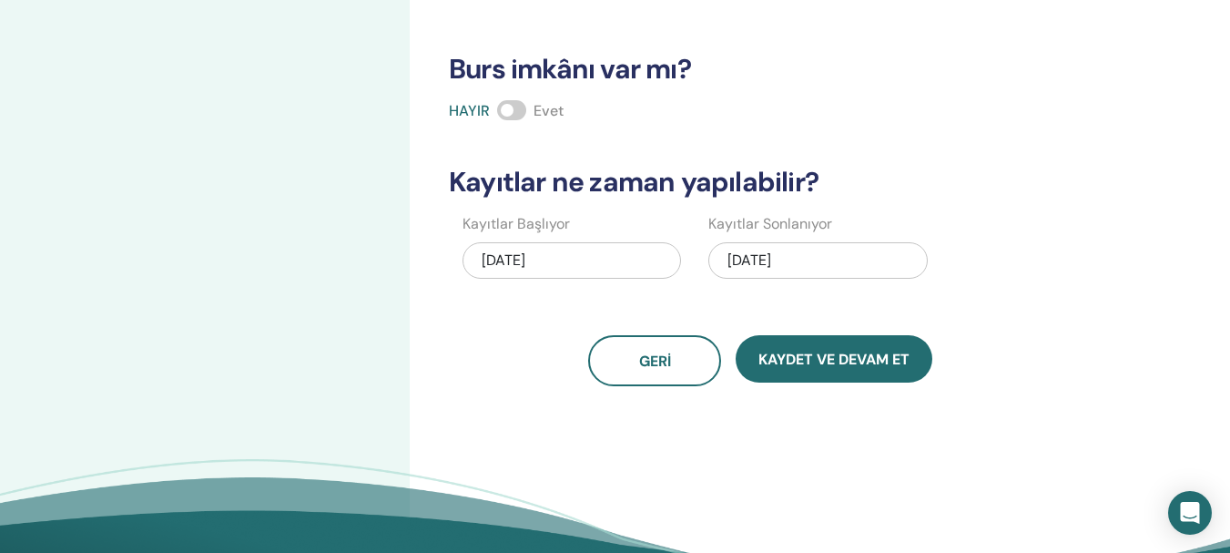
scroll to position [448, 0]
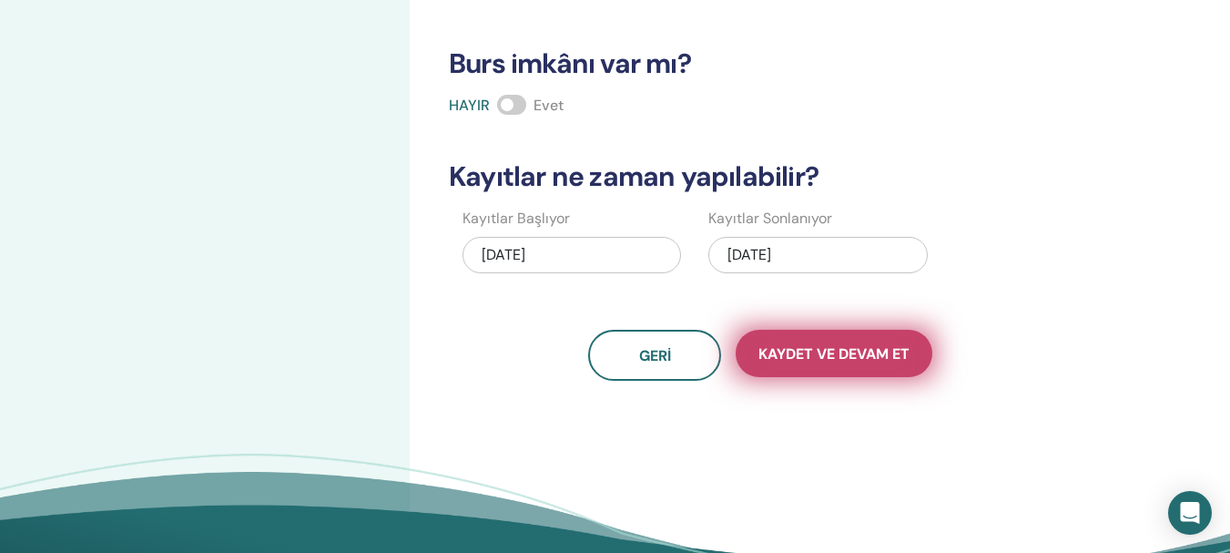
type input "*****"
click at [851, 360] on font "Kaydet ve Devam Et" at bounding box center [834, 353] width 151 height 19
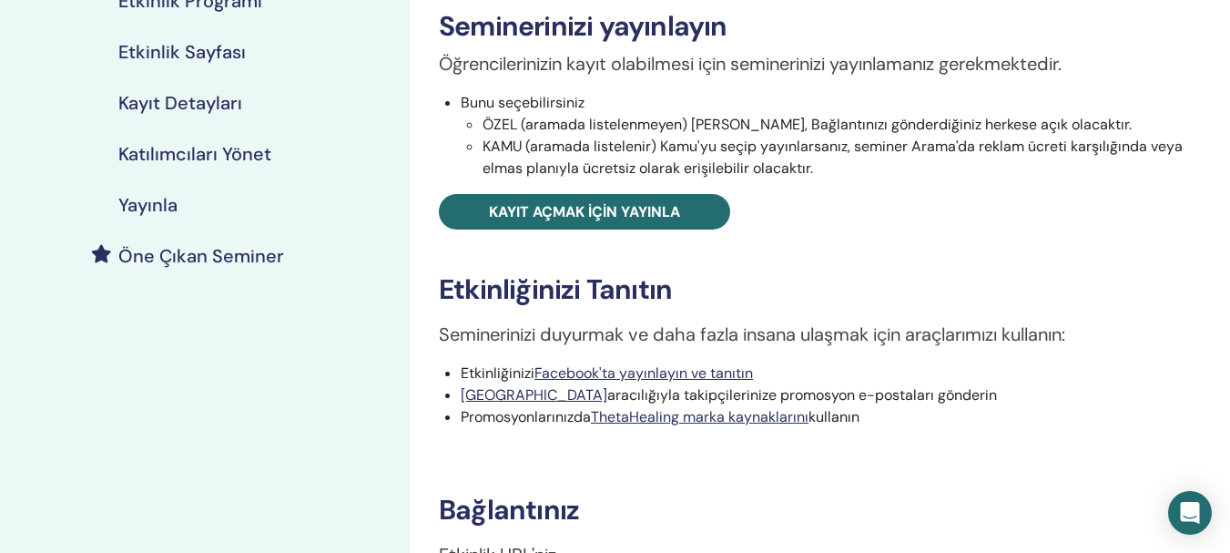
scroll to position [298, 0]
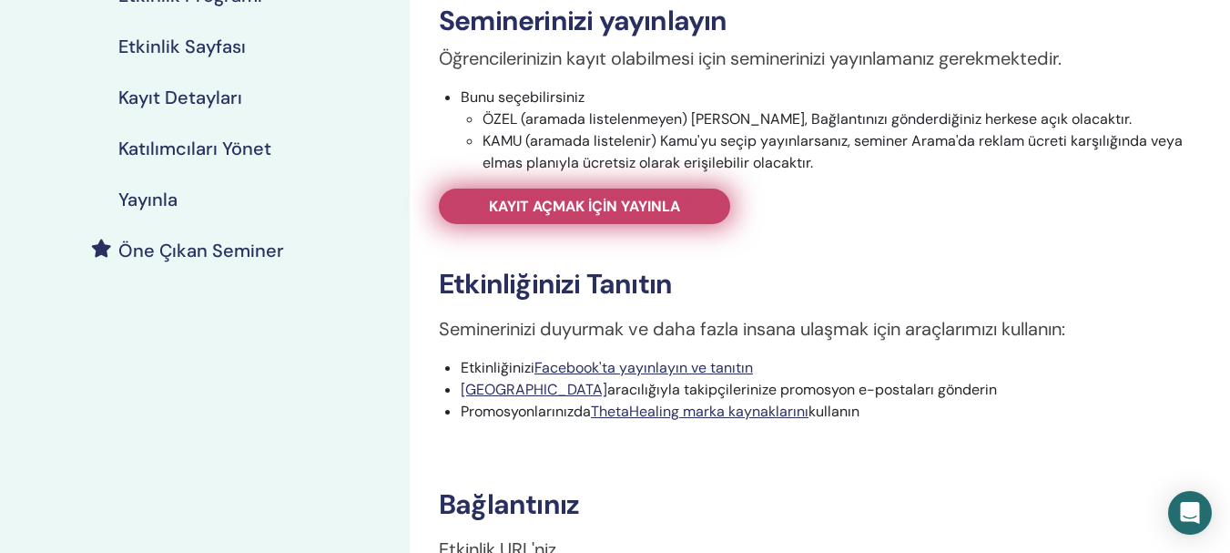
click at [568, 200] on font "Kayıt açmak için yayınla" at bounding box center [584, 206] width 191 height 19
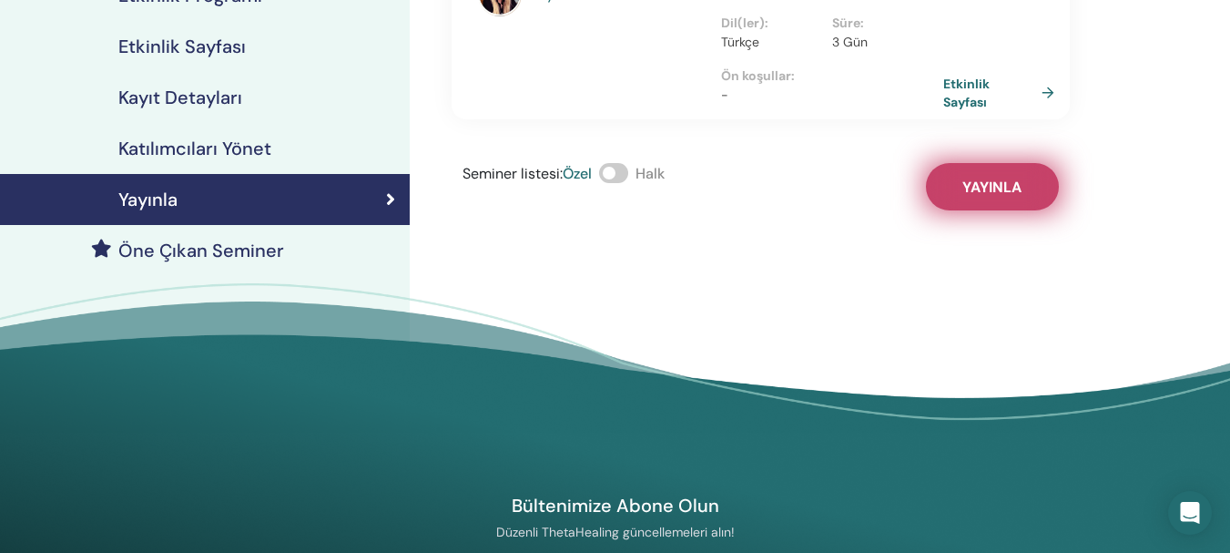
click at [975, 178] on font "Yayınla" at bounding box center [992, 187] width 59 height 19
